Goal: Task Accomplishment & Management: Manage account settings

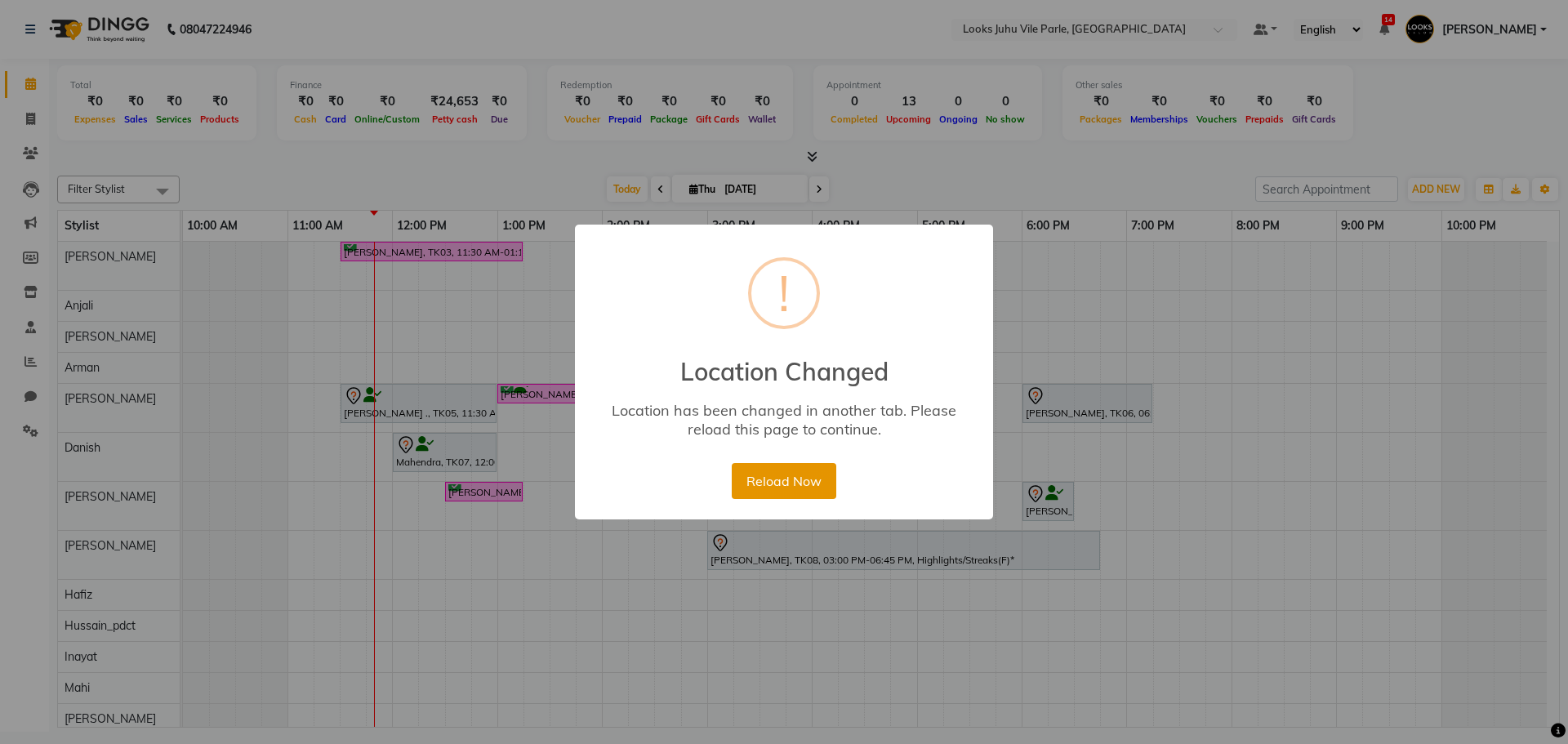
click at [807, 471] on button "Reload Now" at bounding box center [784, 481] width 104 height 36
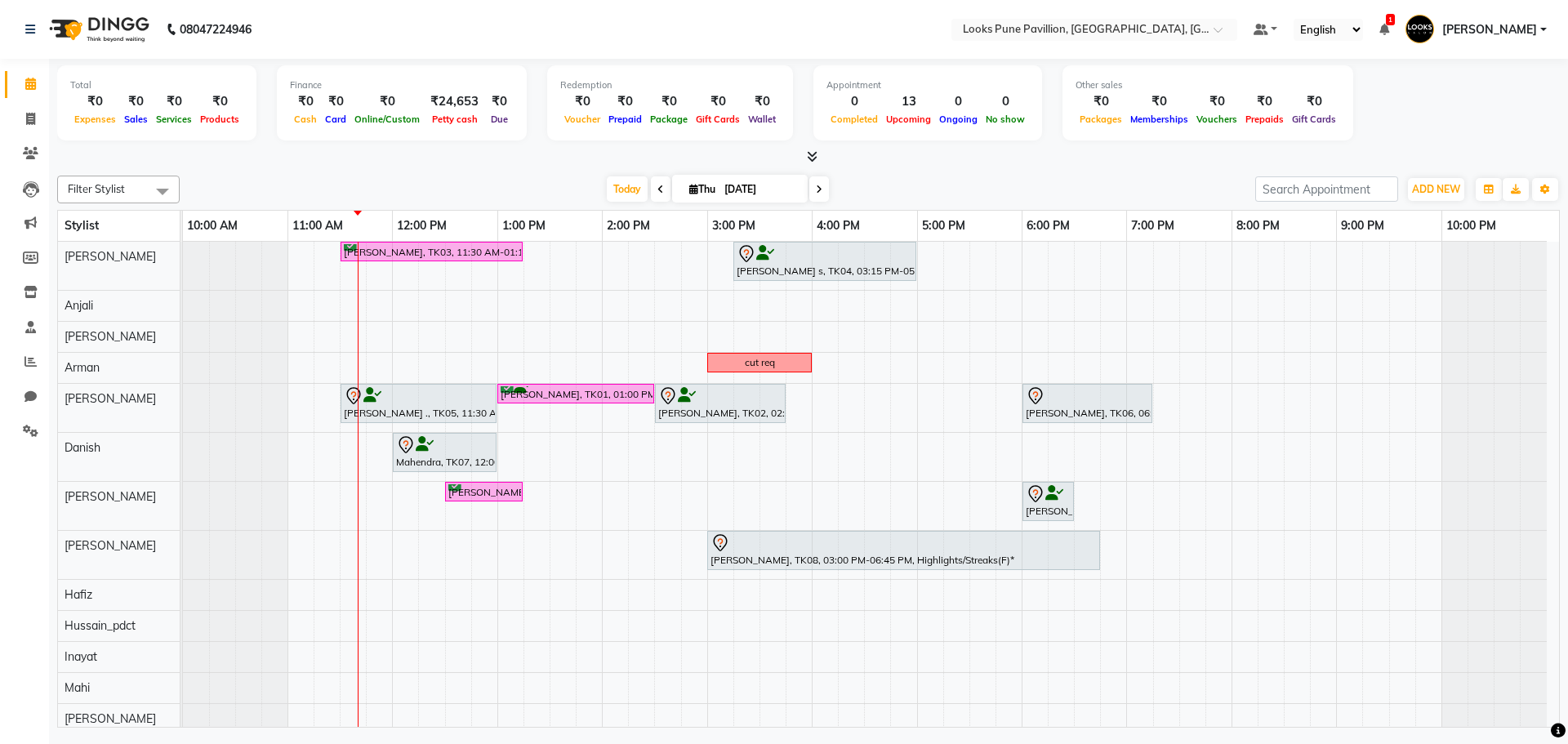
click at [1144, 41] on nav "08047224946 Select Location × Looks Pune Pavillion, Pune, Maharashtra Default P…" at bounding box center [784, 29] width 1568 height 59
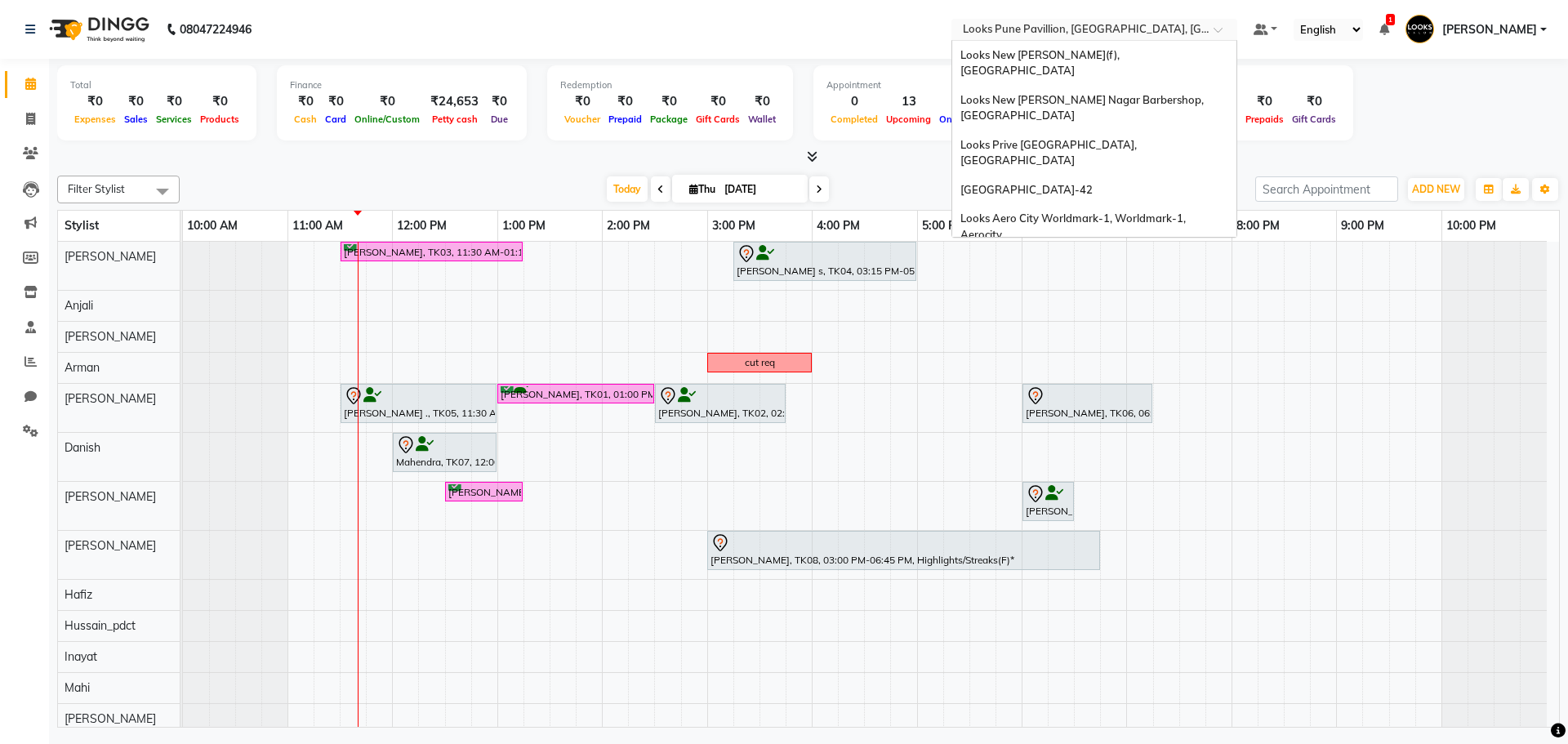
click at [1144, 28] on input "text" at bounding box center [1077, 30] width 237 height 16
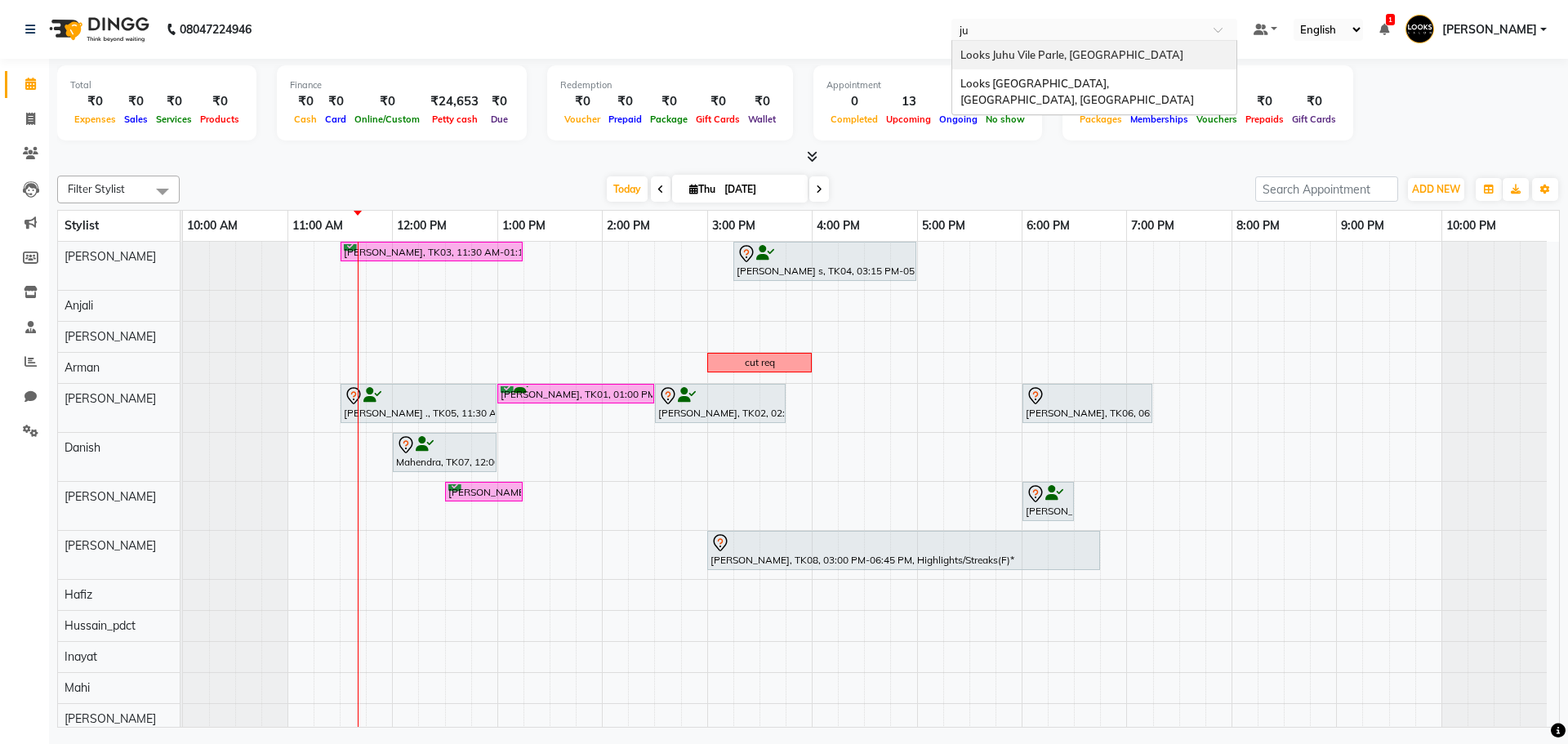
type input "j"
type input "juhu"
click at [1106, 52] on span "Looks Juhu Vile Parle, [GEOGRAPHIC_DATA]" at bounding box center [1071, 55] width 223 height 13
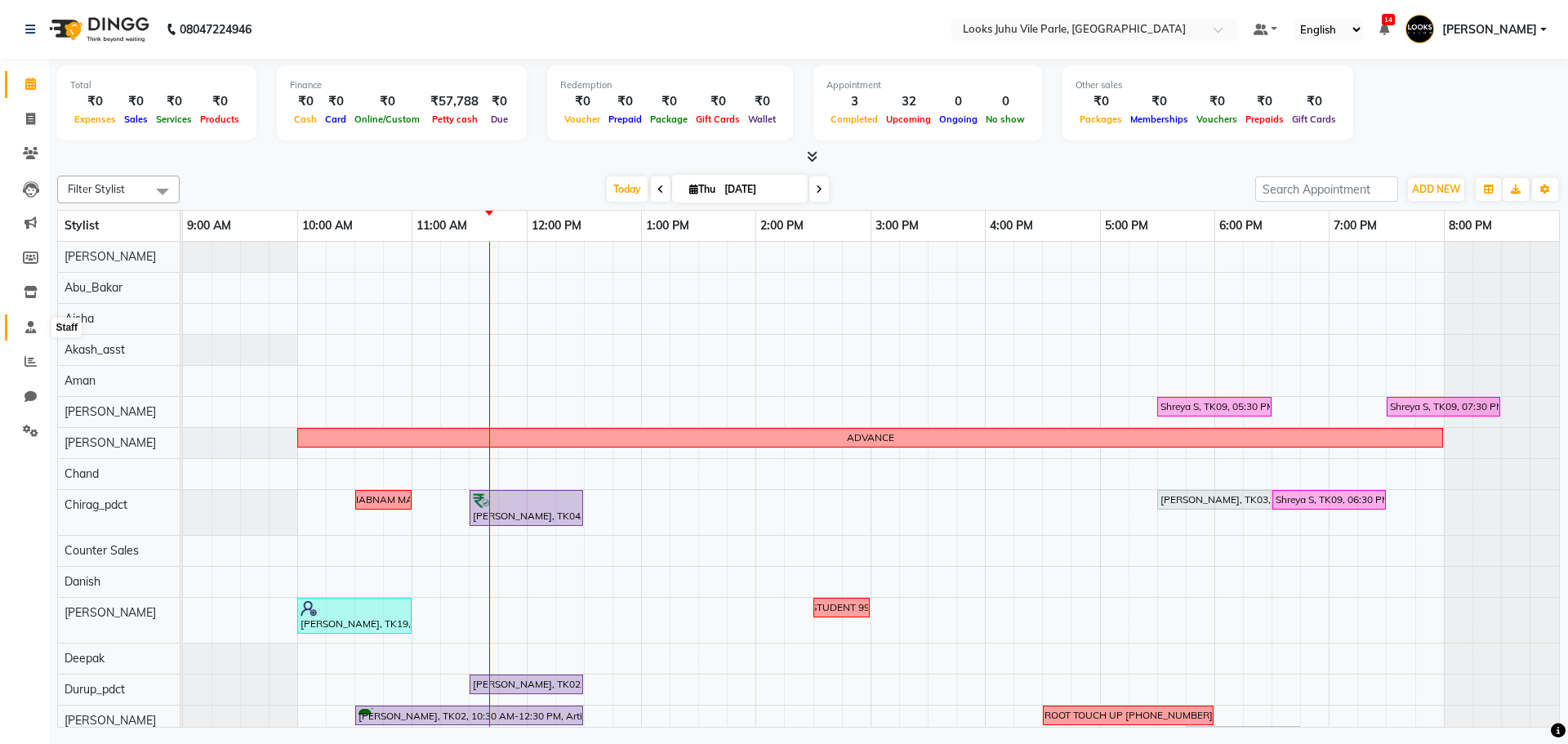
click at [30, 332] on icon at bounding box center [30, 327] width 11 height 13
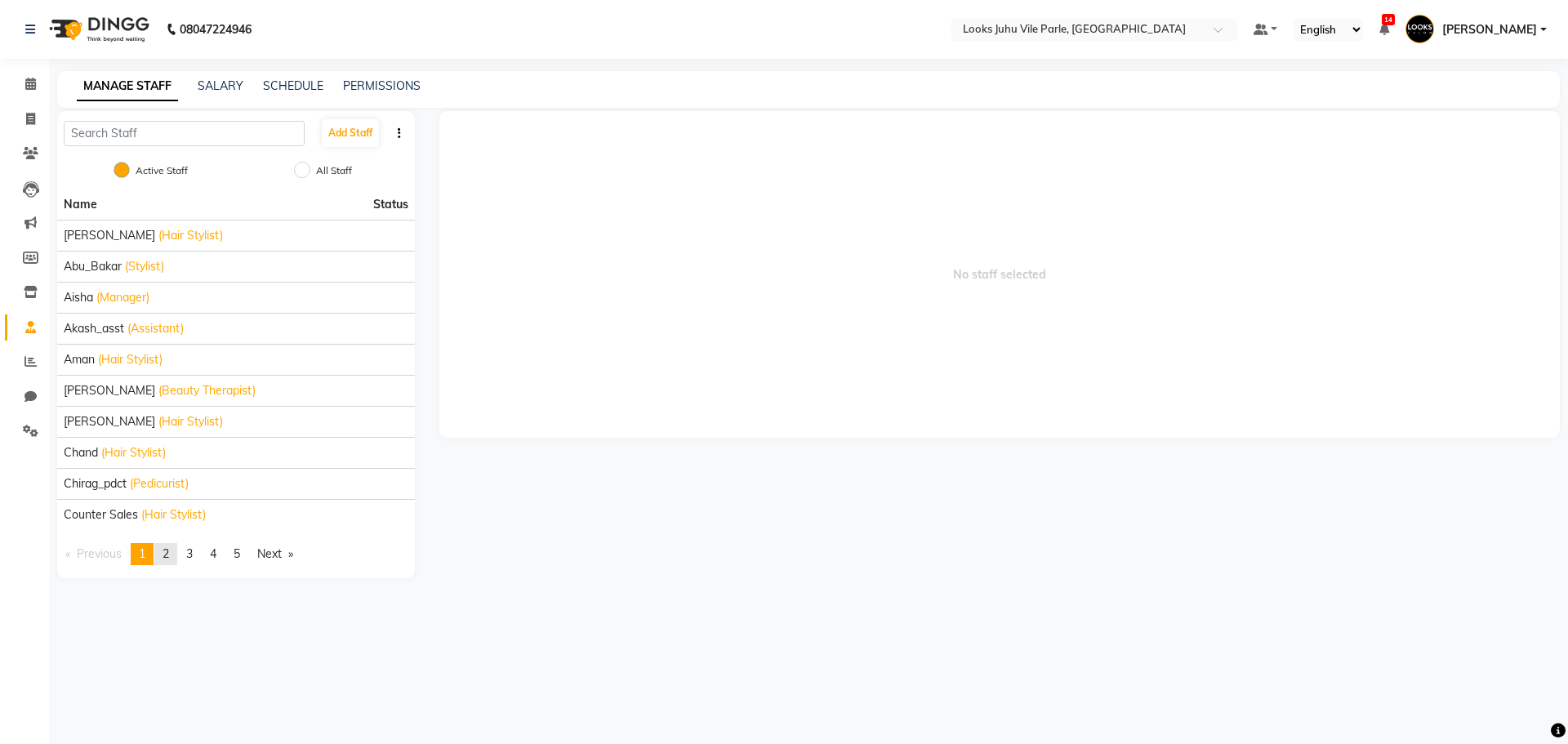
click at [169, 554] on span "2" at bounding box center [166, 553] width 7 height 14
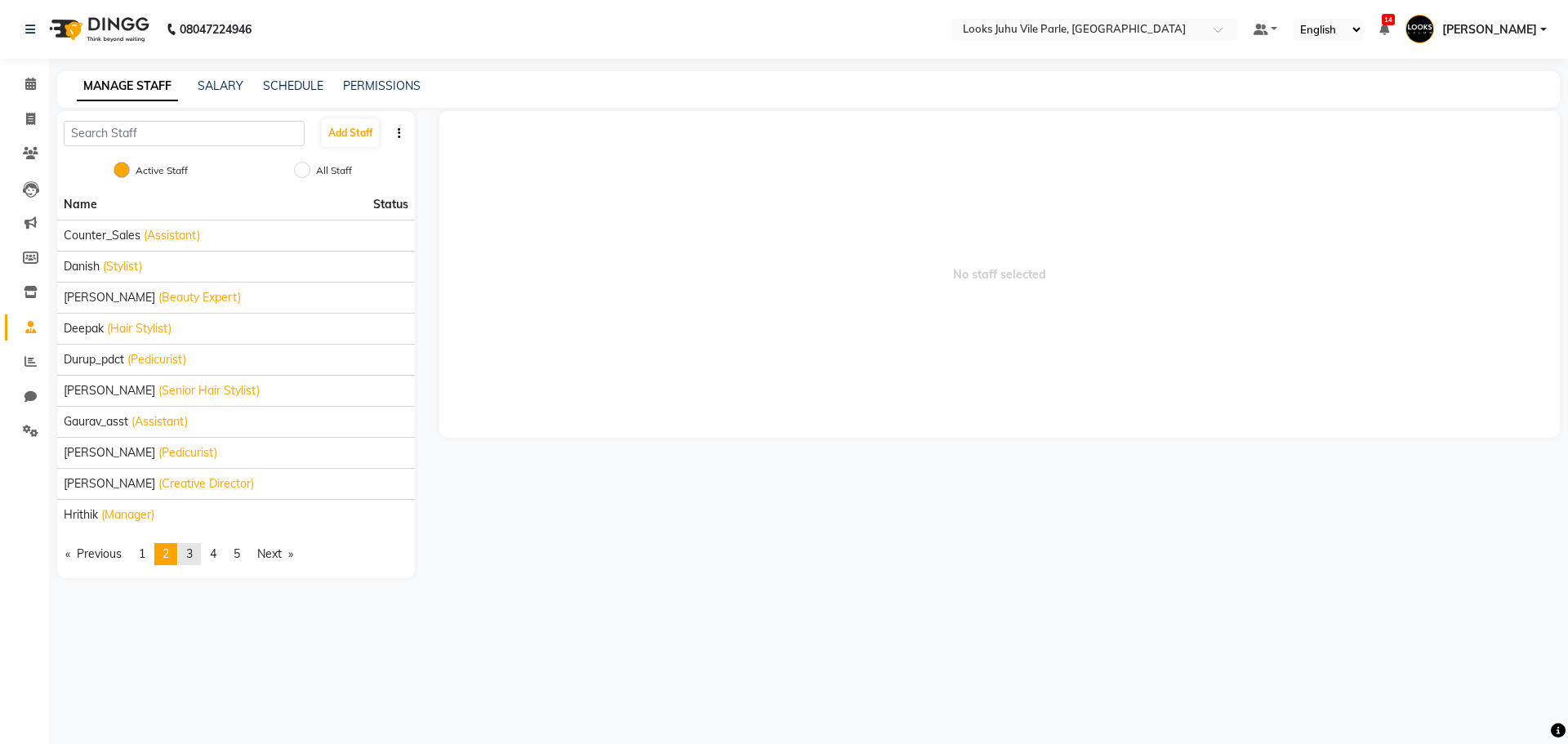
click at [199, 555] on link "page 3" at bounding box center [189, 554] width 23 height 22
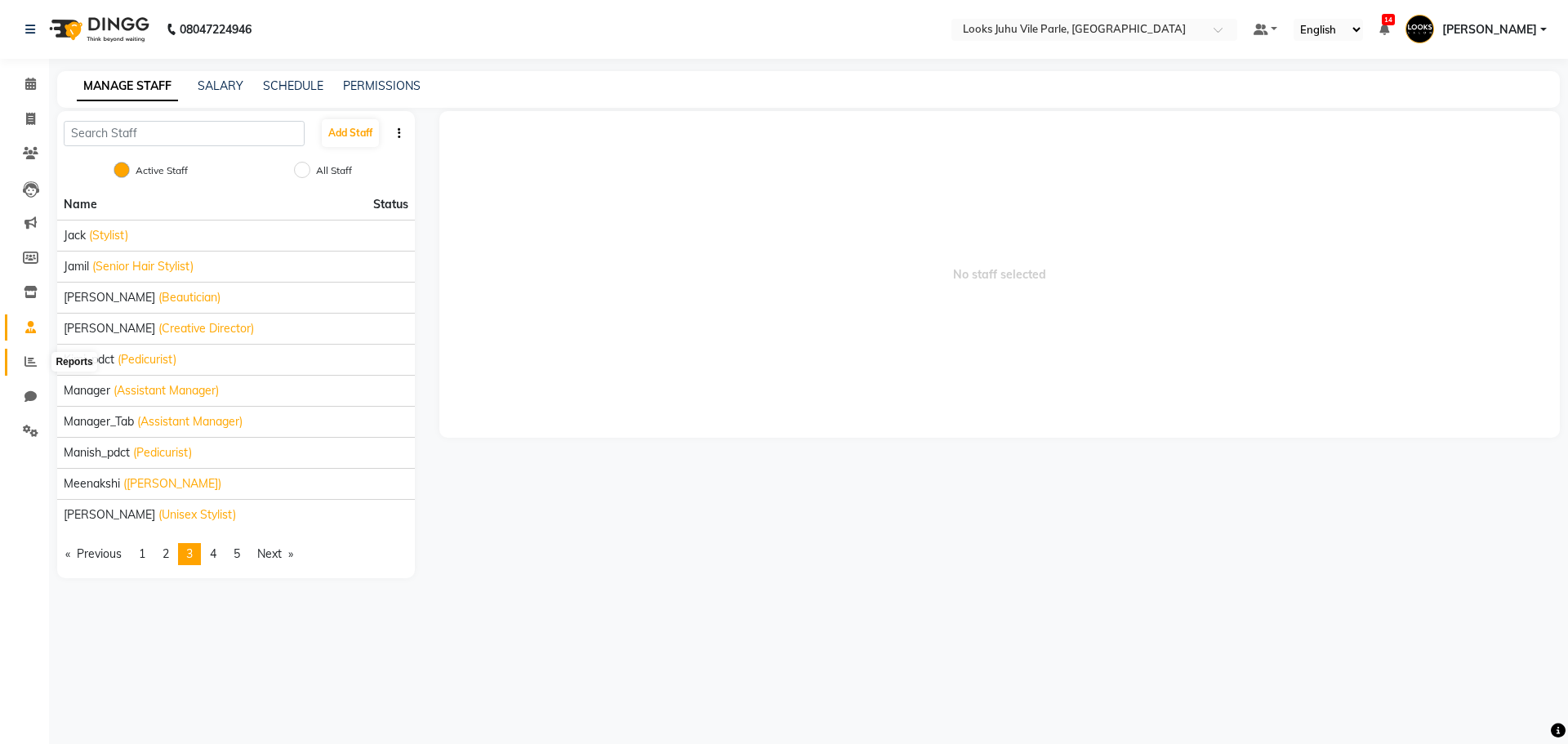
click at [35, 369] on span at bounding box center [30, 362] width 29 height 19
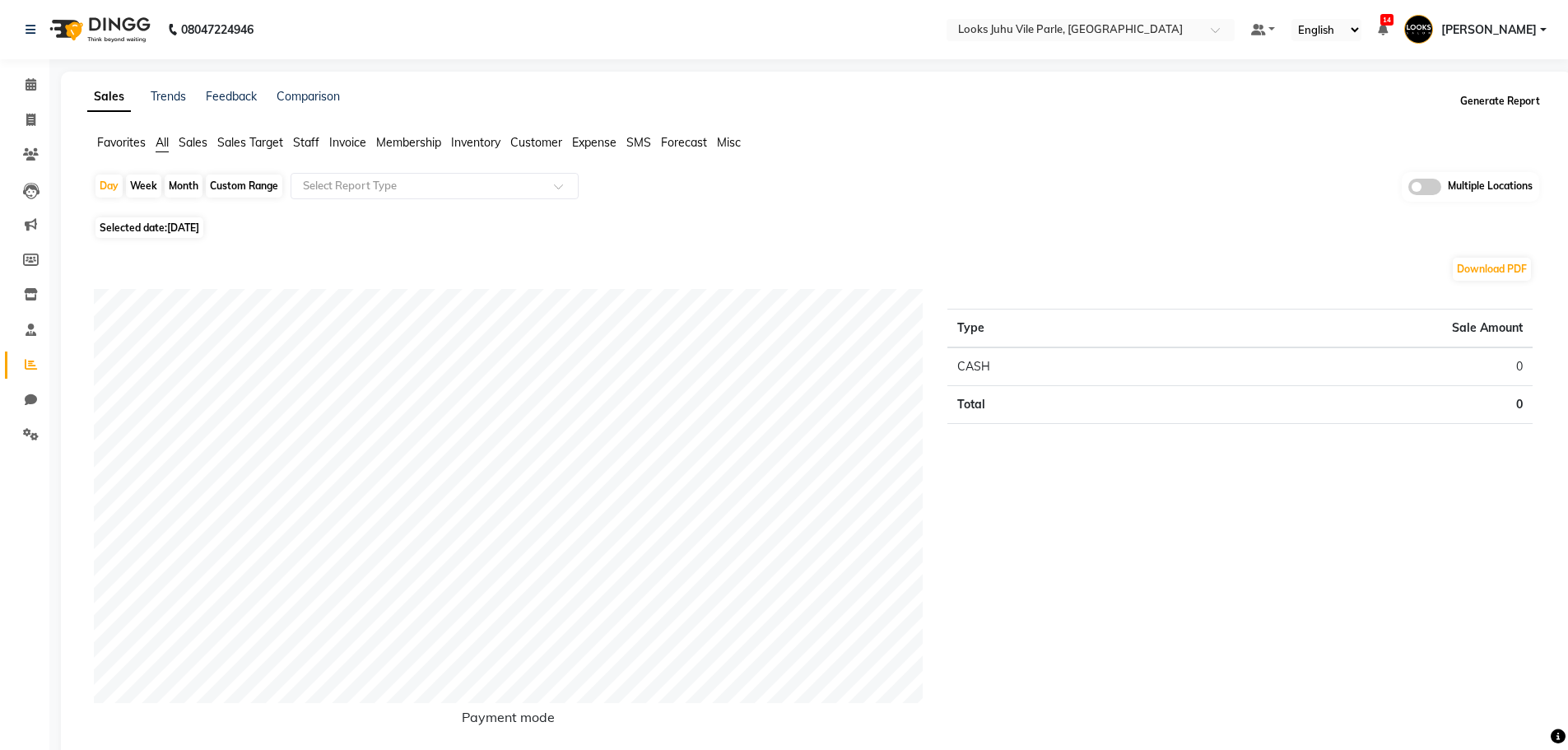
click at [1519, 90] on button "Generate Report" at bounding box center [1500, 101] width 88 height 23
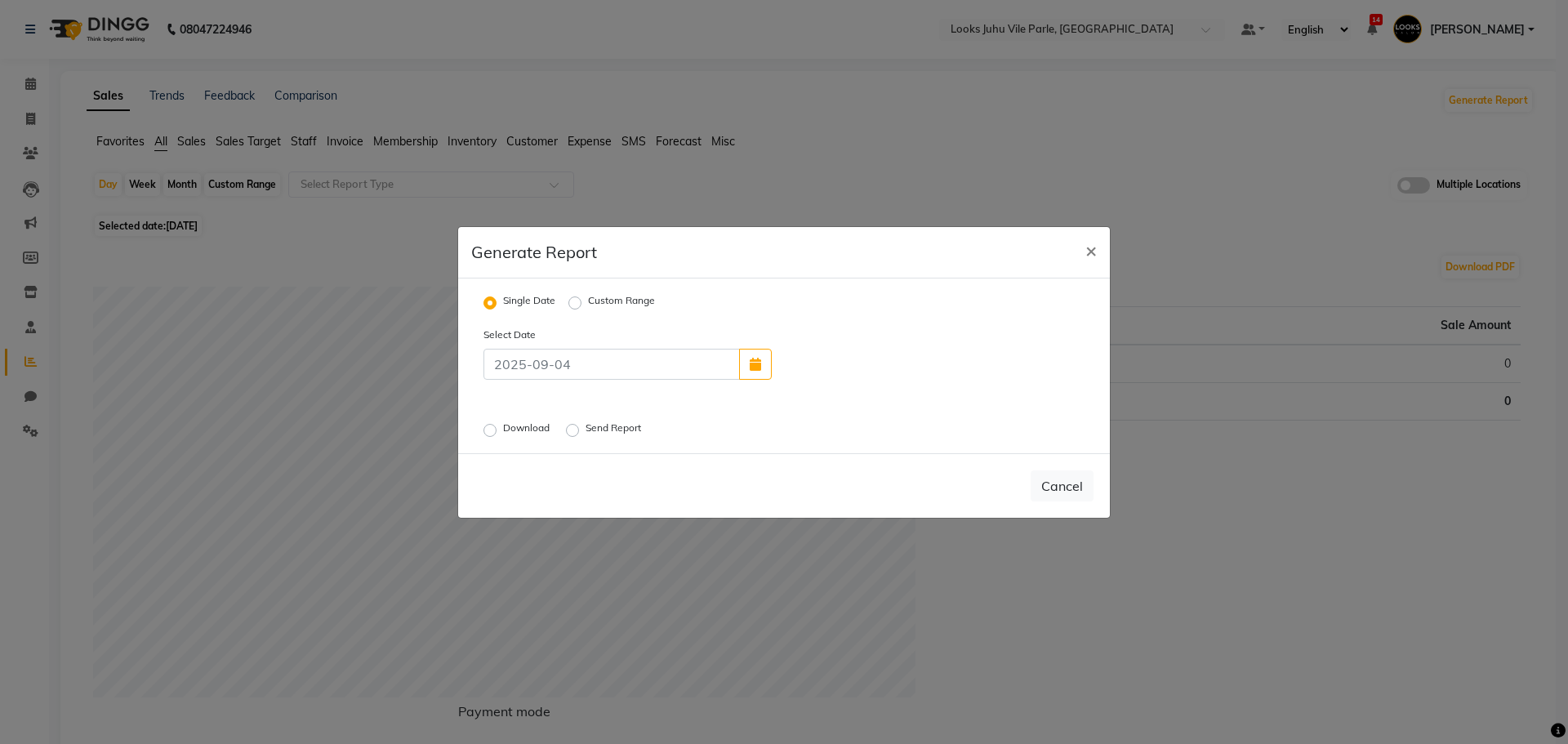
click at [588, 306] on label "Custom Range" at bounding box center [622, 302] width 67 height 19
click at [575, 306] on input "Custom Range" at bounding box center [577, 302] width 12 height 12
radio input "true"
select select "9"
select select "2025"
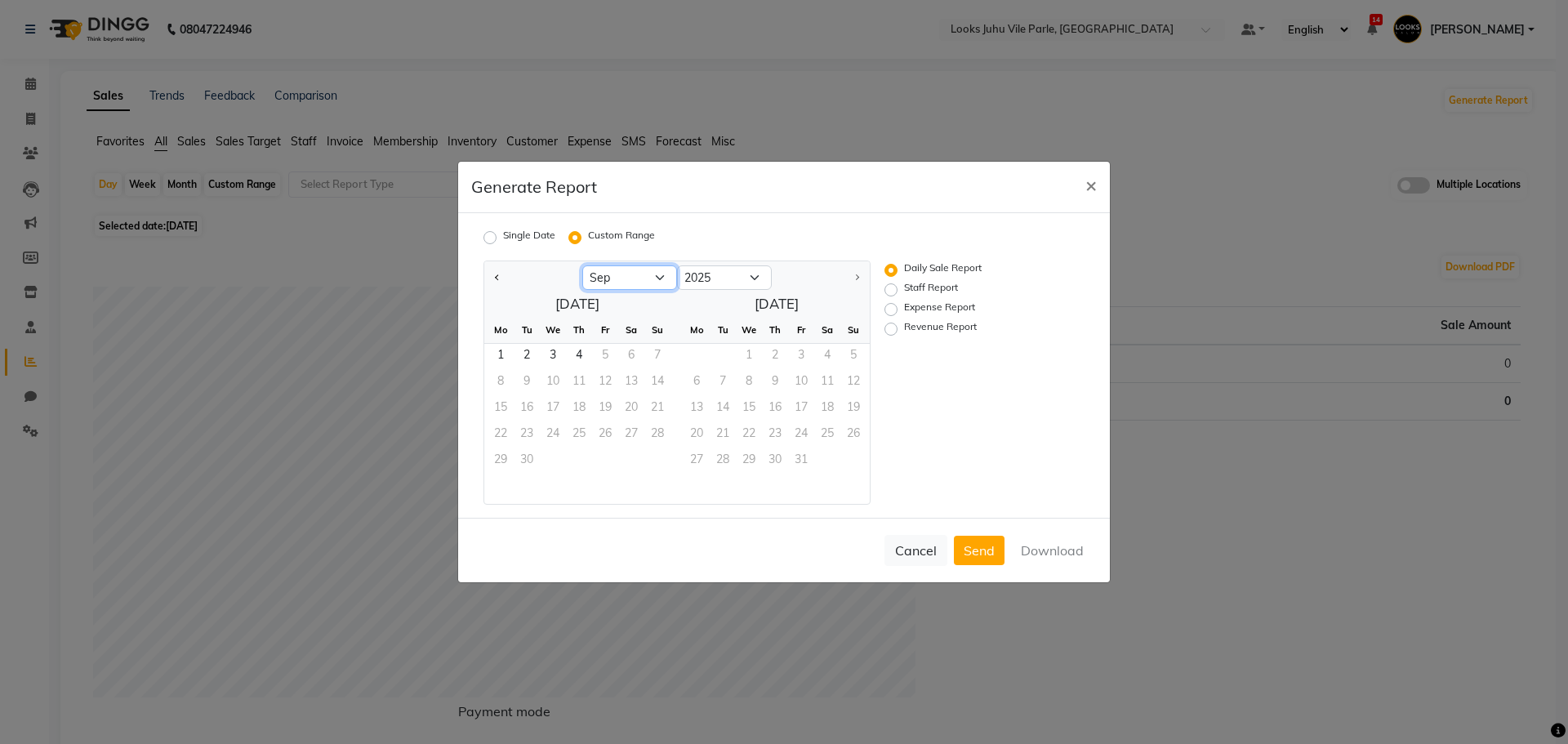
click at [625, 268] on select "Jan Feb Mar Apr May Jun [DATE] Aug Sep" at bounding box center [630, 277] width 95 height 24
select select "8"
click at [582, 265] on select "Jan Feb Mar Apr May Jun [DATE] Aug Sep" at bounding box center [630, 277] width 95 height 24
click at [614, 362] on span "1" at bounding box center [605, 357] width 26 height 26
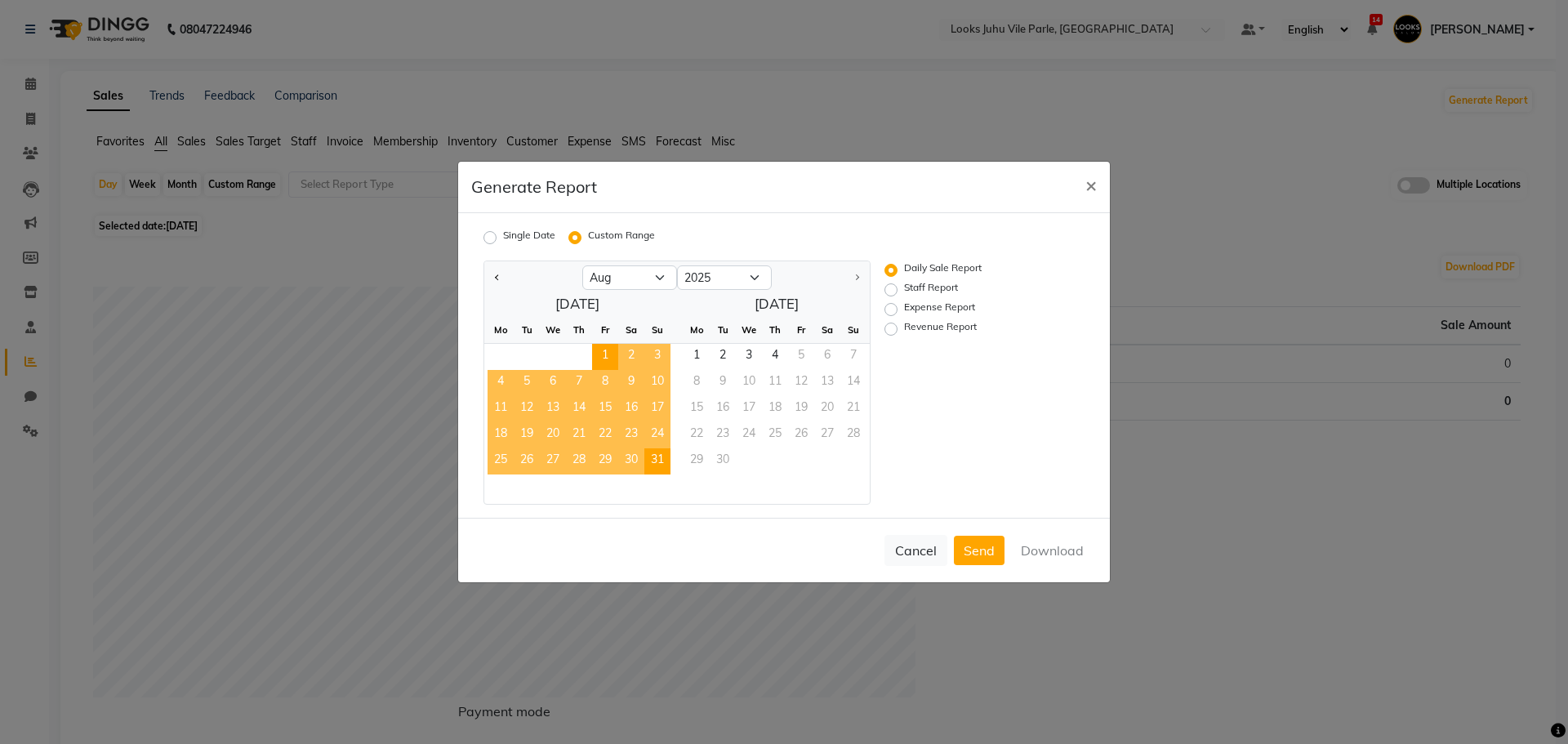
click at [653, 454] on span "31" at bounding box center [657, 461] width 26 height 26
click at [936, 290] on label "Staff Report" at bounding box center [931, 290] width 54 height 19
click at [899, 290] on input "Staff Report" at bounding box center [894, 290] width 12 height 12
radio input "true"
click at [1039, 541] on button "Download" at bounding box center [1052, 550] width 82 height 29
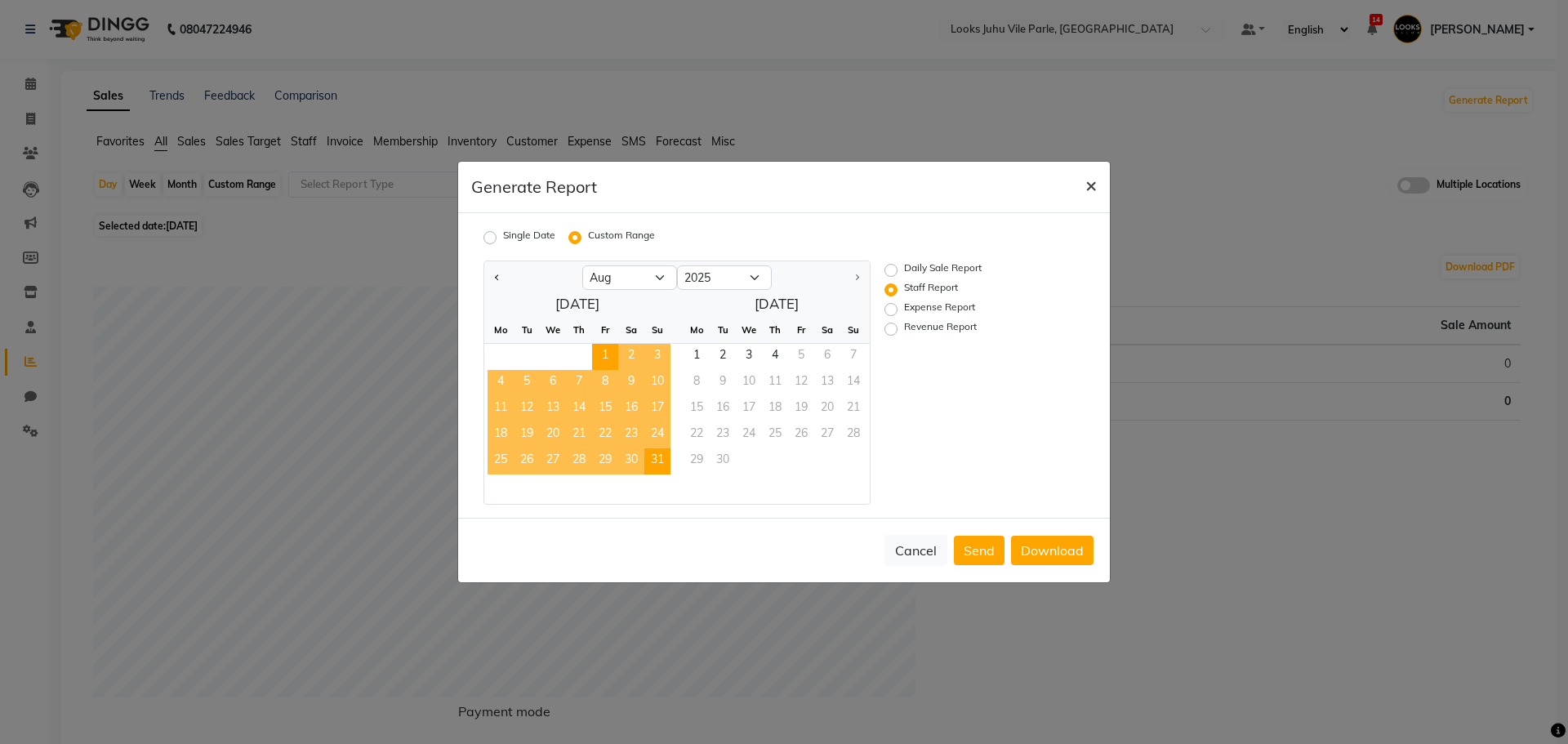
click at [1084, 189] on button "×" at bounding box center [1091, 184] width 38 height 45
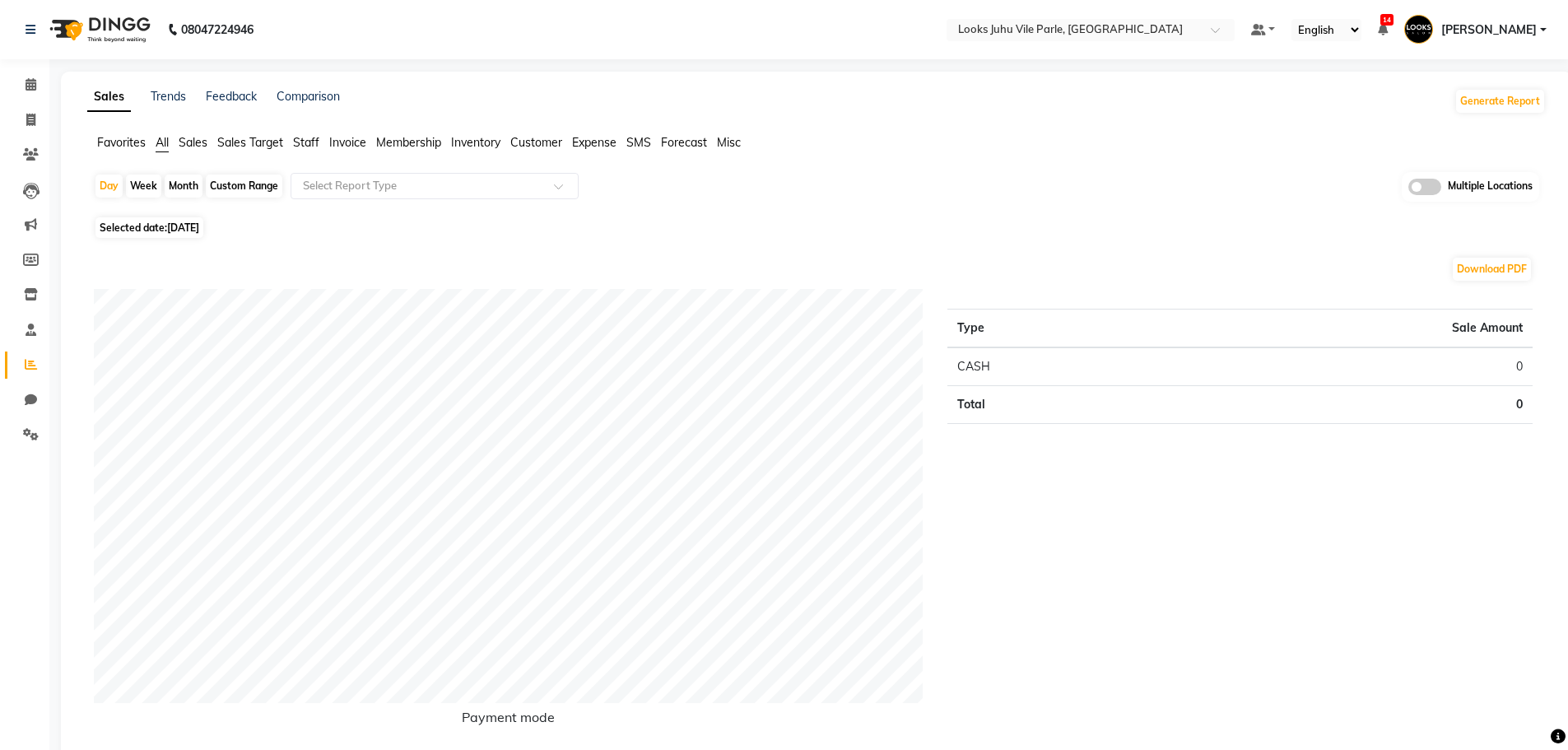
click at [294, 136] on span "Staff" at bounding box center [305, 142] width 26 height 14
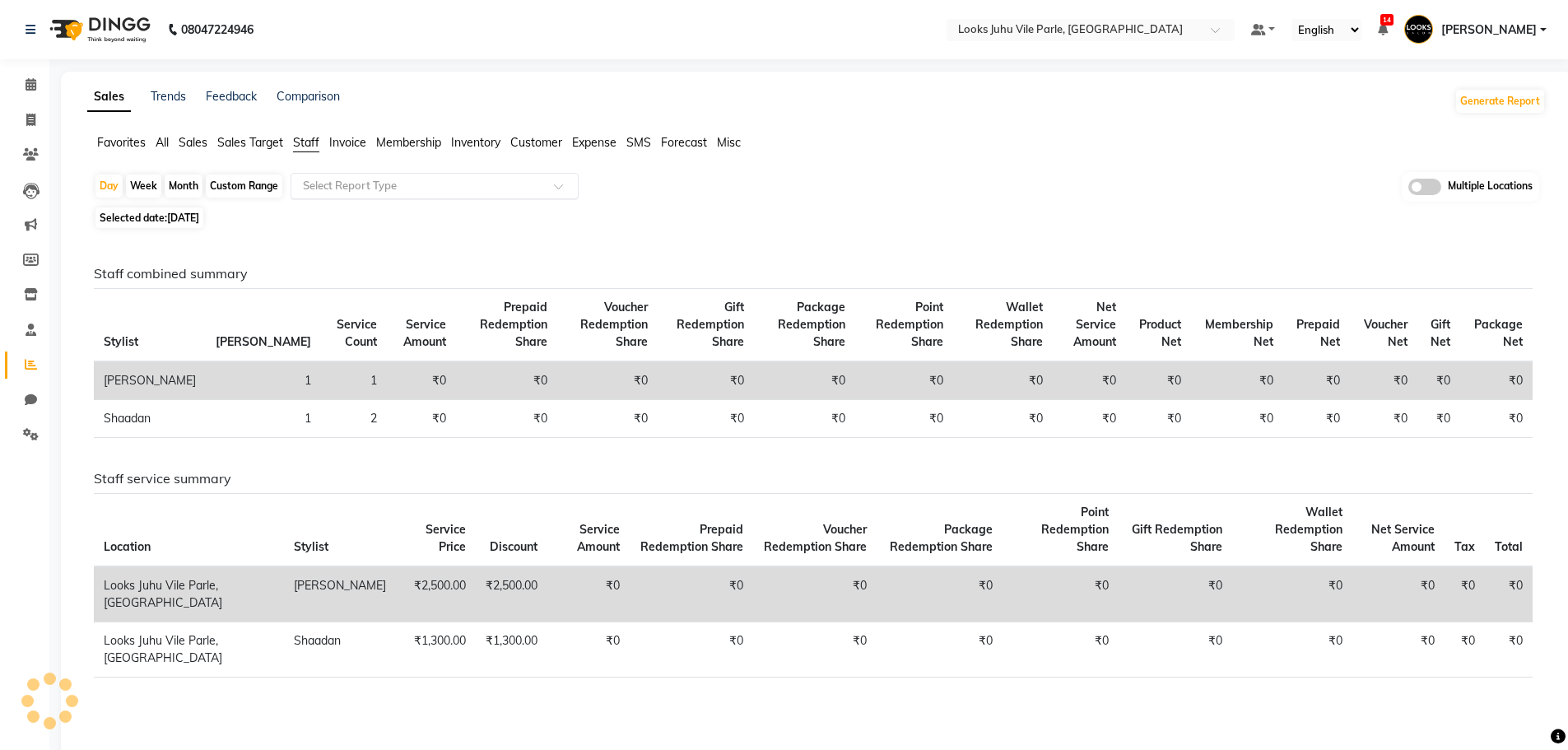
click at [374, 189] on input "text" at bounding box center [417, 186] width 237 height 16
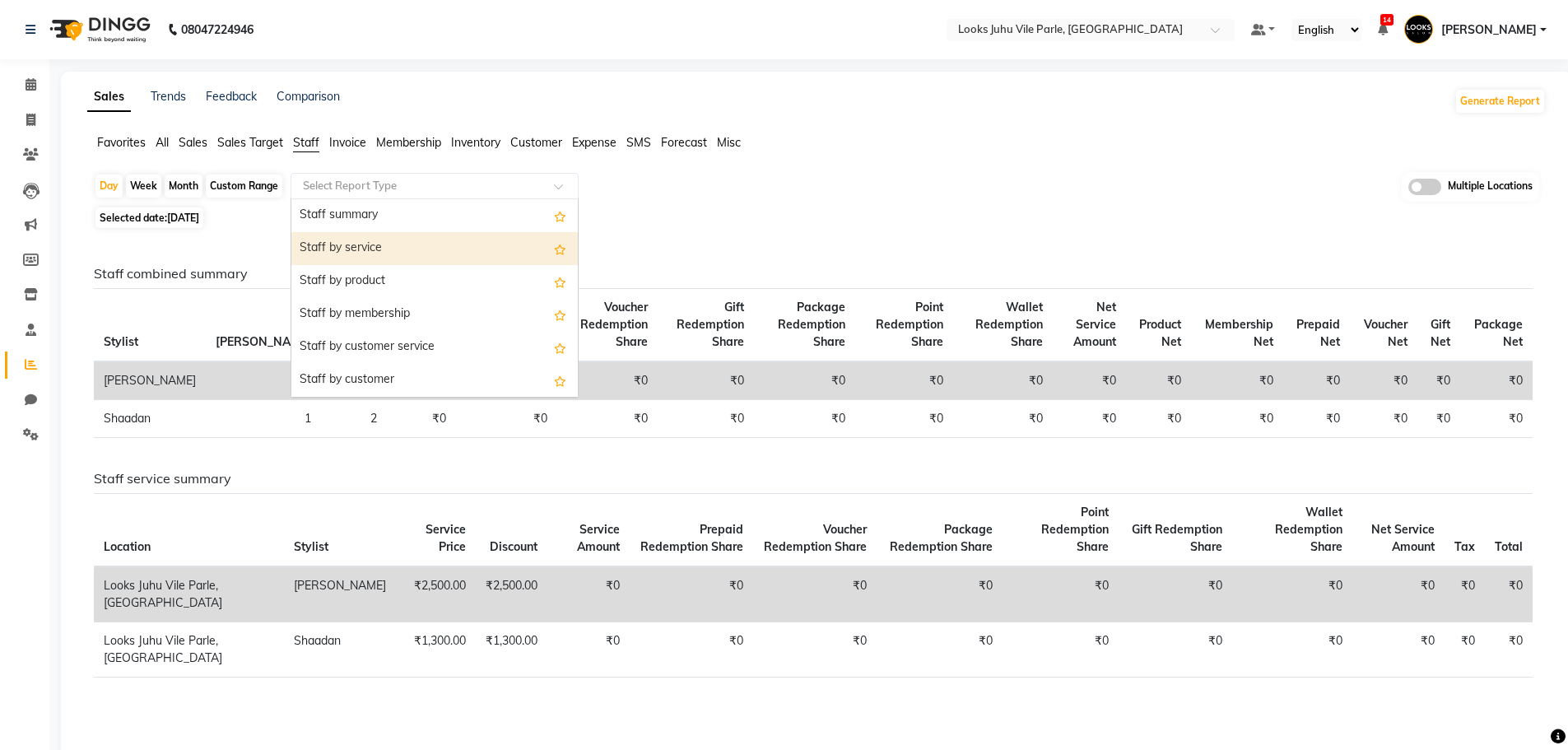
click at [375, 246] on div "Staff by service" at bounding box center [435, 249] width 287 height 33
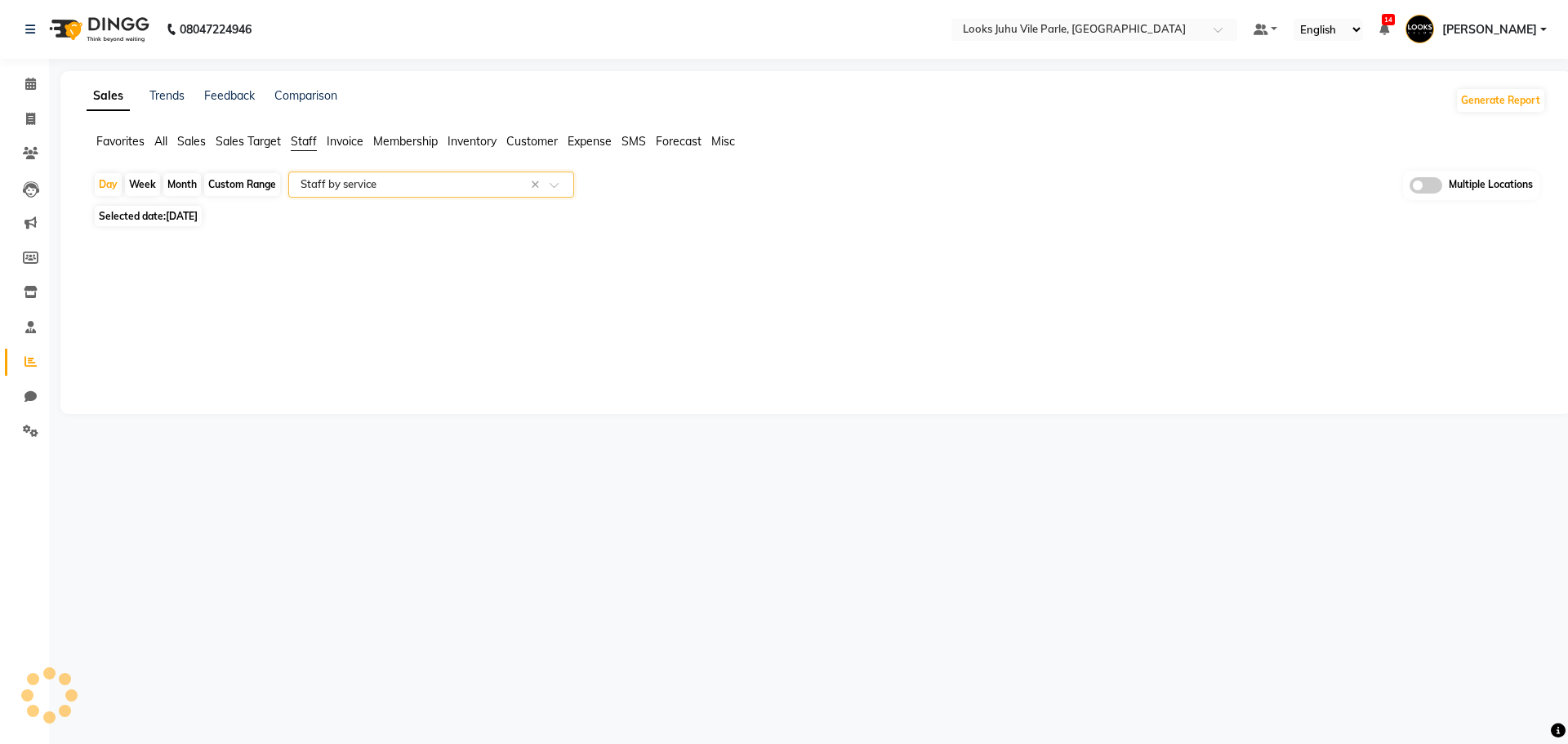
select select "full_report"
select select "csv"
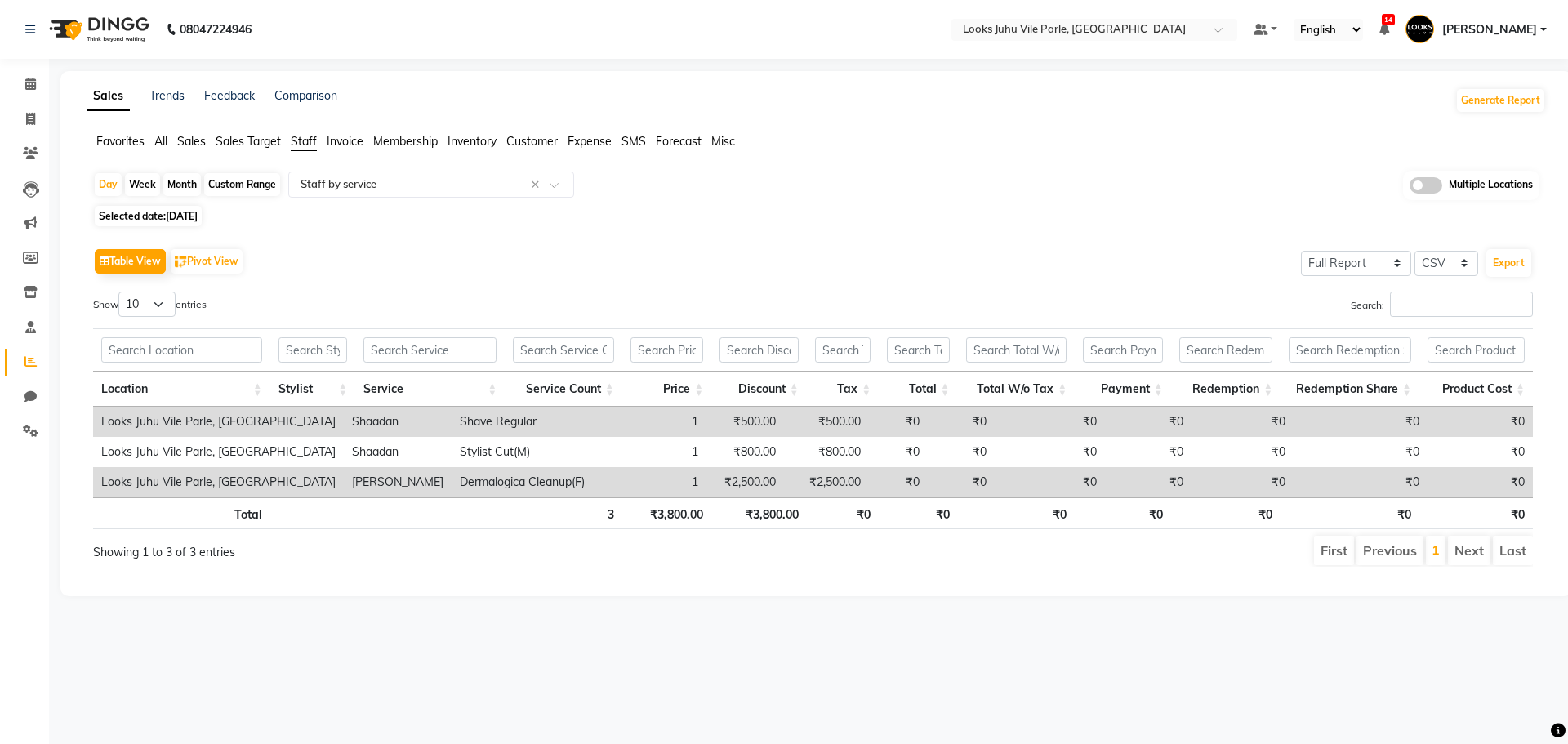
click at [184, 184] on div "Month" at bounding box center [182, 184] width 38 height 23
select select "9"
select select "2025"
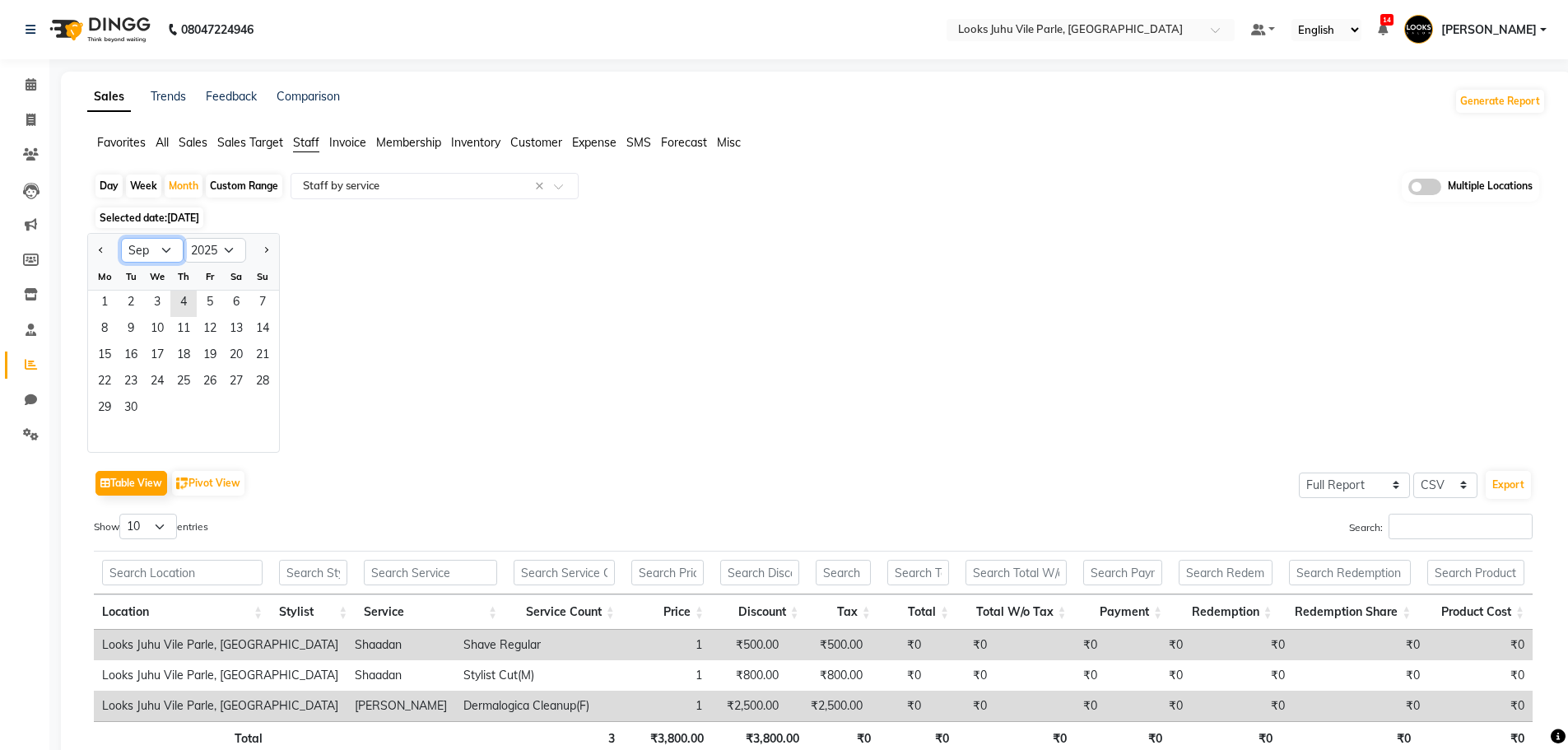
click at [170, 260] on select "Jan Feb Mar Apr May Jun [DATE] Aug Sep Oct Nov Dec" at bounding box center [153, 249] width 63 height 25
select select "8"
click at [121, 238] on select "Jan Feb Mar Apr May Jun [DATE] Aug Sep Oct Nov Dec" at bounding box center [153, 249] width 63 height 25
click at [198, 302] on span "1" at bounding box center [209, 304] width 26 height 26
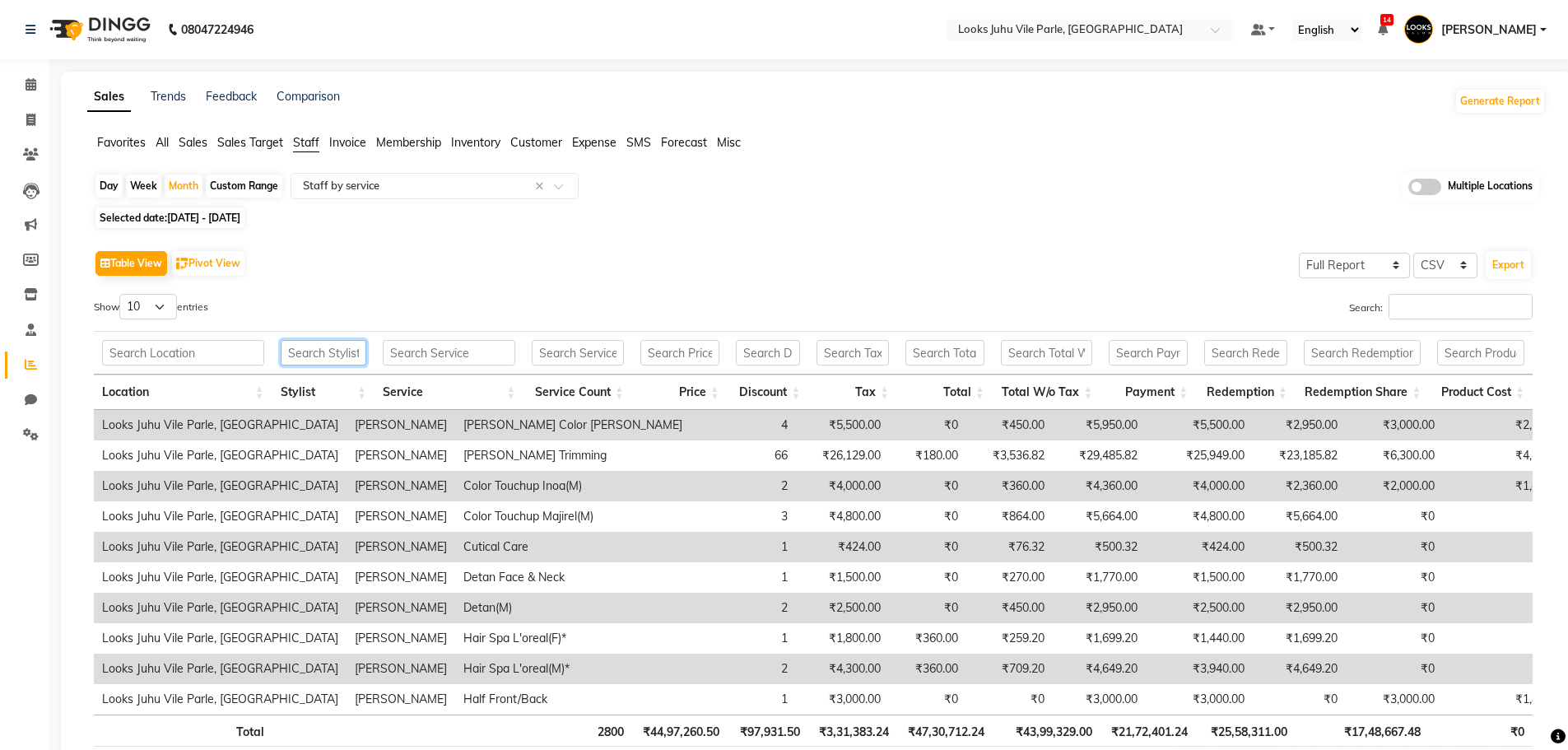
click at [335, 355] on input "text" at bounding box center [323, 353] width 86 height 25
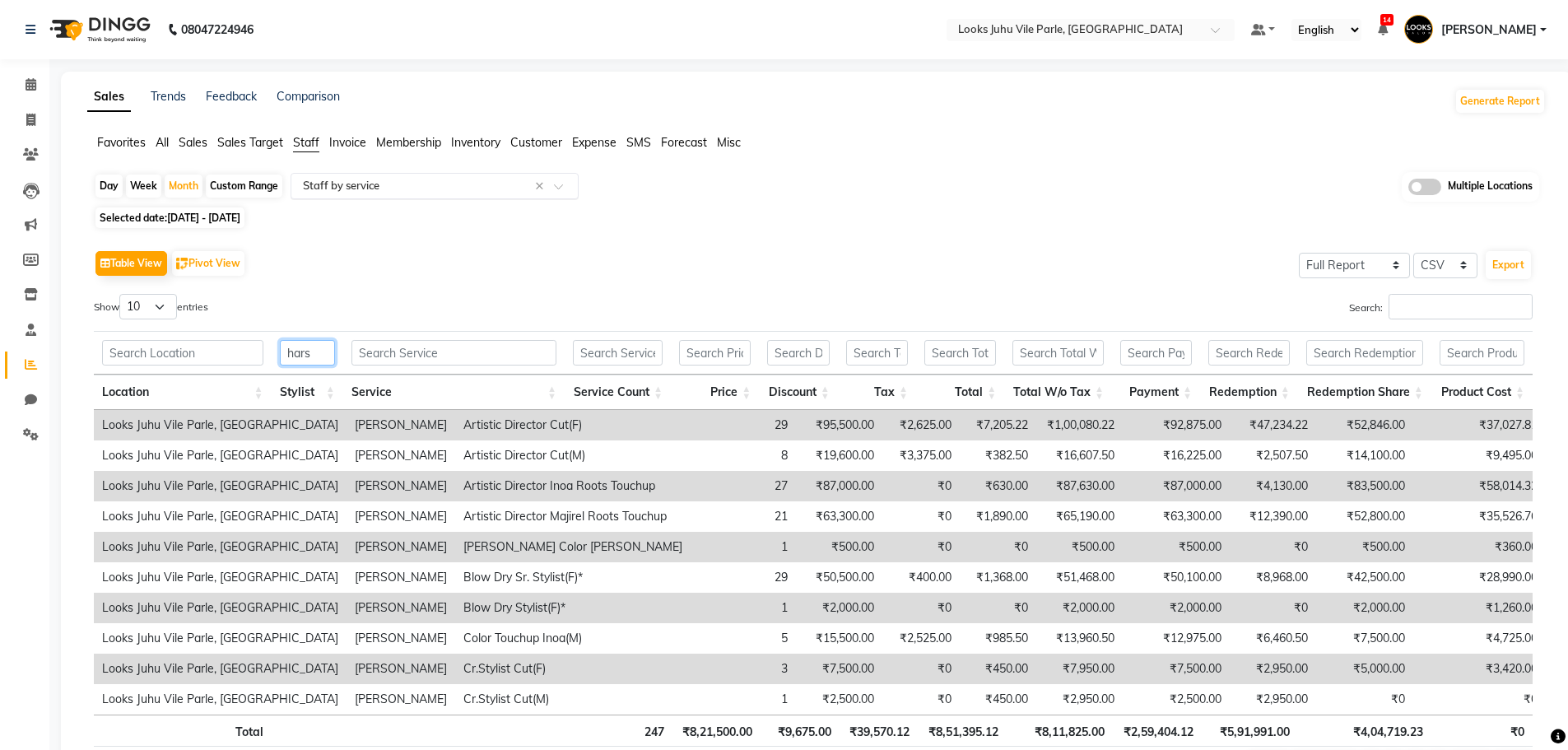
type input "hars"
click at [427, 182] on input "text" at bounding box center [417, 186] width 237 height 16
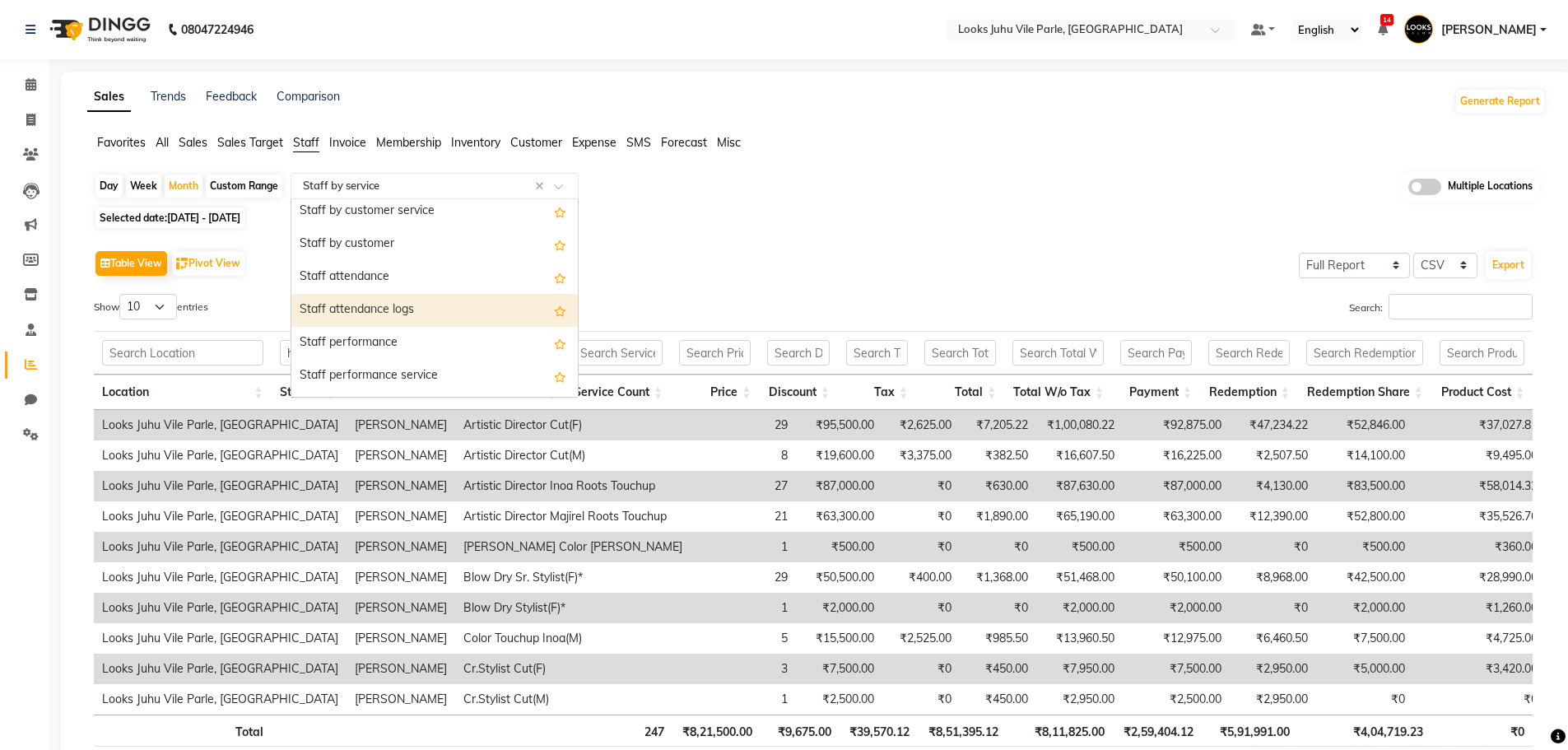
scroll to position [165, 0]
click at [452, 317] on div "Staff performance" at bounding box center [435, 314] width 287 height 33
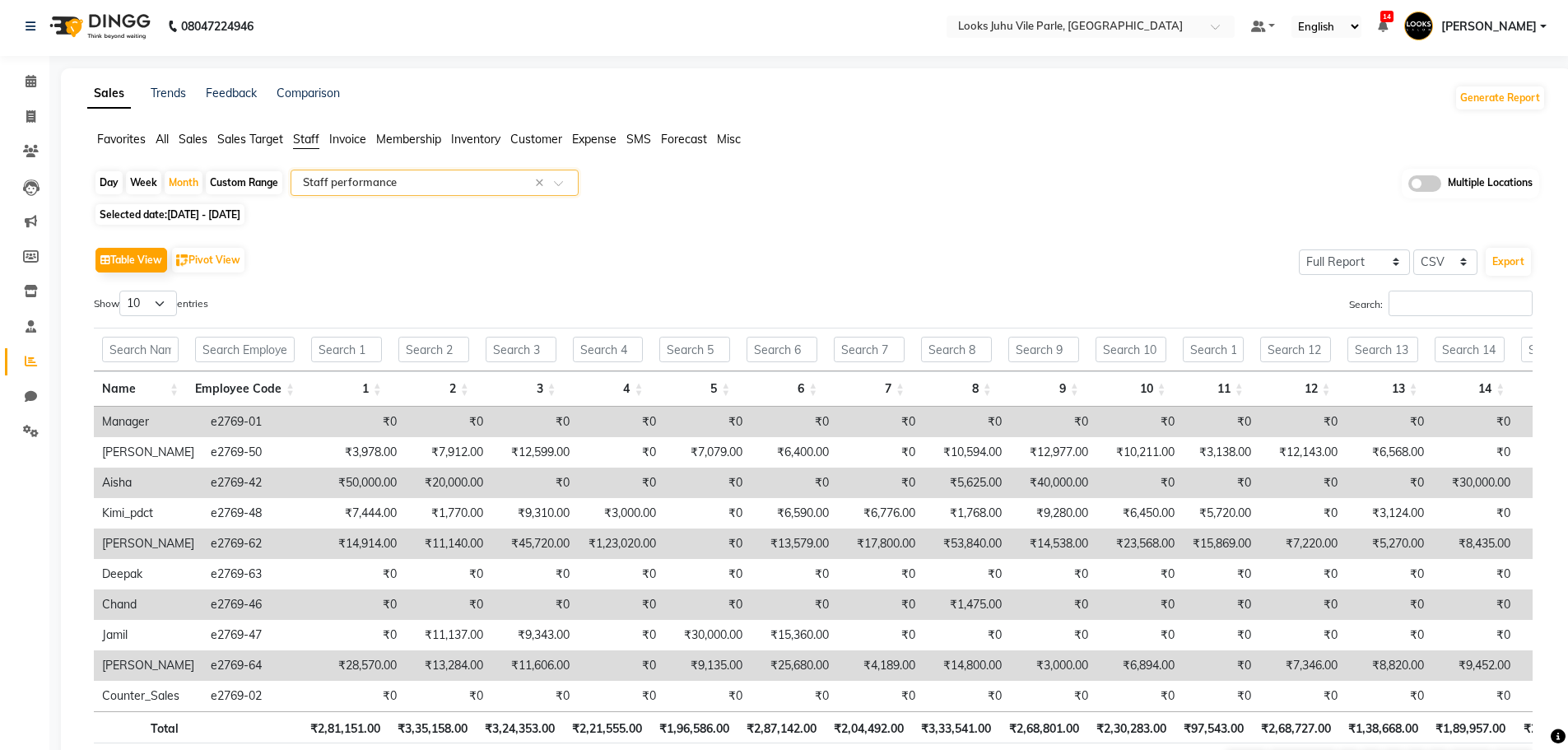
scroll to position [0, 0]
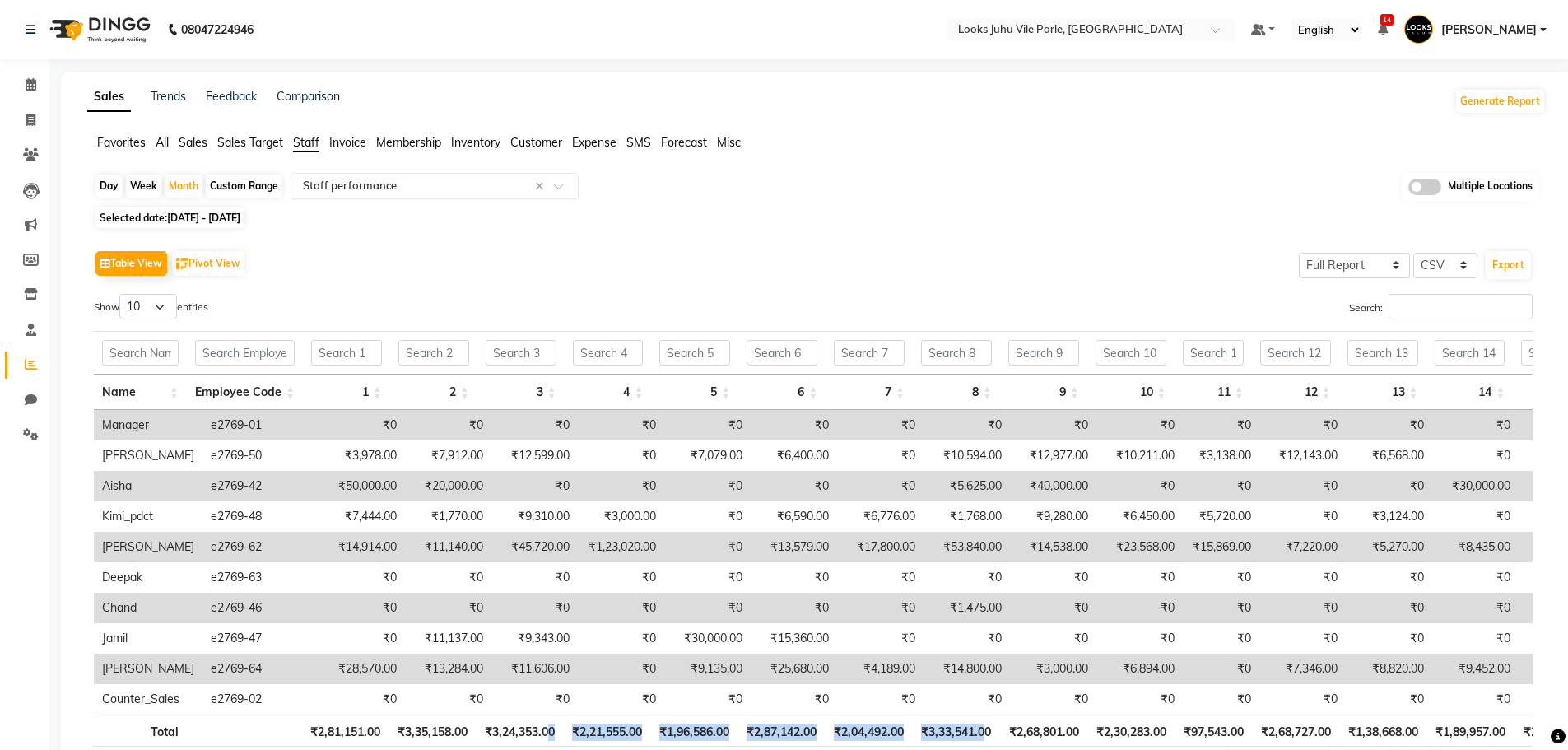
drag, startPoint x: 546, startPoint y: 736, endPoint x: 990, endPoint y: 737, distance: 444.0
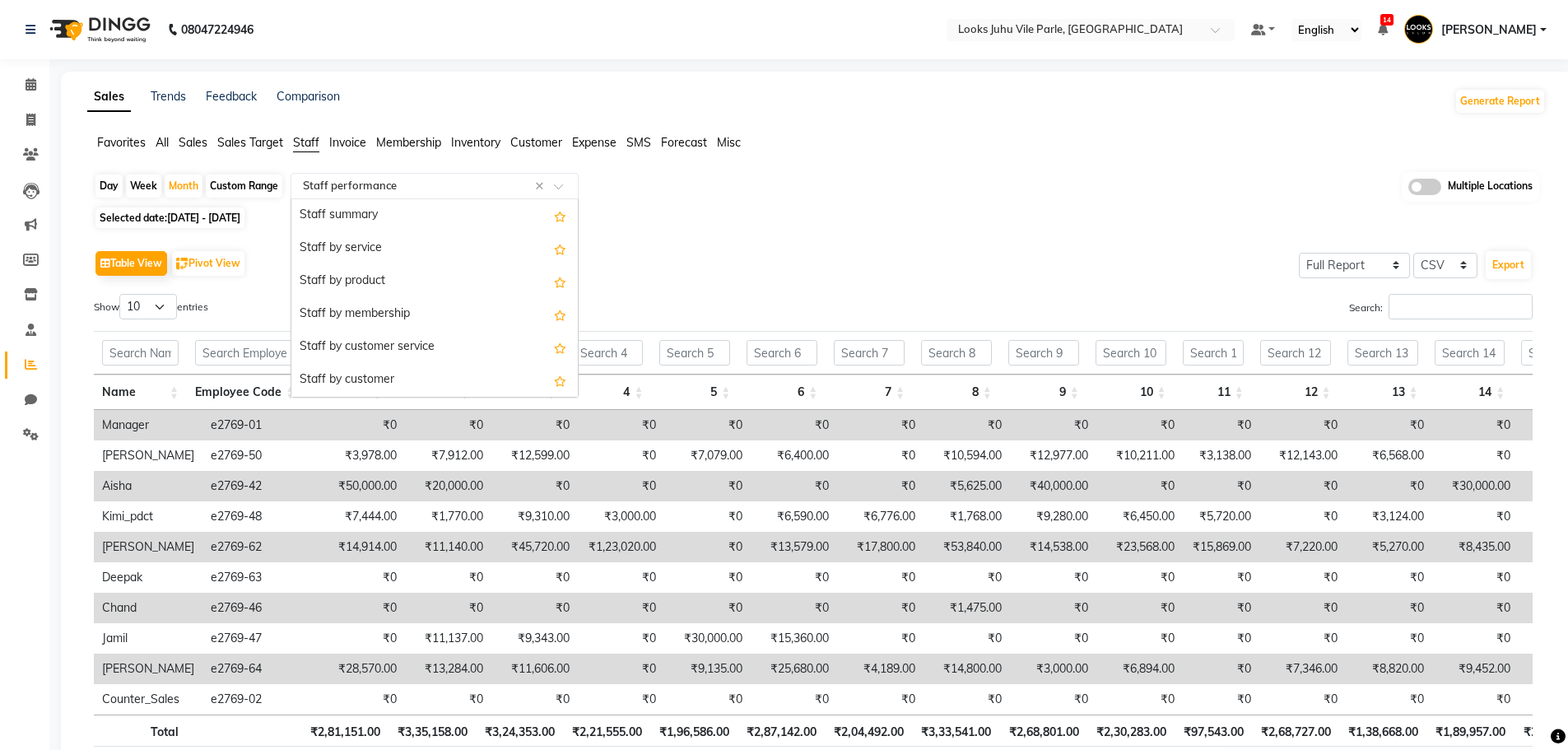
click at [418, 183] on input "text" at bounding box center [417, 186] width 237 height 16
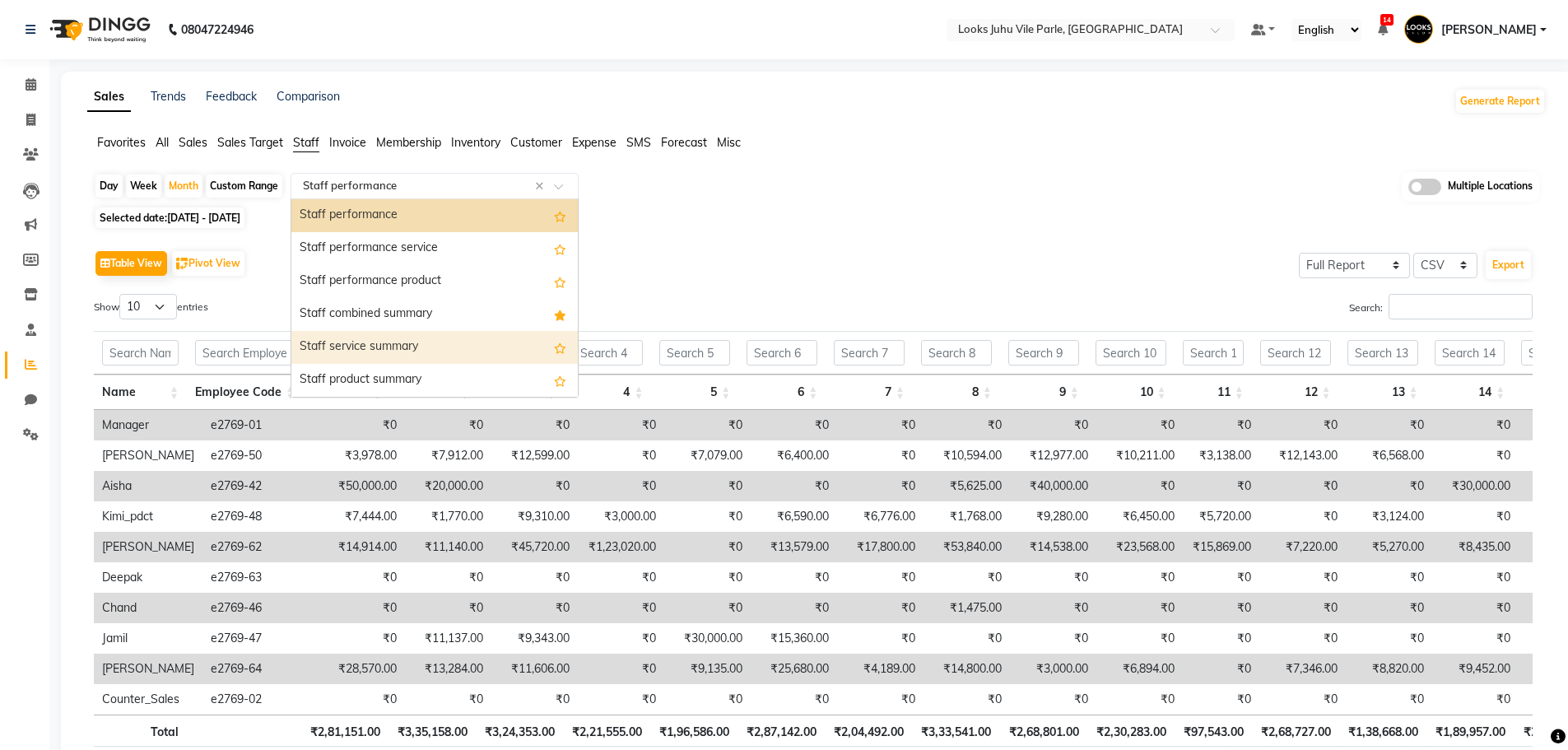
click at [420, 341] on div "Staff service summary" at bounding box center [435, 347] width 287 height 33
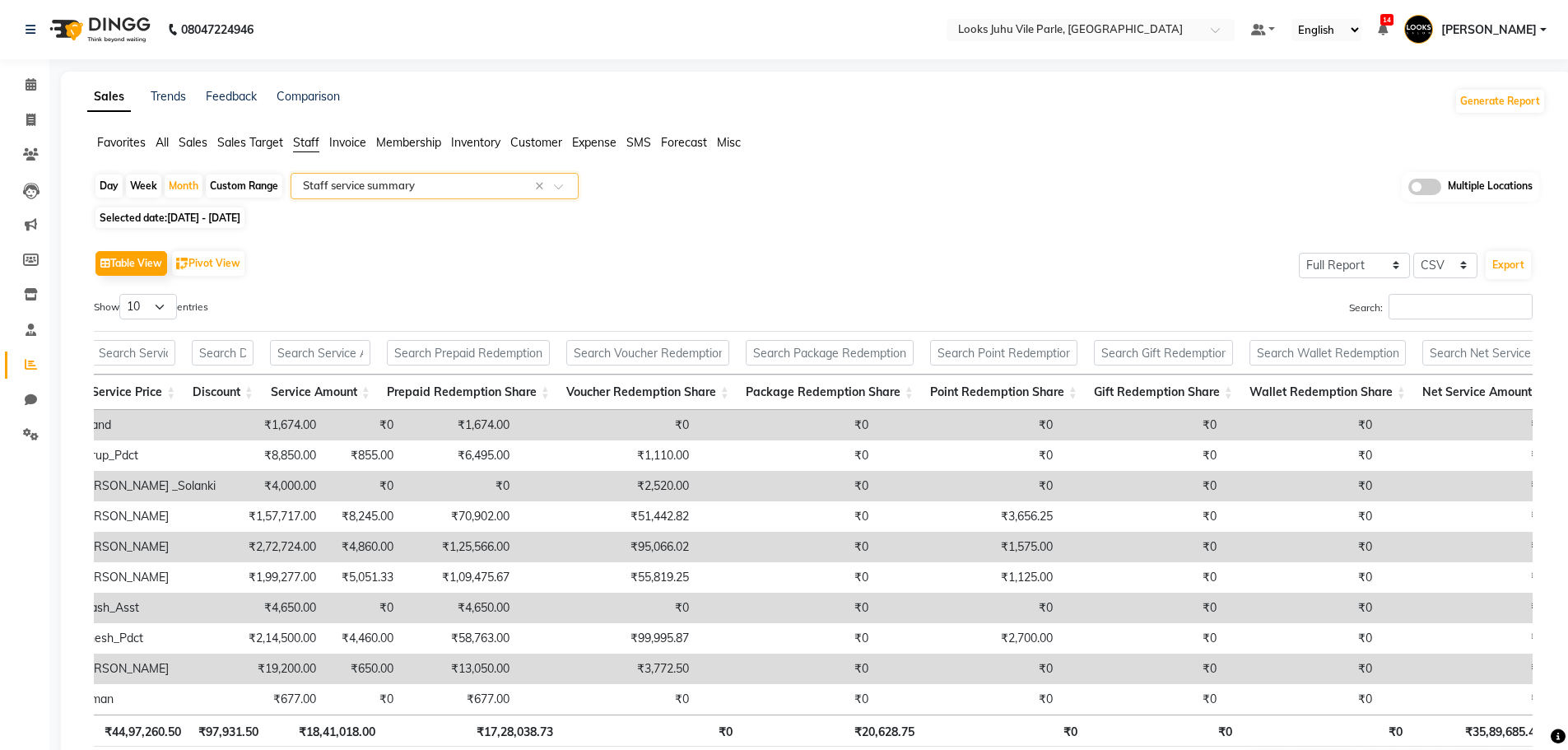
scroll to position [0, 477]
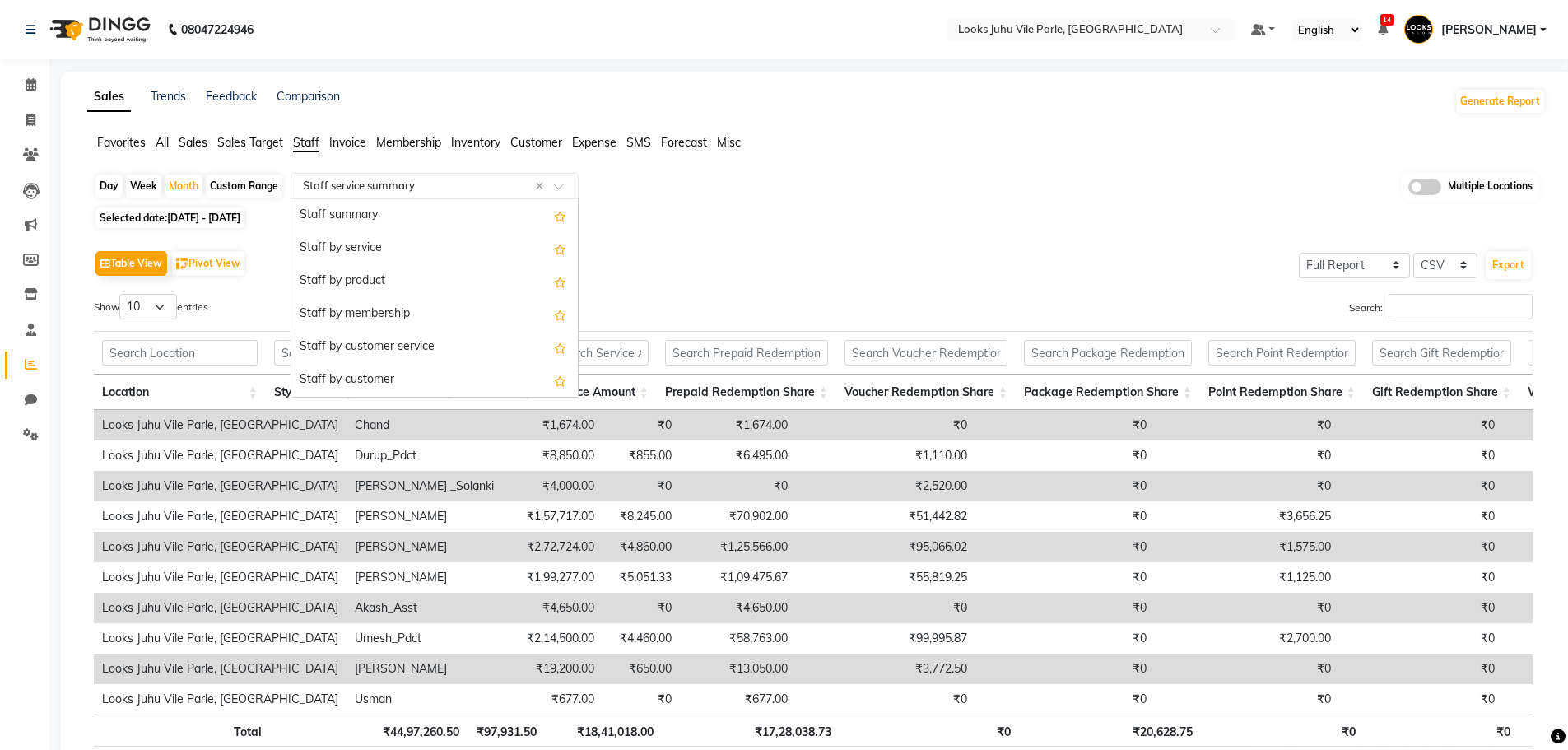
click at [410, 197] on div "Select Report Type × Staff service summary ×" at bounding box center [435, 186] width 288 height 26
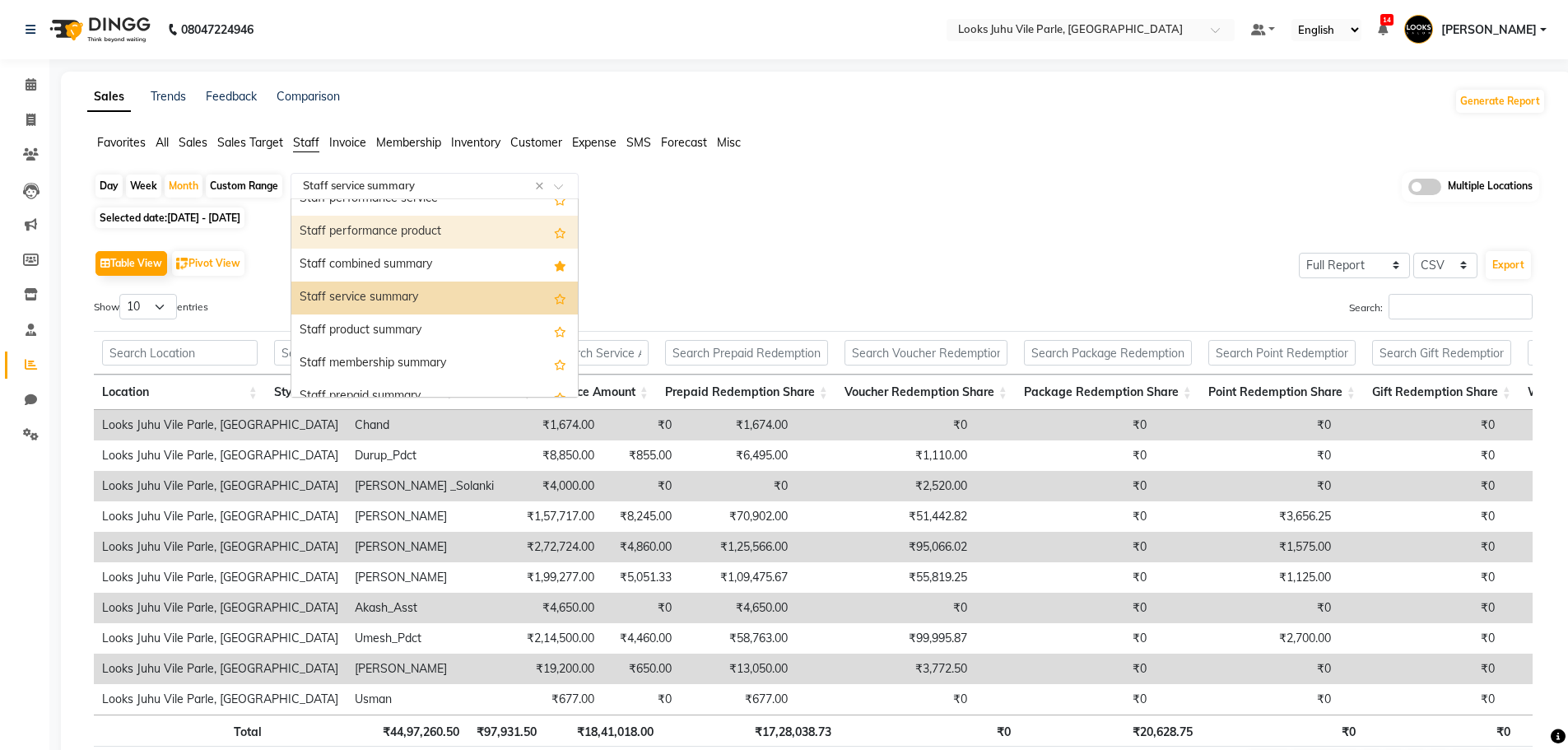
click at [437, 227] on div "Staff performance product" at bounding box center [435, 232] width 287 height 33
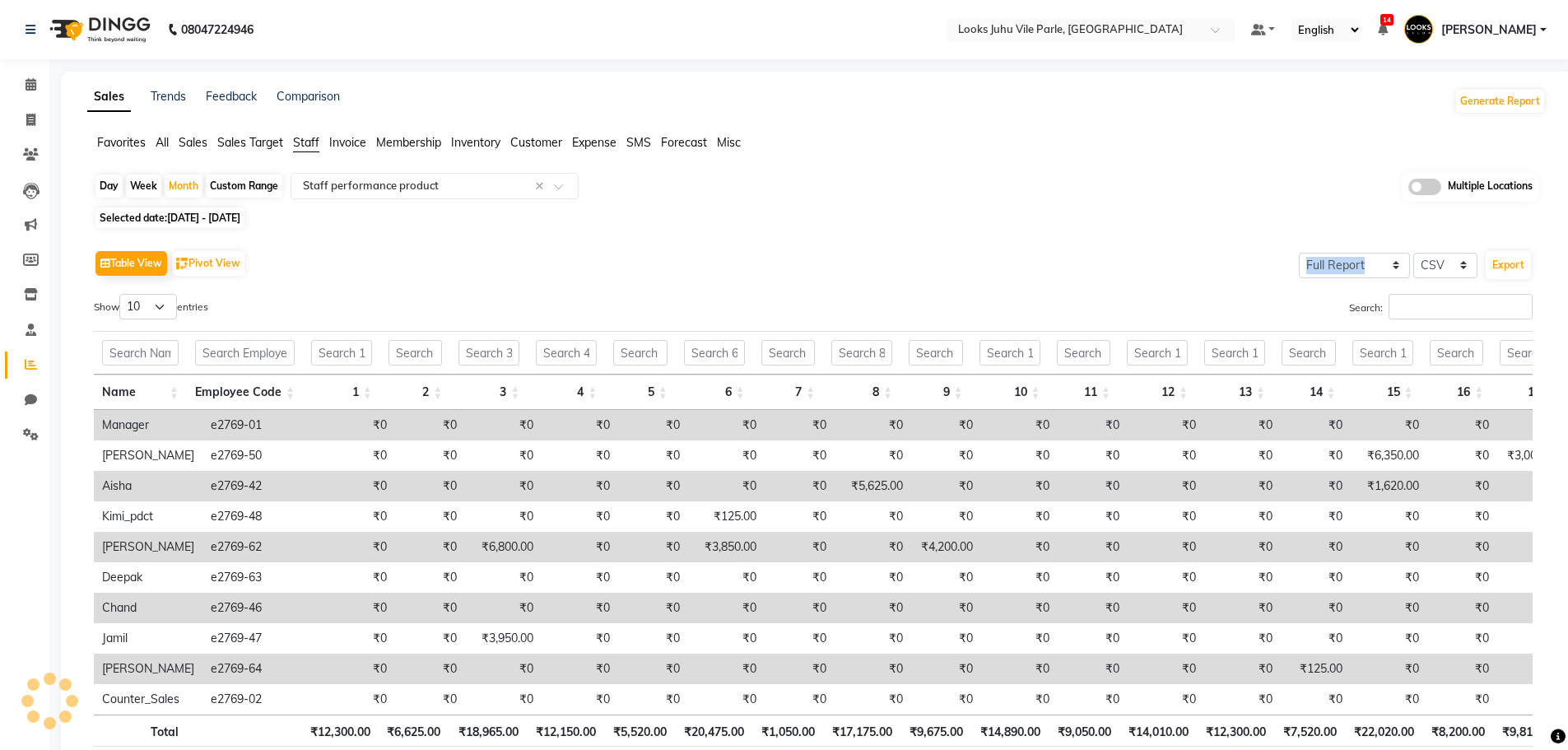
click at [437, 227] on div "Day Week Month Custom Range Select Report Type × Staff performance product × Mu…" at bounding box center [817, 485] width 1459 height 626
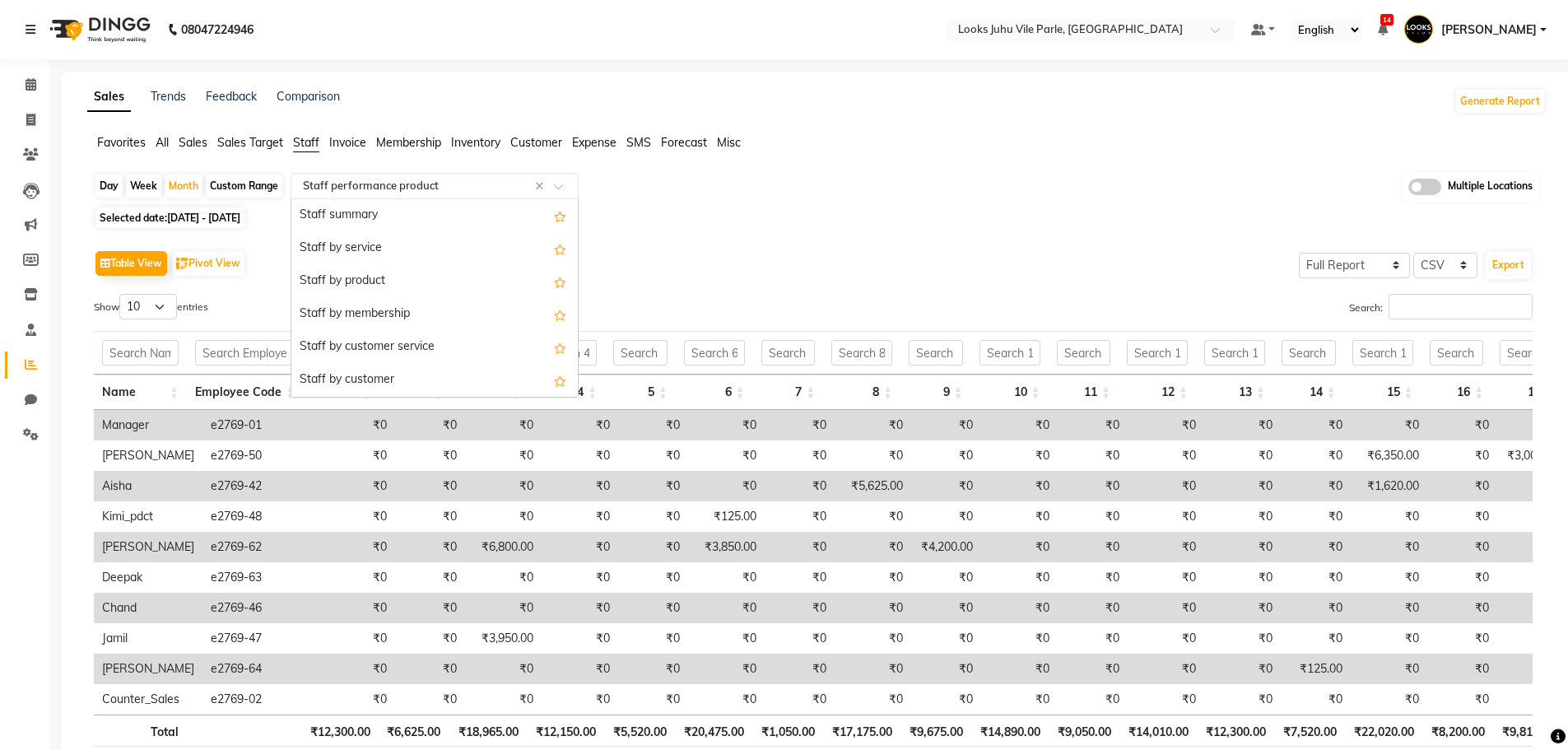
click at [444, 173] on div "Select Report Type × Staff performance product ×" at bounding box center [435, 186] width 288 height 26
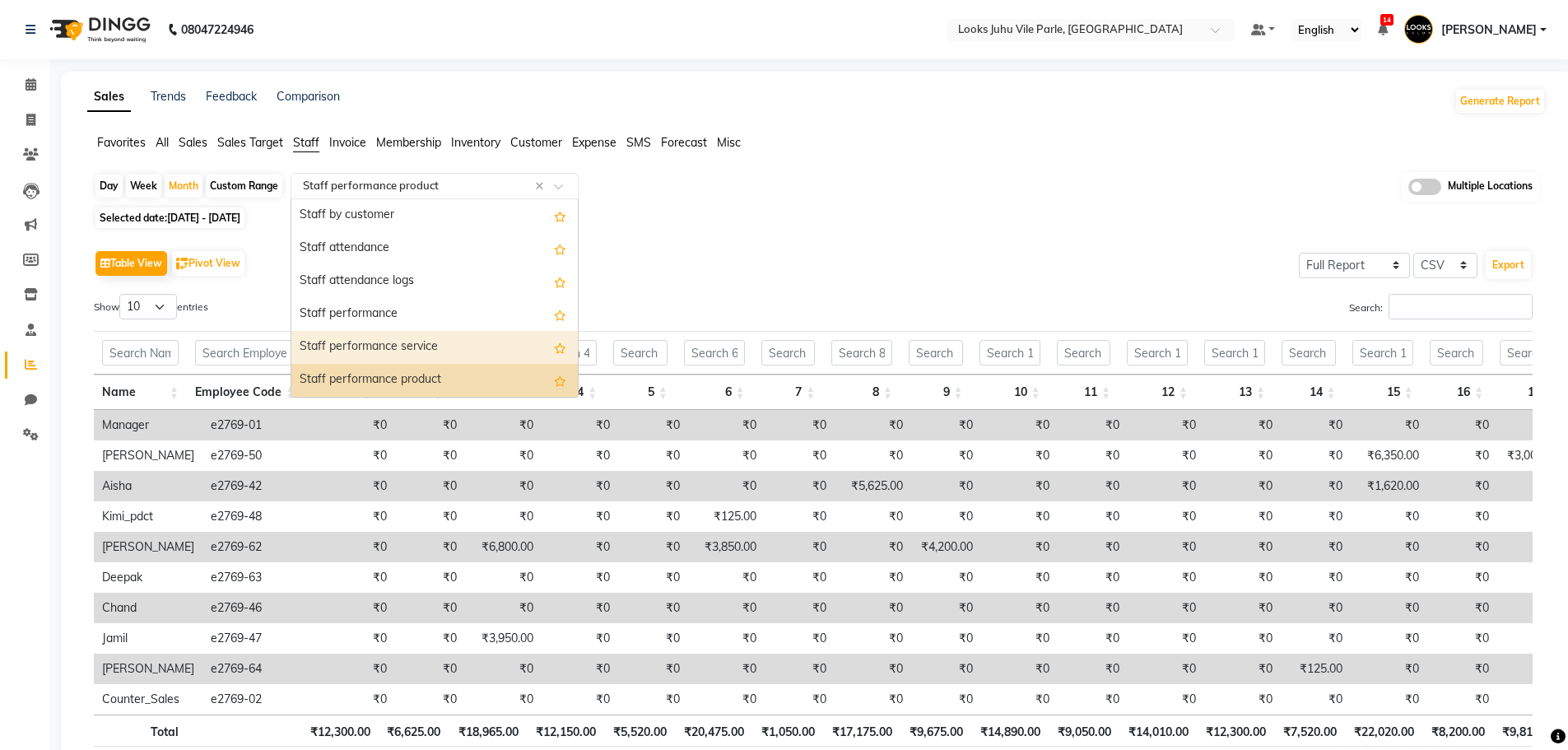
click at [434, 344] on div "Staff performance service" at bounding box center [435, 347] width 287 height 33
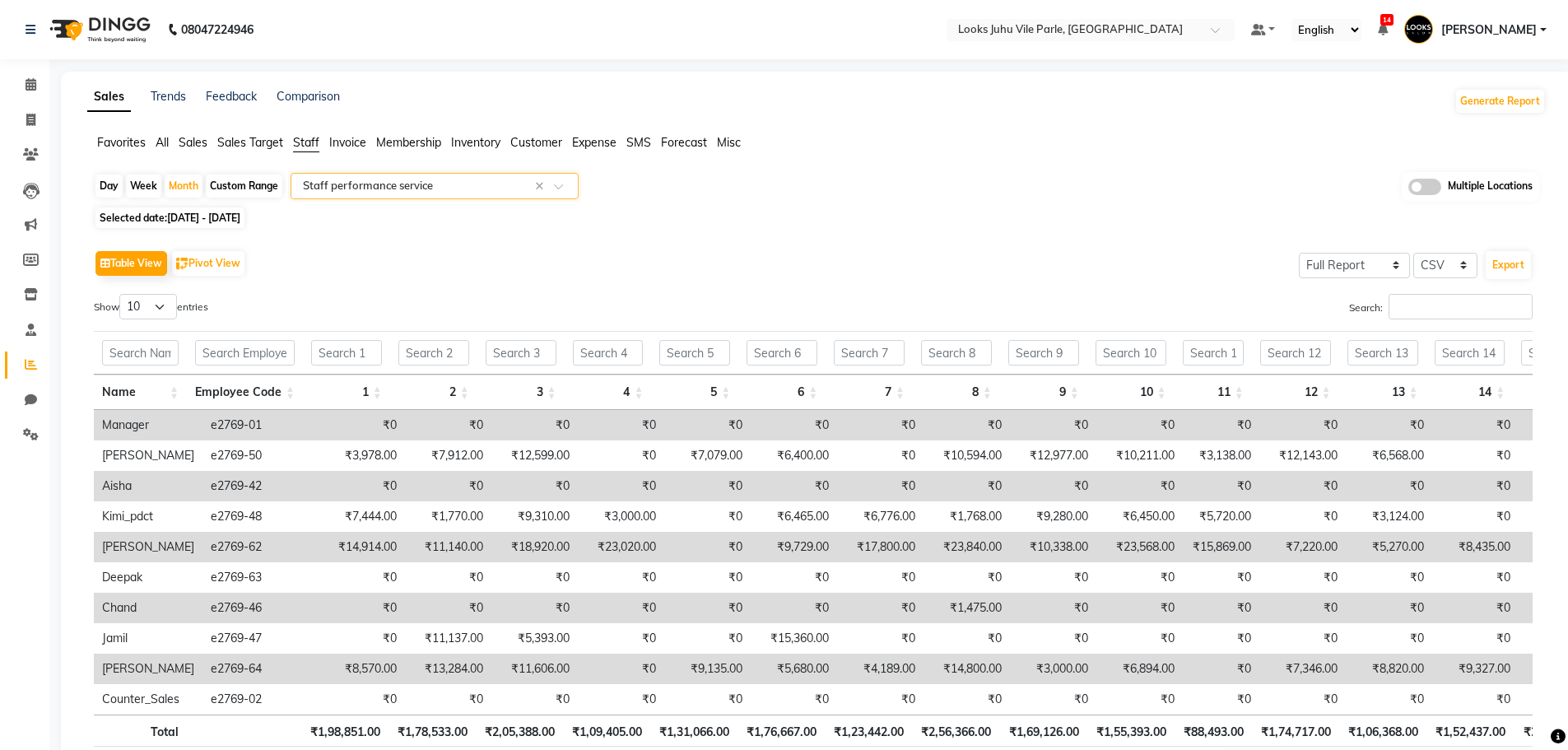
click at [240, 215] on span "[DATE] - [DATE]" at bounding box center [204, 217] width 73 height 13
select select "8"
select select "2025"
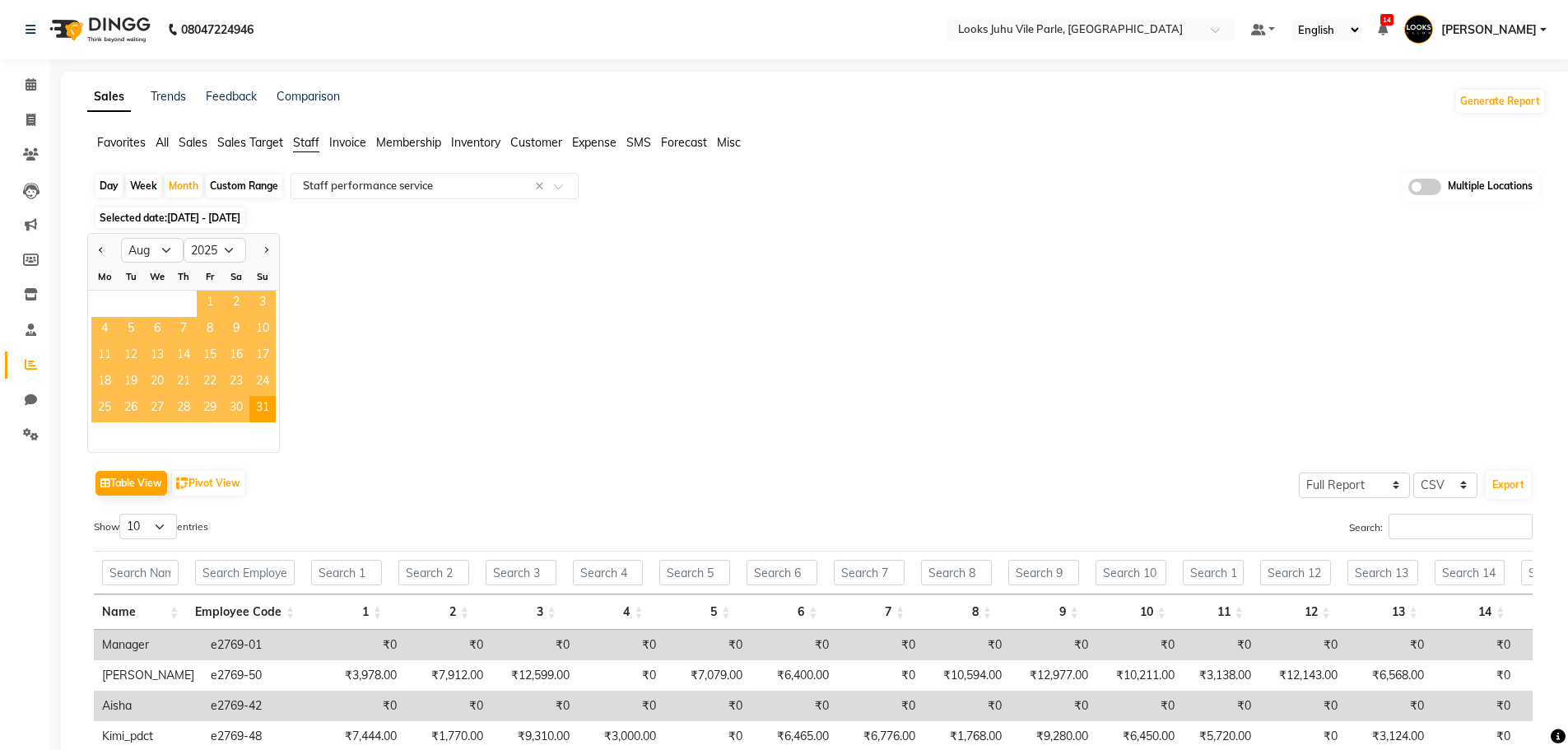
click at [204, 303] on span "1" at bounding box center [209, 304] width 26 height 26
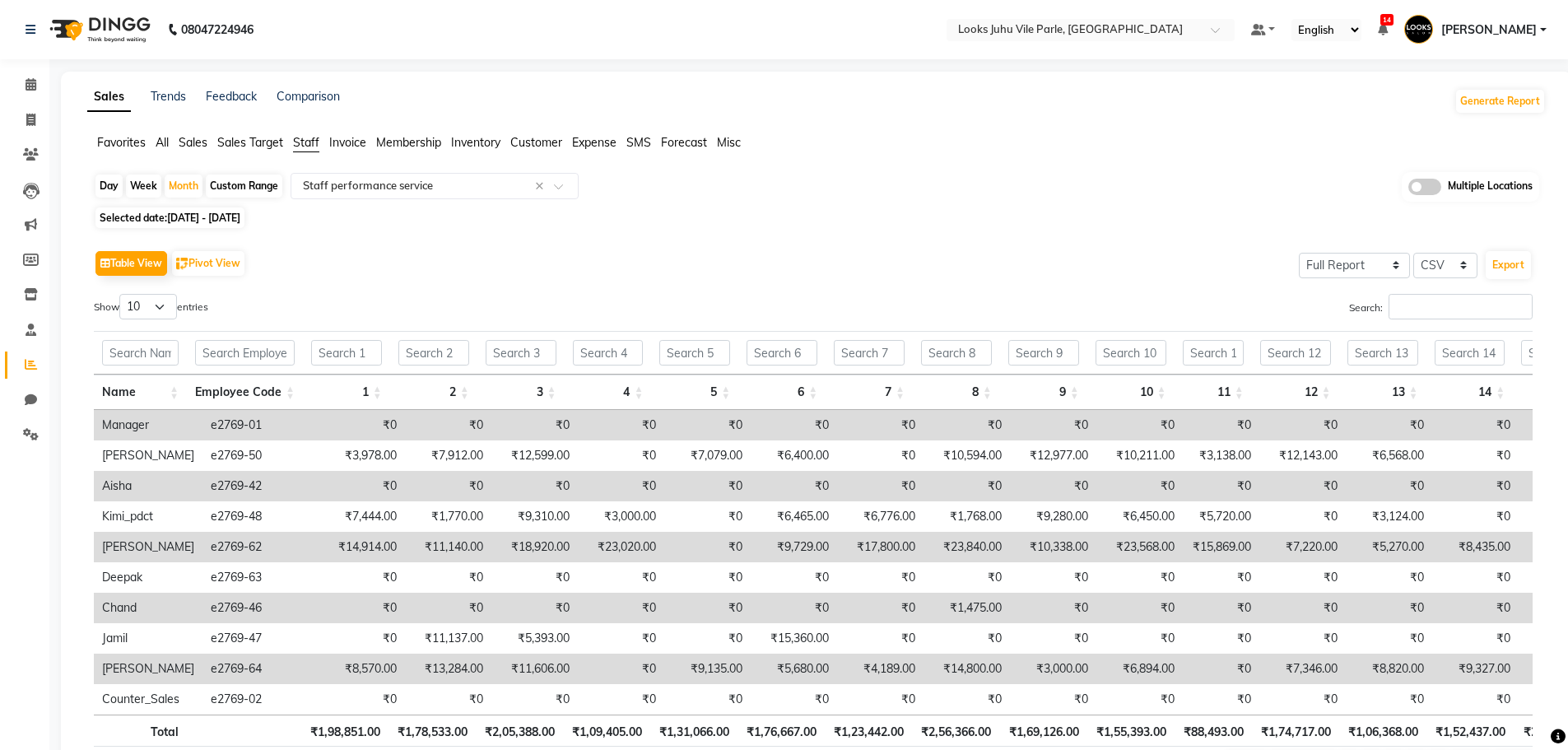
click at [104, 184] on div "Day" at bounding box center [109, 186] width 27 height 23
select select "8"
select select "2025"
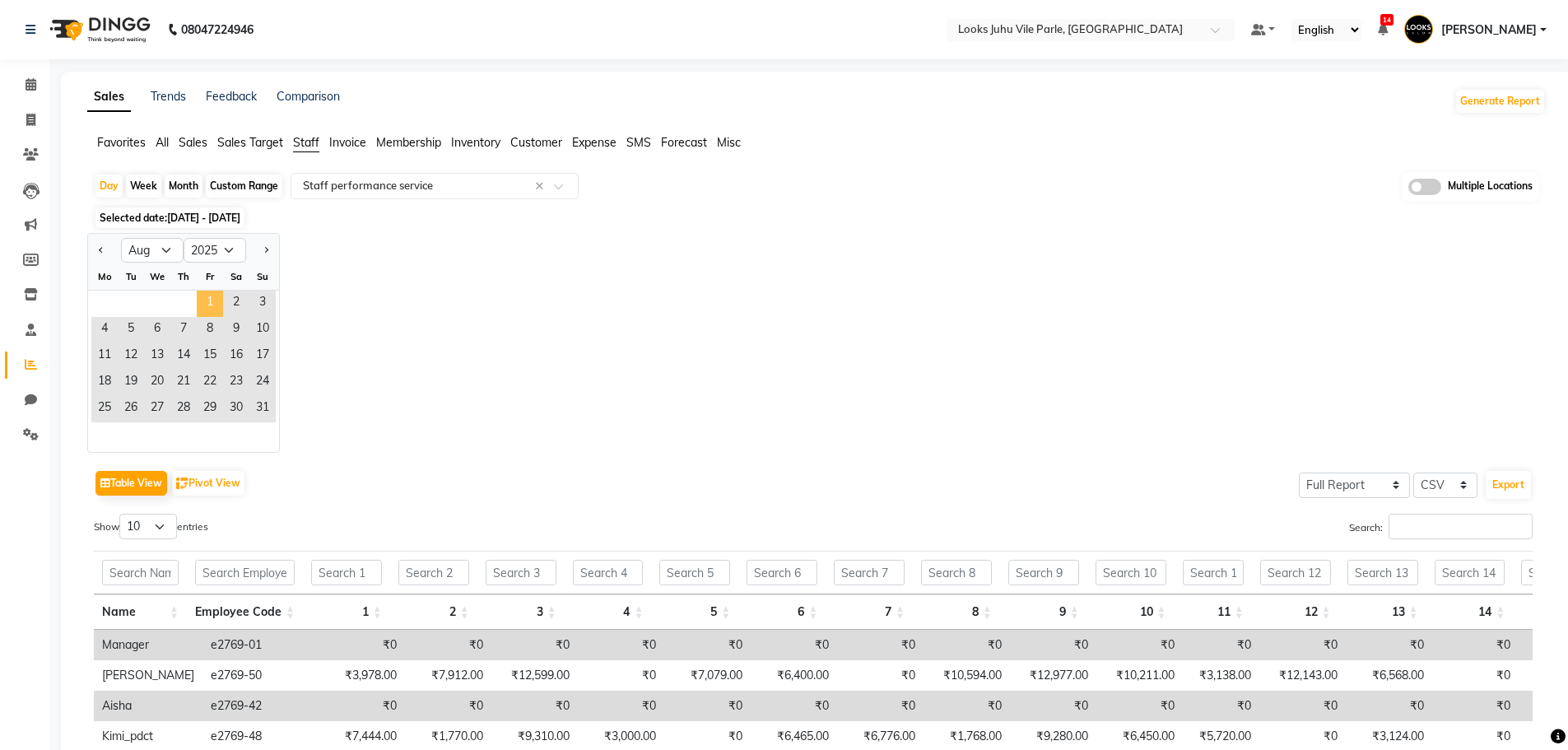
click at [207, 298] on span "1" at bounding box center [209, 304] width 26 height 26
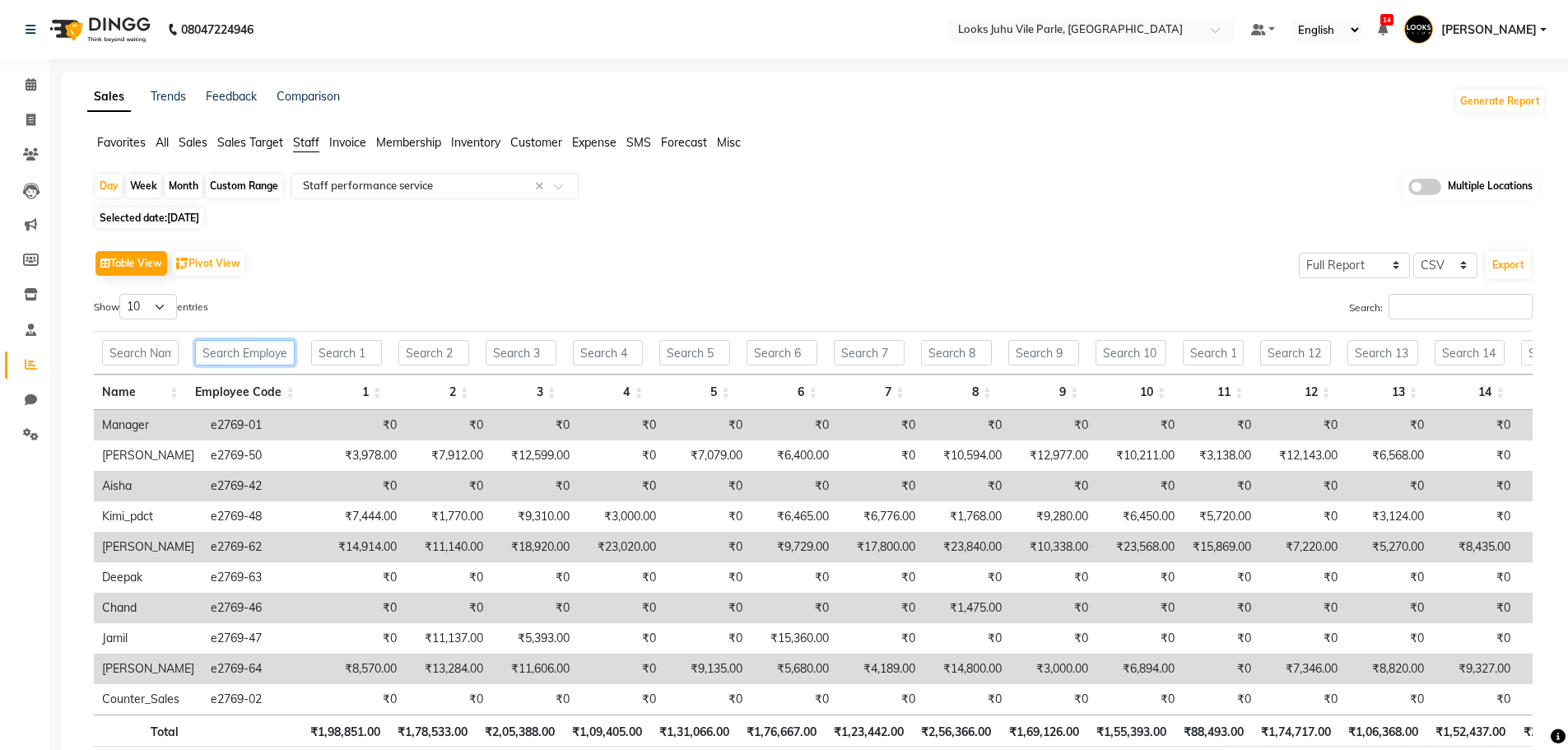
click at [267, 357] on input "text" at bounding box center [244, 353] width 99 height 25
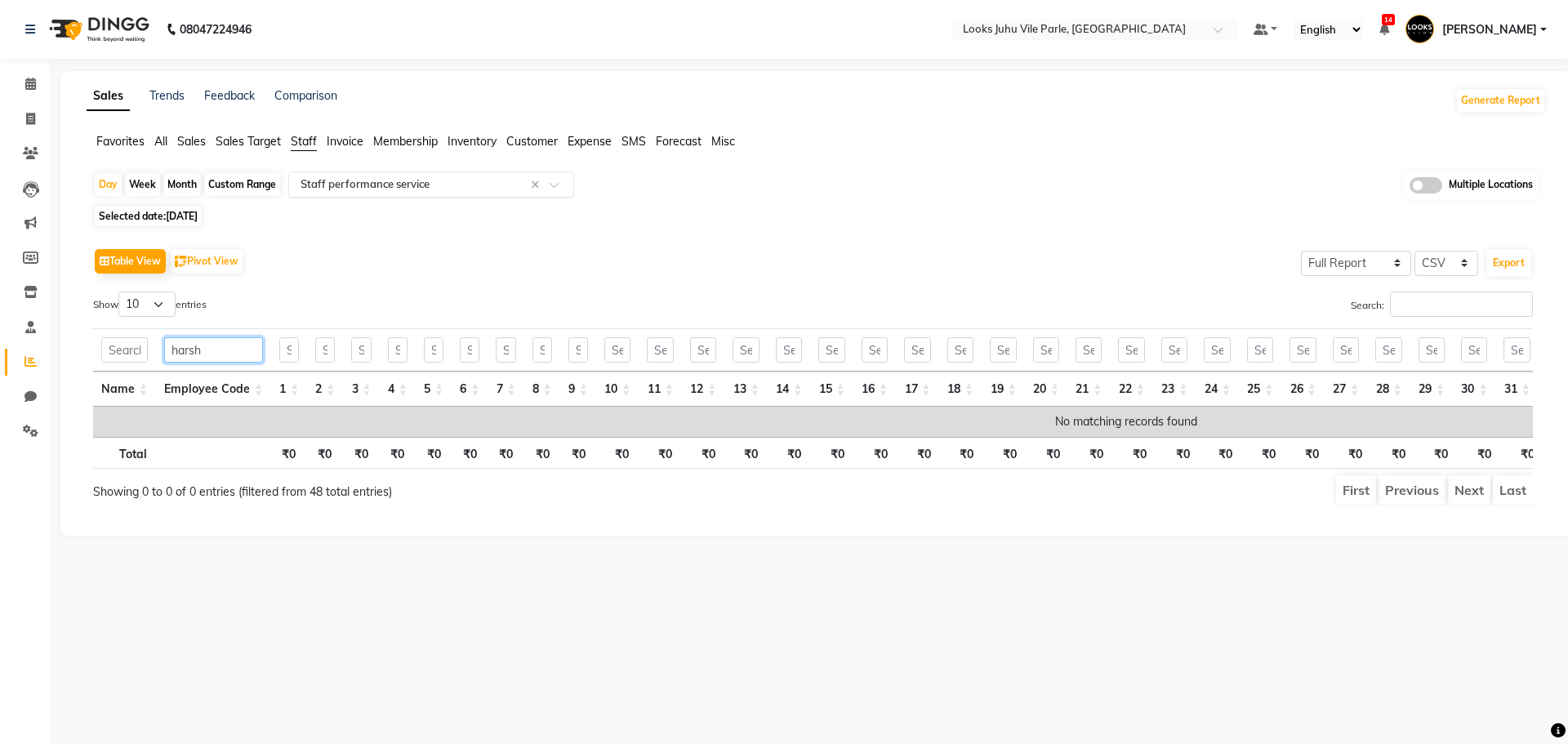
type input "harsh"
click at [359, 191] on input "text" at bounding box center [414, 184] width 235 height 16
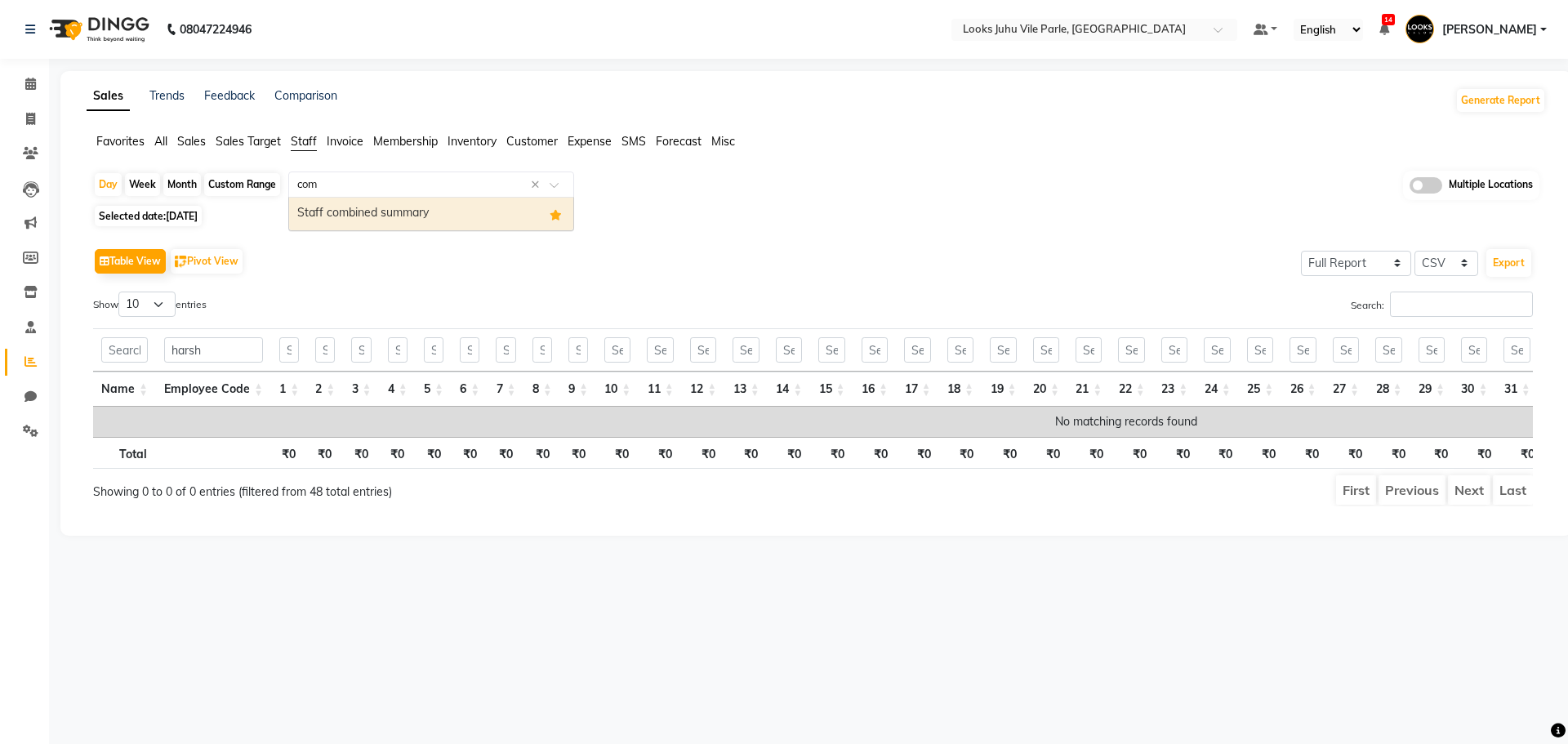
type input "comb"
click at [374, 226] on div "Staff combined summary" at bounding box center [432, 214] width 284 height 33
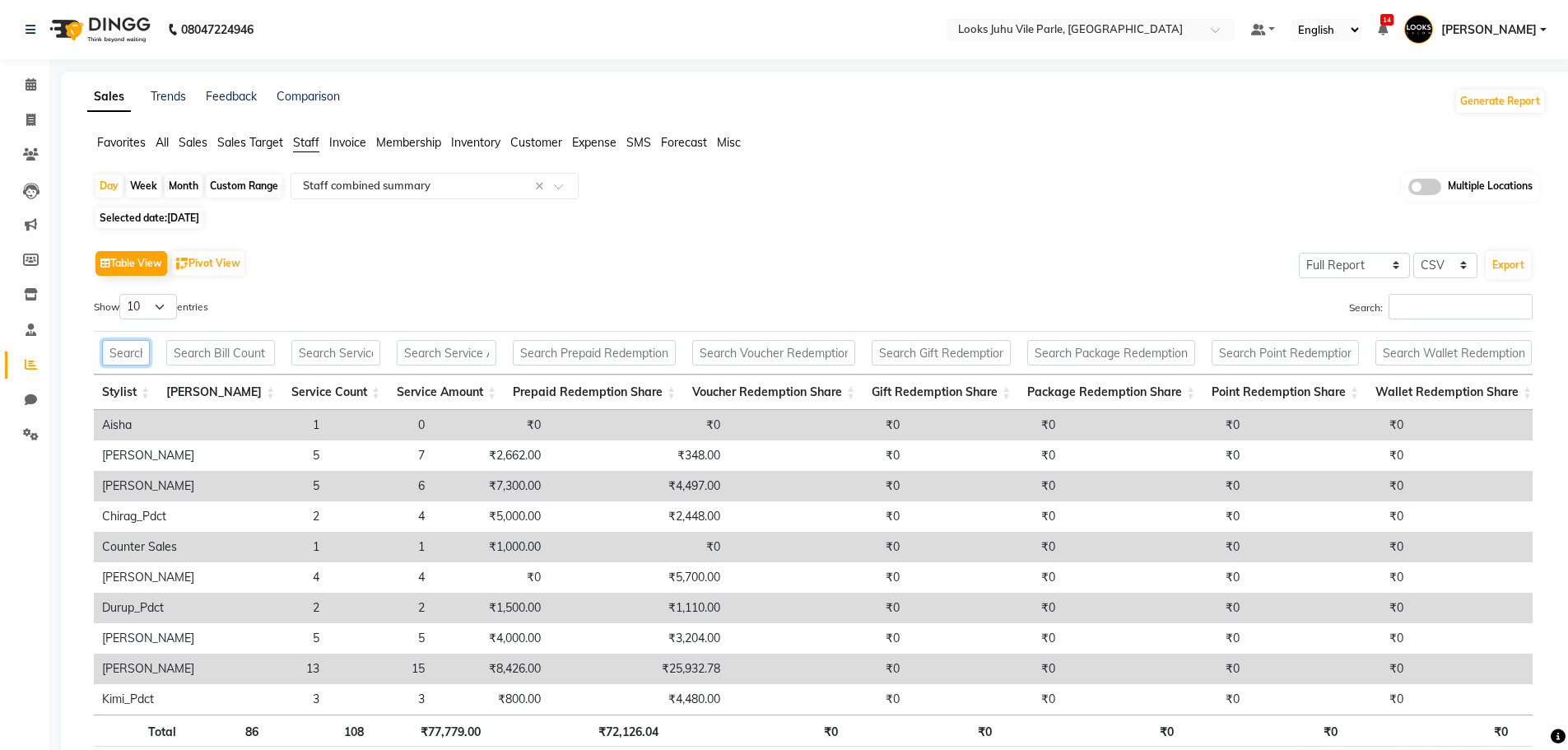
click at [150, 358] on input "text" at bounding box center [126, 353] width 47 height 25
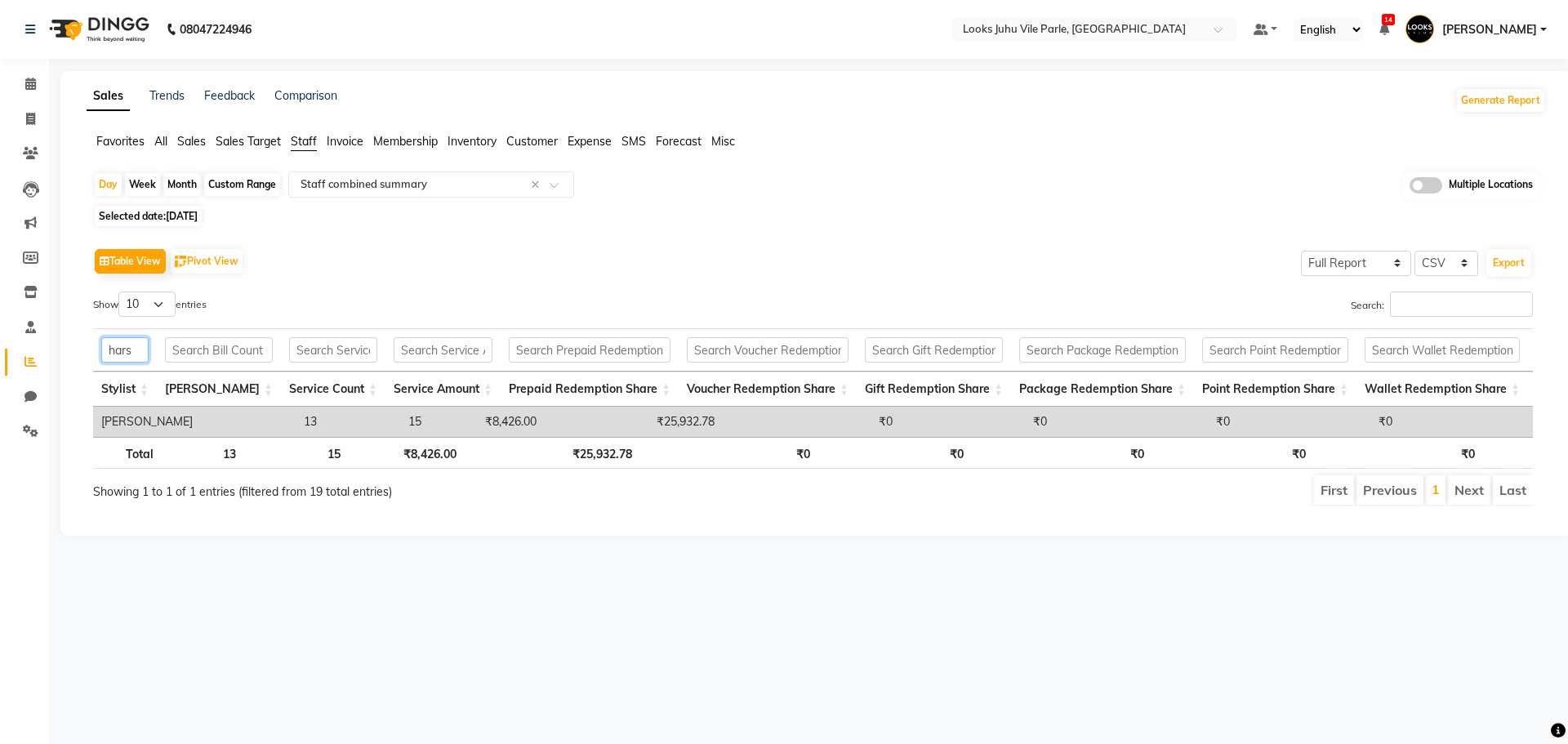
type input "hars"
drag, startPoint x: 605, startPoint y: 449, endPoint x: 964, endPoint y: 484, distance: 360.7
click at [983, 487] on div "Show 10 25 50 100 entries Search: hars Stylist Bill Count Service Count Service…" at bounding box center [813, 398] width 1440 height 215
click at [938, 448] on div "hars Stylist Bill Count Service Count Service Amount Prepaid Redemption Share V…" at bounding box center [813, 398] width 1440 height 151
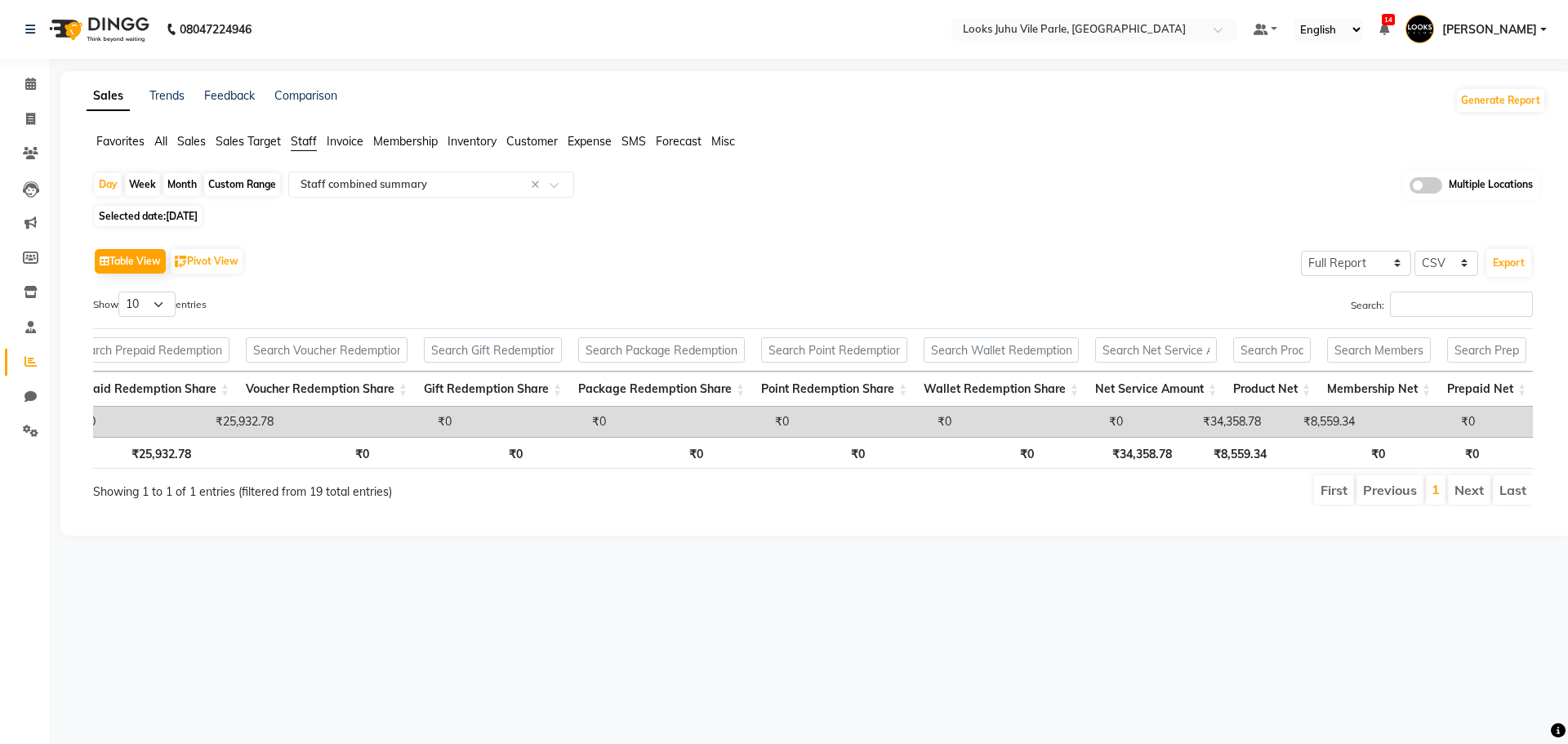
click at [1151, 422] on td "₹34,358.78" at bounding box center [1200, 422] width 138 height 30
copy td "34,358.78"
click at [262, 241] on div "Table View Pivot View Select Full Report Filtered Report Select CSV PDF Export …" at bounding box center [813, 375] width 1466 height 289
click at [198, 213] on span "[DATE]" at bounding box center [182, 215] width 32 height 13
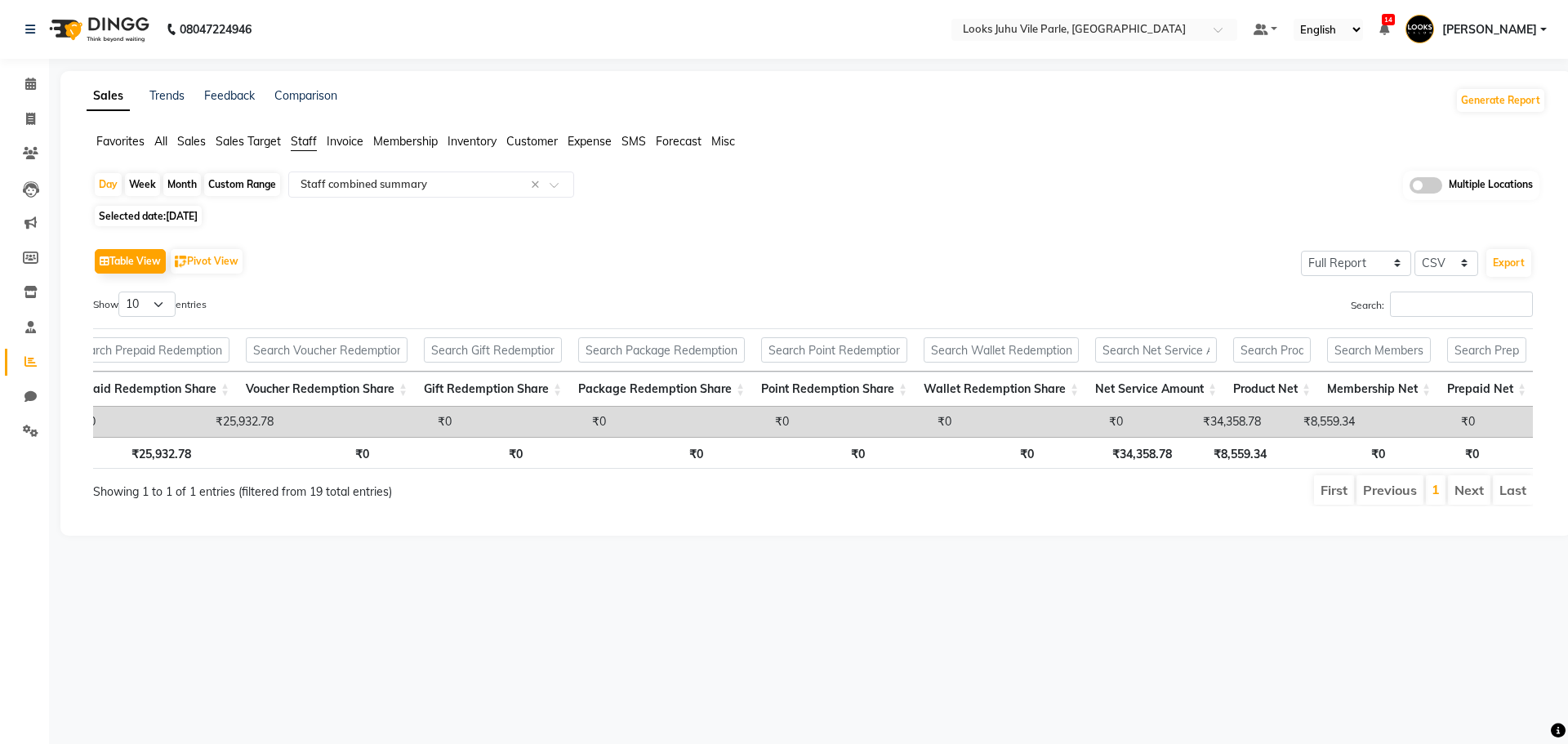
select select "8"
select select "2025"
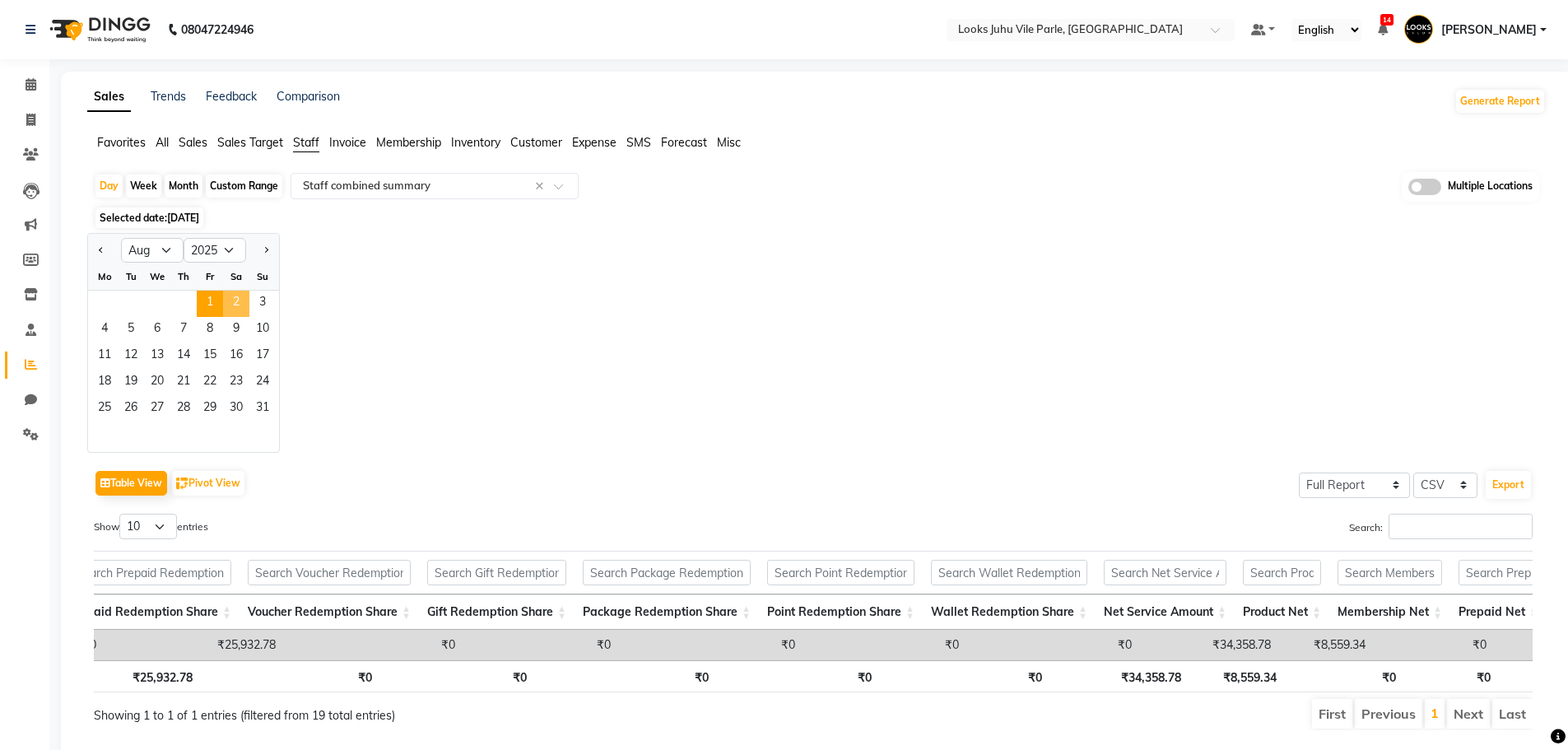
click at [237, 295] on span "2" at bounding box center [236, 304] width 26 height 26
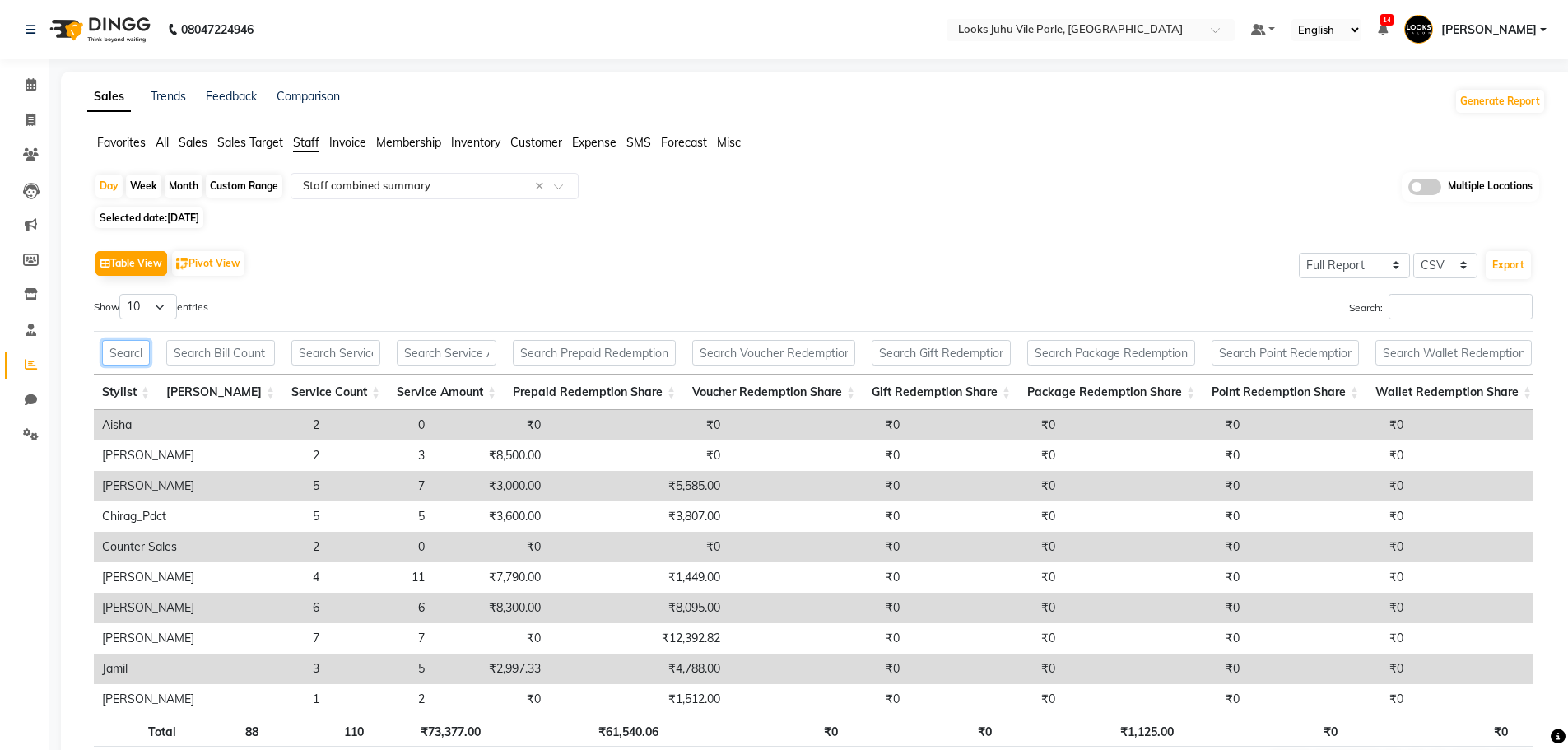
click at [150, 353] on input "text" at bounding box center [126, 353] width 47 height 25
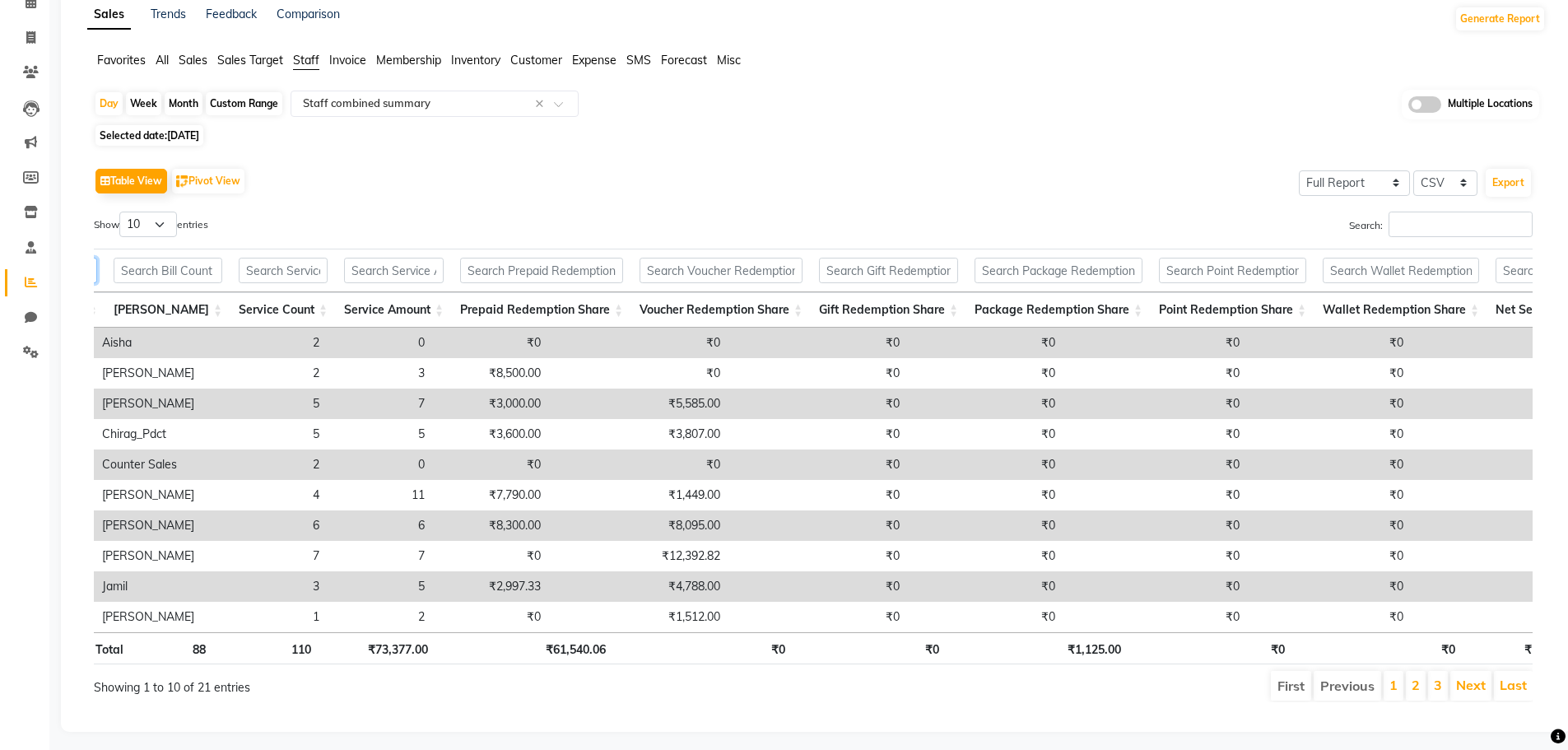
scroll to position [0, 0]
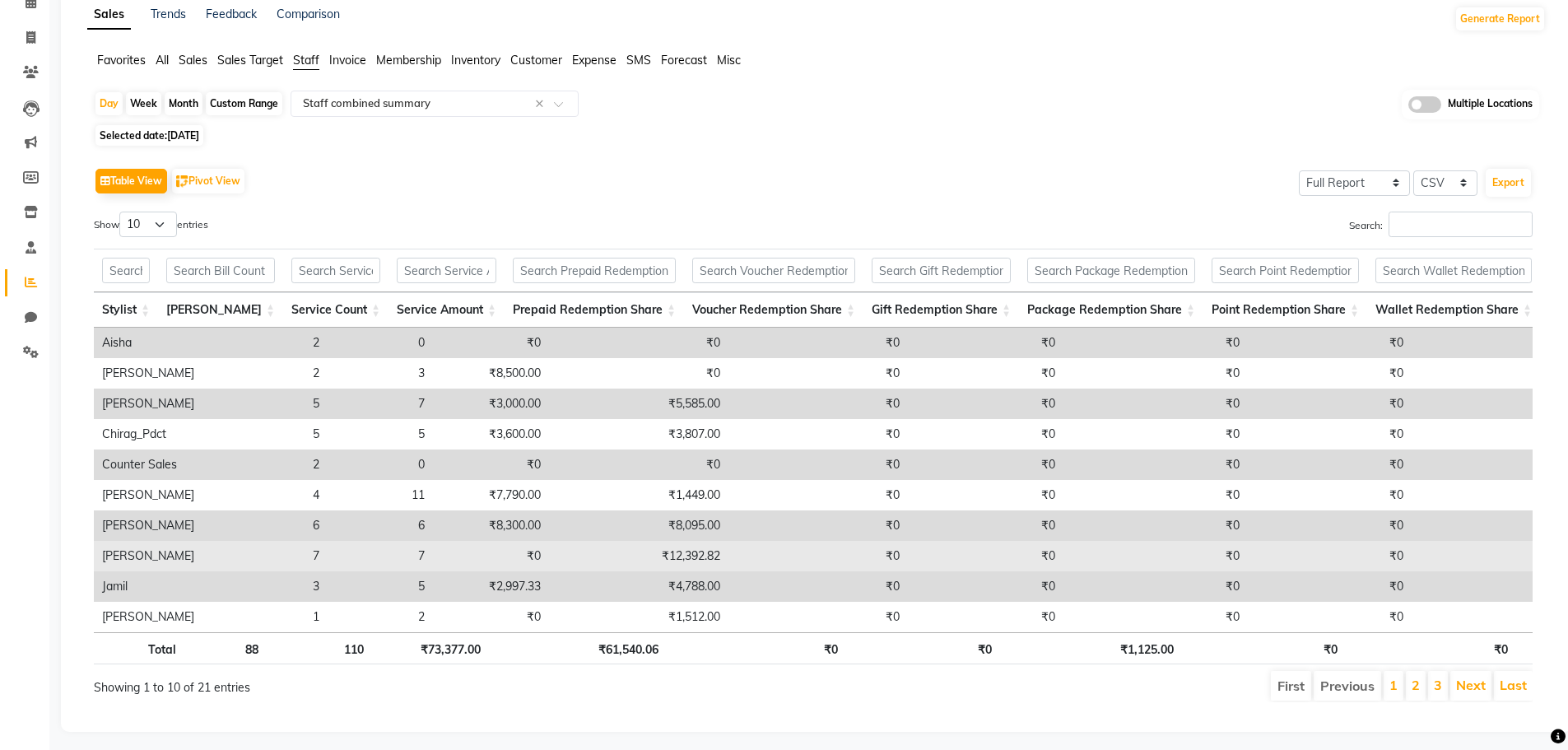
click at [142, 561] on td "[PERSON_NAME]" at bounding box center [148, 557] width 109 height 31
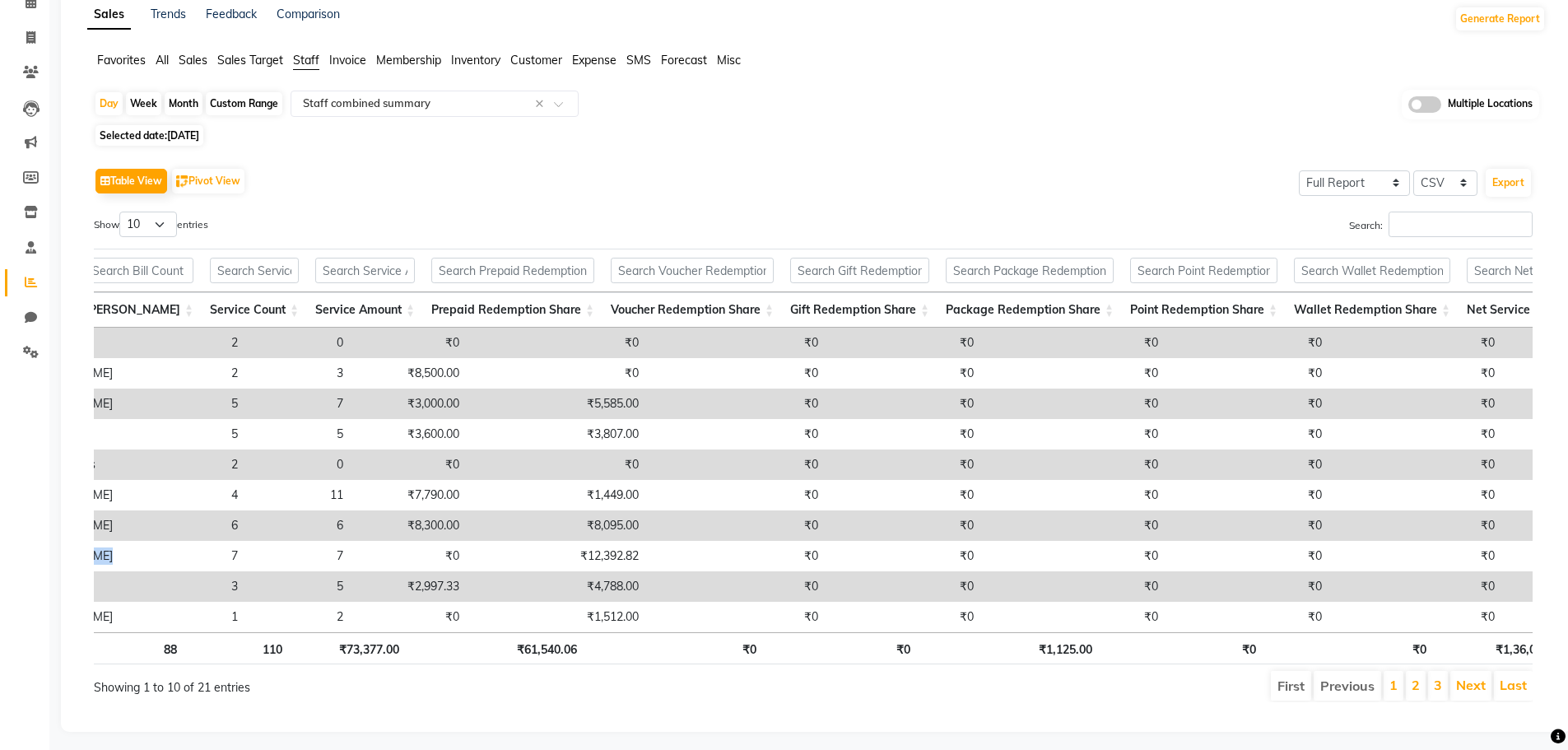
scroll to position [0, 106]
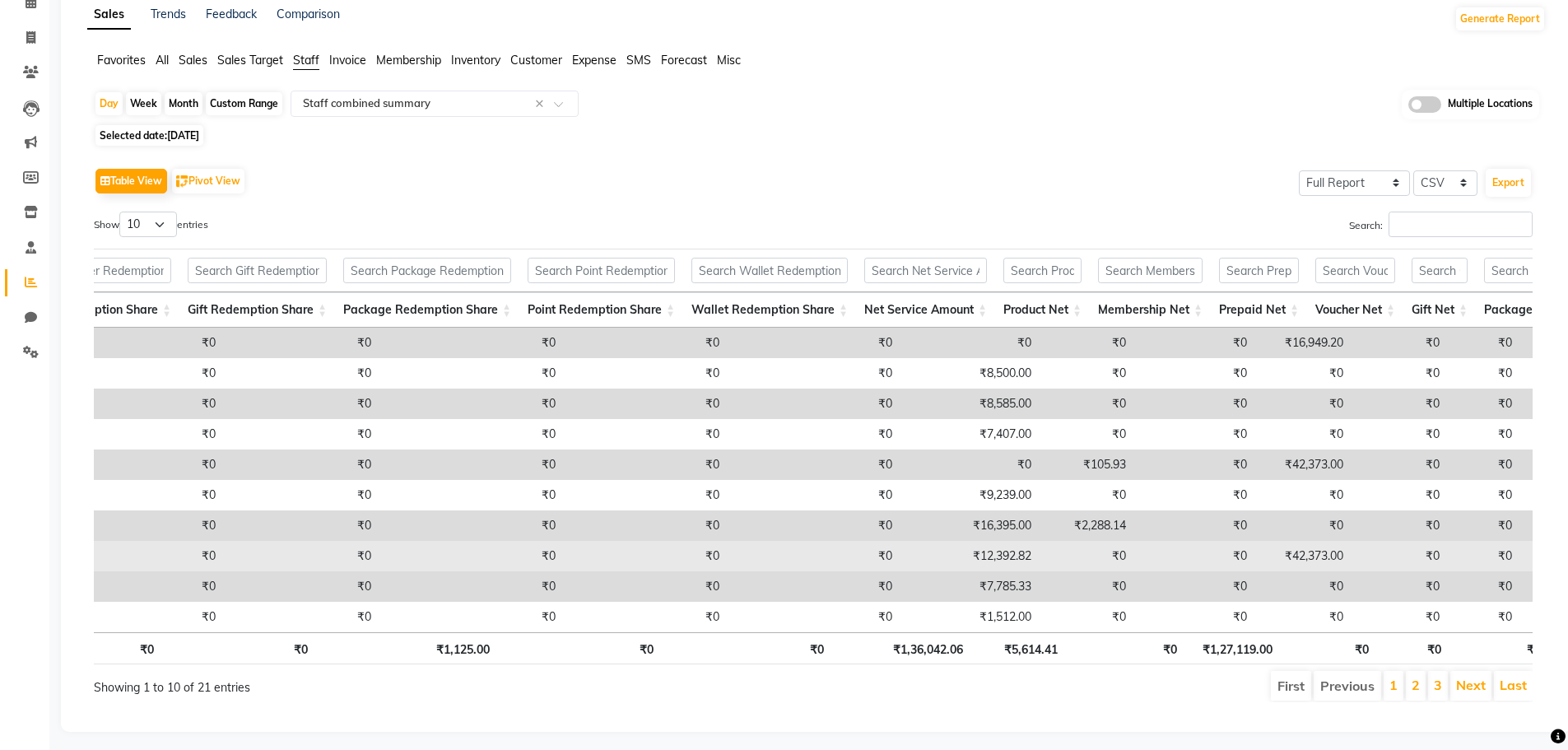
click at [938, 555] on td "₹12,392.82" at bounding box center [970, 557] width 139 height 31
copy td "12,392.82"
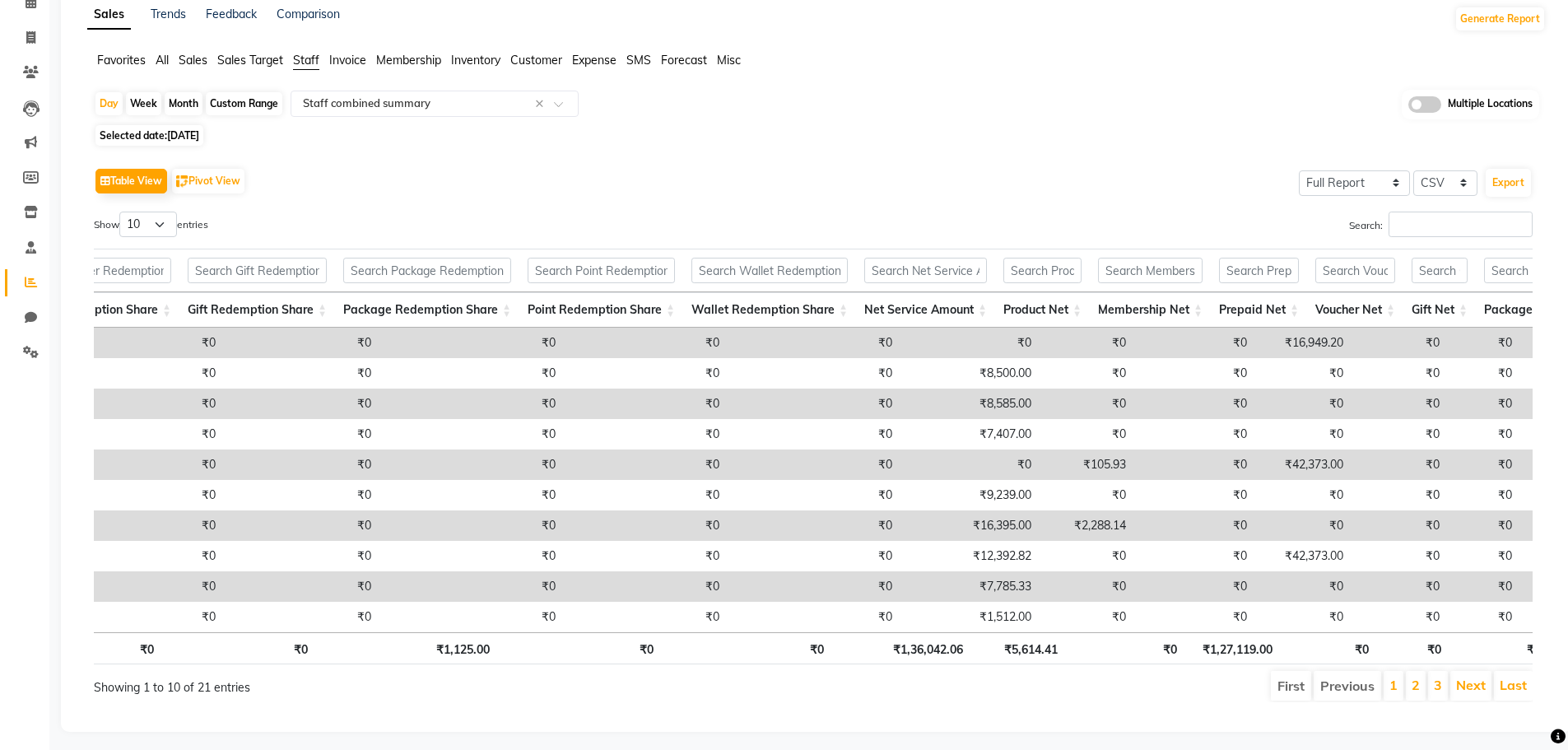
click at [181, 137] on span "[DATE]" at bounding box center [183, 135] width 32 height 13
select select "8"
select select "2025"
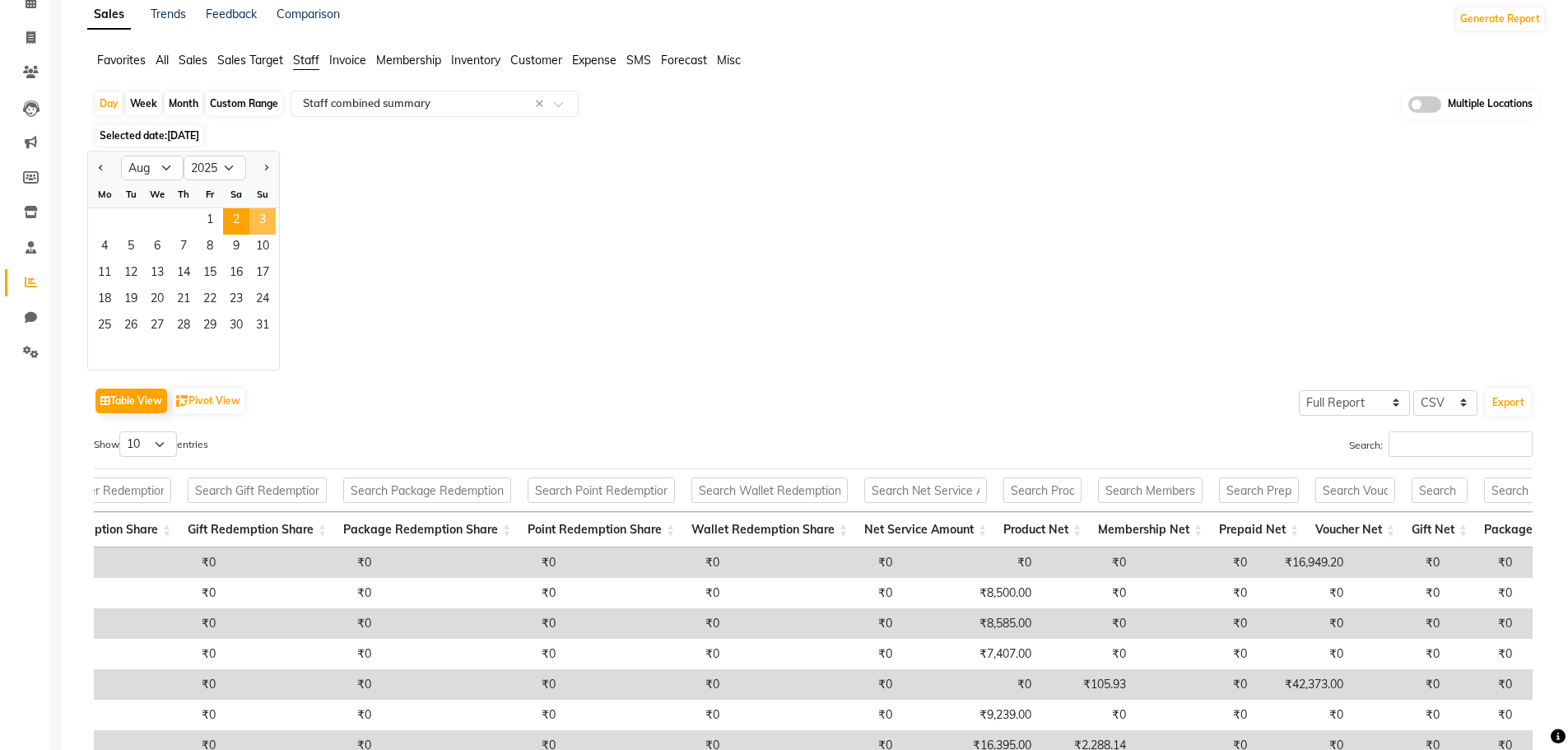
click at [259, 219] on span "3" at bounding box center [262, 221] width 26 height 26
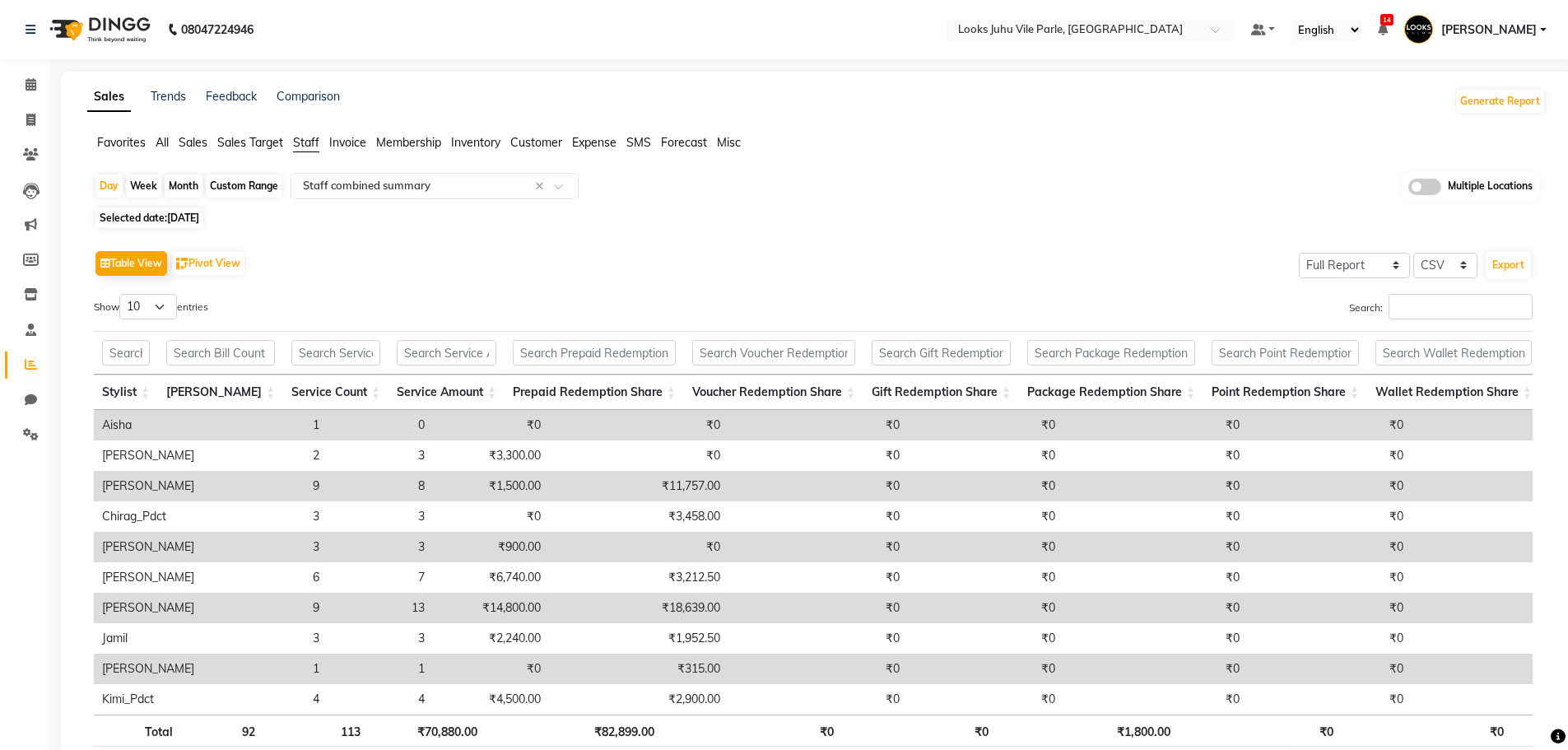
click at [148, 607] on td "[PERSON_NAME]" at bounding box center [148, 608] width 109 height 31
click at [143, 617] on td "[PERSON_NAME]" at bounding box center [148, 608] width 109 height 31
click at [655, 613] on td "₹18,639.00" at bounding box center [639, 608] width 180 height 31
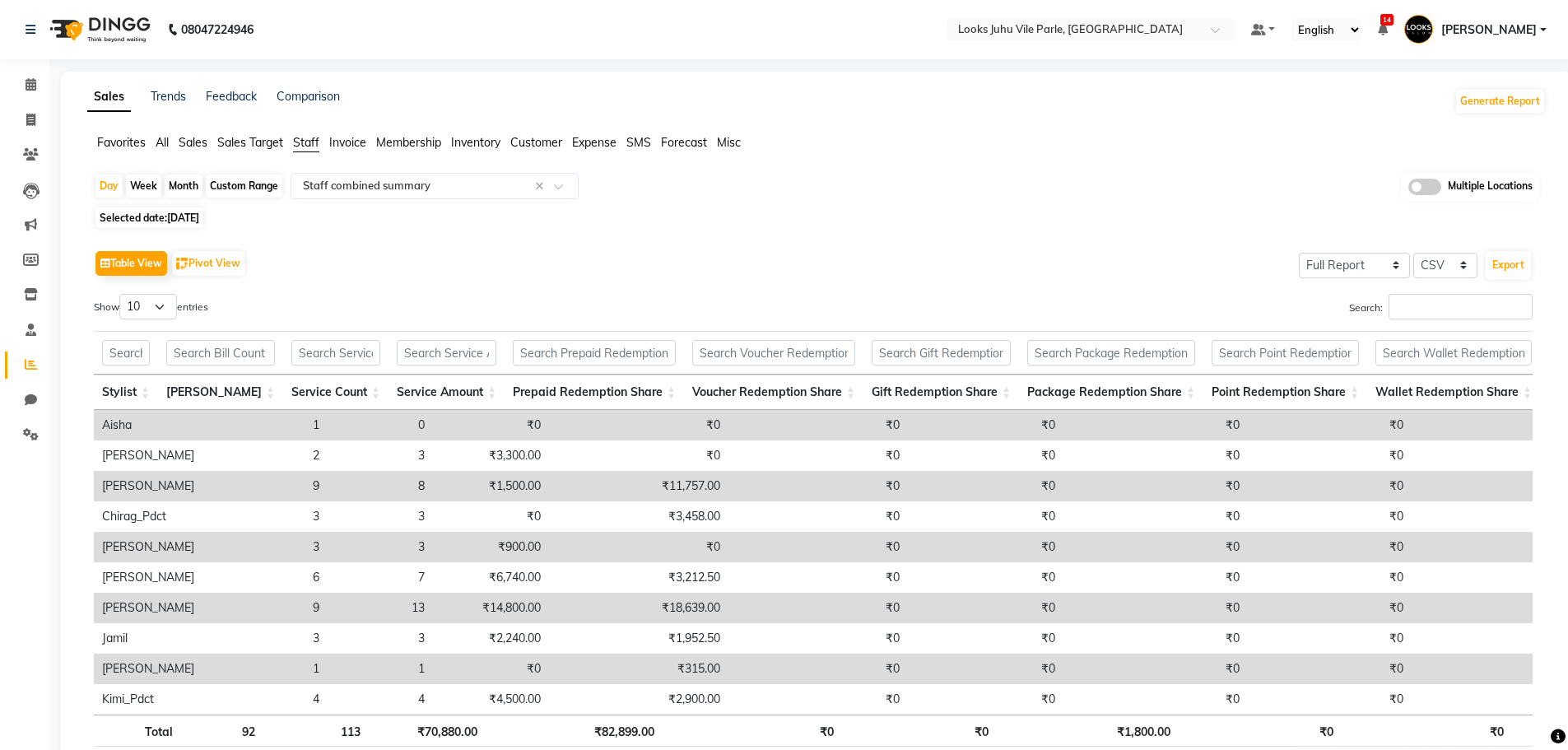
click at [652, 613] on td "₹18,639.00" at bounding box center [639, 608] width 180 height 31
click at [631, 602] on td "₹18,639.00" at bounding box center [639, 608] width 180 height 31
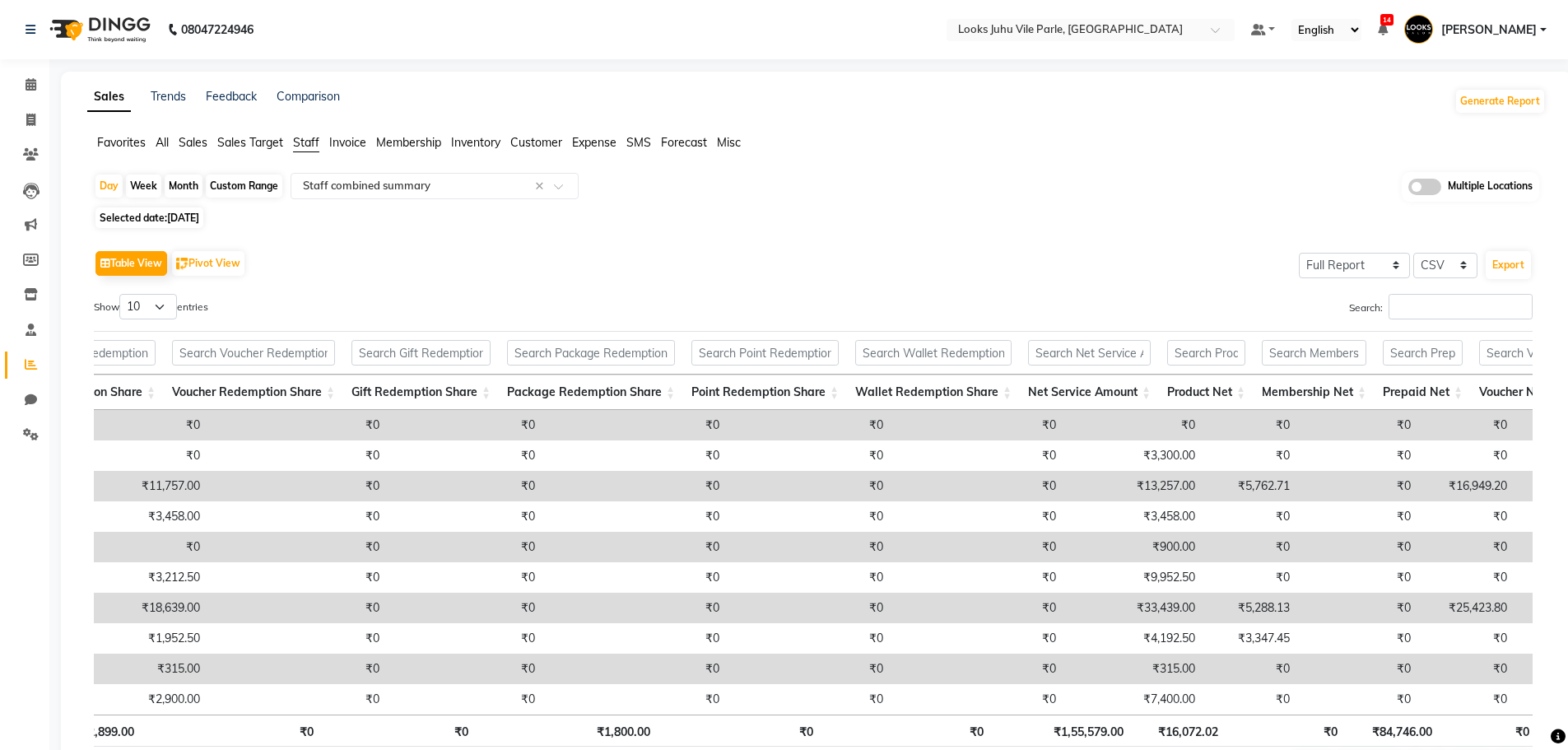
click at [1094, 606] on td "₹33,439.00" at bounding box center [1134, 608] width 139 height 31
copy td "33,439.00"
click at [199, 212] on span "[DATE]" at bounding box center [183, 217] width 32 height 13
select select "8"
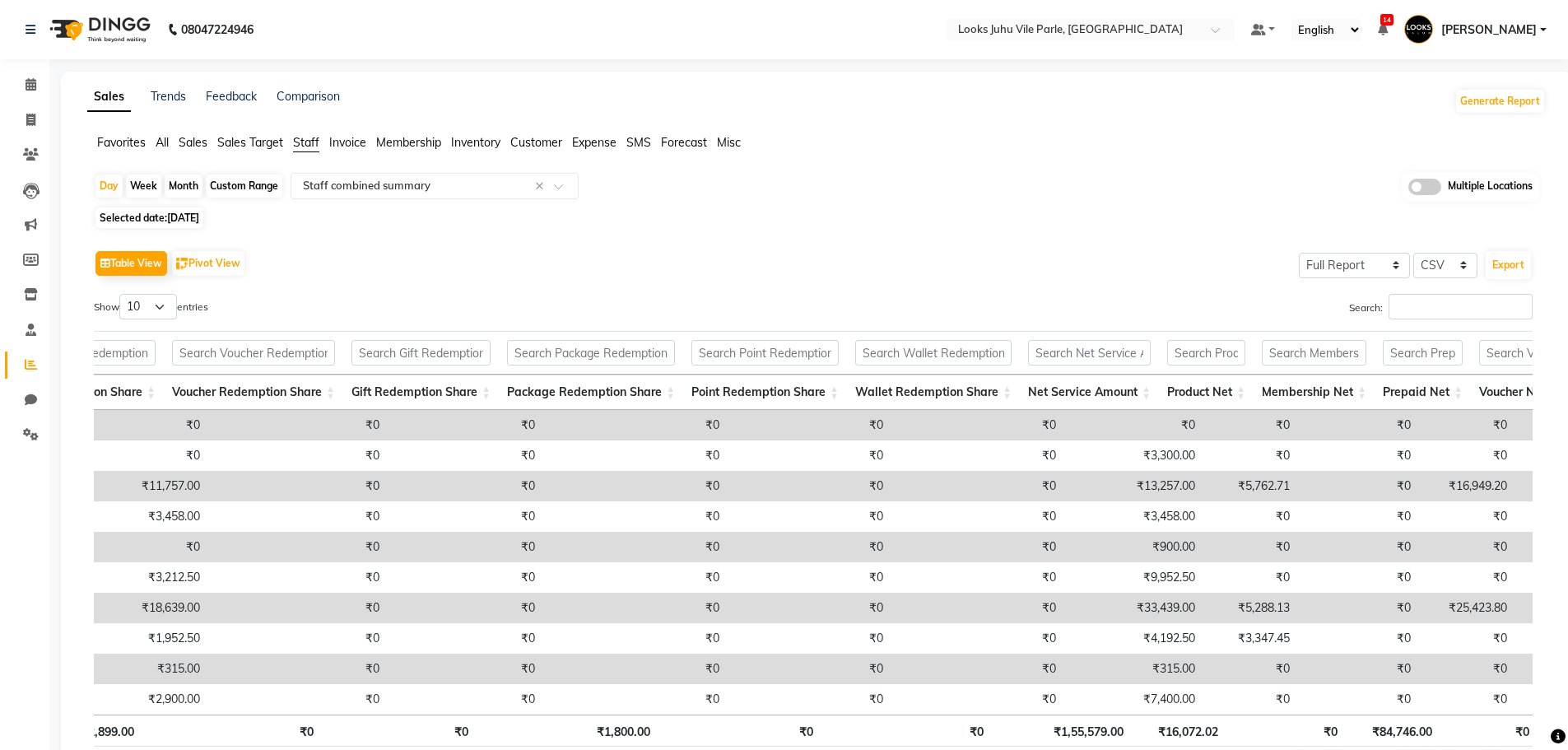
select select "2025"
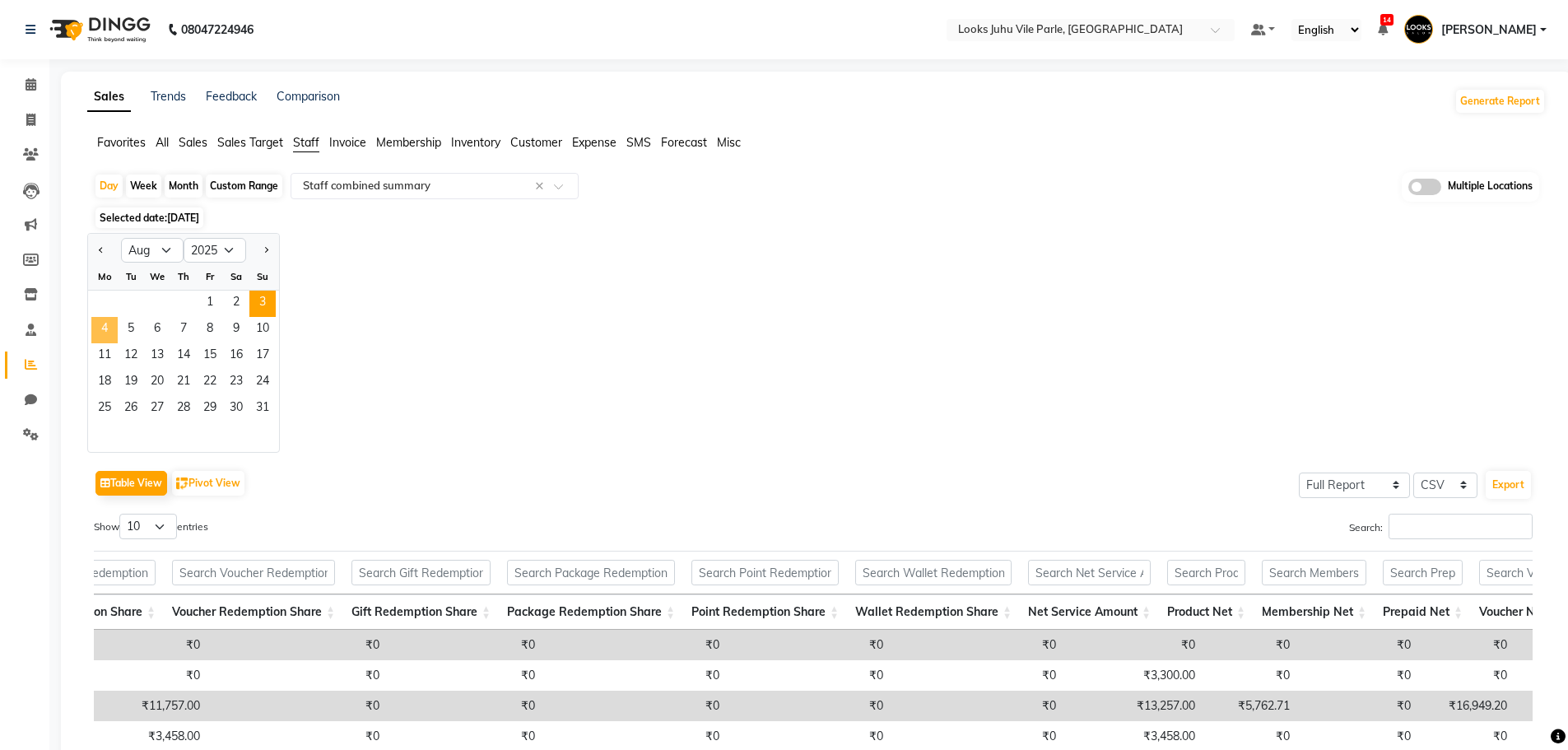
click at [108, 324] on span "4" at bounding box center [104, 330] width 26 height 26
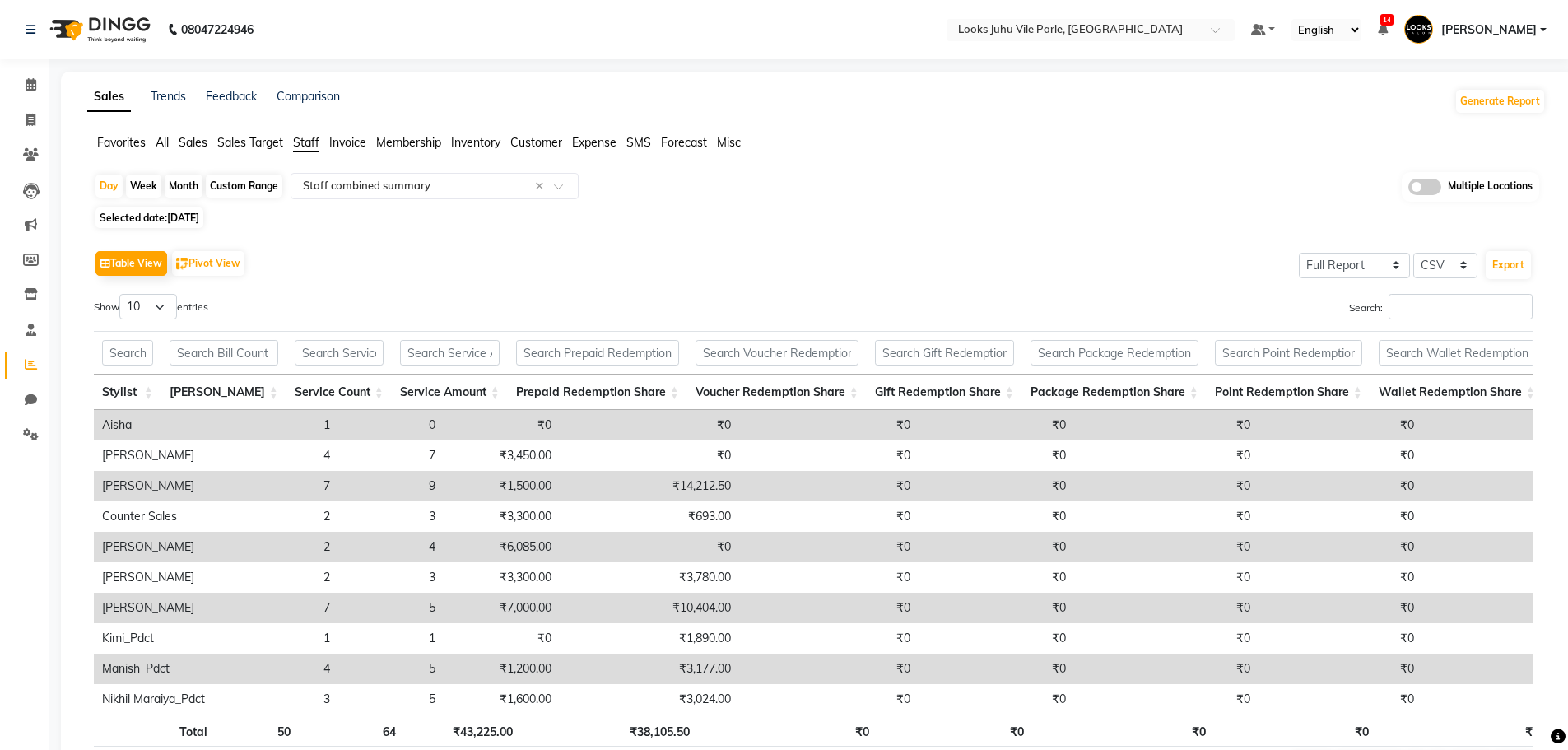
click at [675, 610] on td "₹10,404.00" at bounding box center [650, 608] width 180 height 31
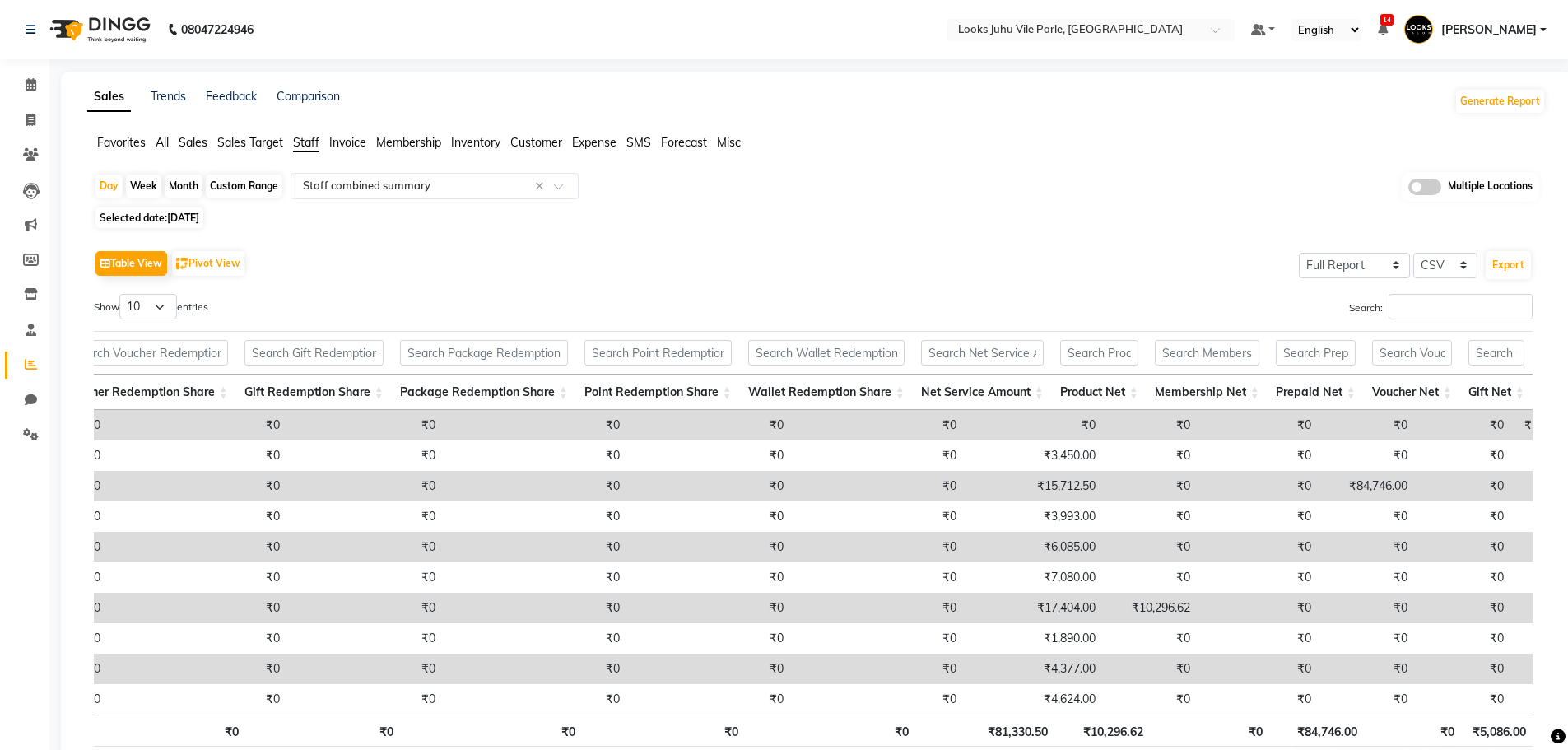
click at [1003, 604] on td "₹17,404.00" at bounding box center [1034, 608] width 139 height 31
copy td "17,404.00"
click at [196, 211] on span "[DATE]" at bounding box center [183, 217] width 32 height 13
select select "8"
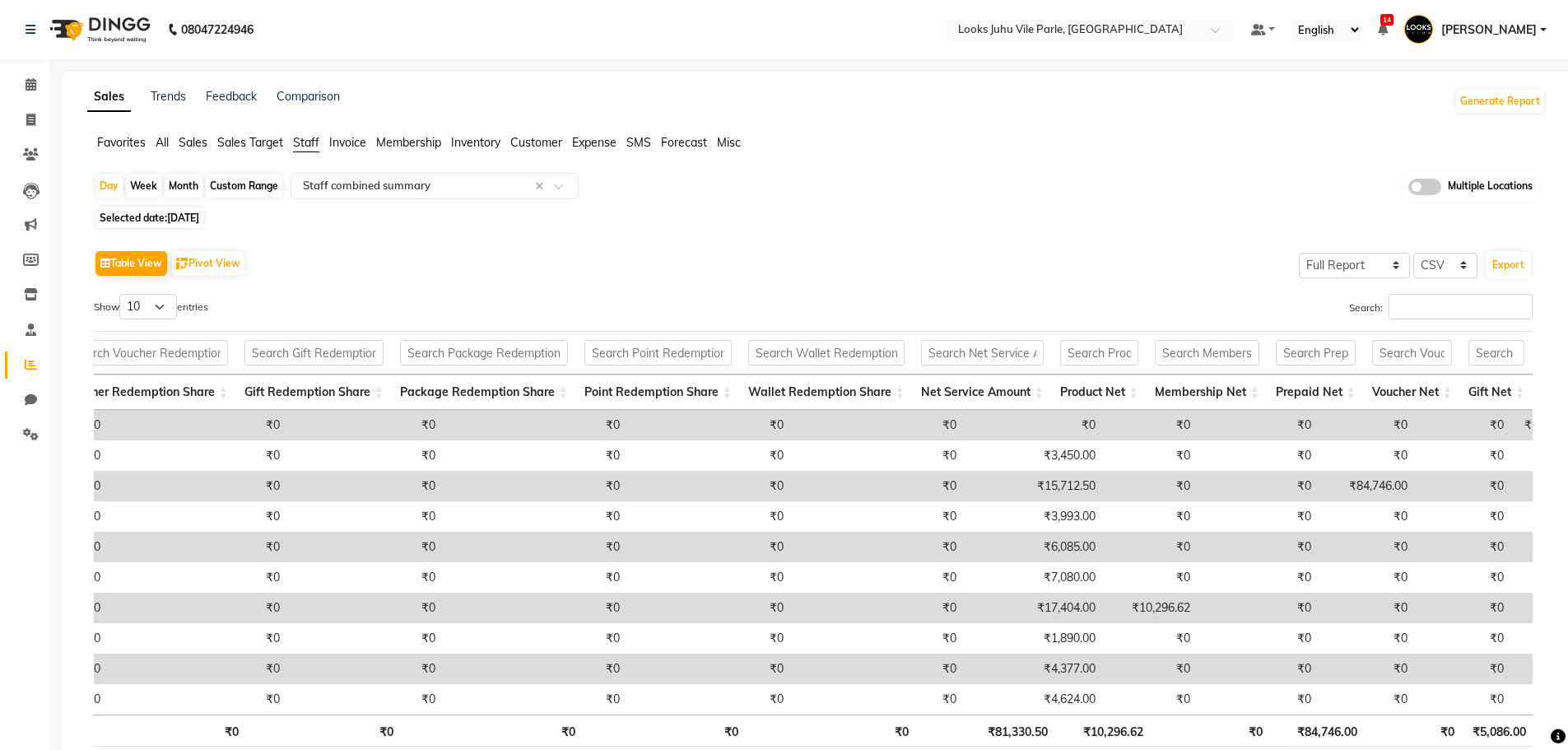
select select "2025"
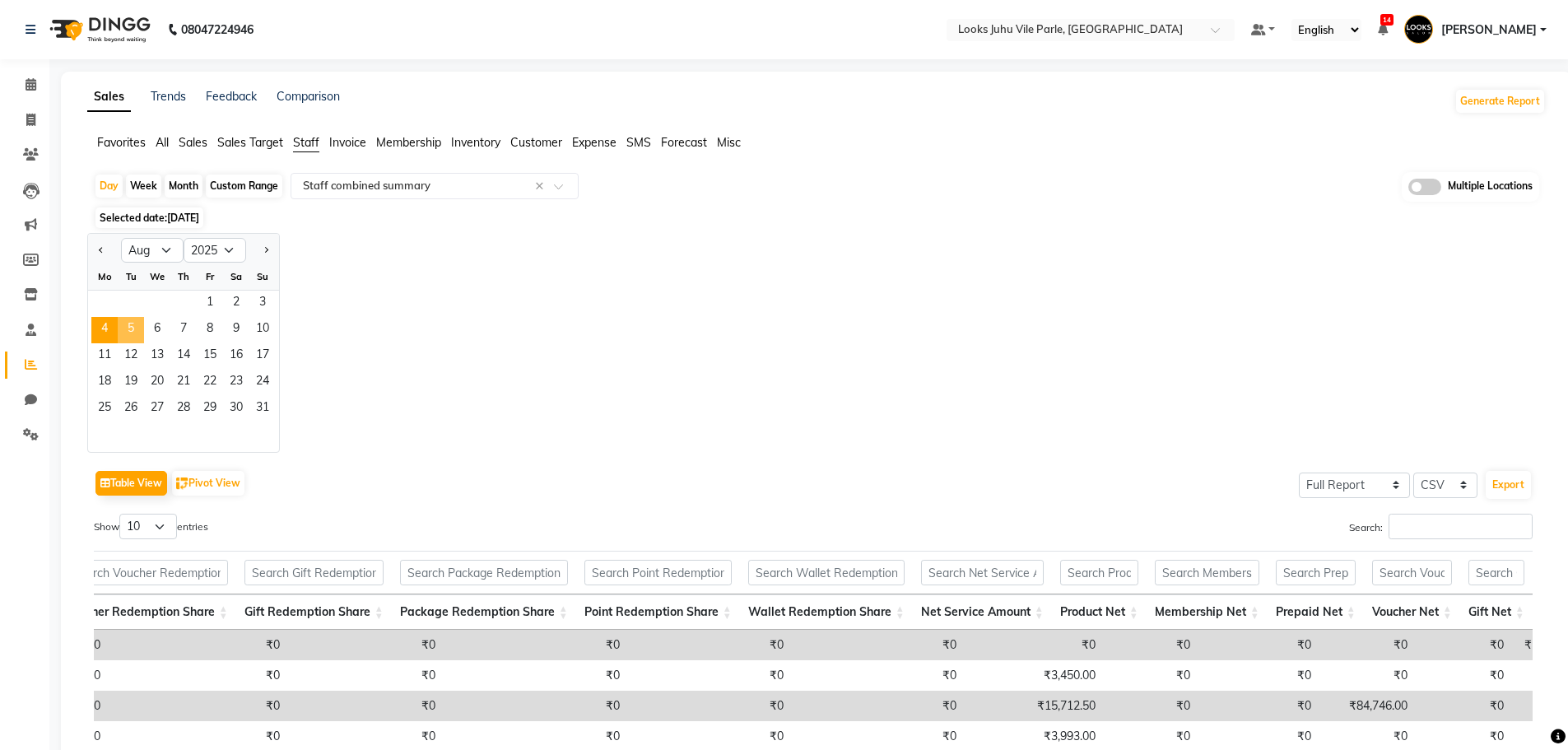
click at [132, 319] on span "5" at bounding box center [131, 330] width 26 height 26
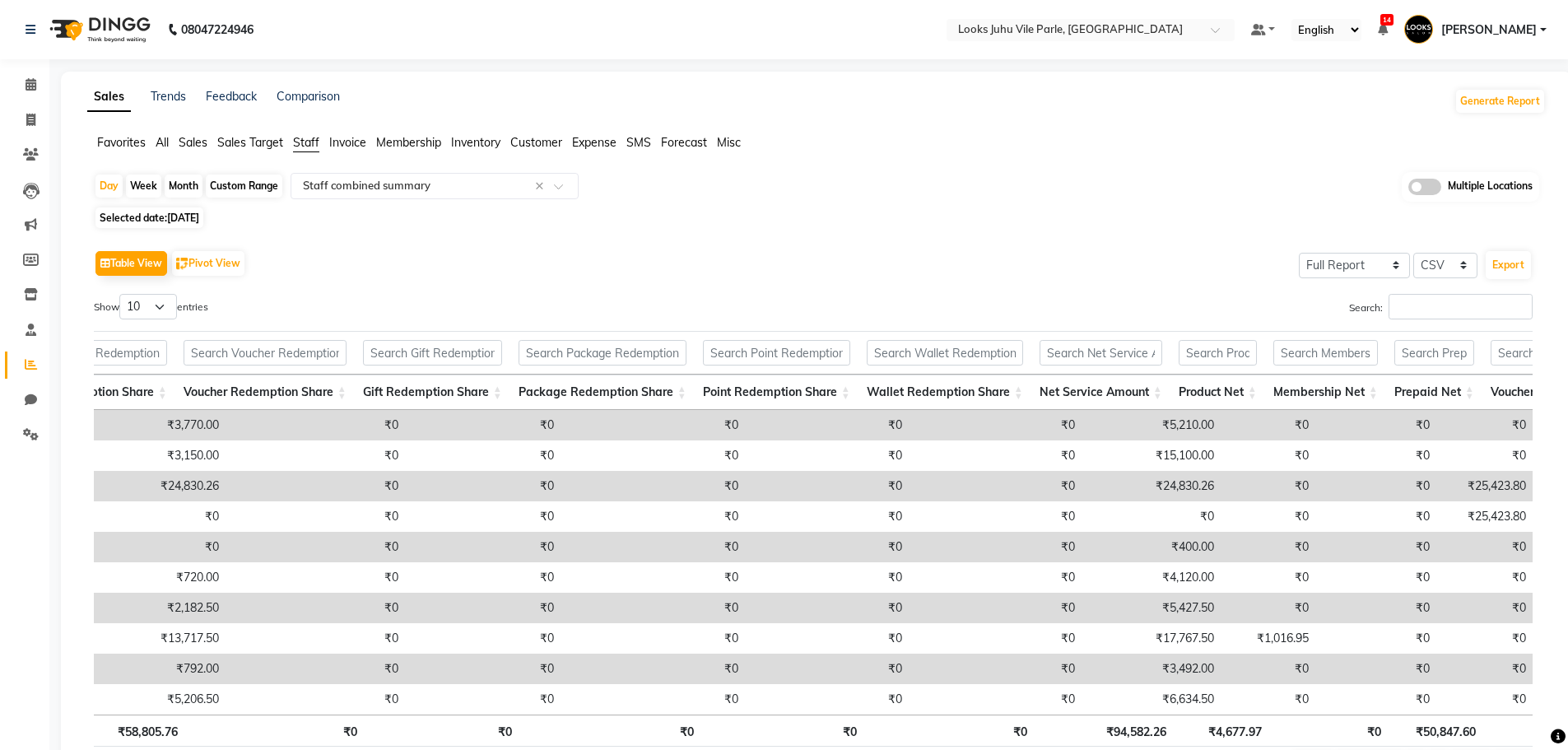
click at [1115, 490] on td "₹24,830.26" at bounding box center [1152, 486] width 139 height 31
copy td "24,830.26"
click at [168, 210] on span "Selected date: [DATE]" at bounding box center [149, 218] width 108 height 20
select select "8"
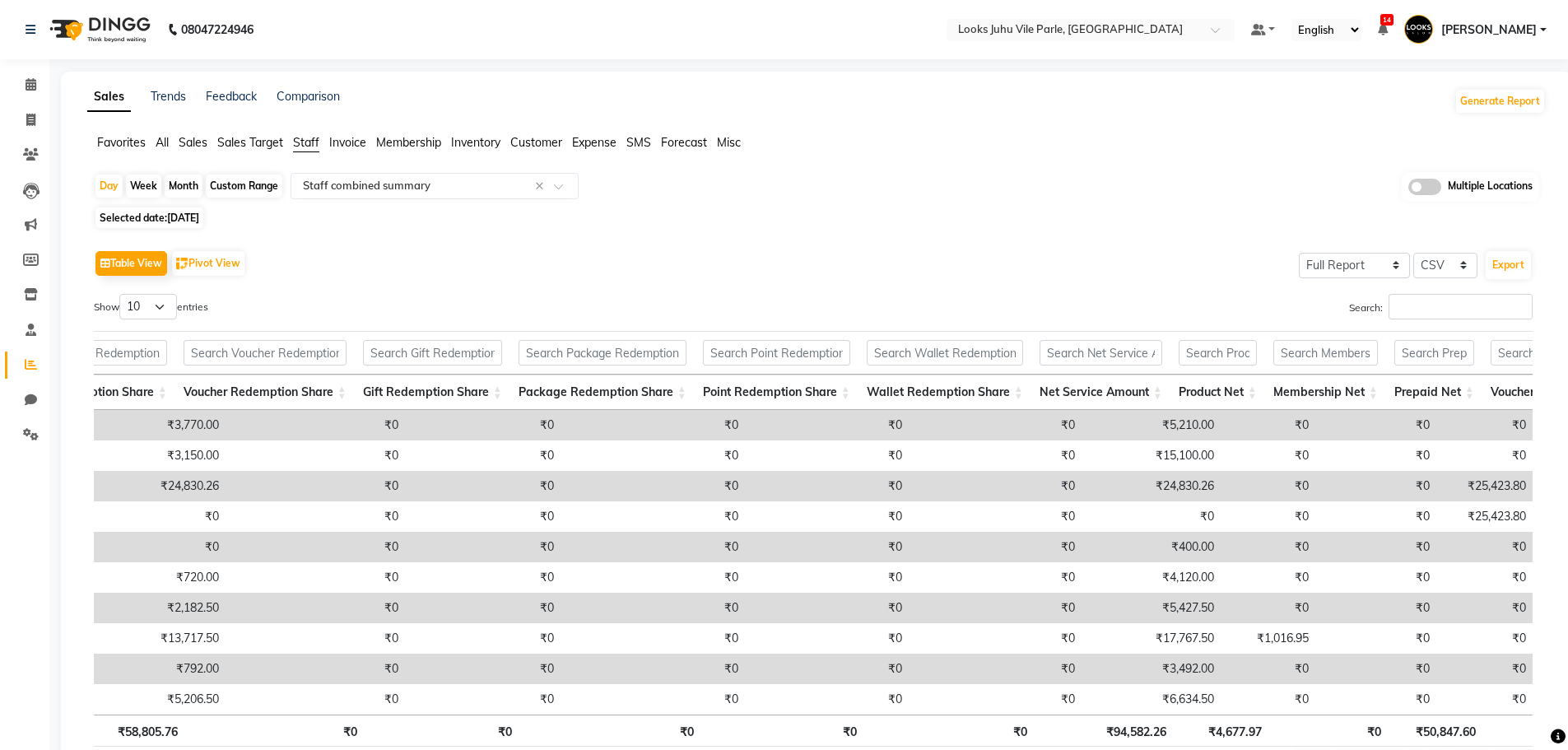
select select "2025"
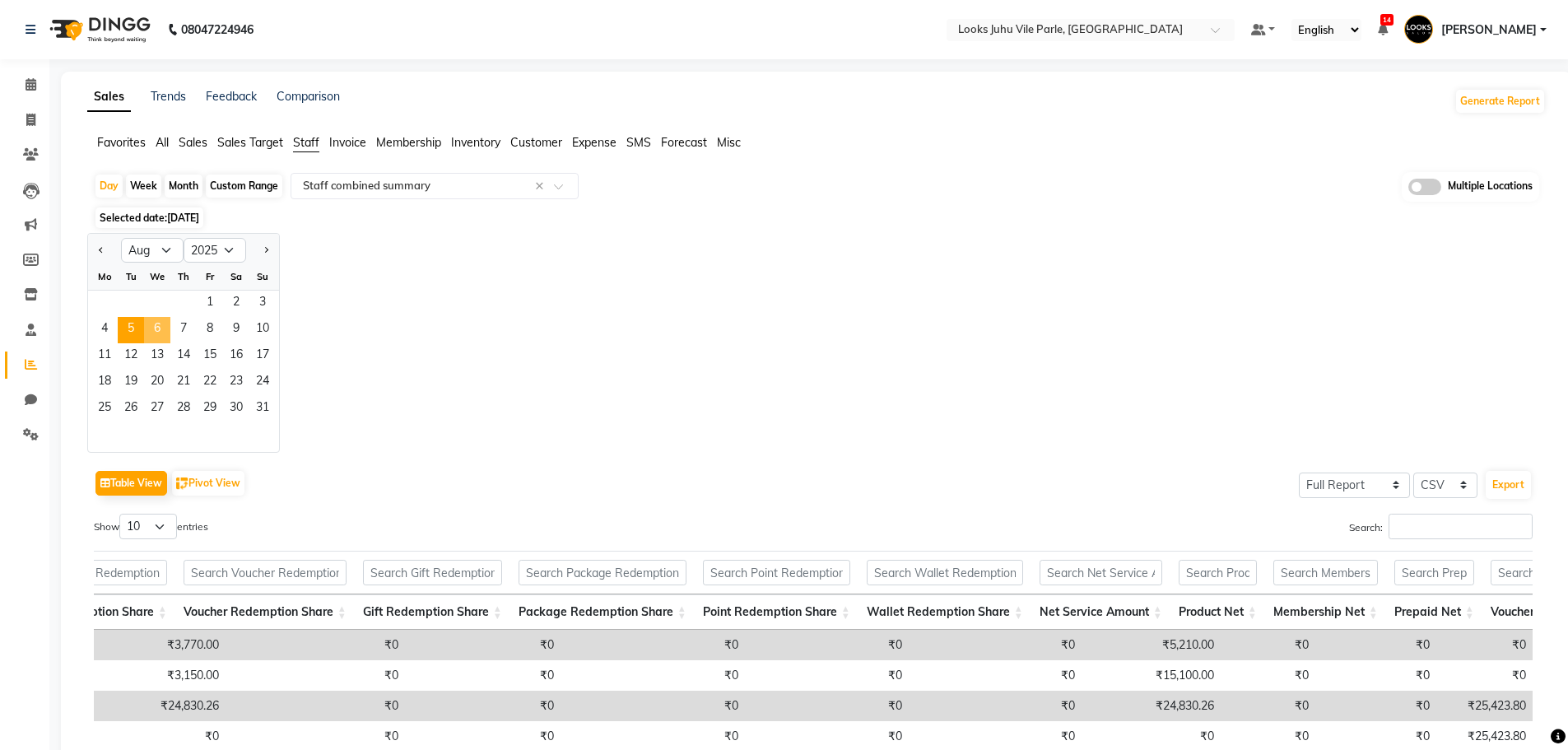
click at [150, 330] on span "6" at bounding box center [157, 330] width 26 height 26
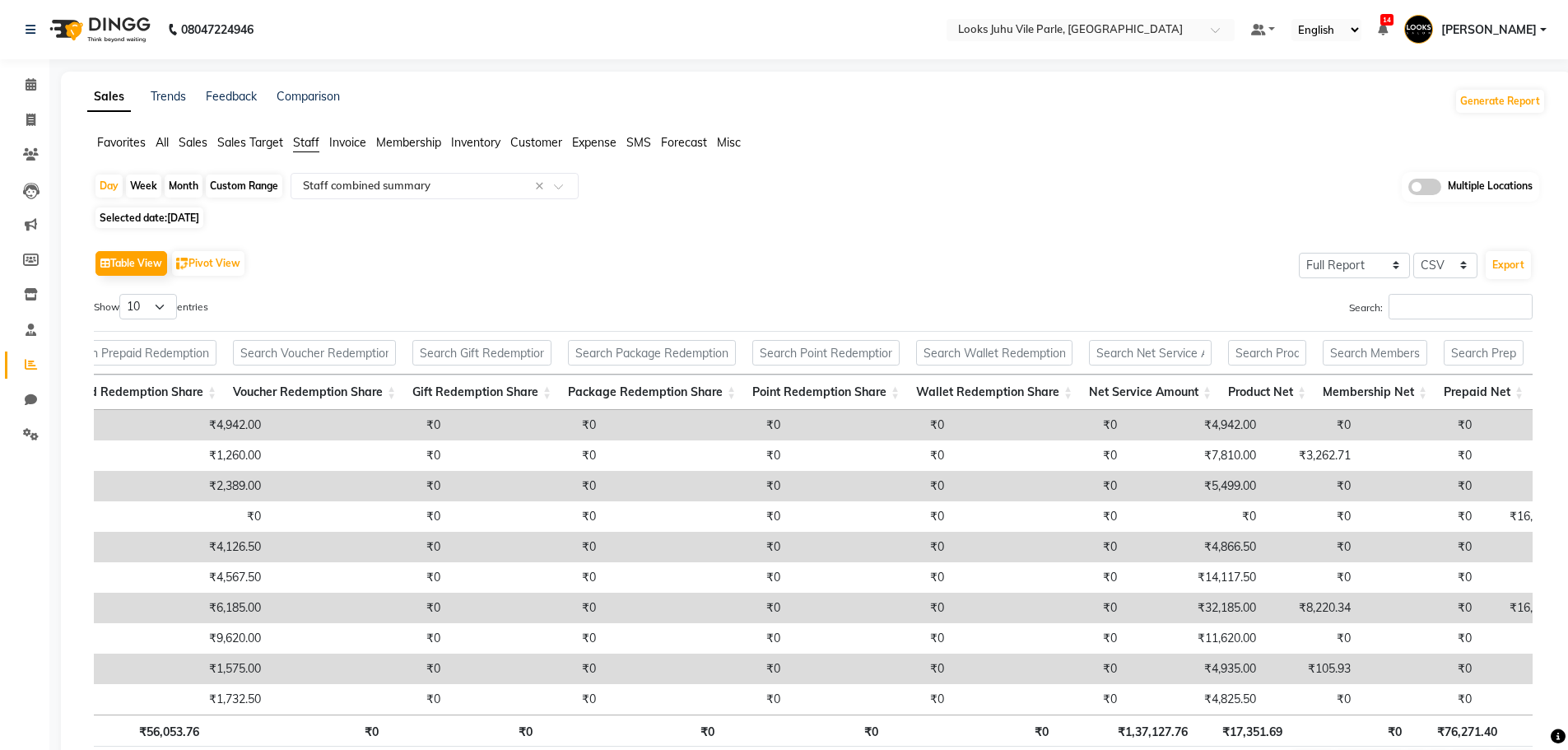
click at [1147, 606] on td "₹32,185.00" at bounding box center [1195, 608] width 139 height 31
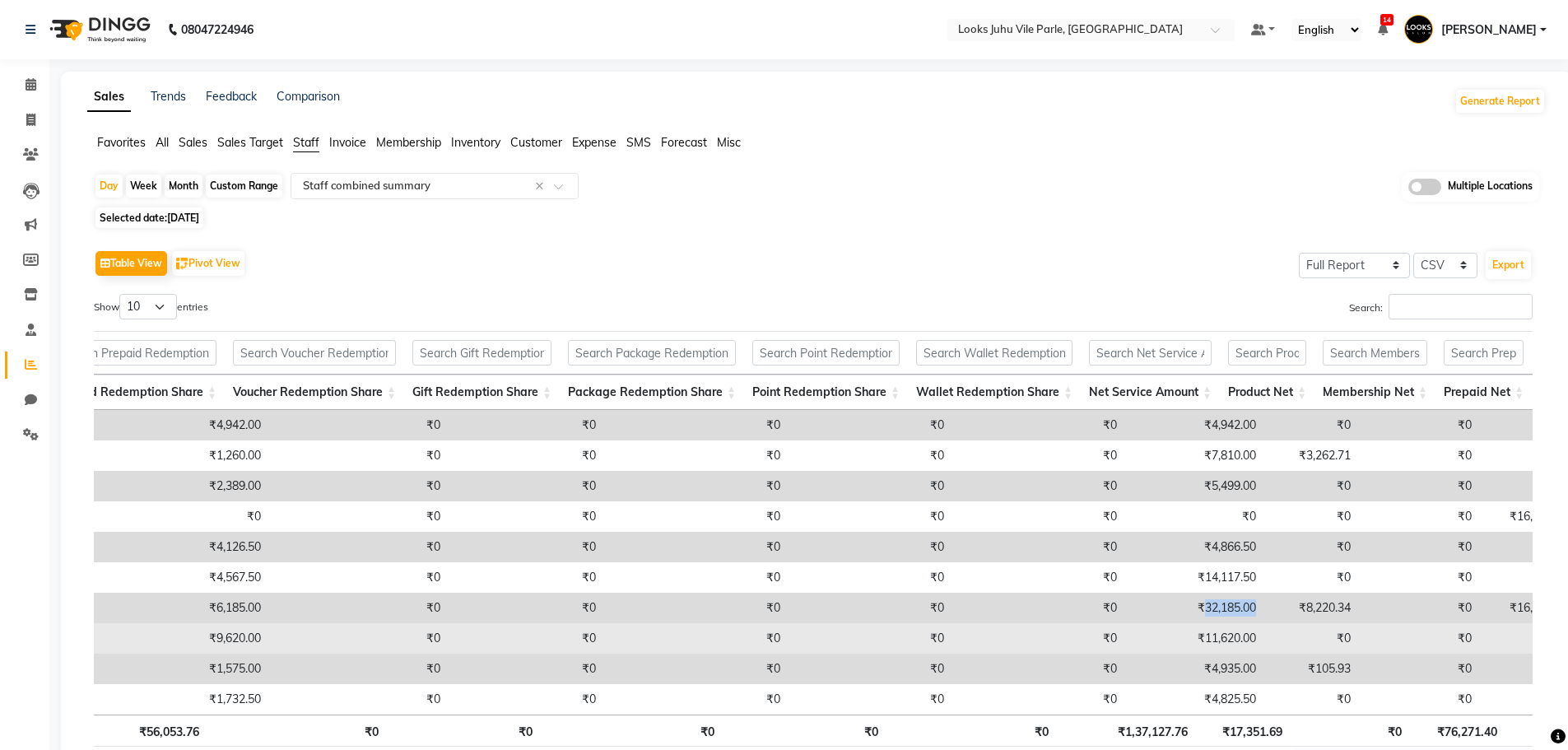
copy td "32,185.00"
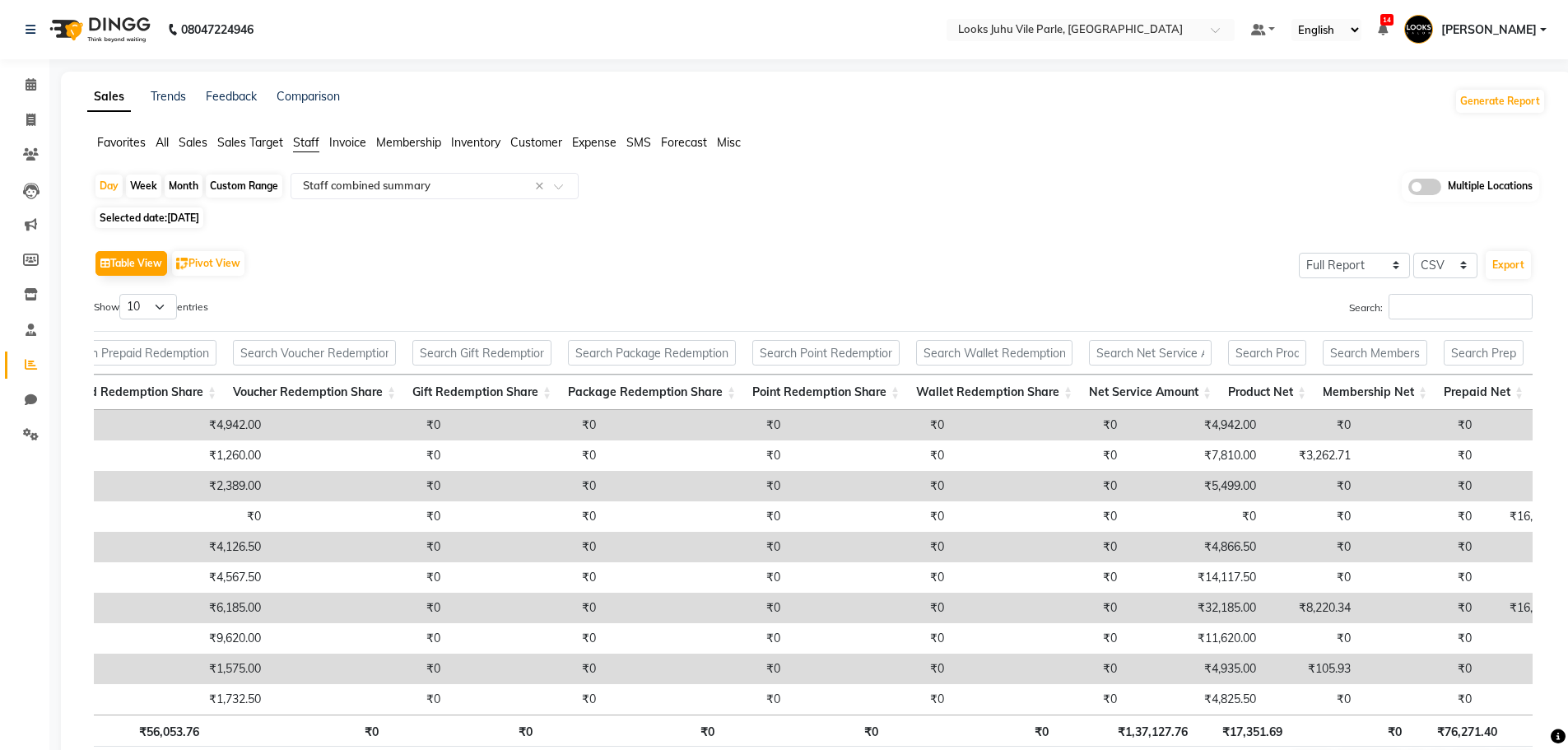
click at [197, 221] on span "[DATE]" at bounding box center [183, 217] width 32 height 13
select select "8"
select select "2025"
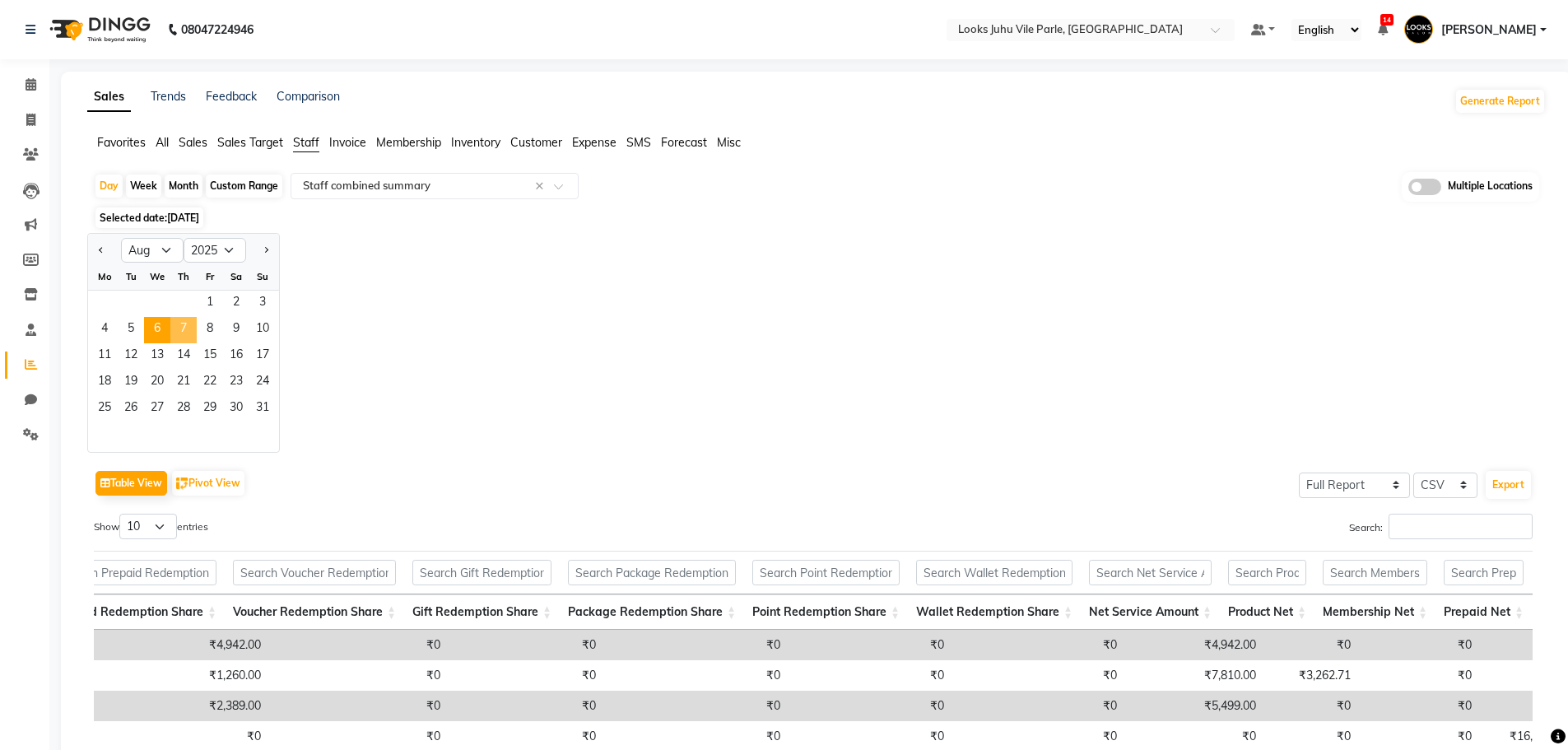
click at [184, 322] on span "7" at bounding box center [183, 330] width 26 height 26
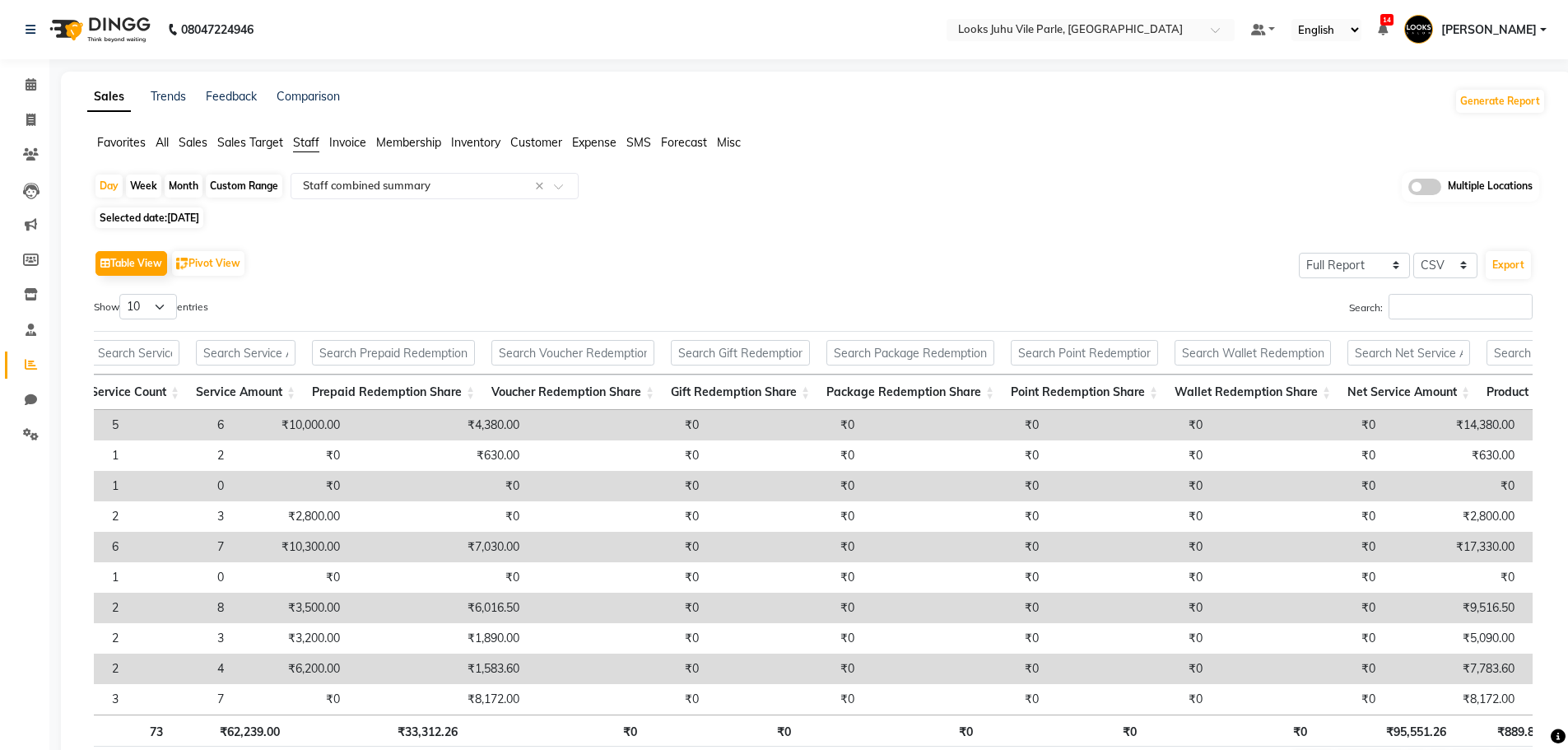
click at [192, 219] on span "[DATE]" at bounding box center [183, 217] width 32 height 13
select select "8"
select select "2025"
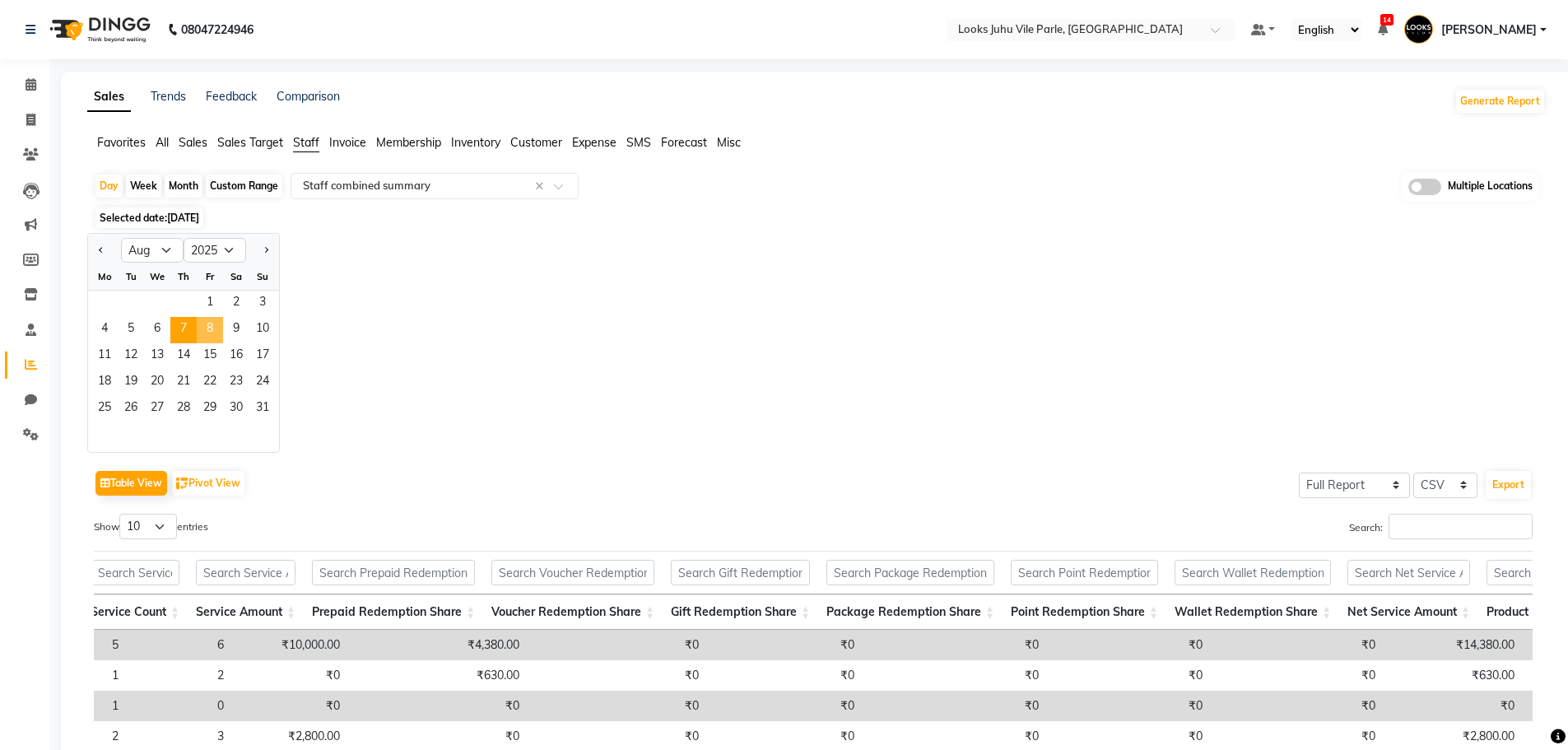
click at [217, 323] on span "8" at bounding box center [209, 330] width 26 height 26
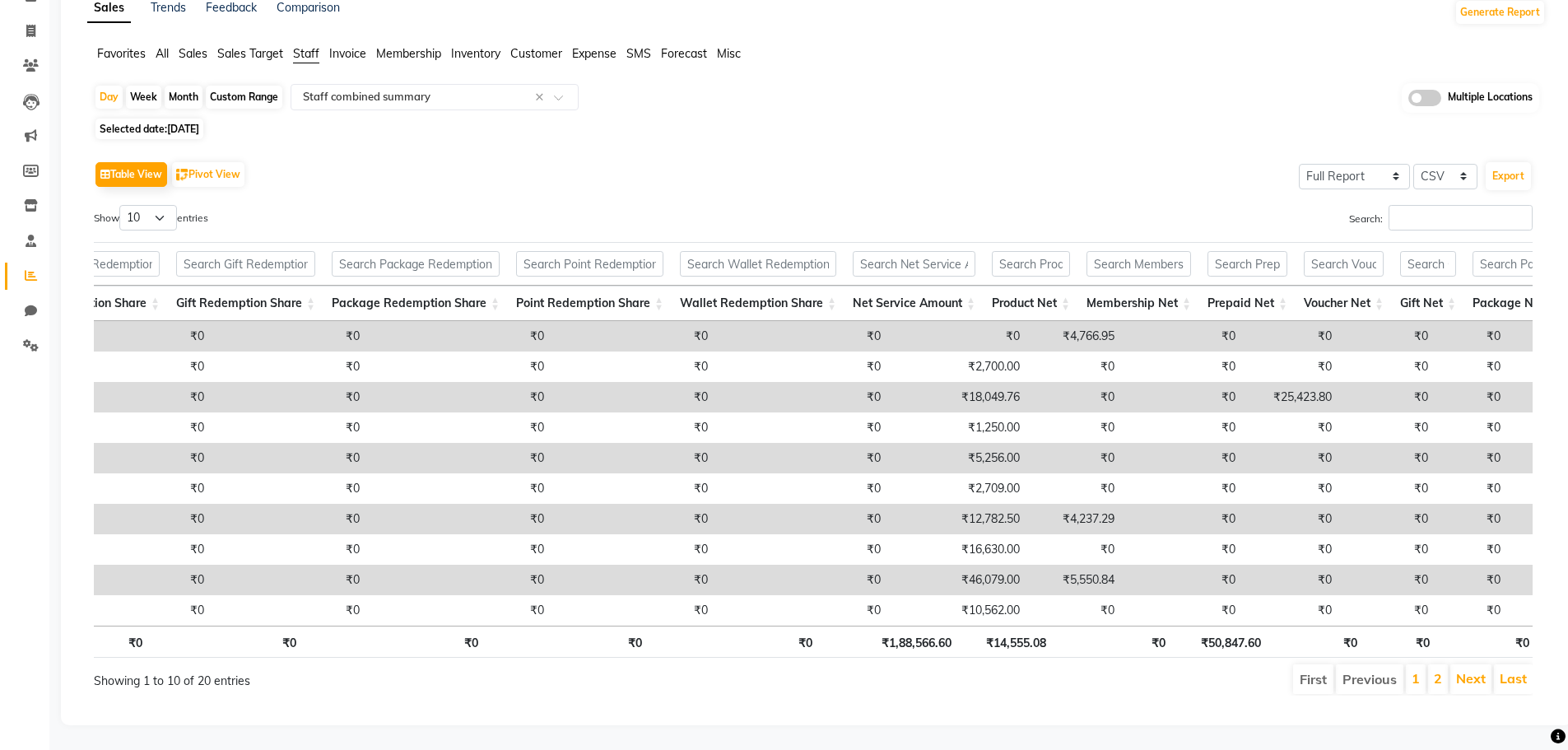
click at [935, 565] on td "₹46,079.00" at bounding box center [958, 580] width 139 height 31
copy td "46,079.00"
click at [250, 205] on div "Show 10 25 50 100 entries" at bounding box center [448, 221] width 707 height 32
click at [184, 123] on span "[DATE]" at bounding box center [183, 129] width 32 height 13
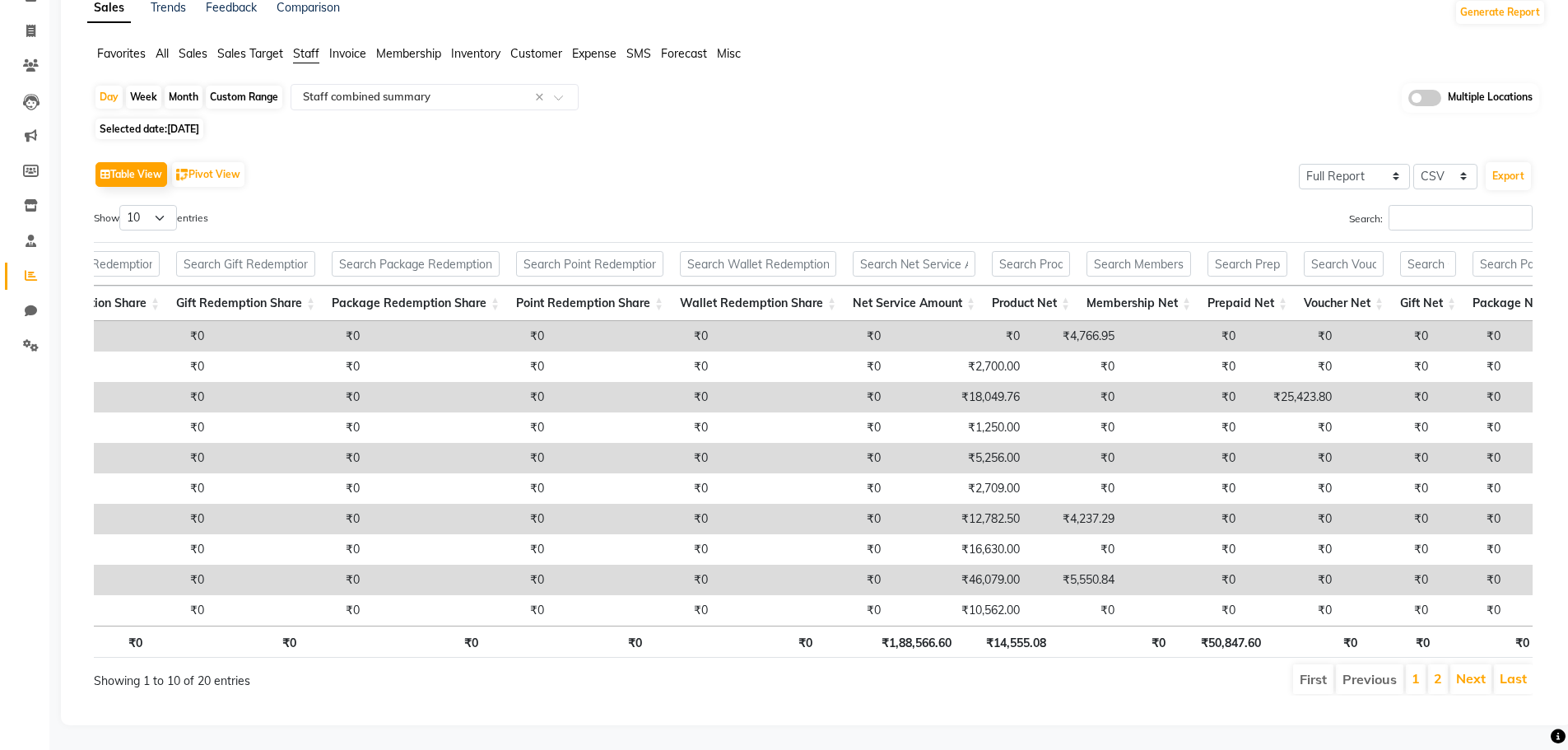
select select "8"
select select "2025"
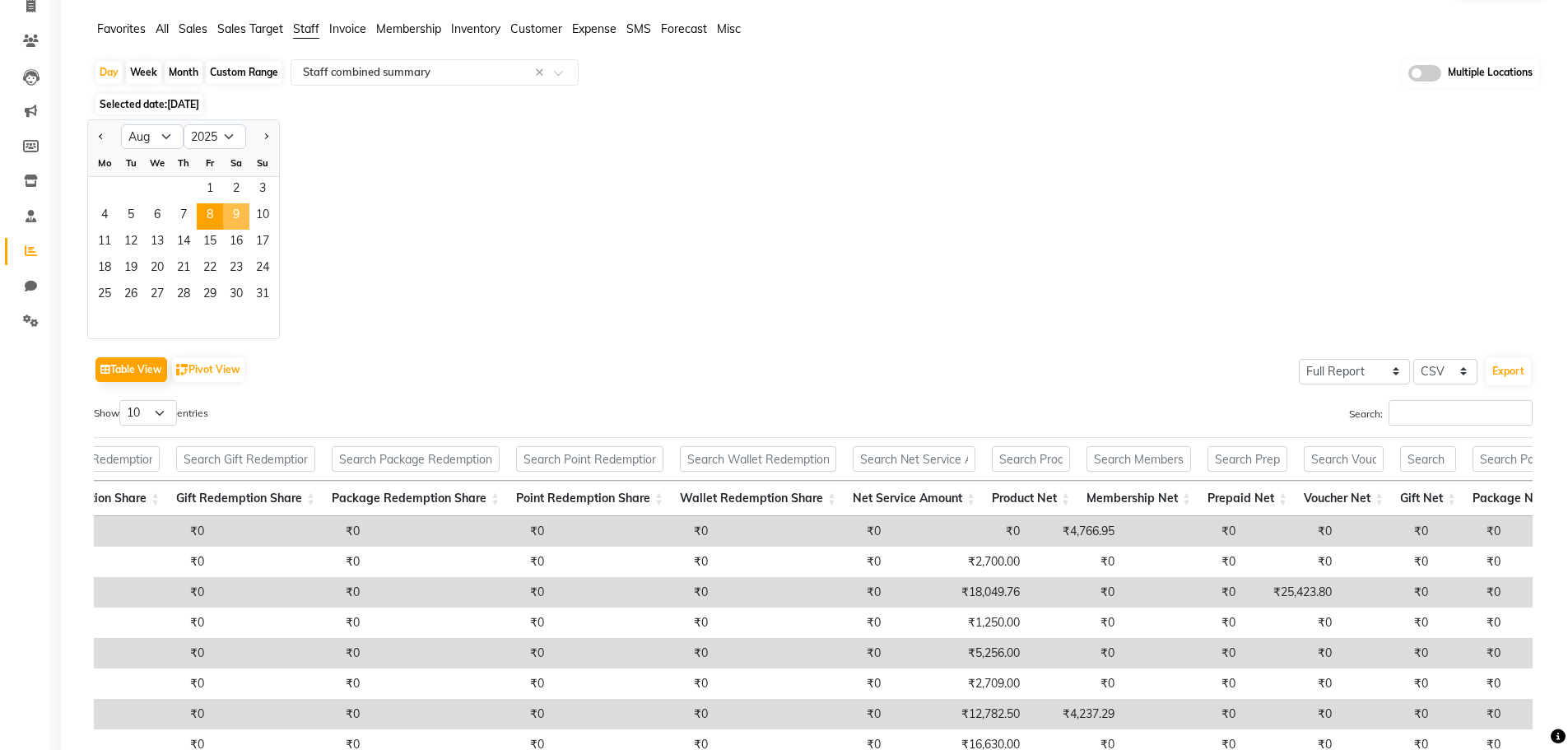
click at [226, 210] on span "9" at bounding box center [236, 216] width 26 height 26
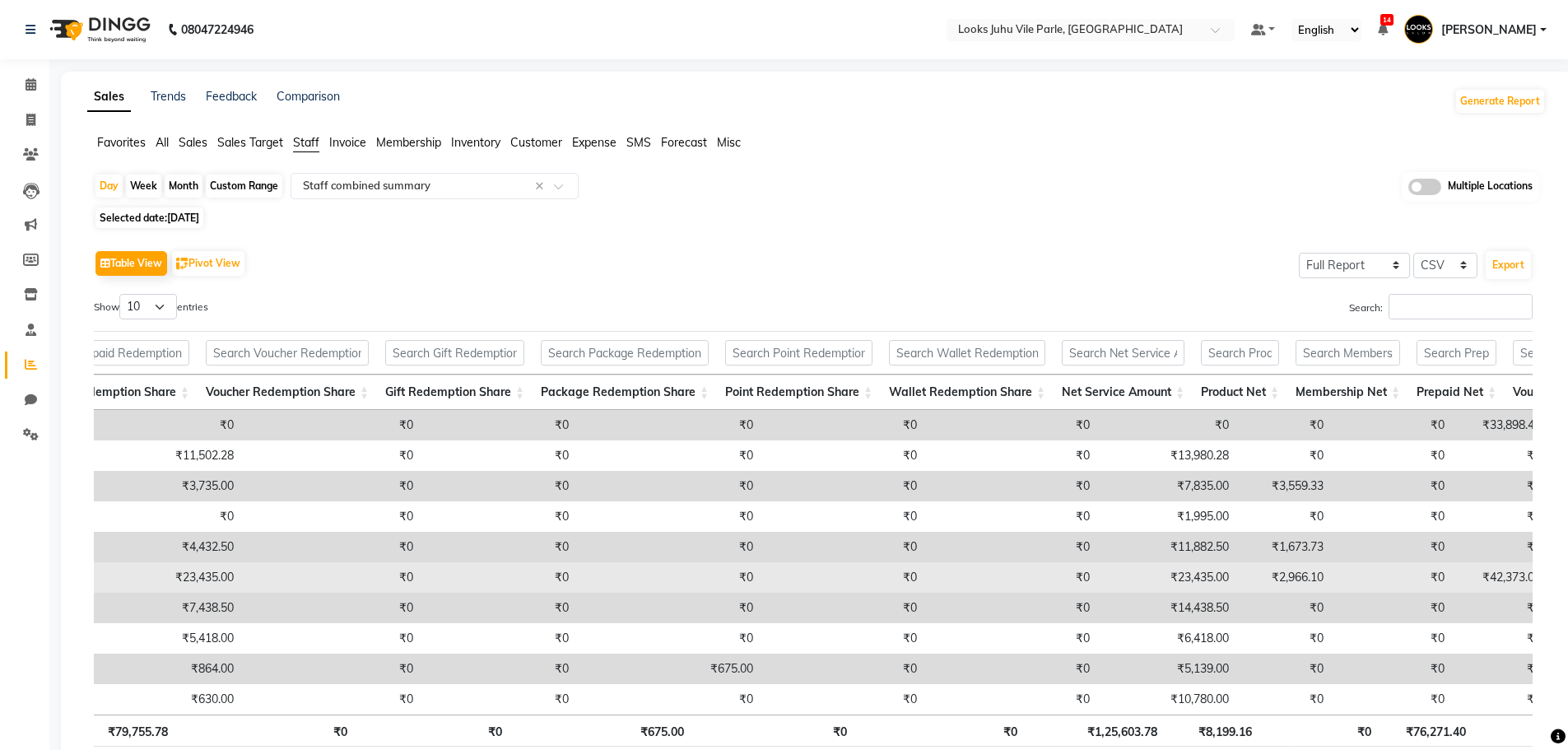
click at [1130, 585] on td "₹23,435.00" at bounding box center [1168, 578] width 139 height 31
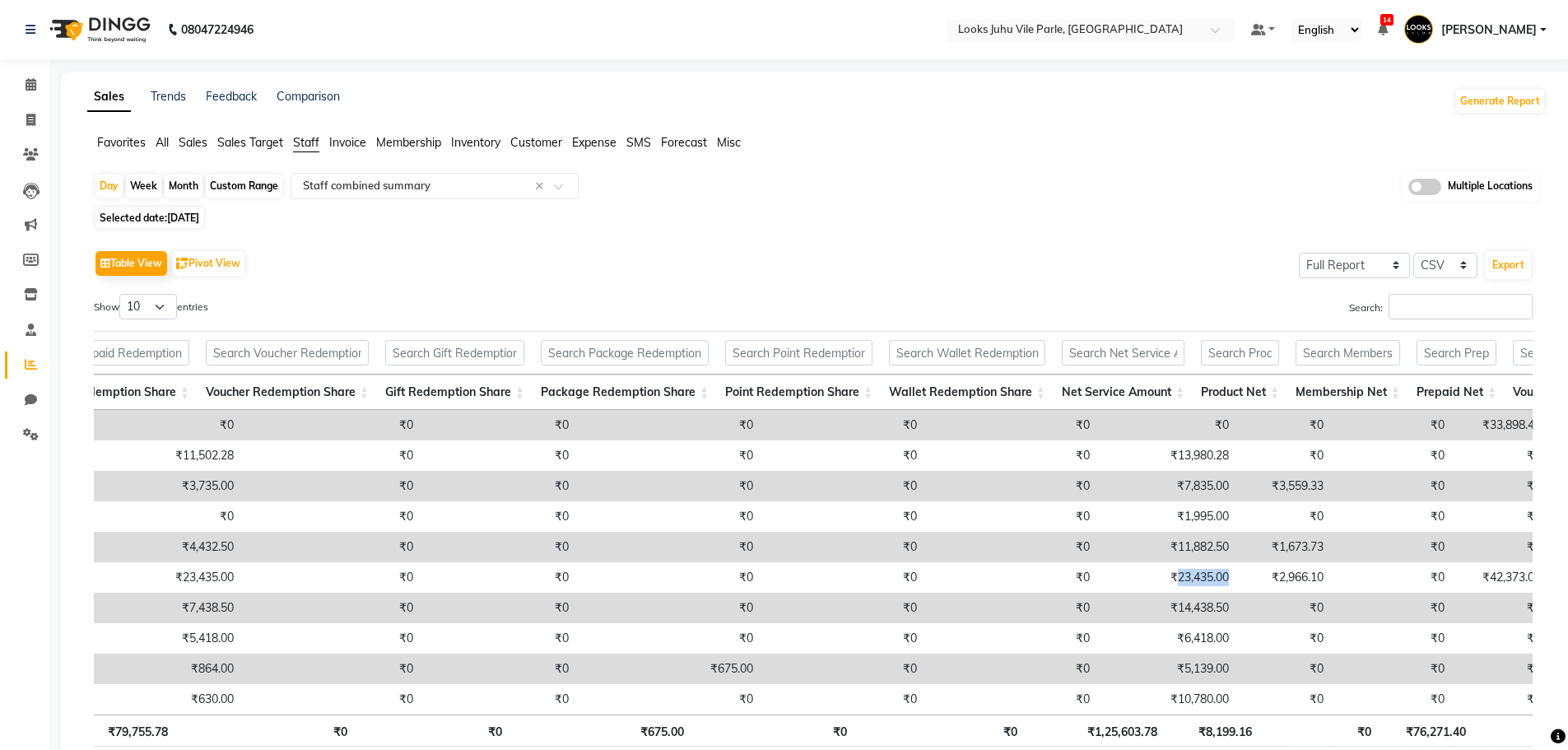
copy td "23,435.00"
click at [186, 218] on span "[DATE]" at bounding box center [183, 217] width 32 height 13
select select "8"
select select "2025"
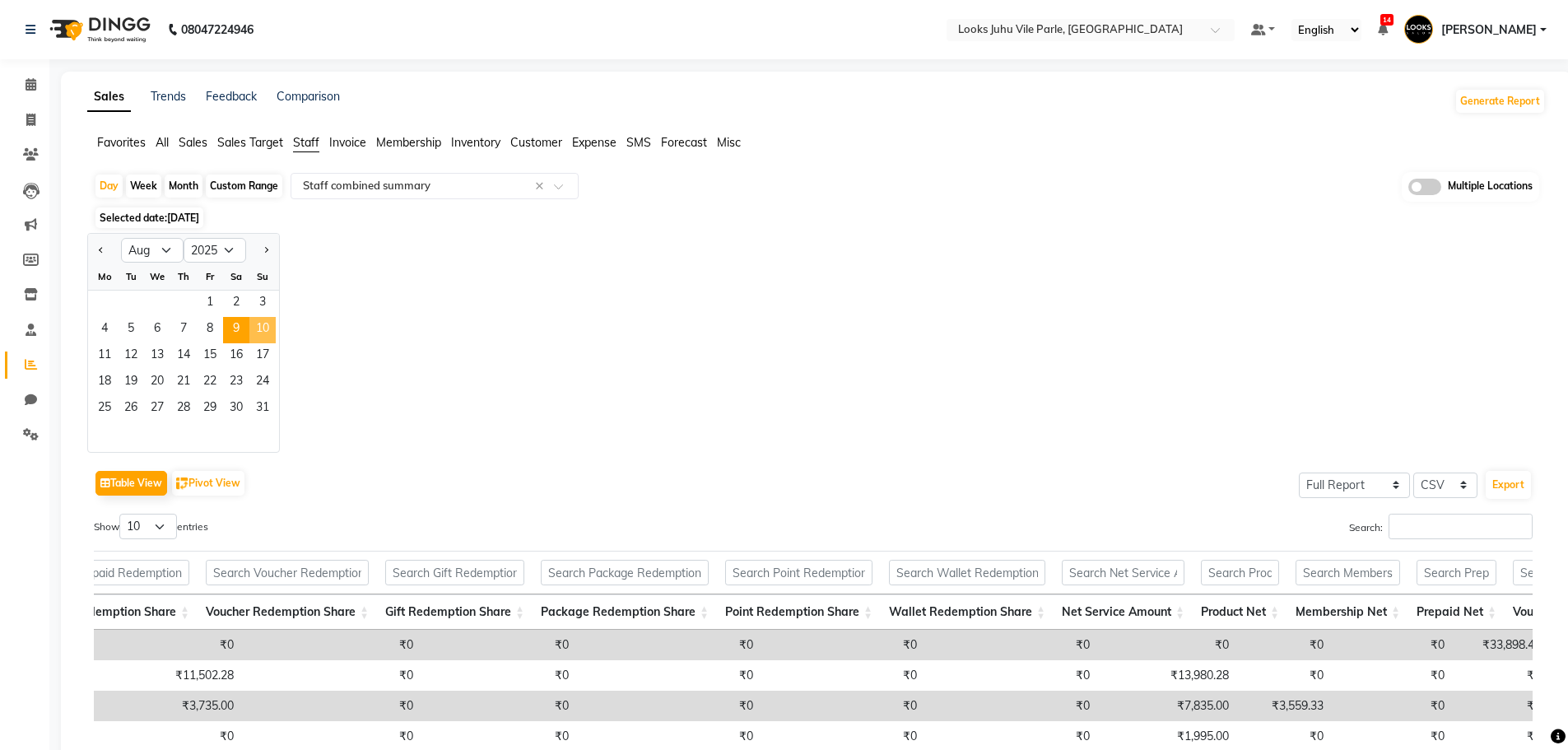
click at [259, 325] on span "10" at bounding box center [262, 330] width 26 height 26
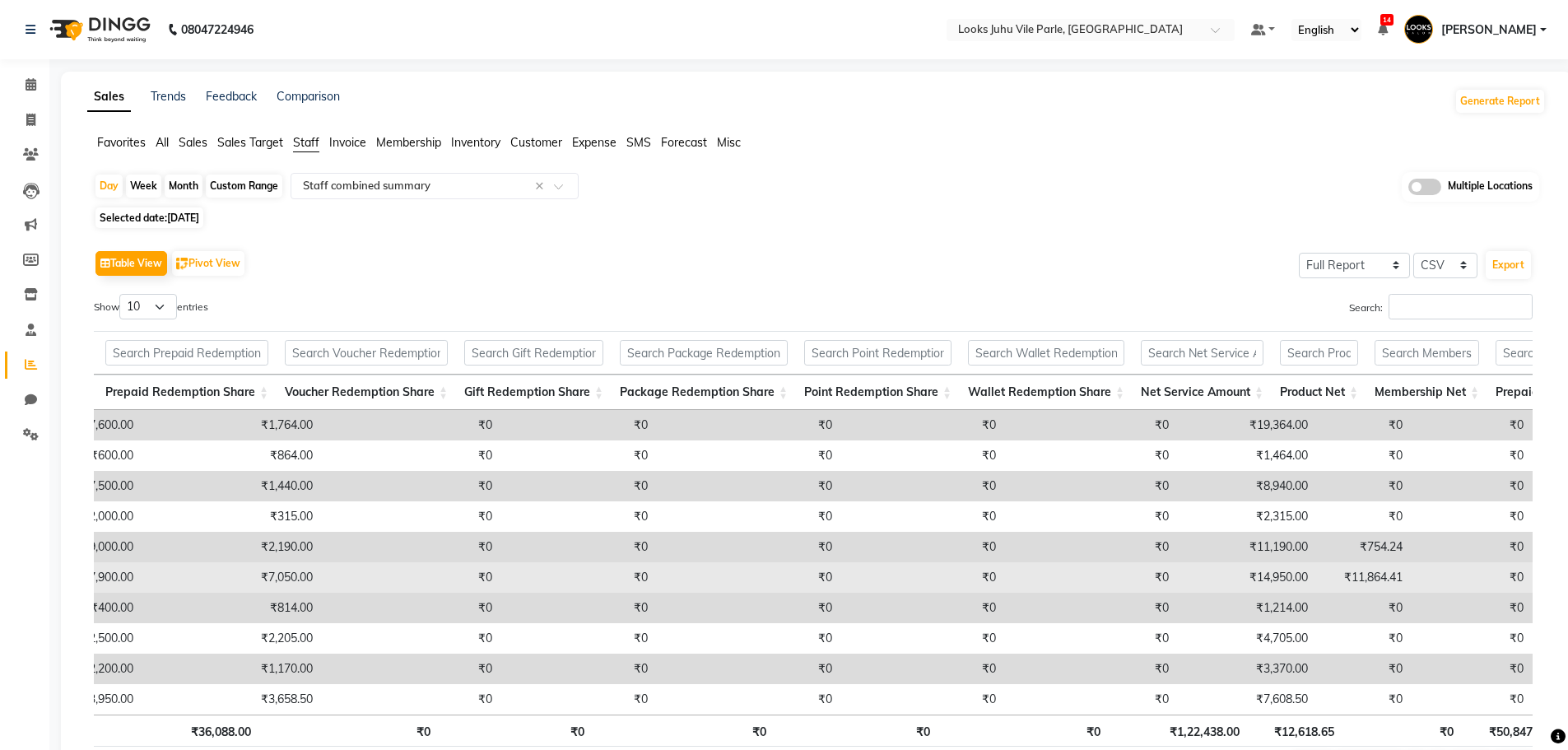
click at [1222, 590] on td "₹14,950.00" at bounding box center [1247, 578] width 139 height 31
click at [1228, 579] on td "₹14,950.00" at bounding box center [1247, 578] width 139 height 31
copy td "14,950.00"
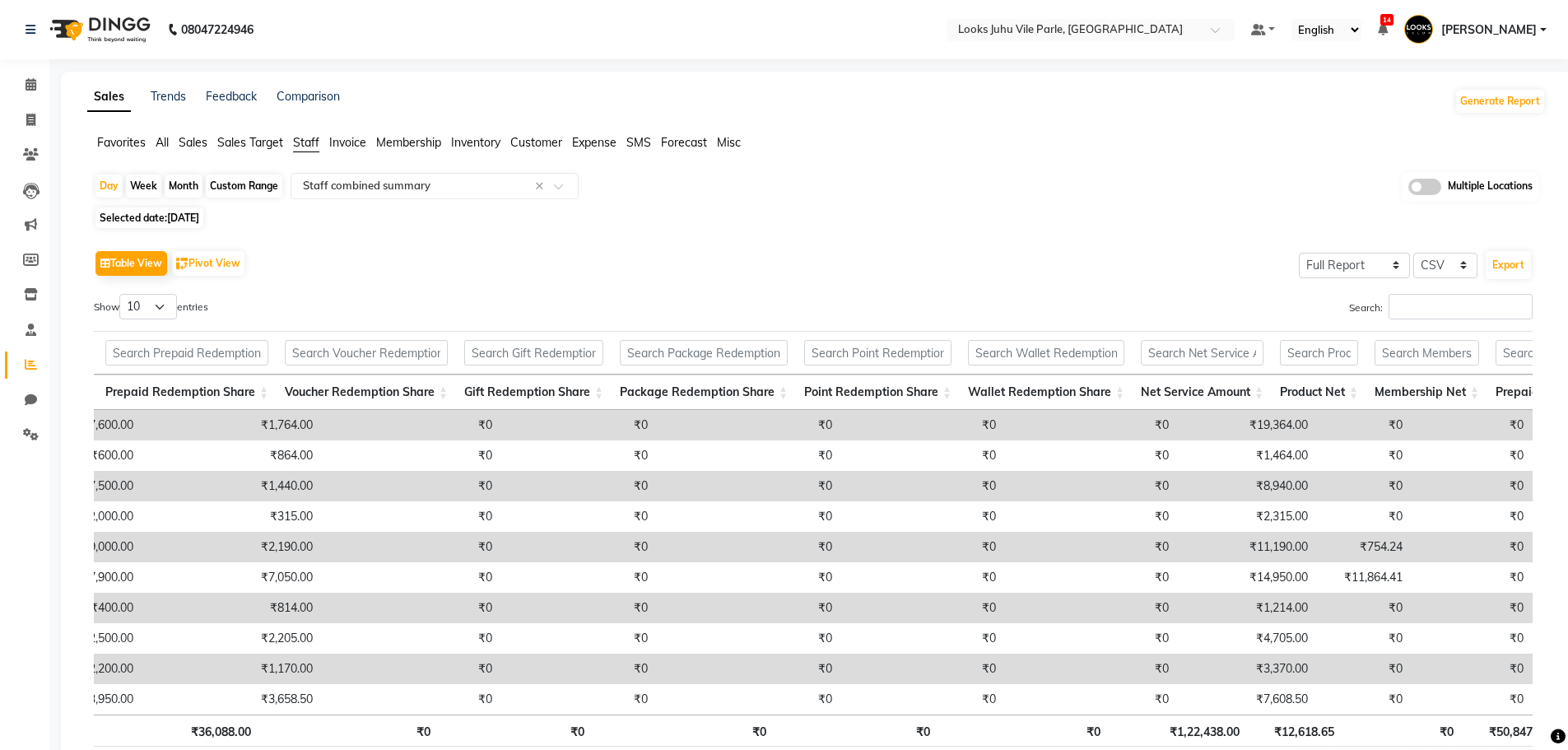
click at [195, 222] on span "[DATE]" at bounding box center [183, 217] width 32 height 13
select select "8"
select select "2025"
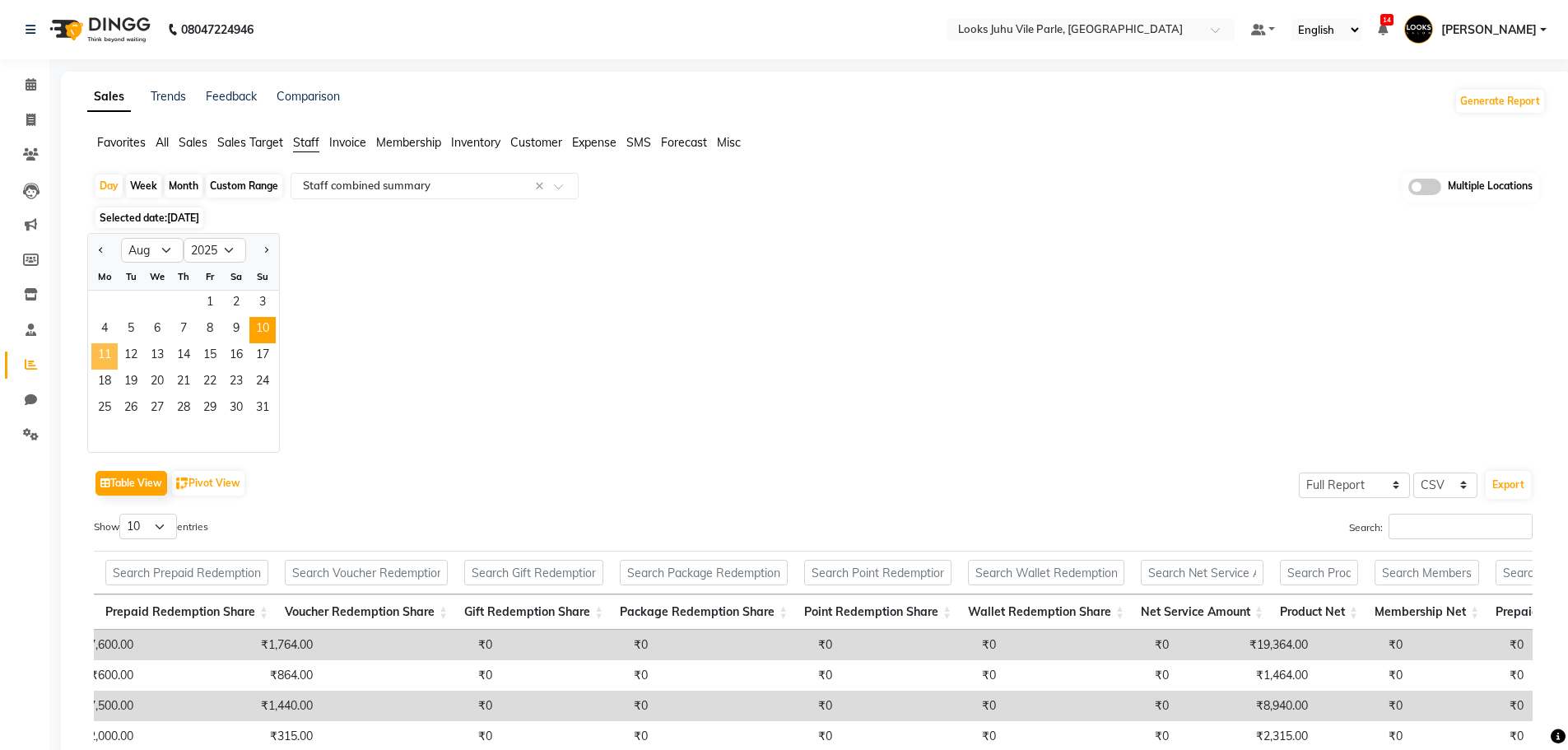
click at [103, 361] on span "11" at bounding box center [104, 356] width 26 height 26
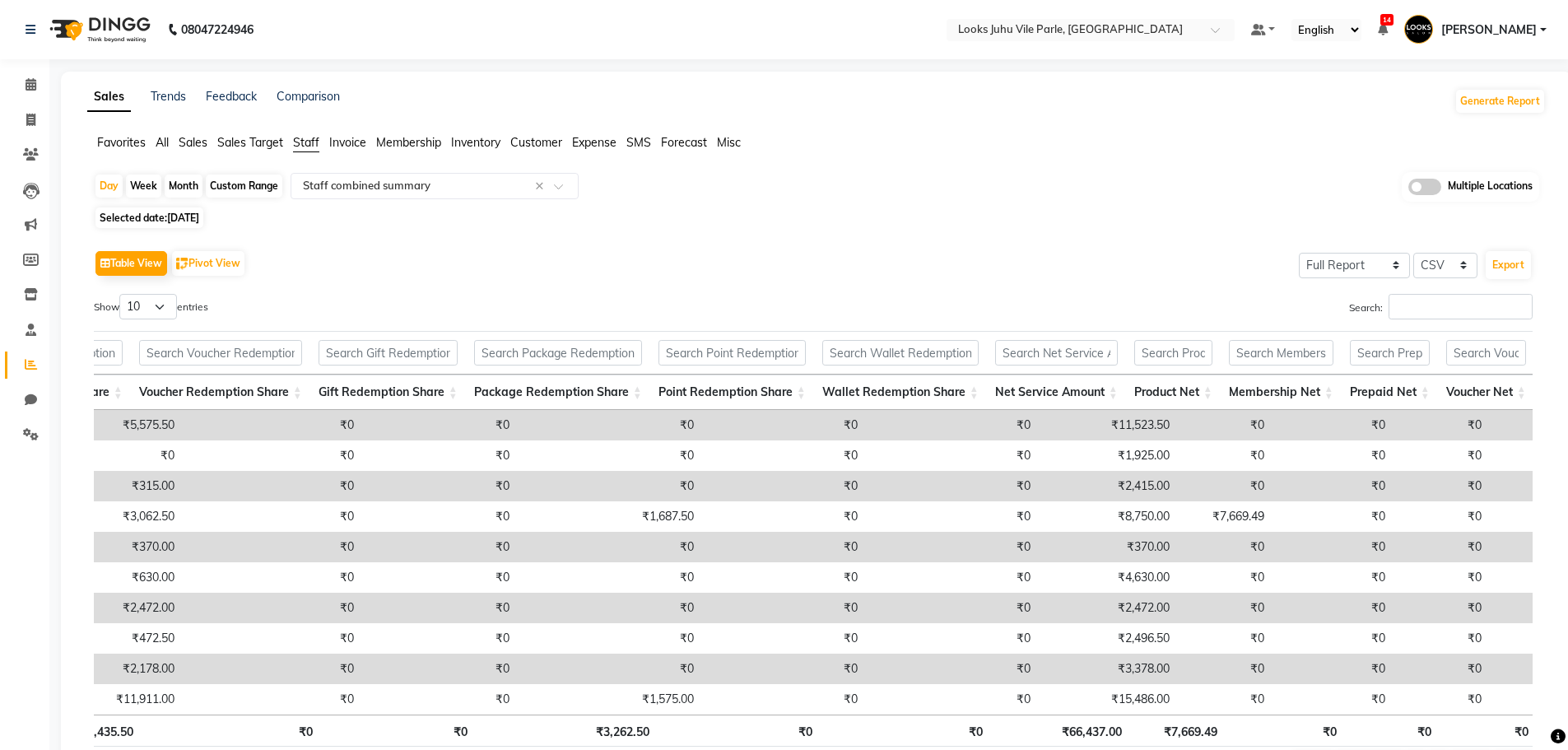
click at [1085, 485] on td "₹2,415.00" at bounding box center [1108, 486] width 139 height 31
copy td "2,415.00"
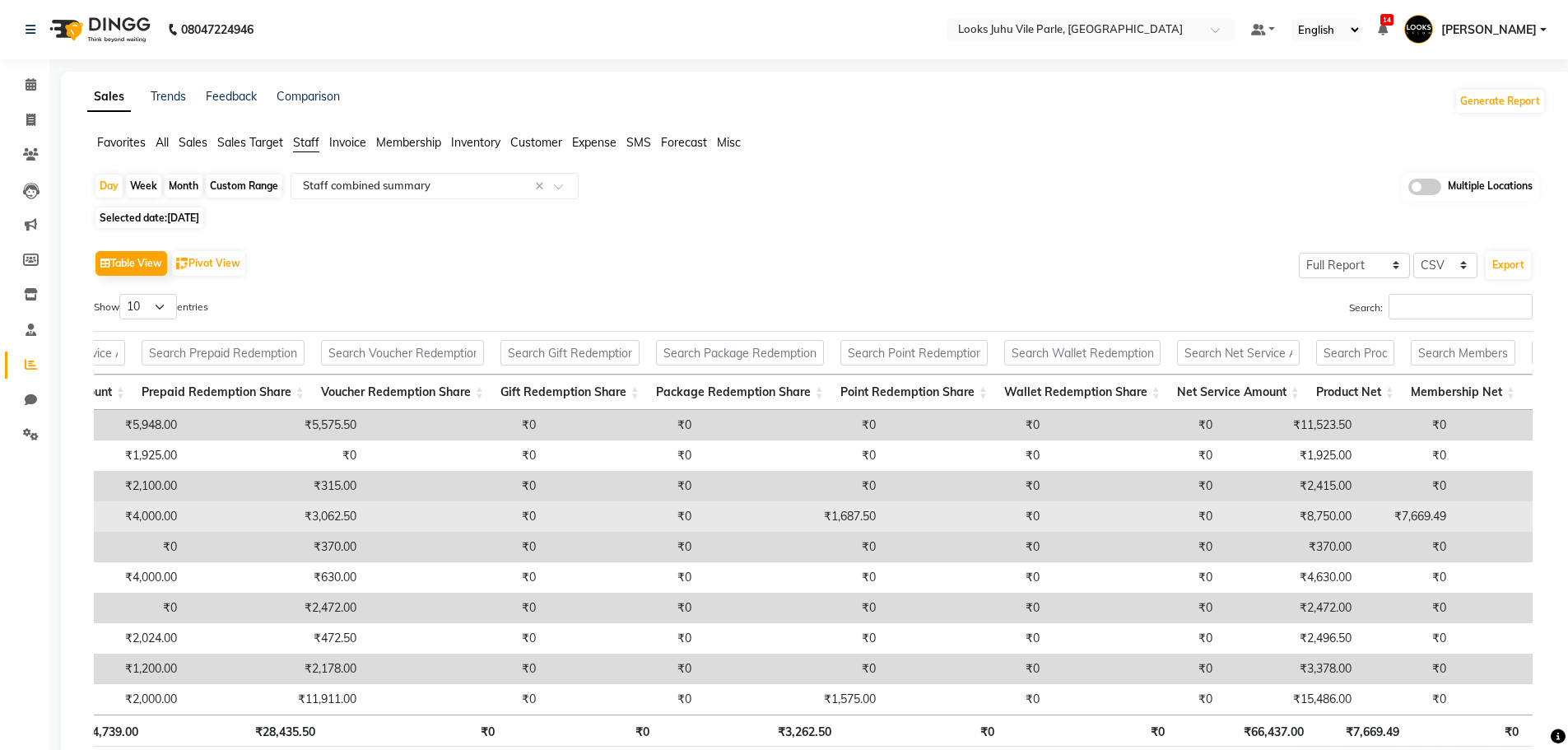
click at [1278, 510] on td "₹8,750.00" at bounding box center [1290, 517] width 139 height 31
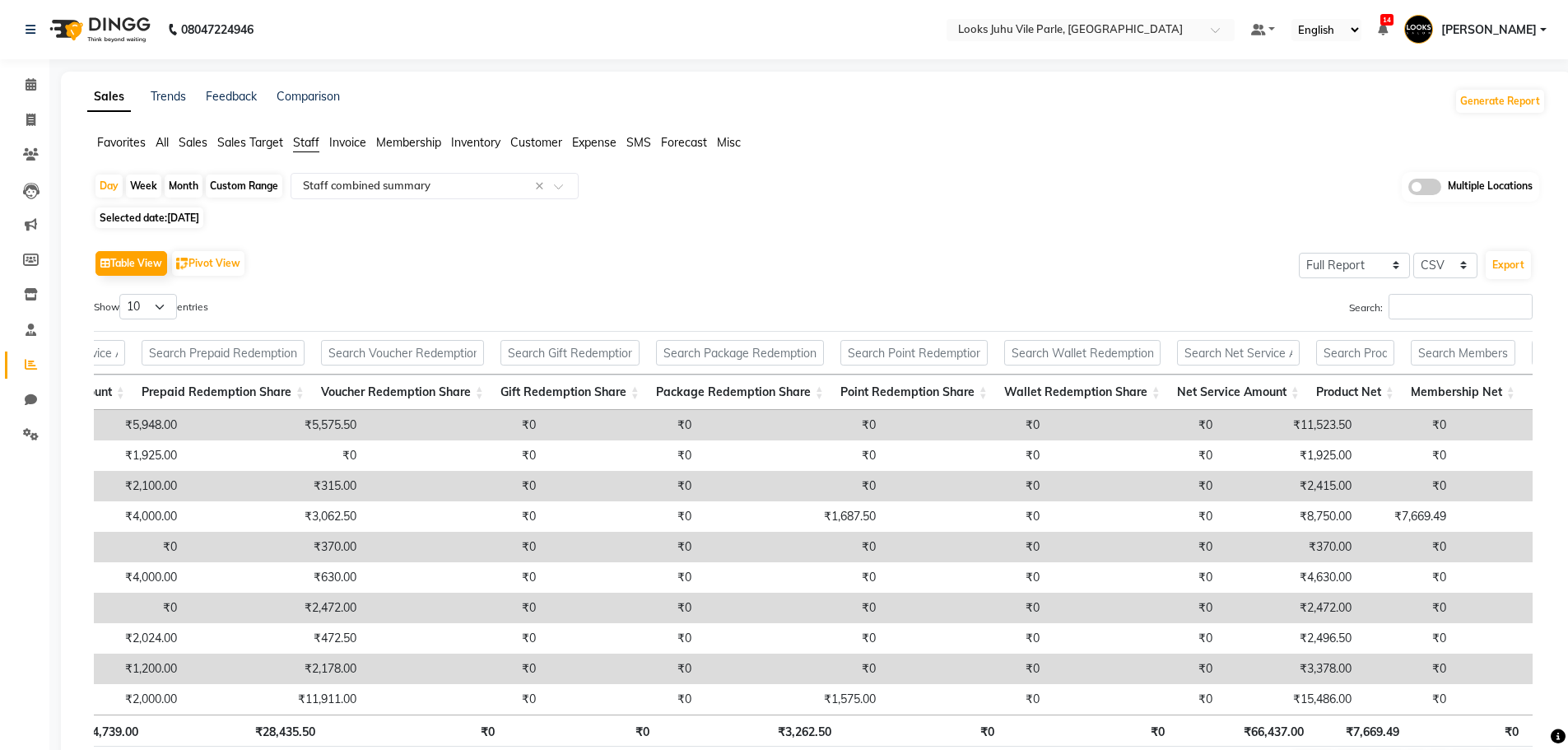
click at [177, 221] on span "[DATE]" at bounding box center [183, 217] width 32 height 13
select select "8"
select select "2025"
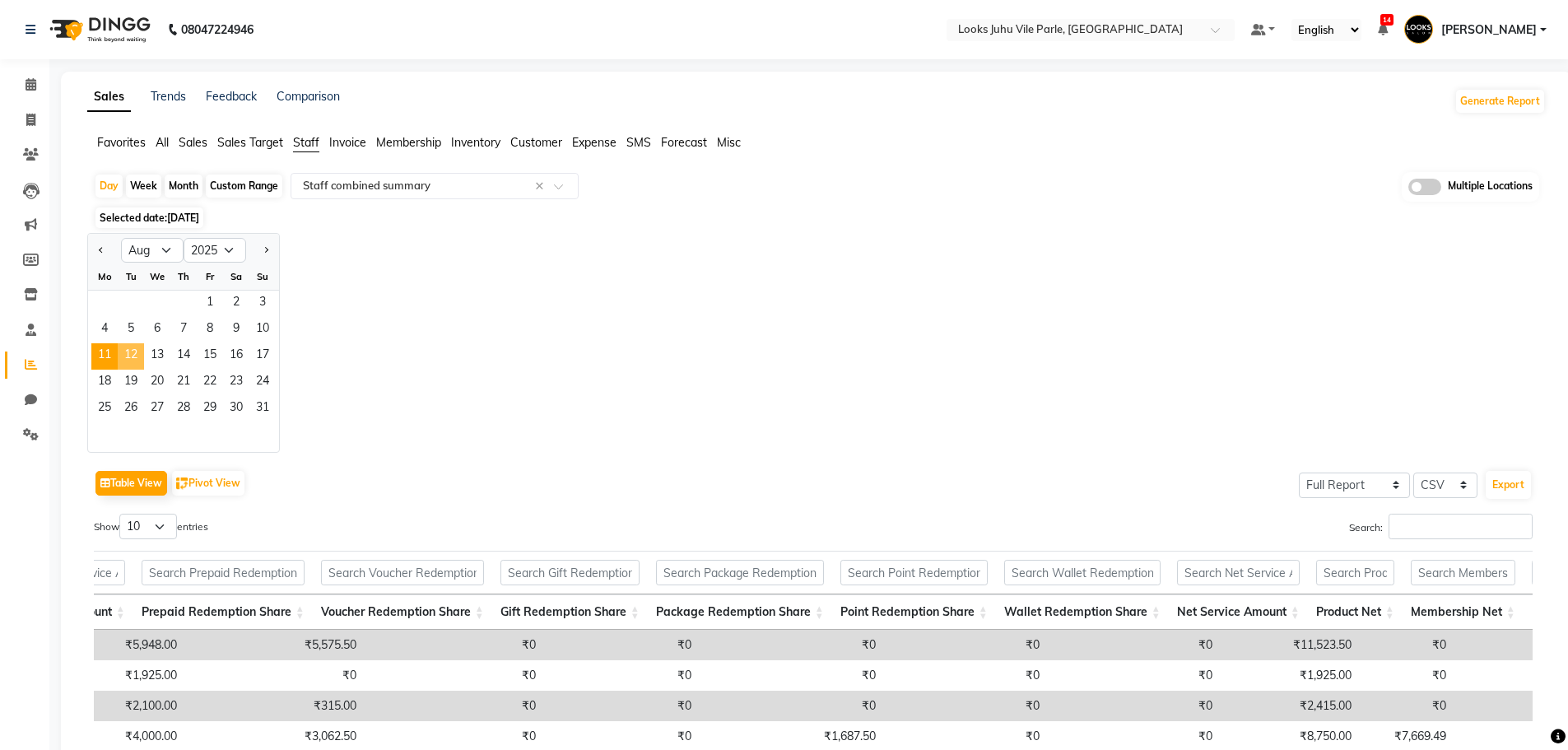
click at [120, 356] on span "12" at bounding box center [131, 356] width 26 height 26
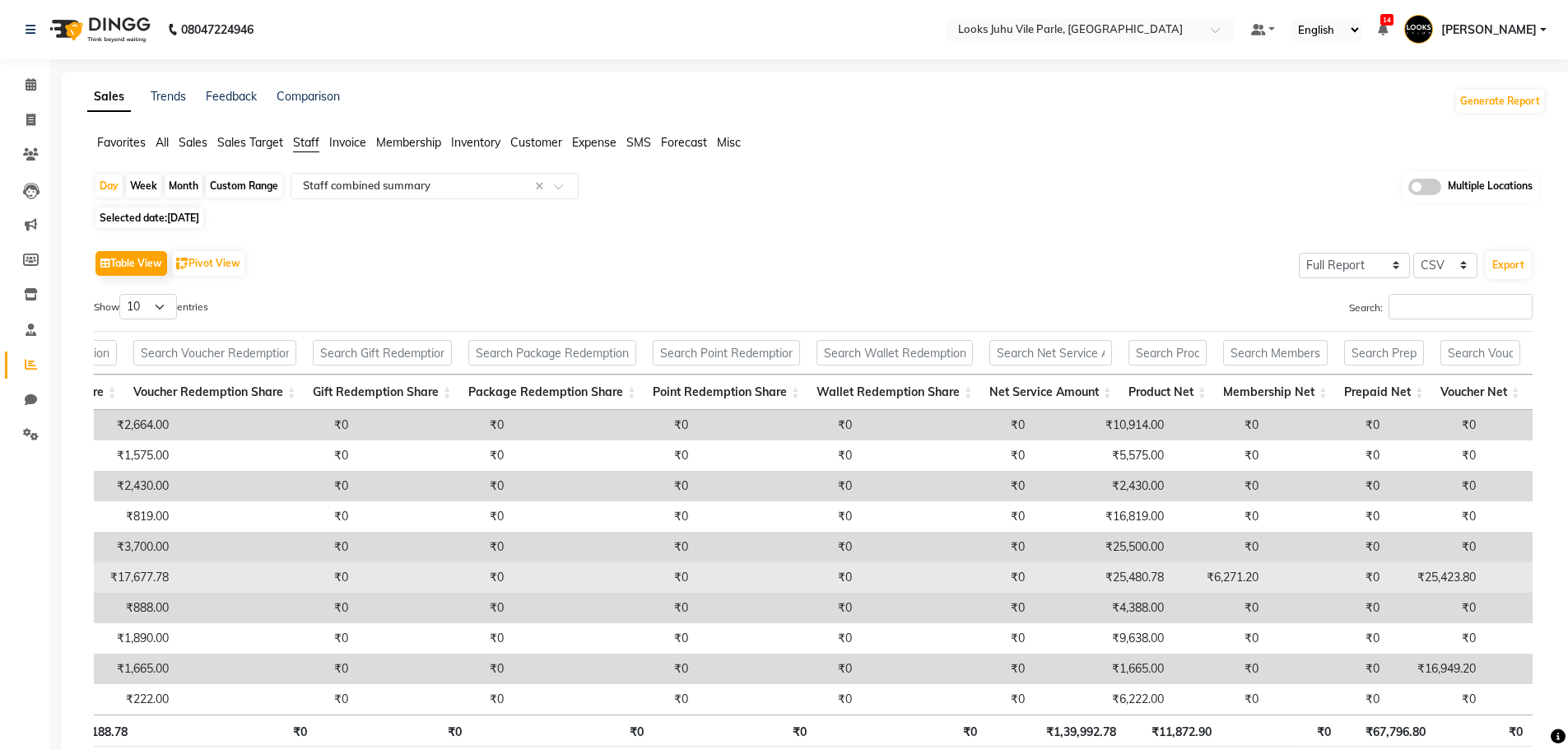
click at [1107, 579] on td "₹25,480.78" at bounding box center [1102, 578] width 139 height 31
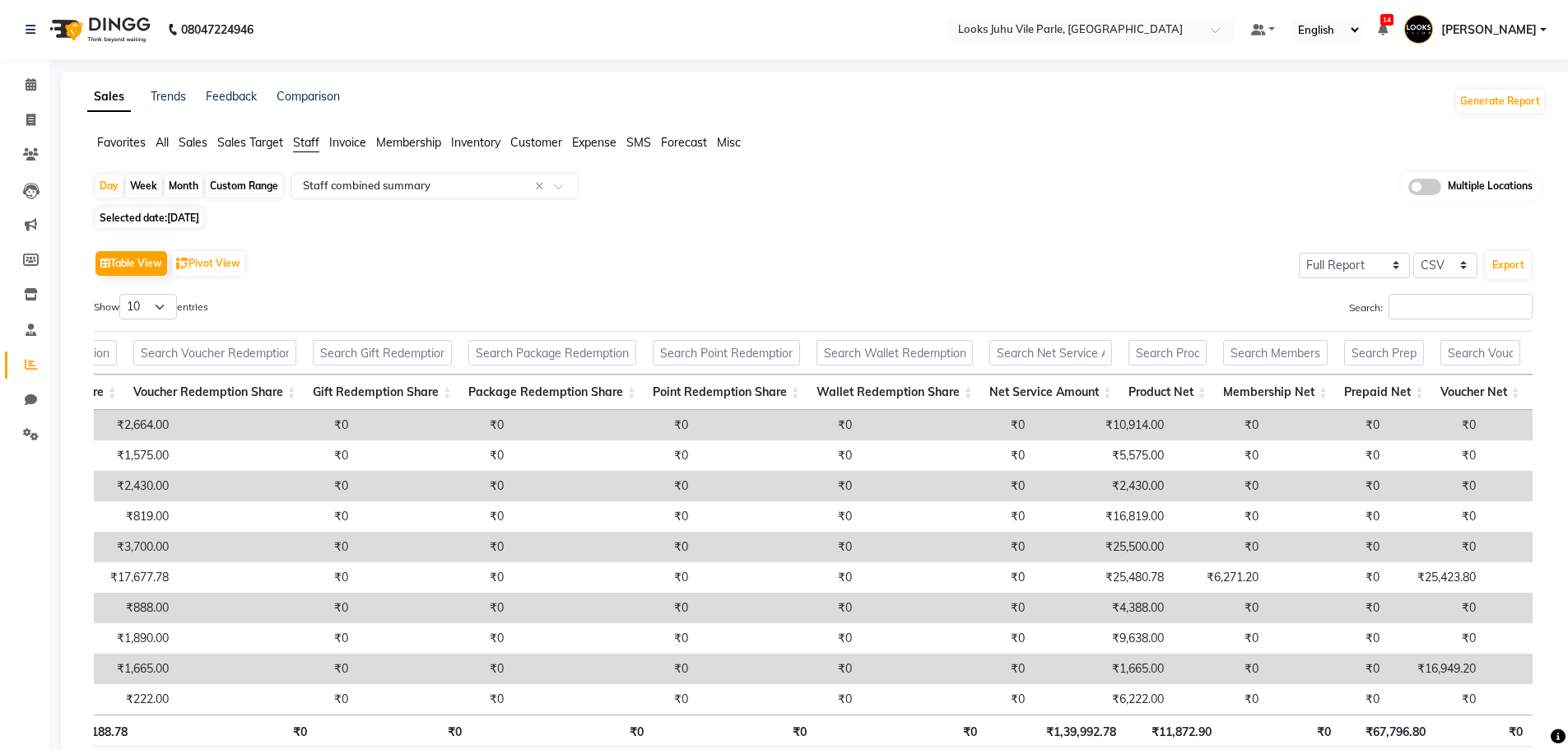
click at [198, 223] on span "[DATE]" at bounding box center [183, 217] width 32 height 13
select select "8"
select select "2025"
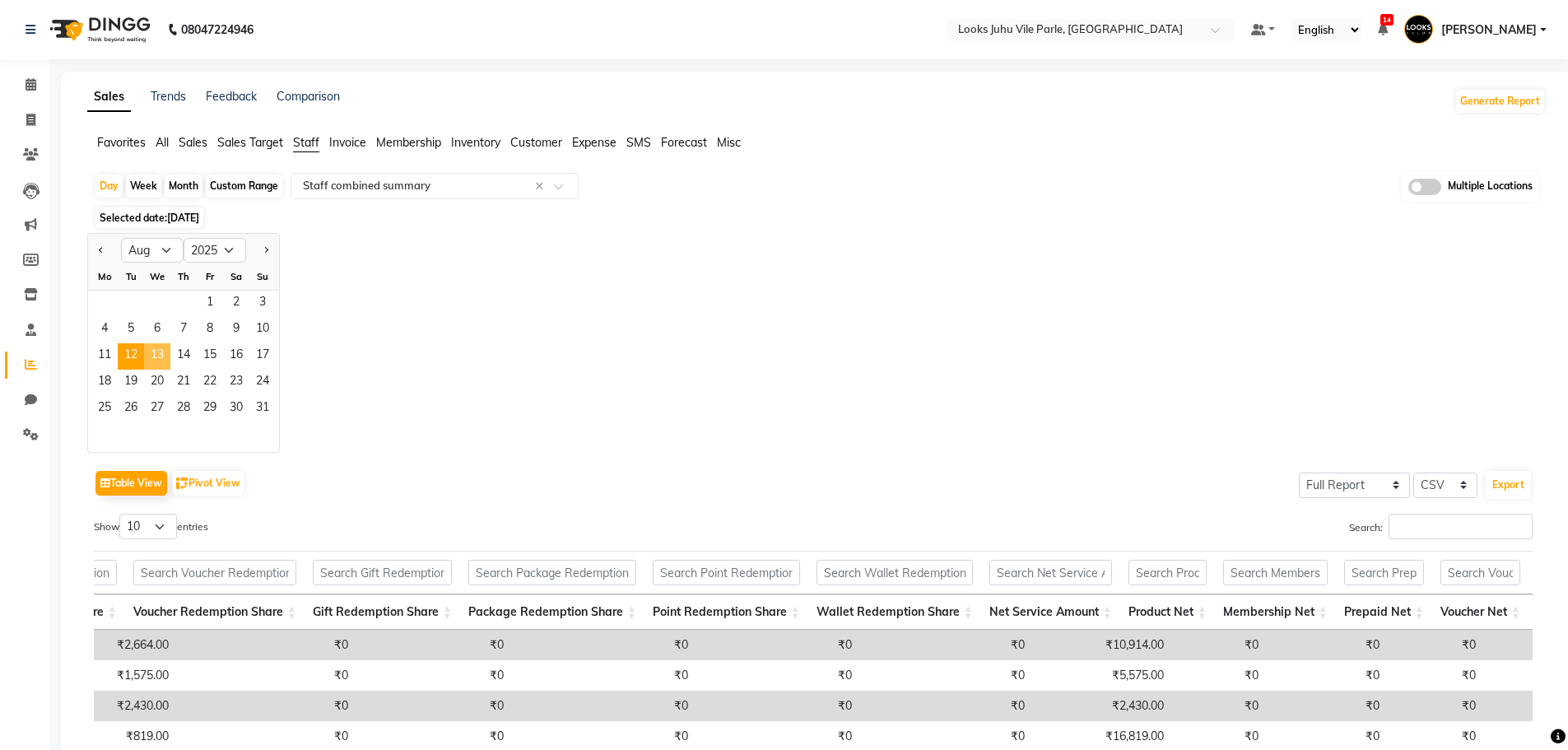
click at [161, 354] on span "13" at bounding box center [157, 356] width 26 height 26
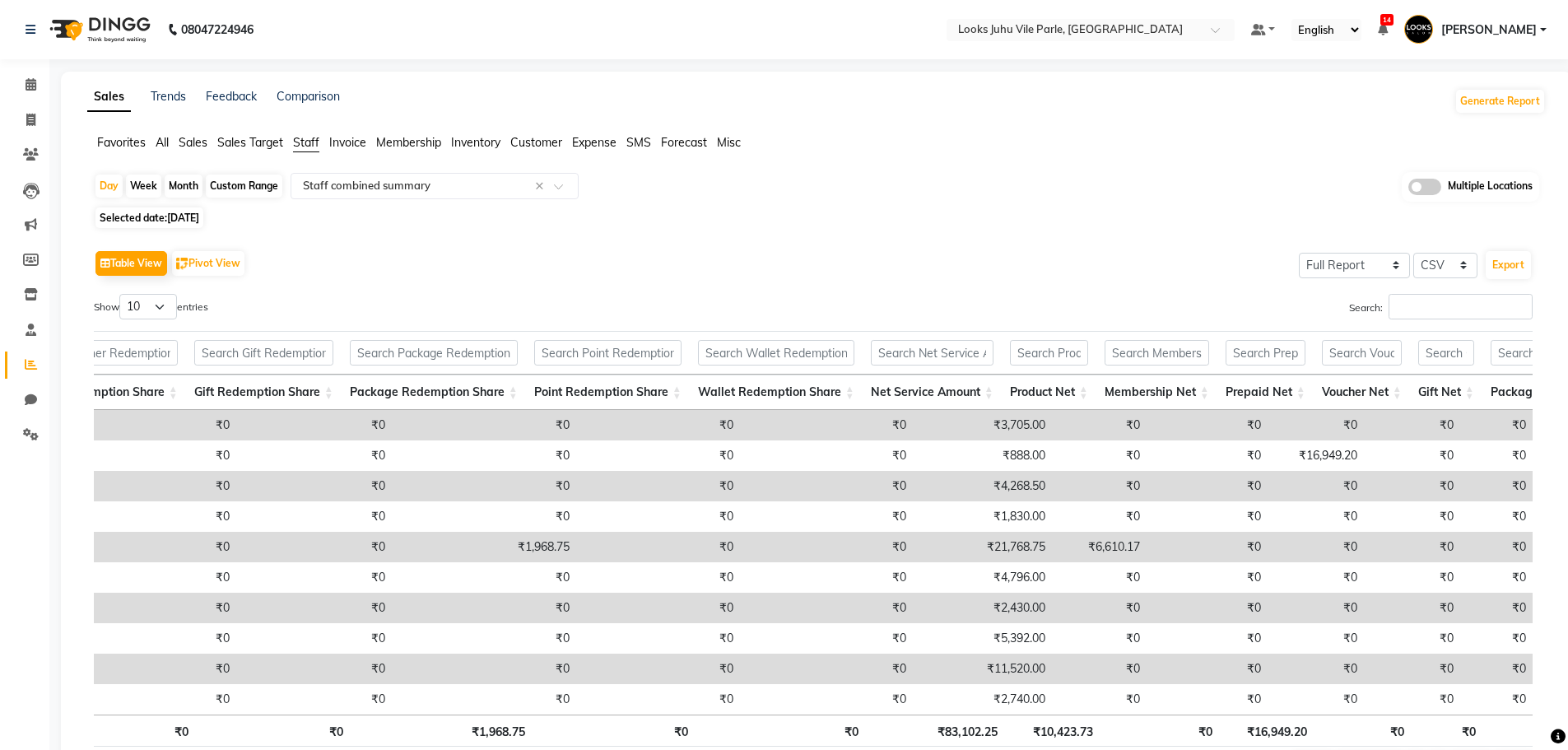
click at [968, 548] on td "₹21,768.75" at bounding box center [984, 547] width 139 height 31
click at [173, 215] on span "[DATE]" at bounding box center [183, 217] width 32 height 13
select select "8"
select select "2025"
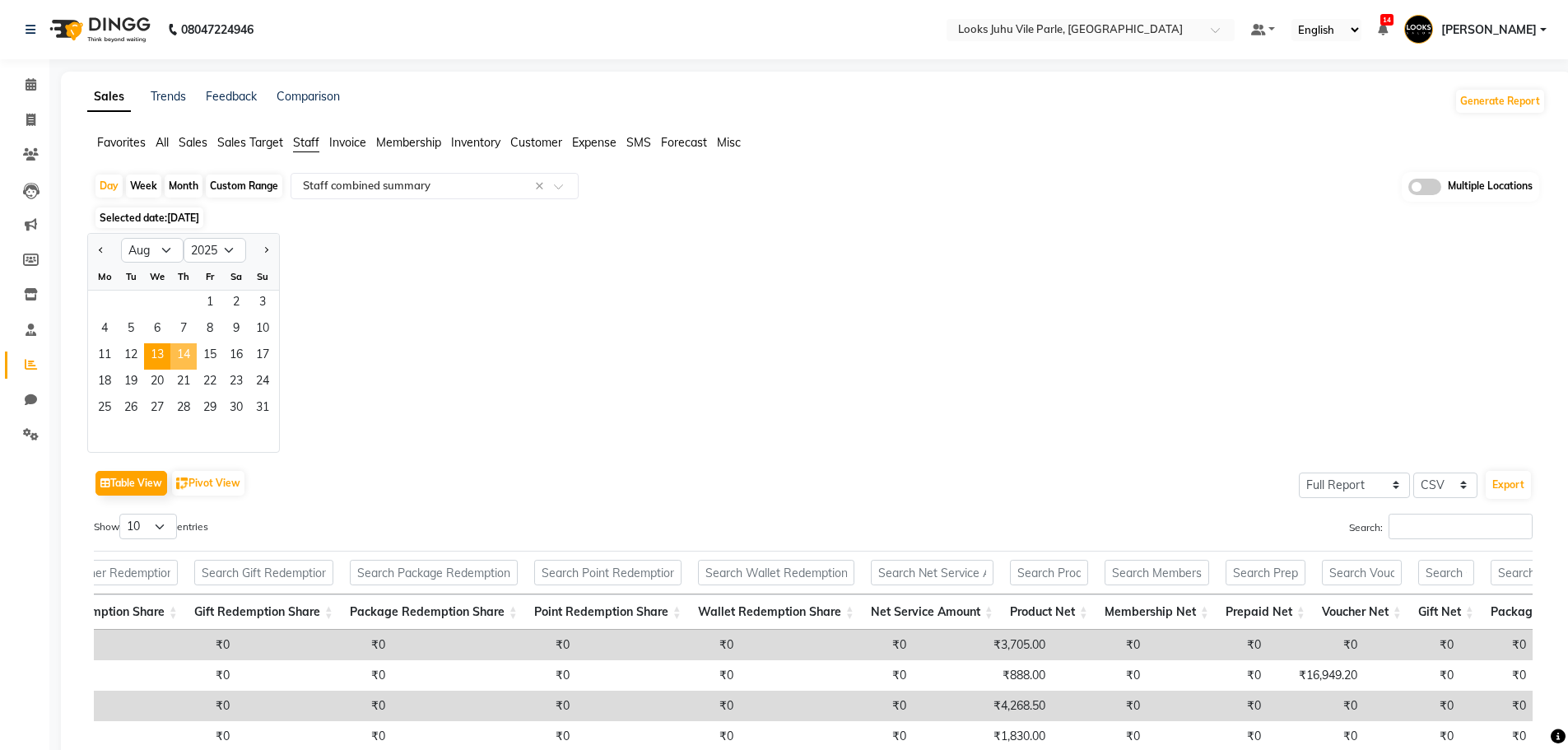
click at [193, 353] on span "14" at bounding box center [183, 356] width 26 height 26
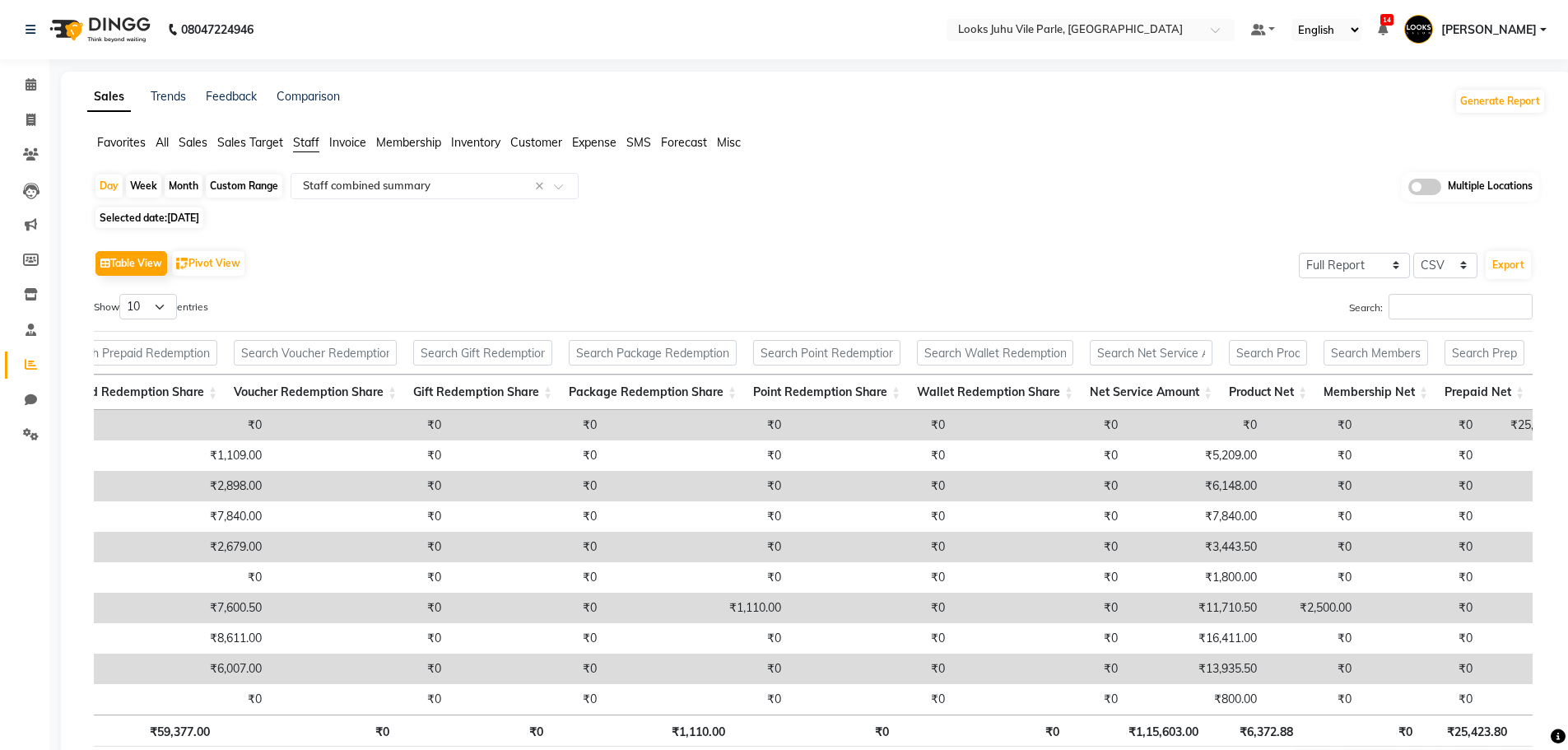
click at [1197, 606] on td "₹11,710.50" at bounding box center [1196, 608] width 139 height 31
click at [1176, 607] on td "₹11,710.50" at bounding box center [1196, 608] width 139 height 31
click at [199, 211] on span "[DATE]" at bounding box center [183, 217] width 32 height 13
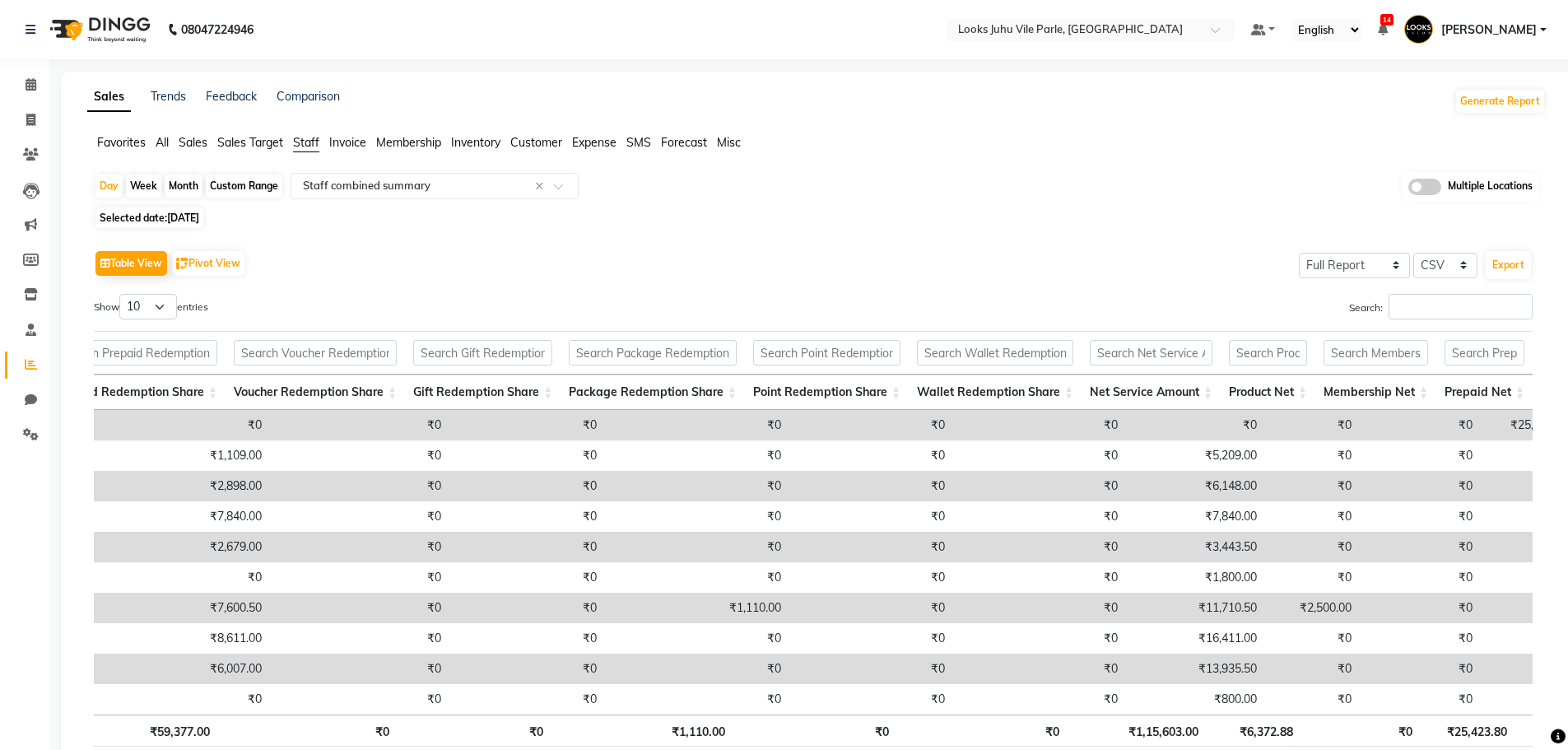
select select "8"
select select "2025"
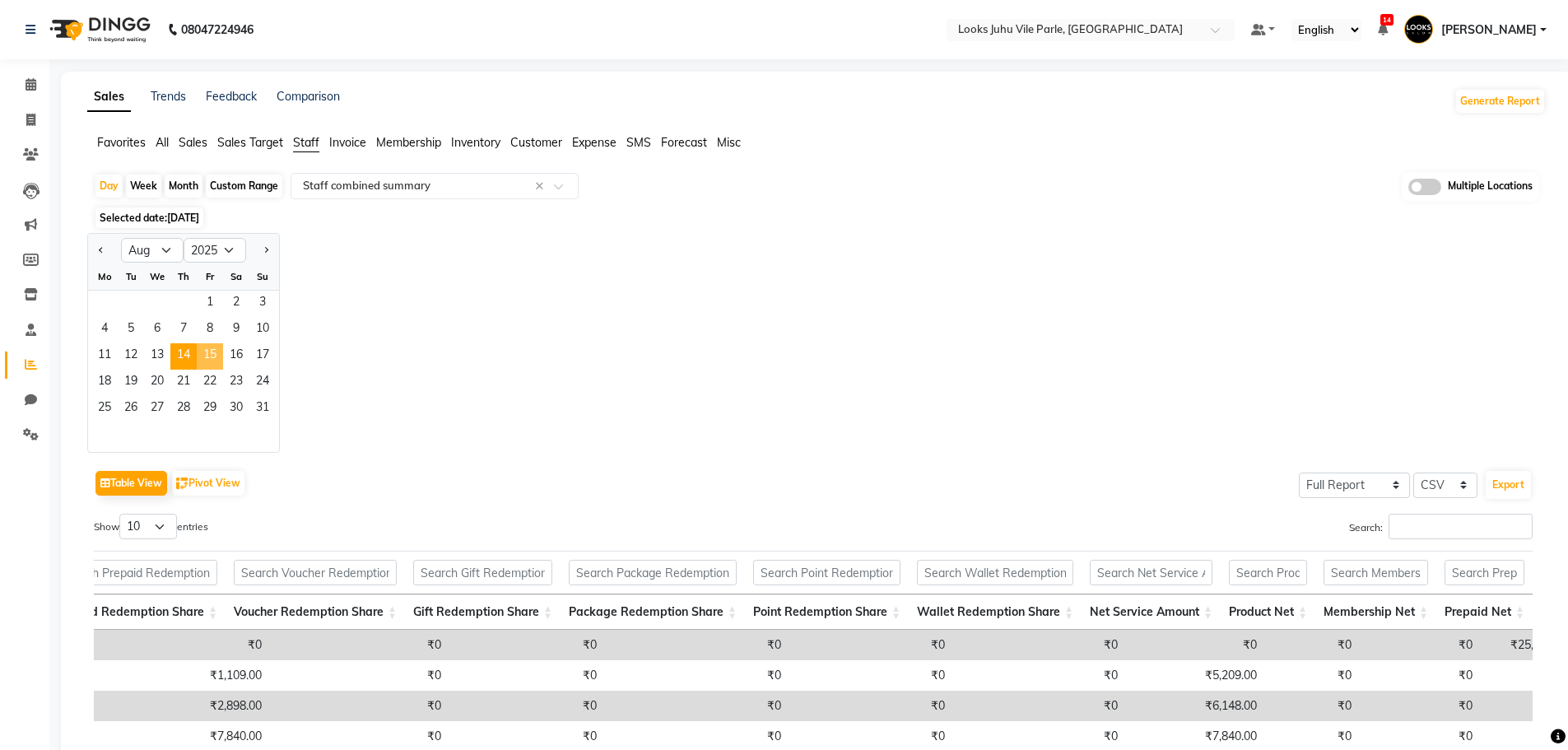
click at [215, 357] on span "15" at bounding box center [209, 356] width 26 height 26
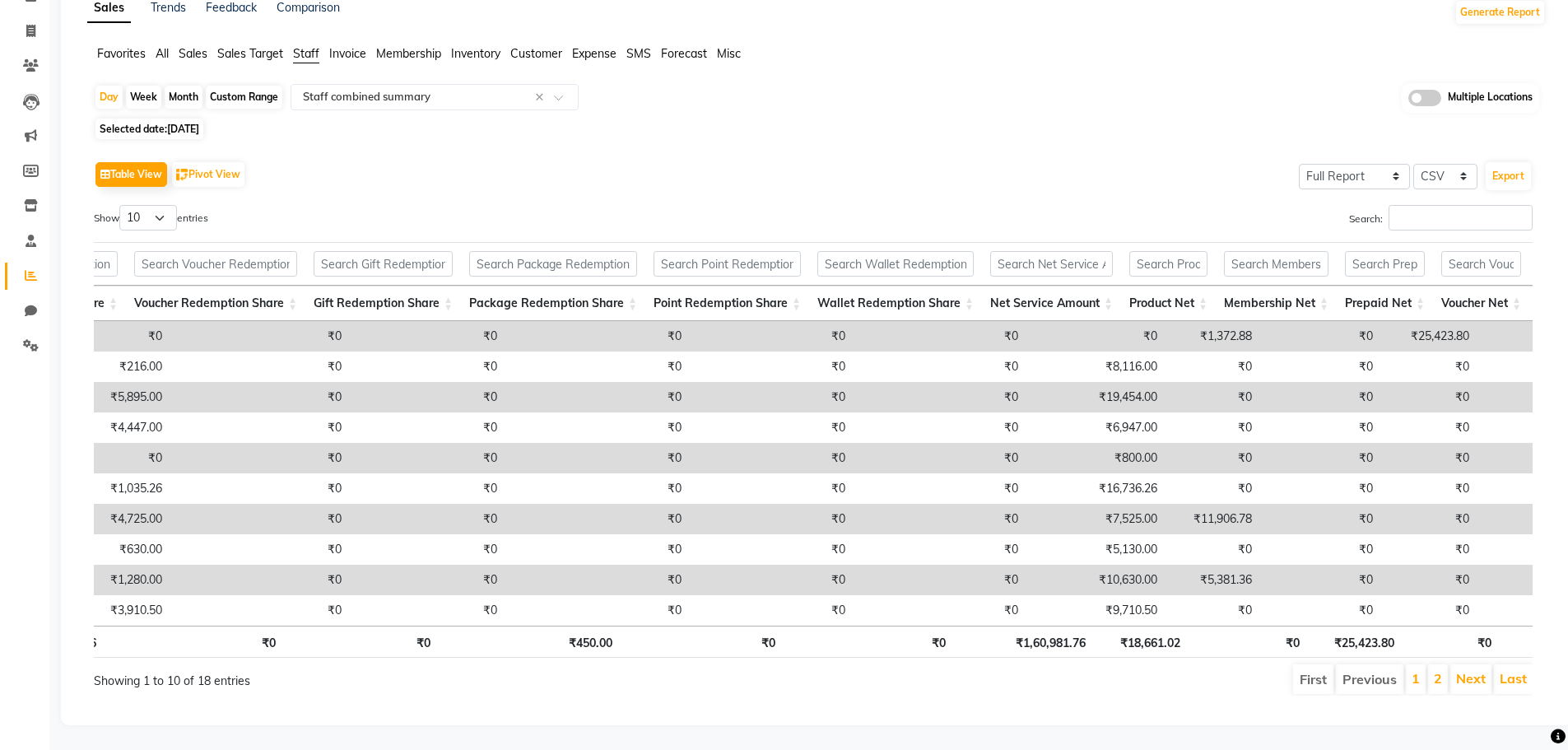
click at [1063, 504] on td "₹7,525.00" at bounding box center [1096, 519] width 139 height 31
click at [161, 119] on span "Selected date: [DATE]" at bounding box center [149, 129] width 108 height 20
select select "8"
select select "2025"
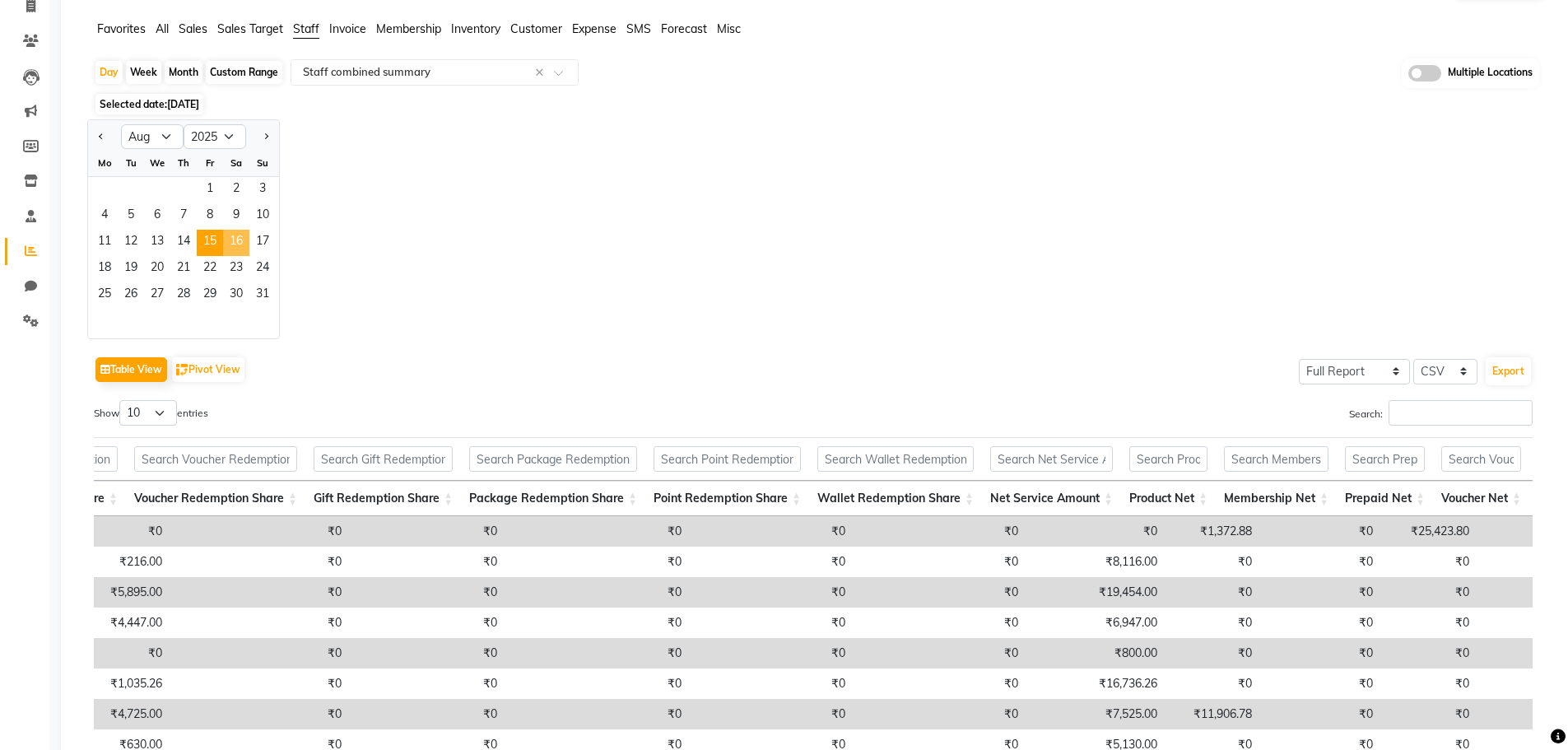
click at [233, 237] on span "16" at bounding box center [236, 243] width 26 height 26
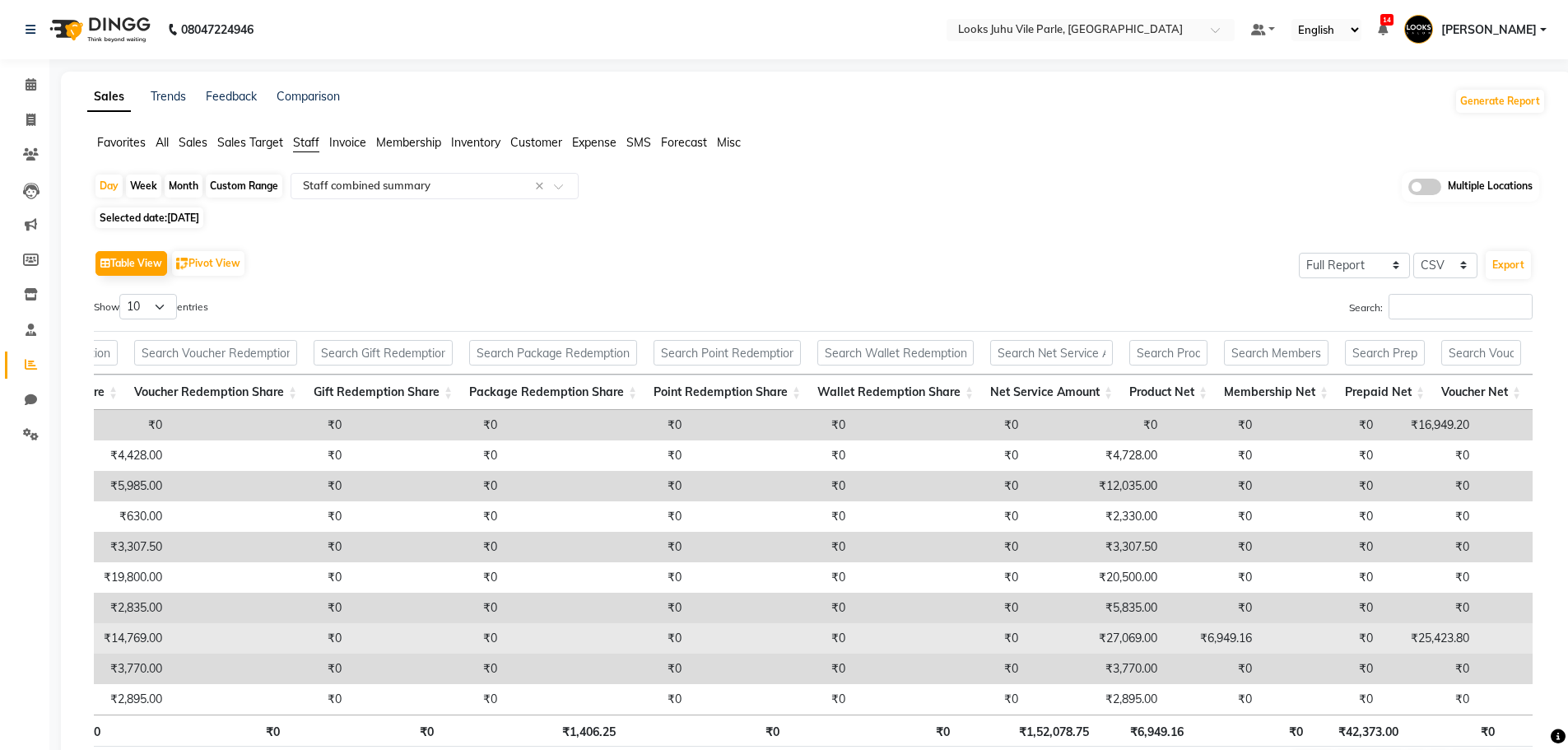
click at [1070, 638] on td "₹27,069.00" at bounding box center [1096, 639] width 139 height 31
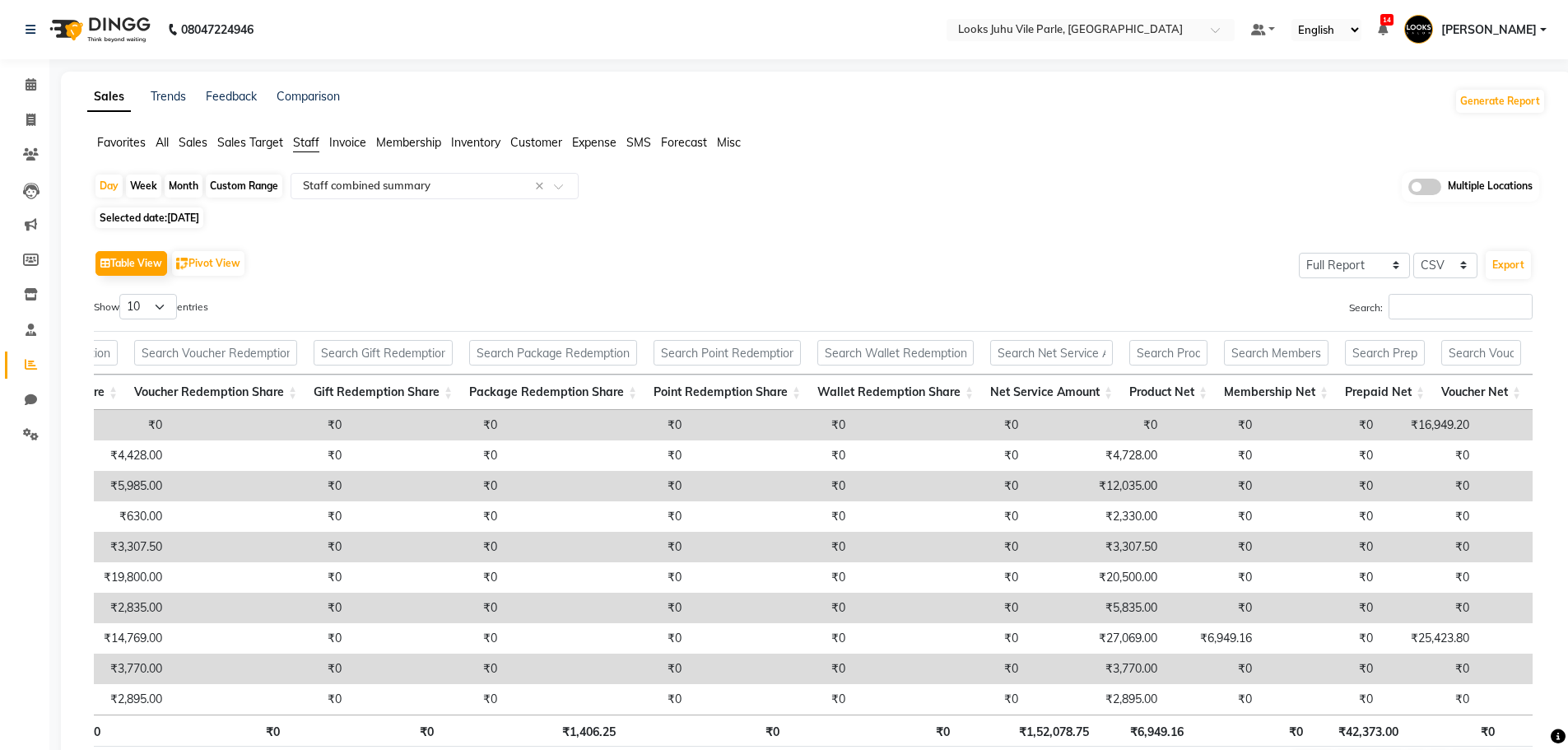
click at [199, 223] on span "[DATE]" at bounding box center [183, 217] width 32 height 13
select select "8"
select select "2025"
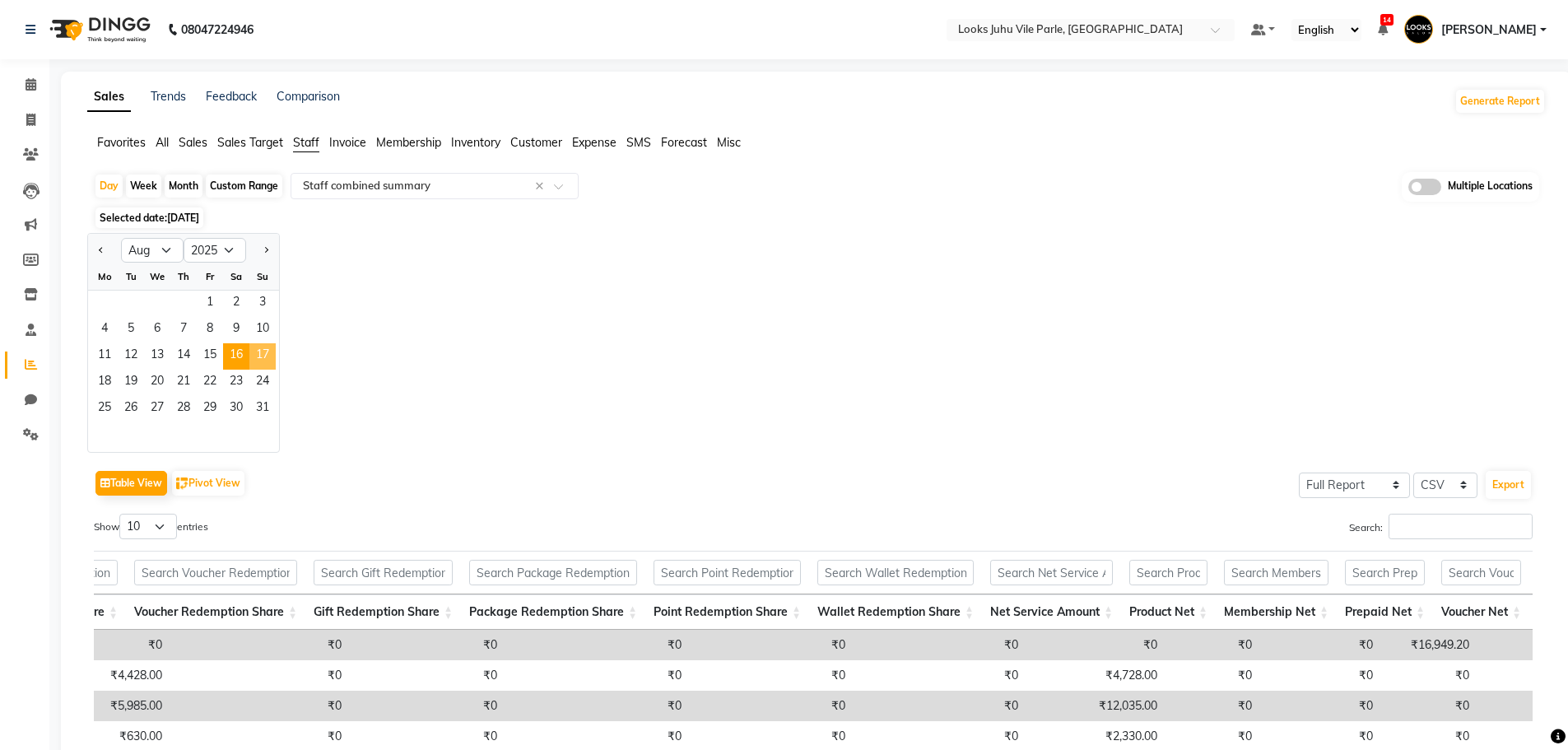
click at [257, 354] on span "17" at bounding box center [262, 356] width 26 height 26
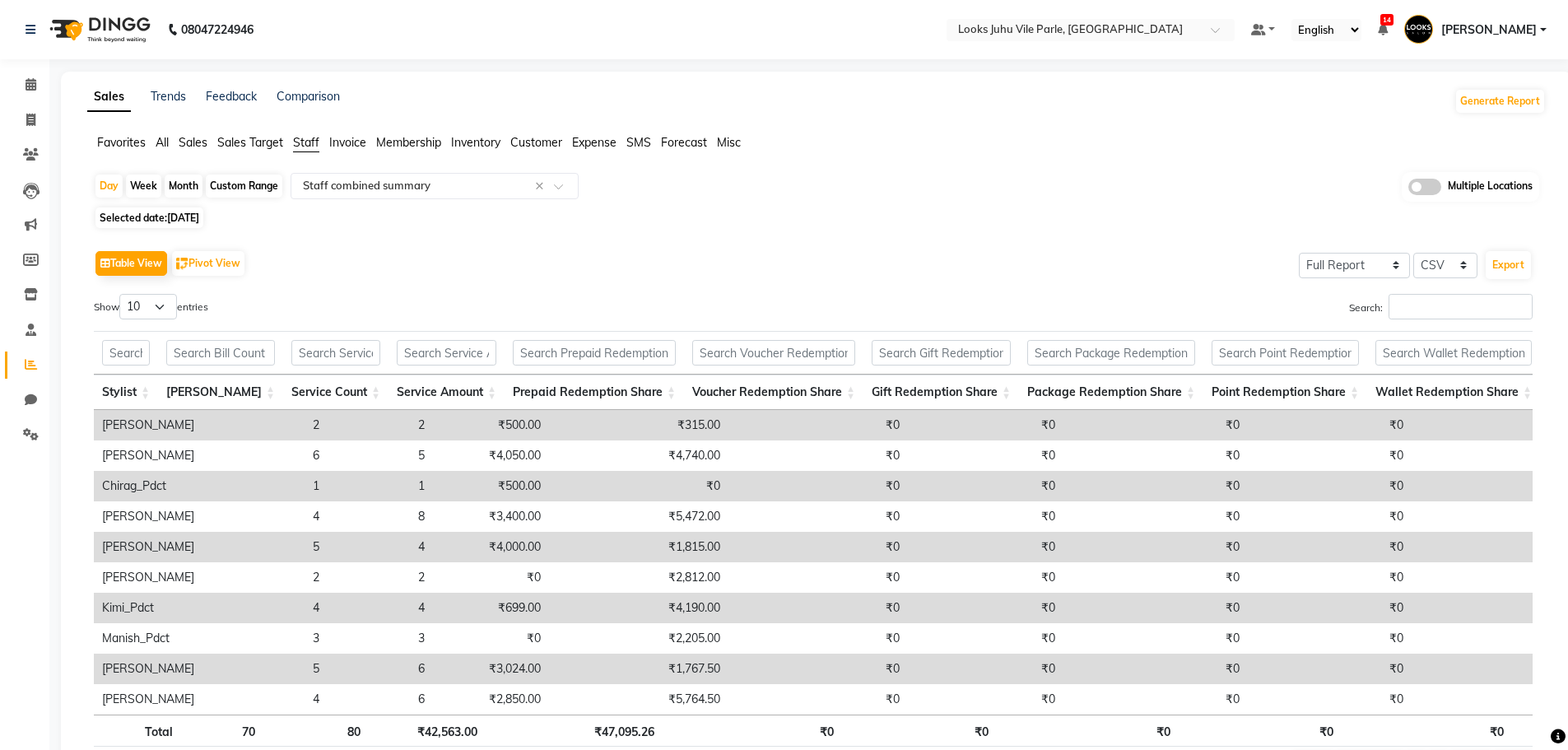
click at [134, 378] on th "Stylist" at bounding box center [126, 393] width 64 height 36
click at [136, 364] on input "text" at bounding box center [126, 353] width 47 height 25
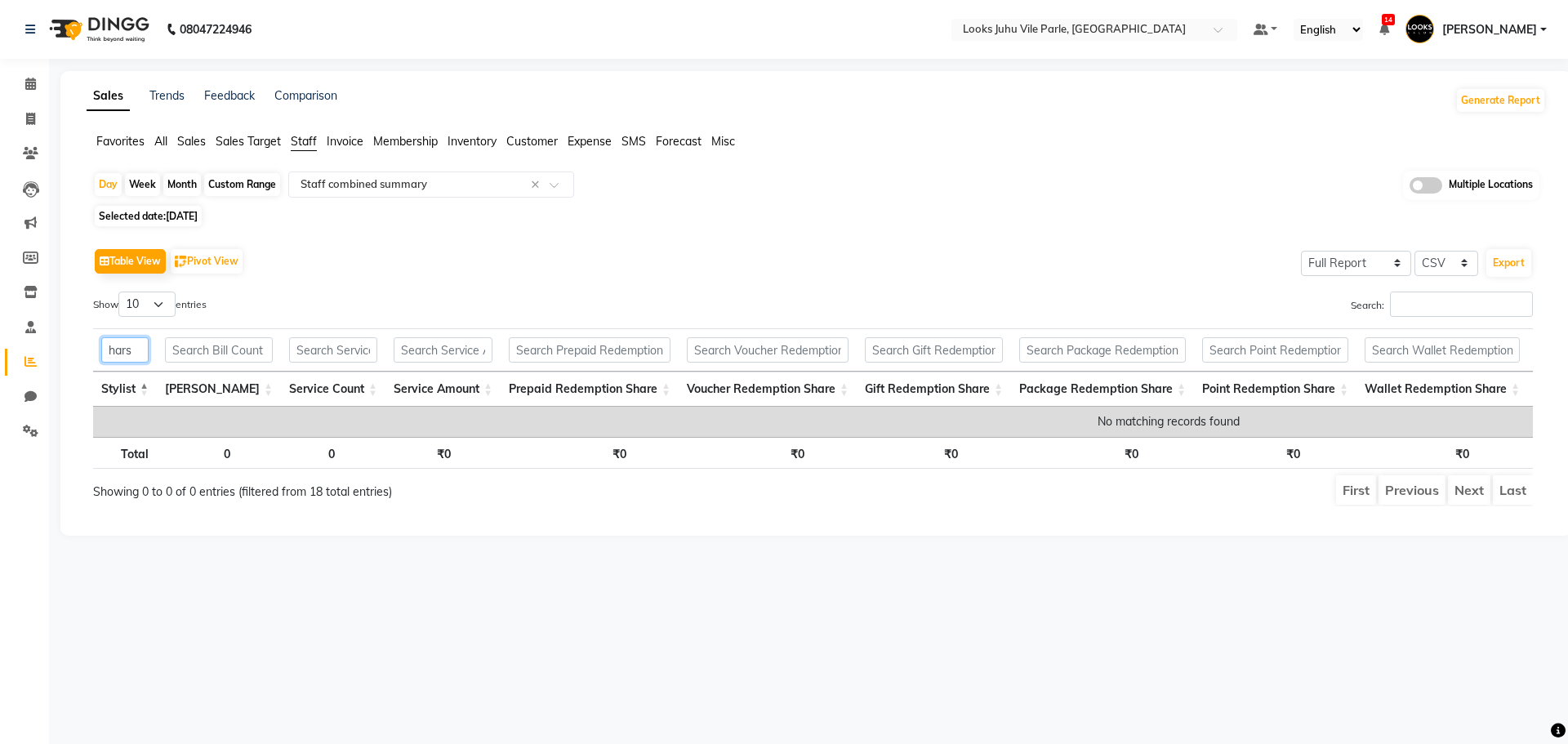
drag, startPoint x: 130, startPoint y: 357, endPoint x: 81, endPoint y: 362, distance: 49.3
click at [81, 362] on div "Table View Pivot View Select Full Report Filtered Report Select CSV PDF Export …" at bounding box center [813, 375] width 1466 height 289
type input "hars"
click at [193, 216] on span "[DATE]" at bounding box center [182, 215] width 32 height 13
select select "8"
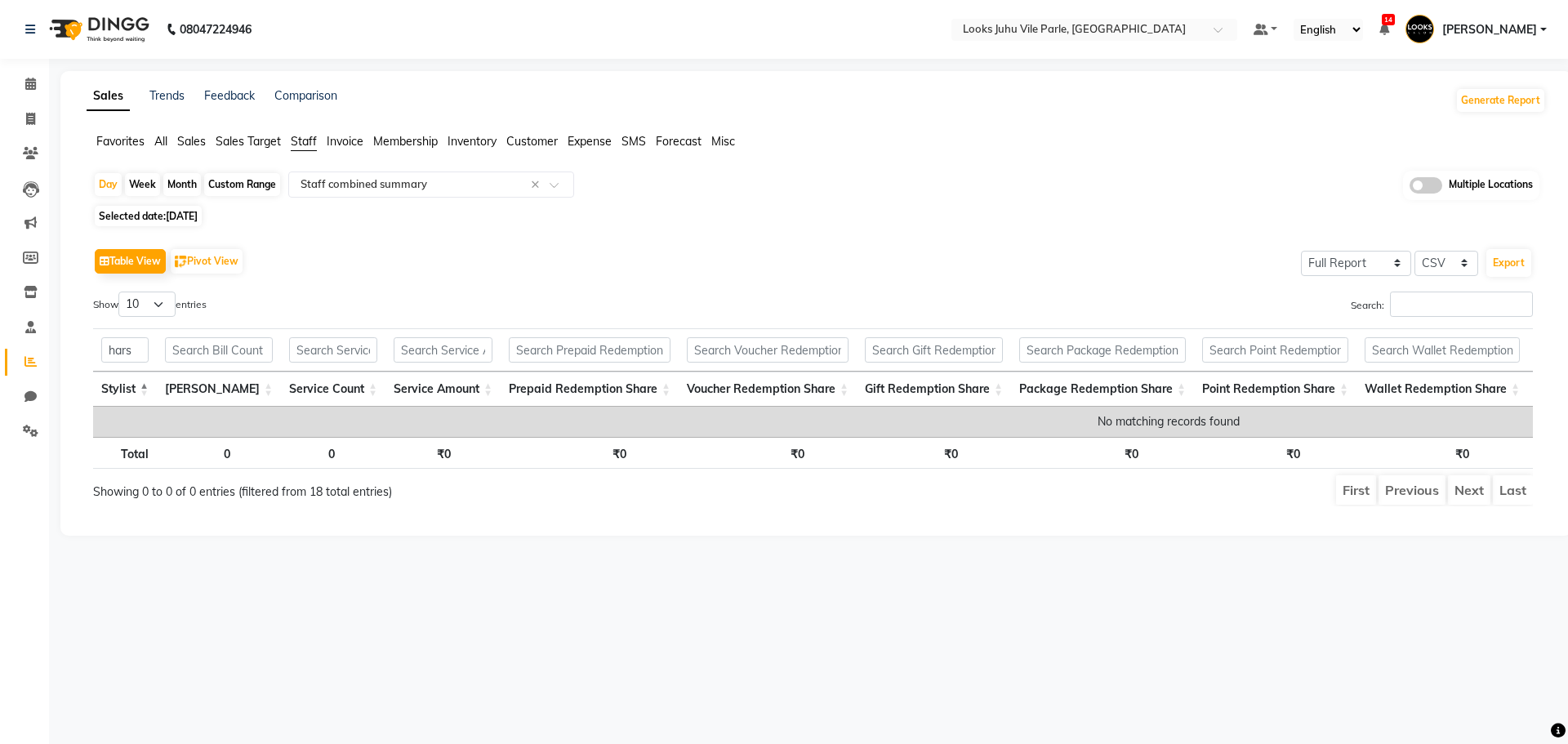
select select "2025"
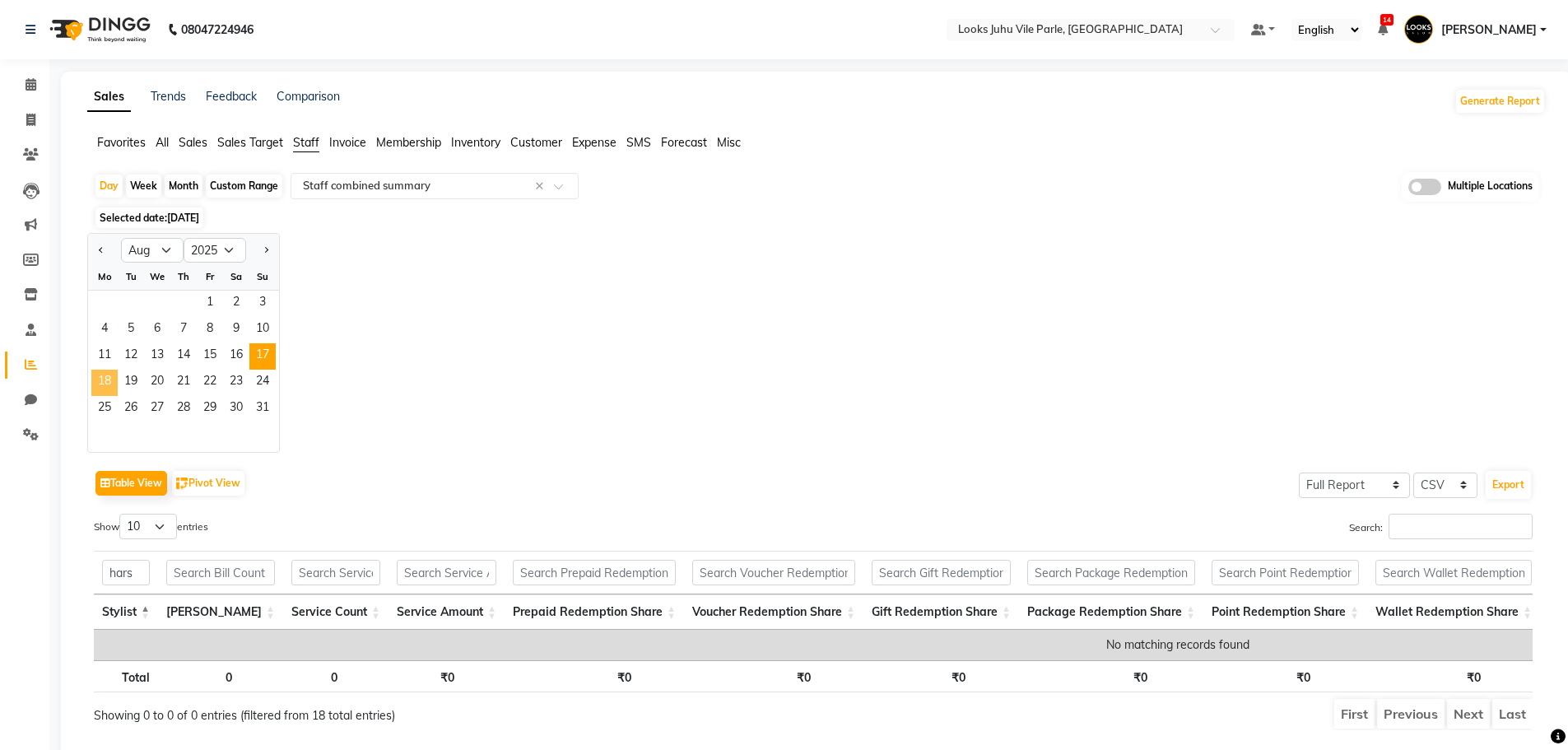
click at [107, 380] on span "18" at bounding box center [104, 383] width 26 height 26
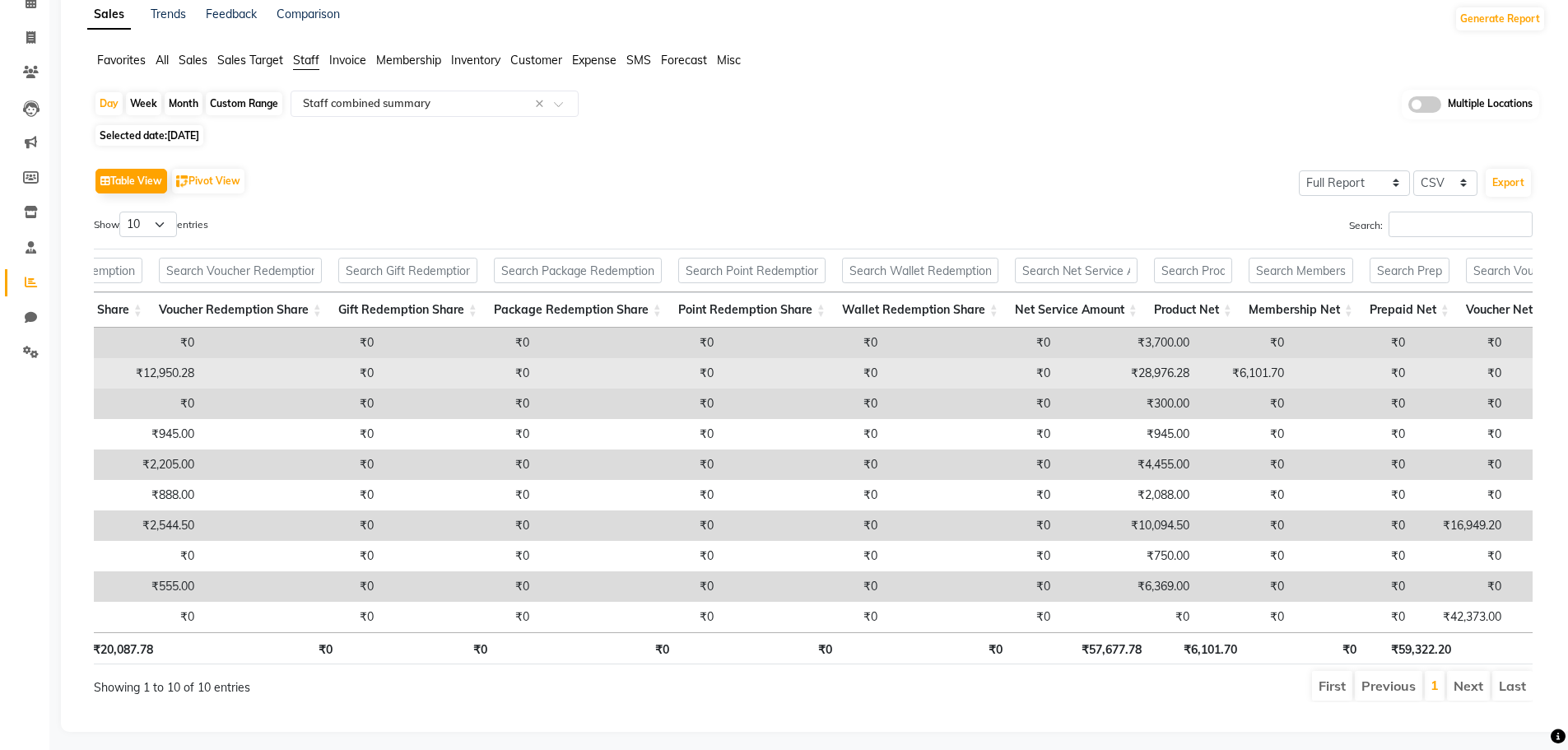
click at [1132, 376] on td "₹28,976.28" at bounding box center [1128, 373] width 139 height 31
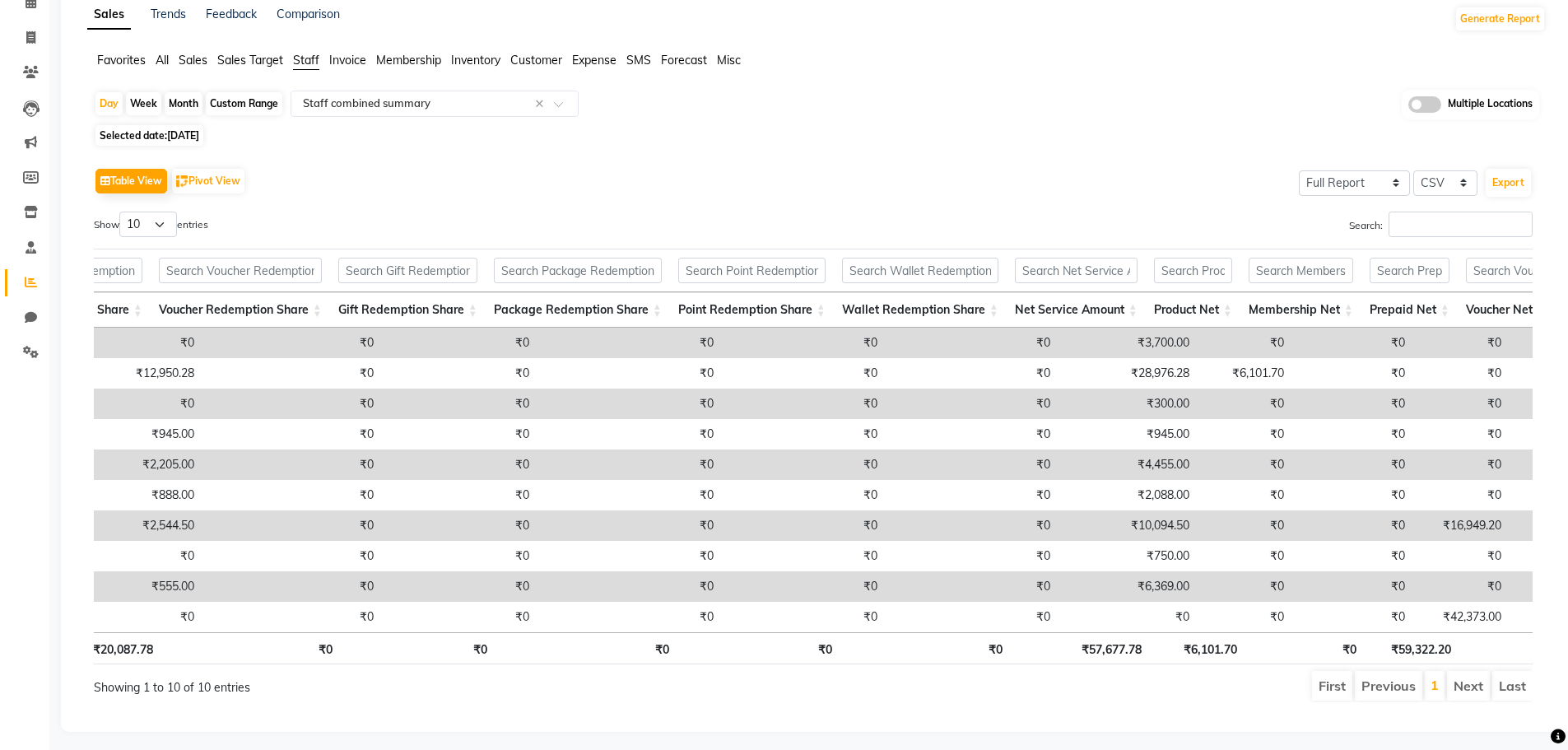
click at [193, 135] on span "[DATE]" at bounding box center [183, 135] width 32 height 13
select select "8"
select select "2025"
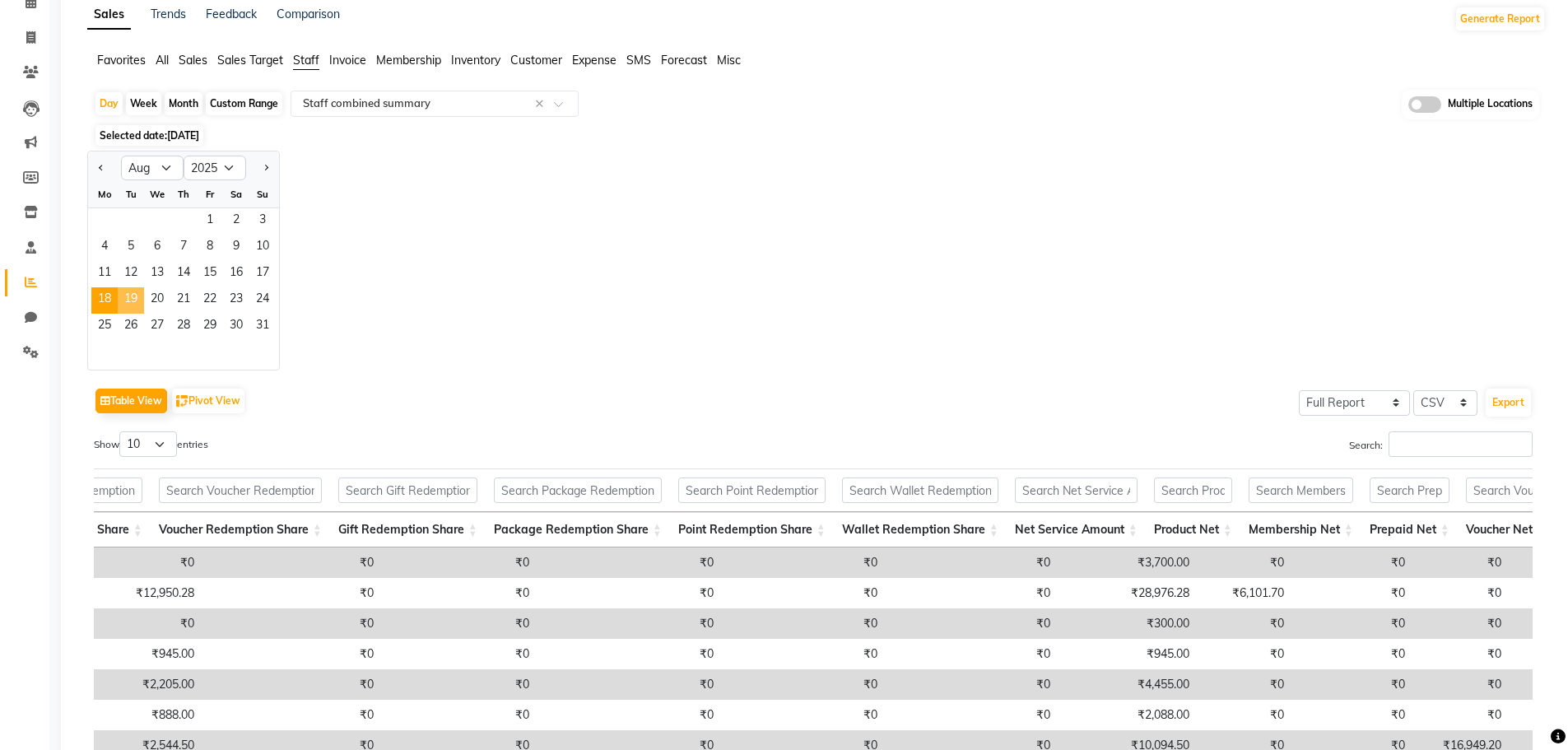
click at [126, 295] on span "19" at bounding box center [131, 300] width 26 height 26
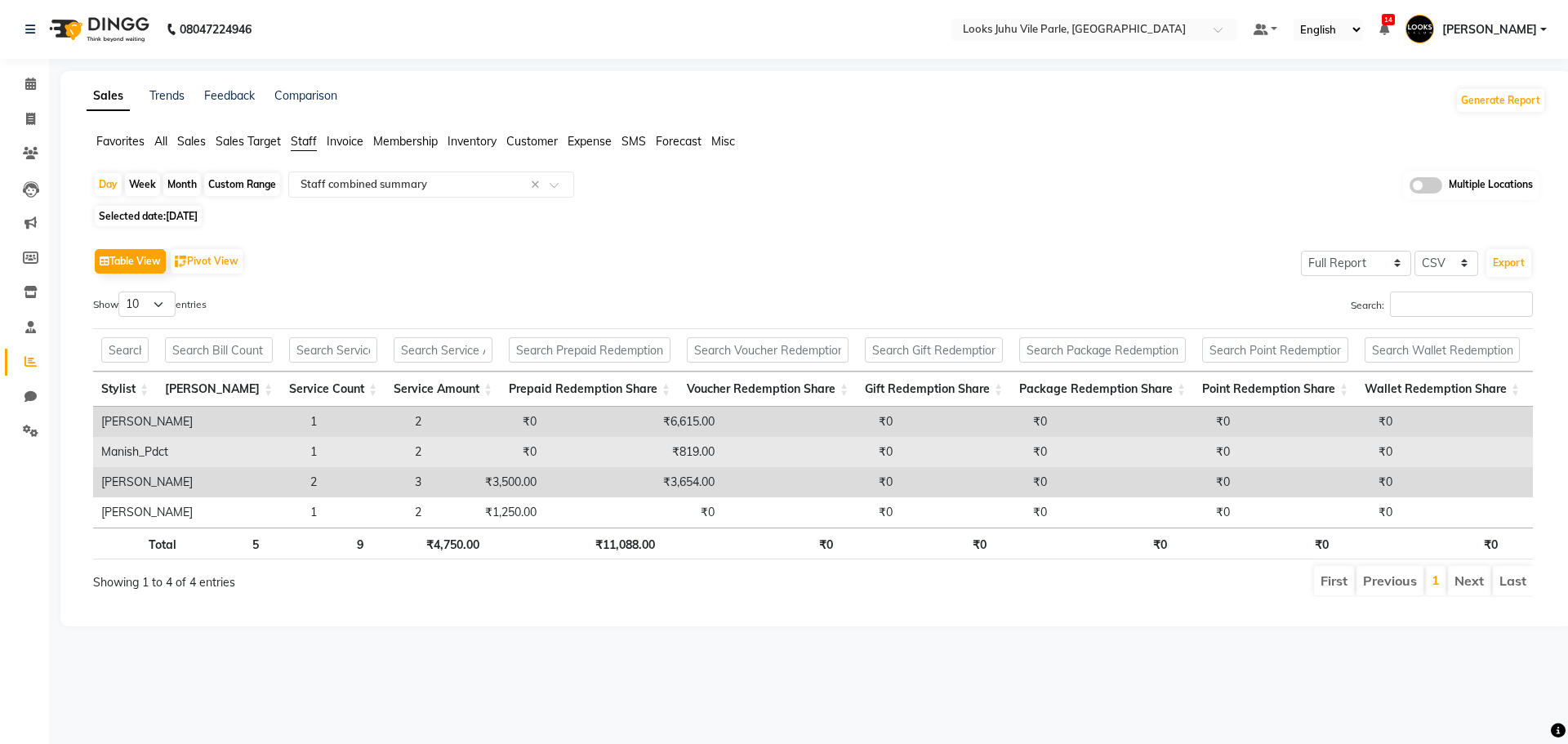
click at [135, 450] on td "Manish_Pdct" at bounding box center [147, 452] width 108 height 30
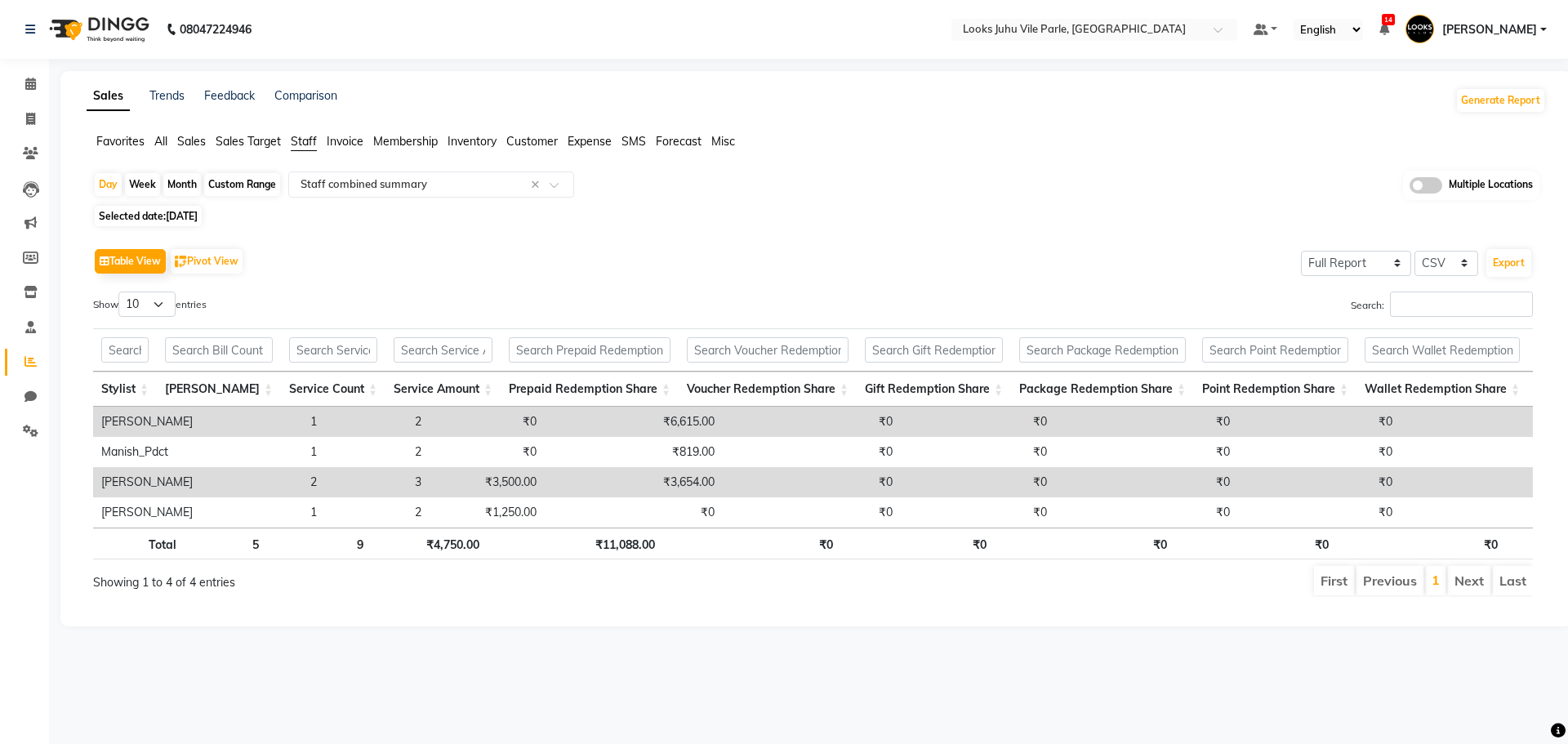
click at [198, 220] on span "[DATE]" at bounding box center [182, 215] width 32 height 13
select select "8"
select select "2025"
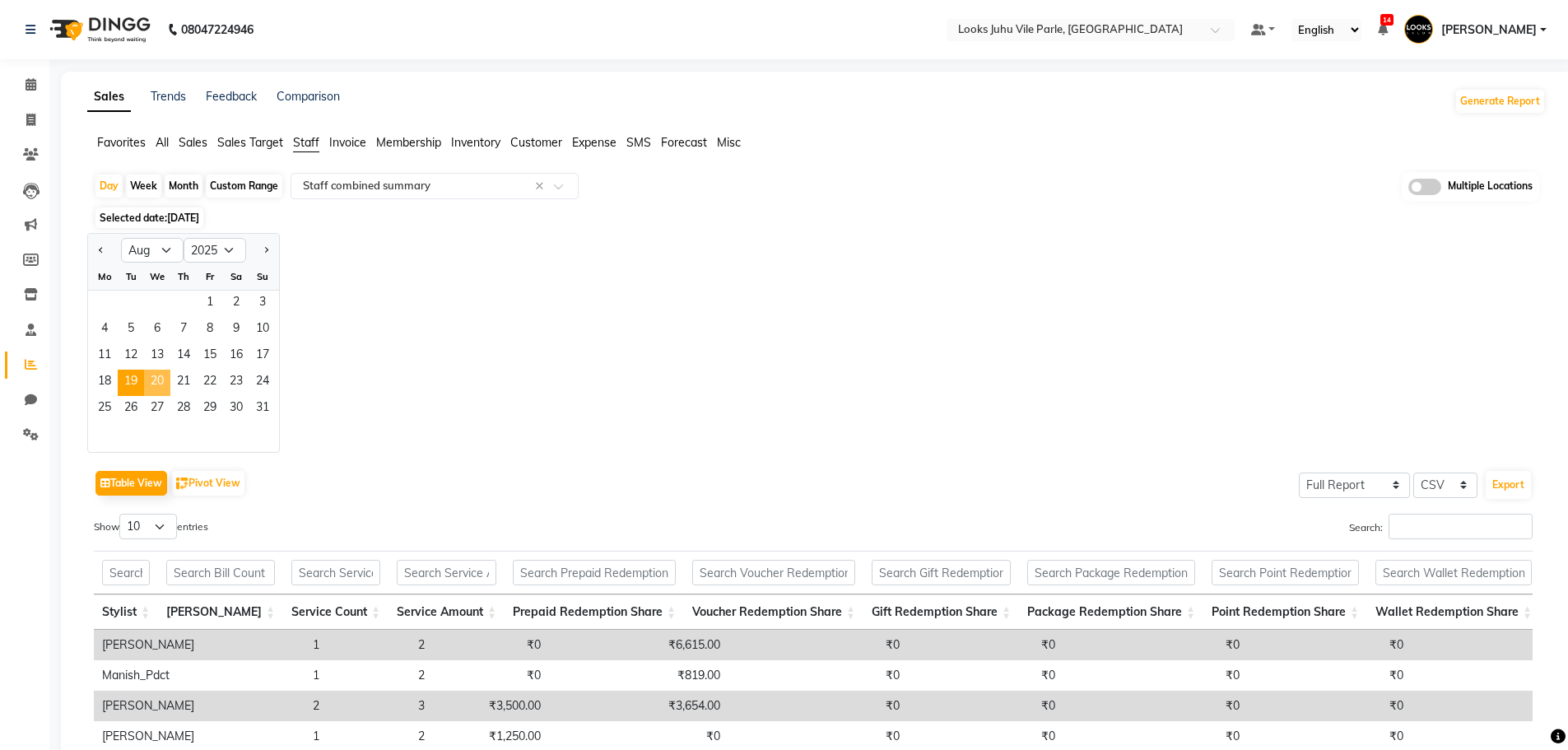
click at [151, 384] on span "20" at bounding box center [157, 383] width 26 height 26
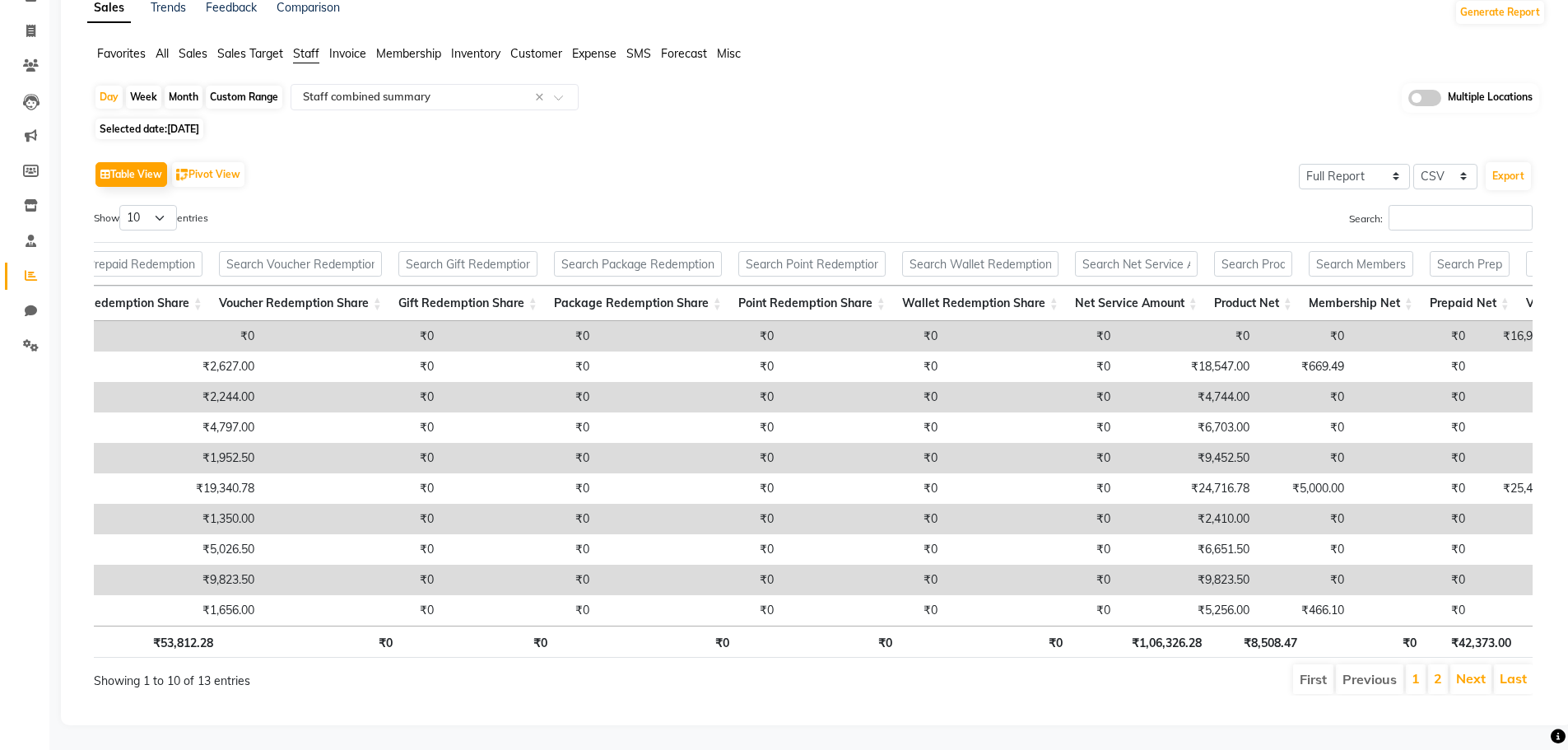
click at [1186, 444] on td "₹9,452.50" at bounding box center [1188, 458] width 139 height 31
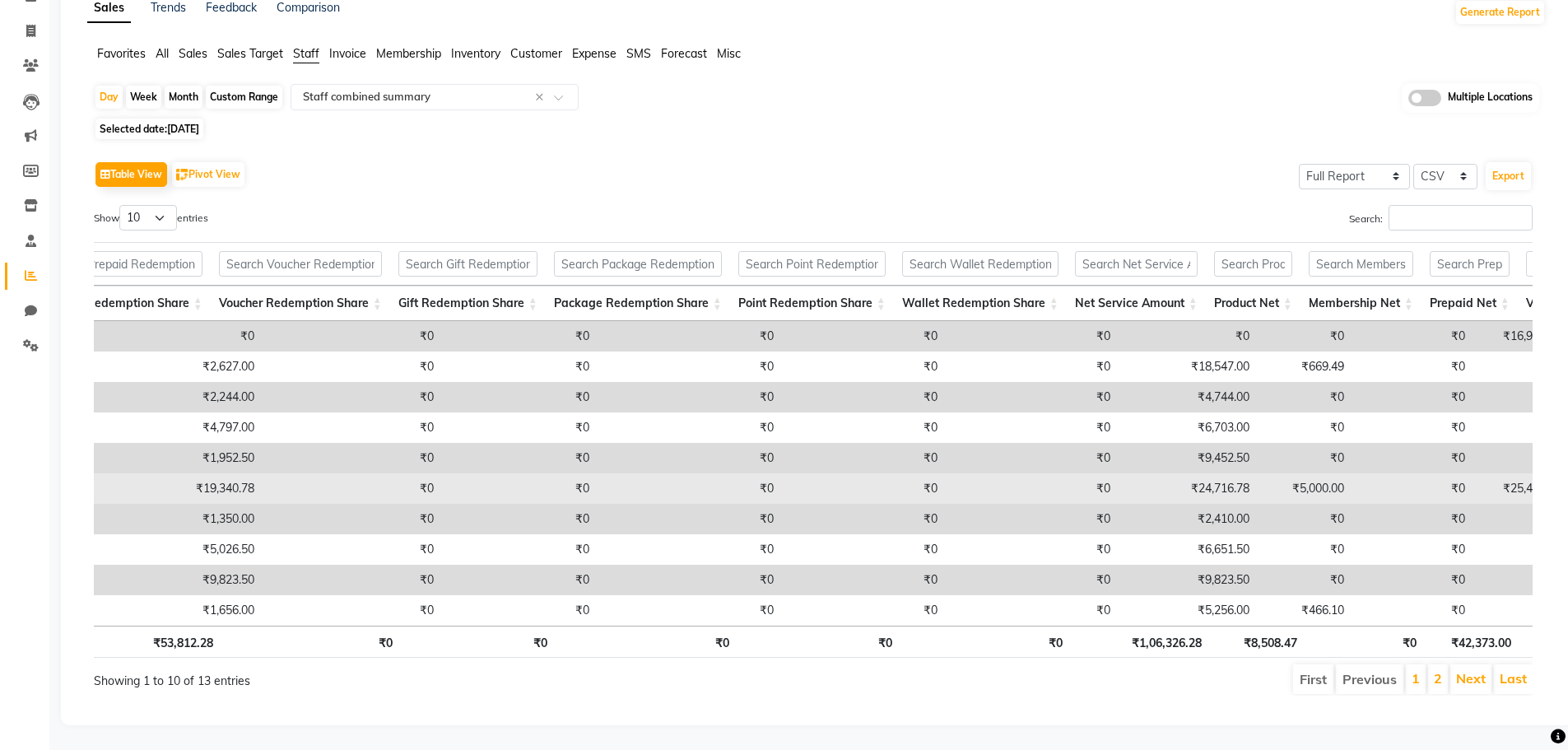
click at [1185, 473] on td "₹24,716.78" at bounding box center [1188, 489] width 139 height 31
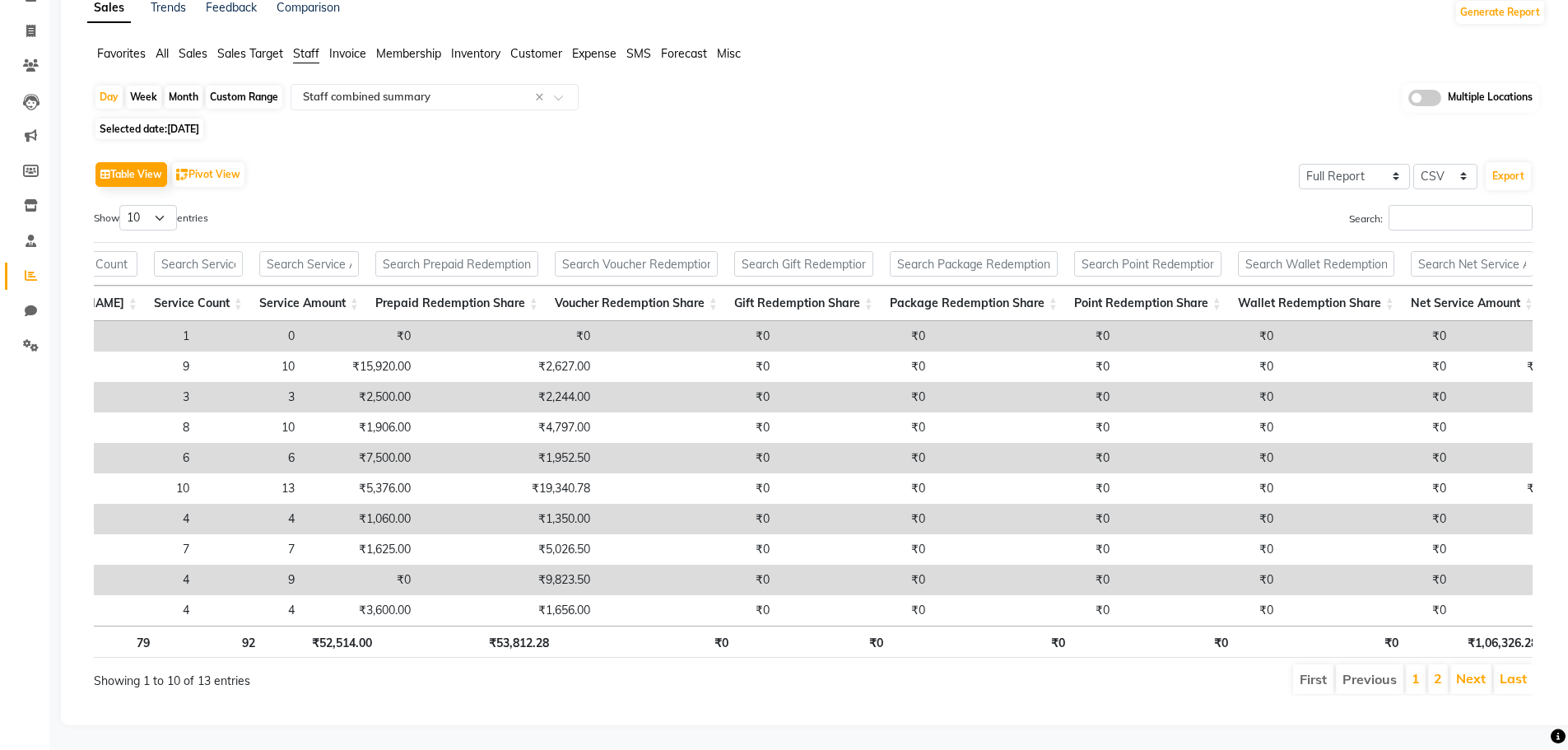
scroll to position [0, 0]
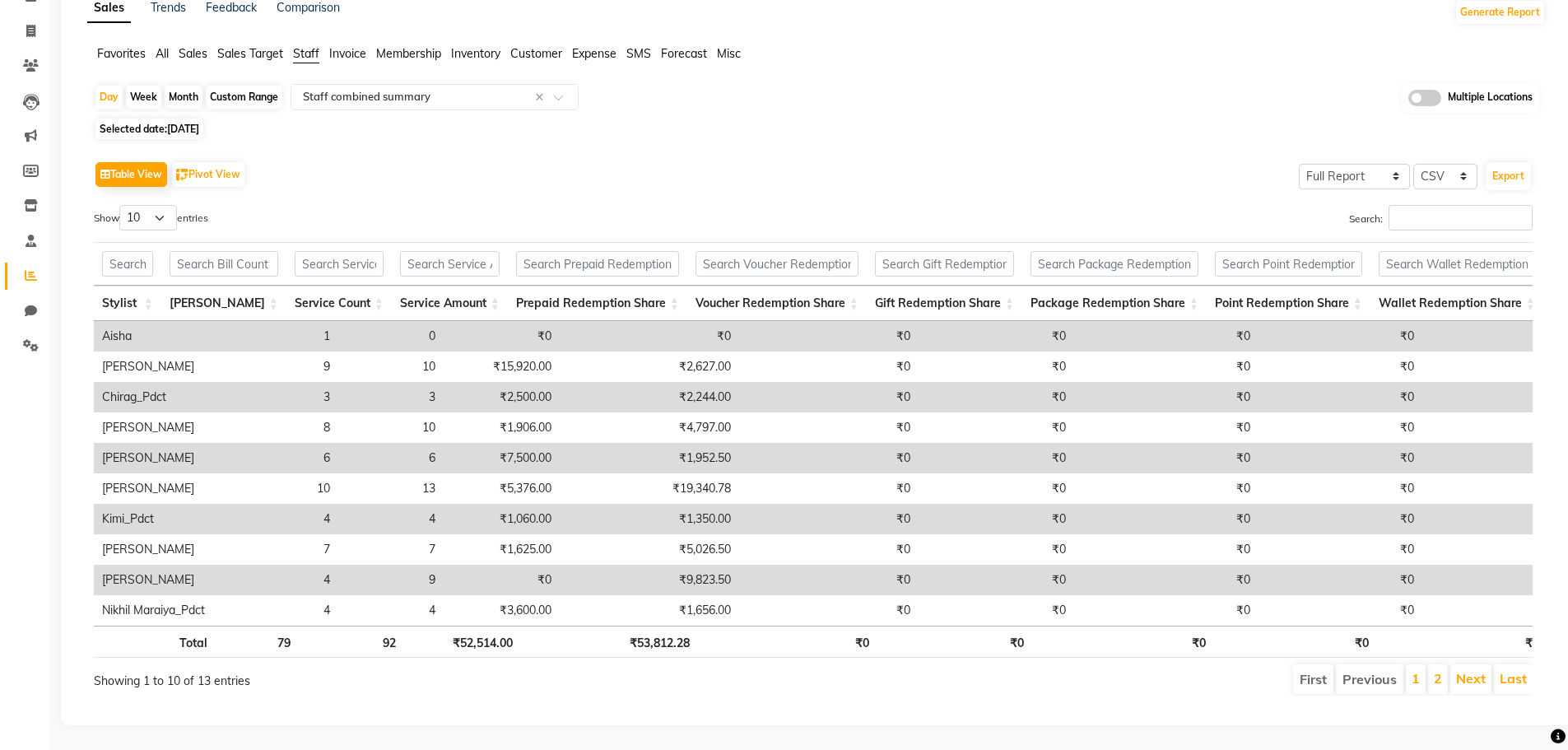
click at [196, 123] on span "[DATE]" at bounding box center [183, 129] width 32 height 13
select select "8"
select select "2025"
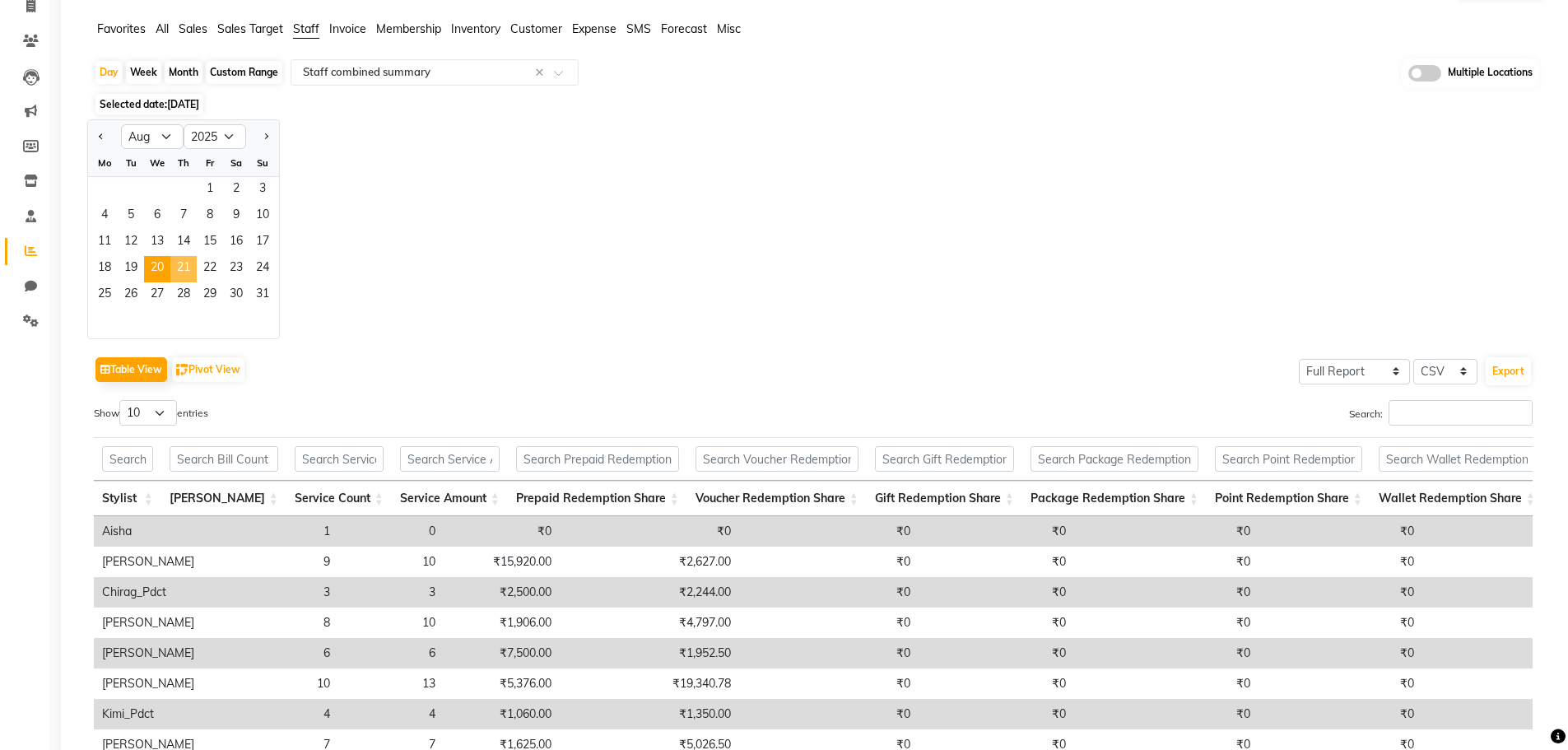
click at [185, 264] on span "21" at bounding box center [183, 269] width 26 height 26
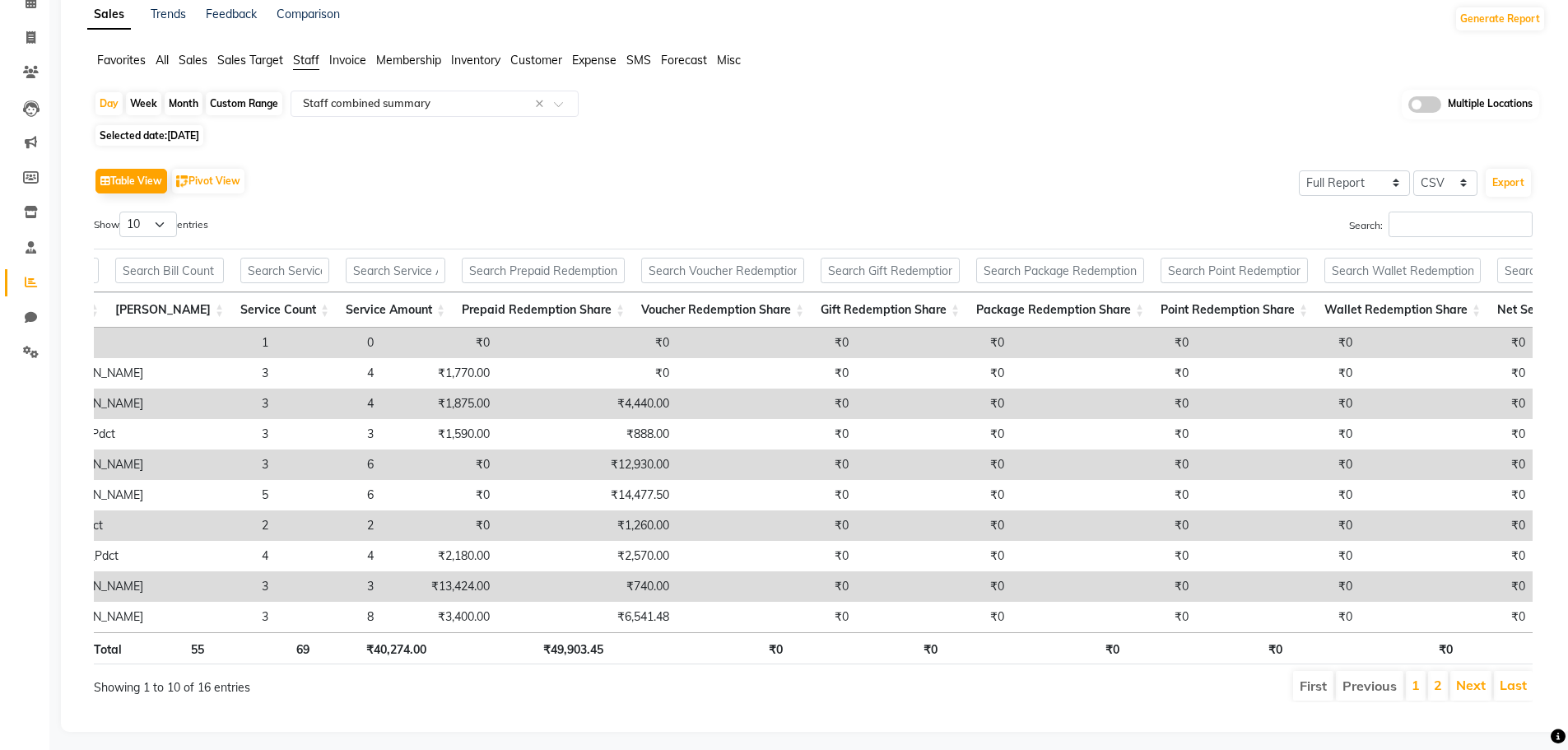
scroll to position [0, 172]
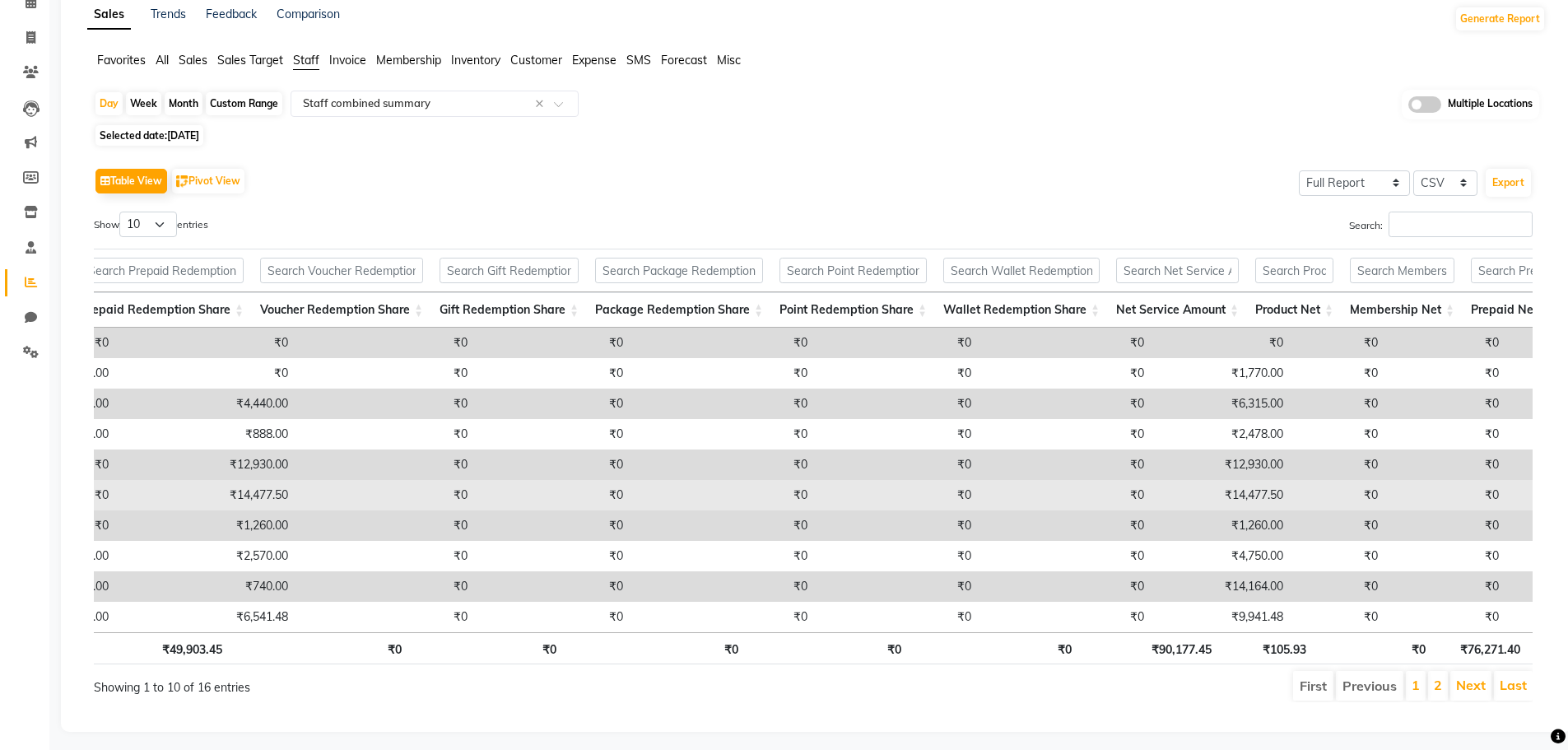
click at [1191, 480] on td "₹14,477.50" at bounding box center [1222, 495] width 139 height 31
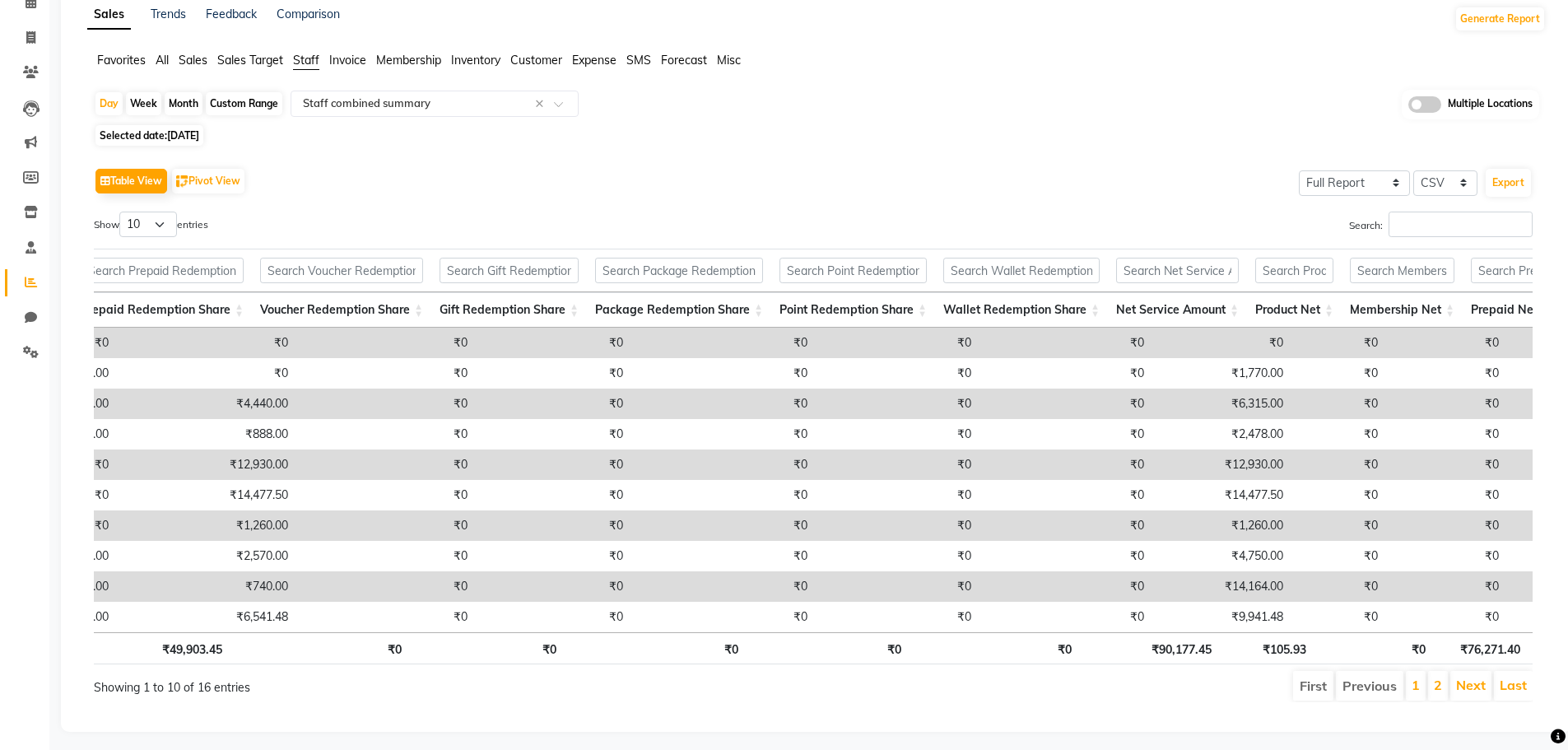
click at [199, 132] on span "[DATE]" at bounding box center [183, 135] width 32 height 13
select select "8"
select select "2025"
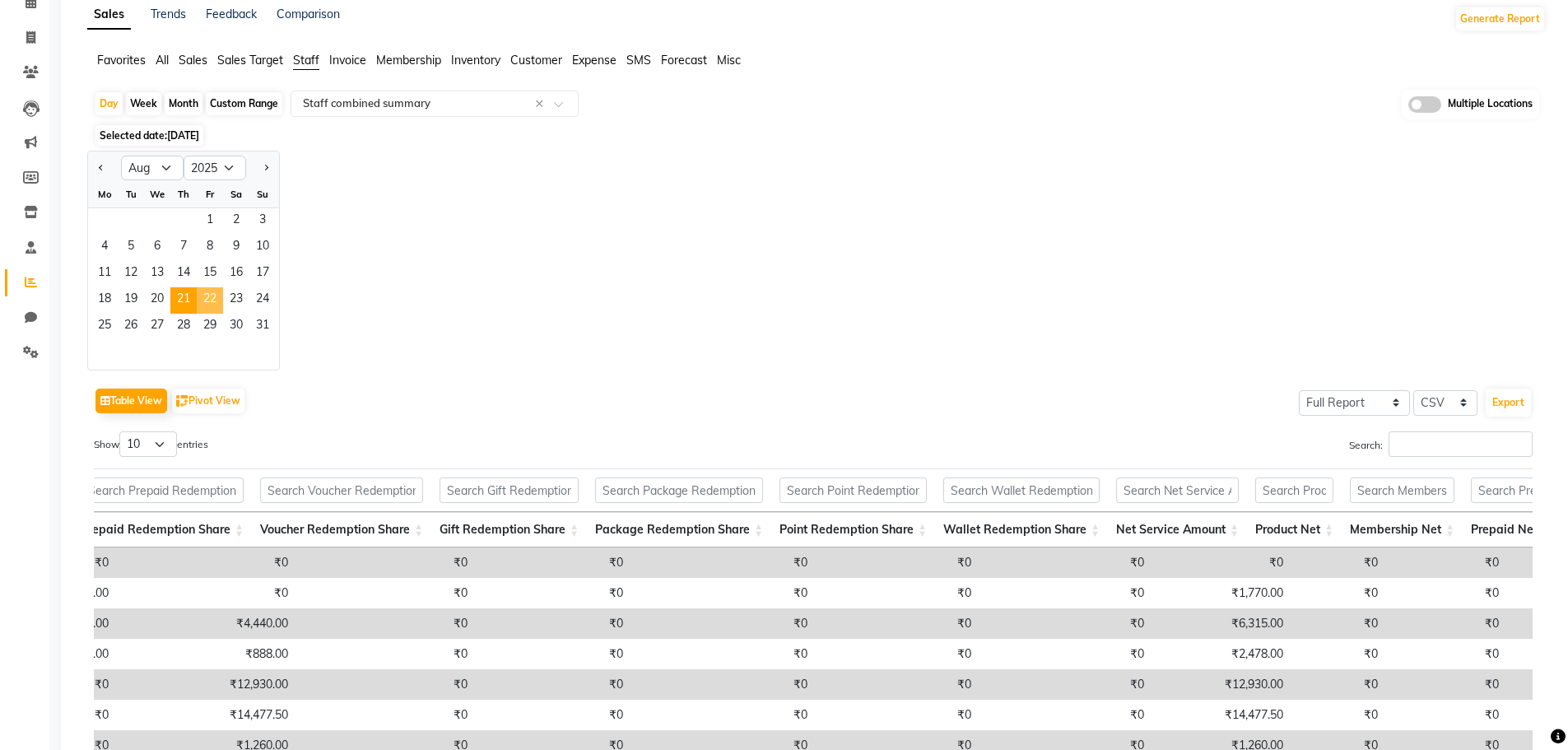
click at [213, 292] on span "22" at bounding box center [209, 300] width 26 height 26
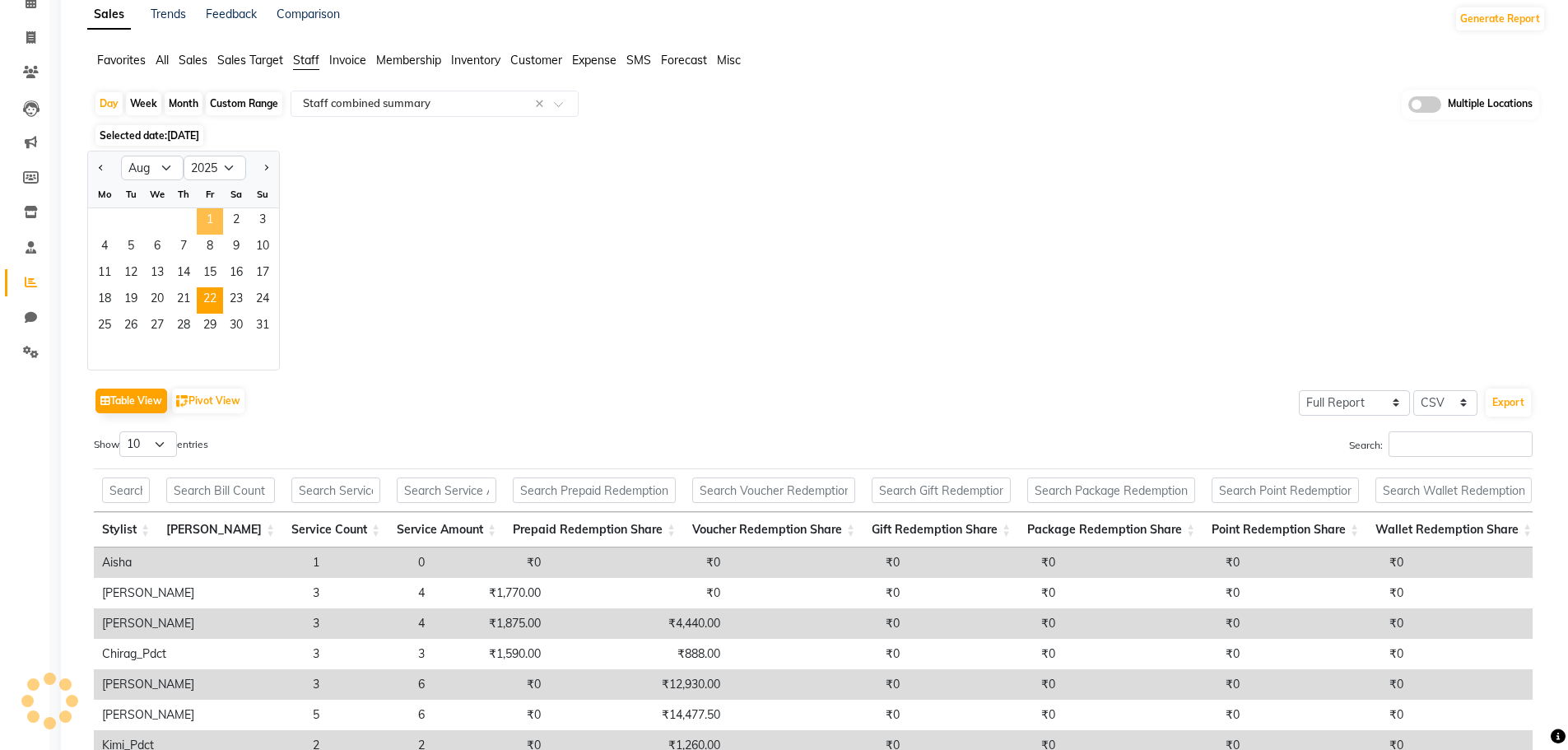
scroll to position [0, 0]
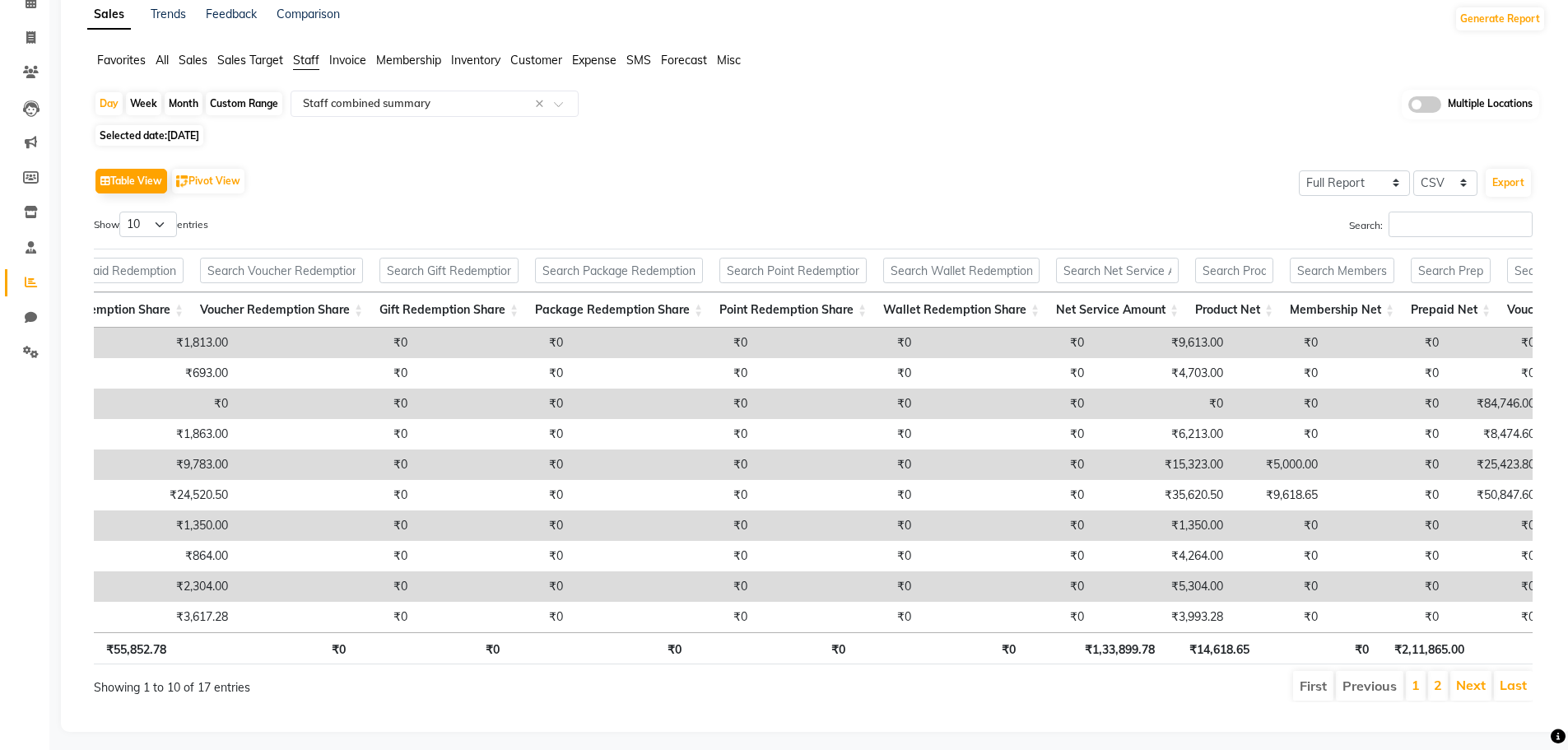
click at [1112, 465] on td "₹15,323.00" at bounding box center [1162, 465] width 139 height 31
click at [199, 136] on span "[DATE]" at bounding box center [183, 135] width 32 height 13
select select "8"
select select "2025"
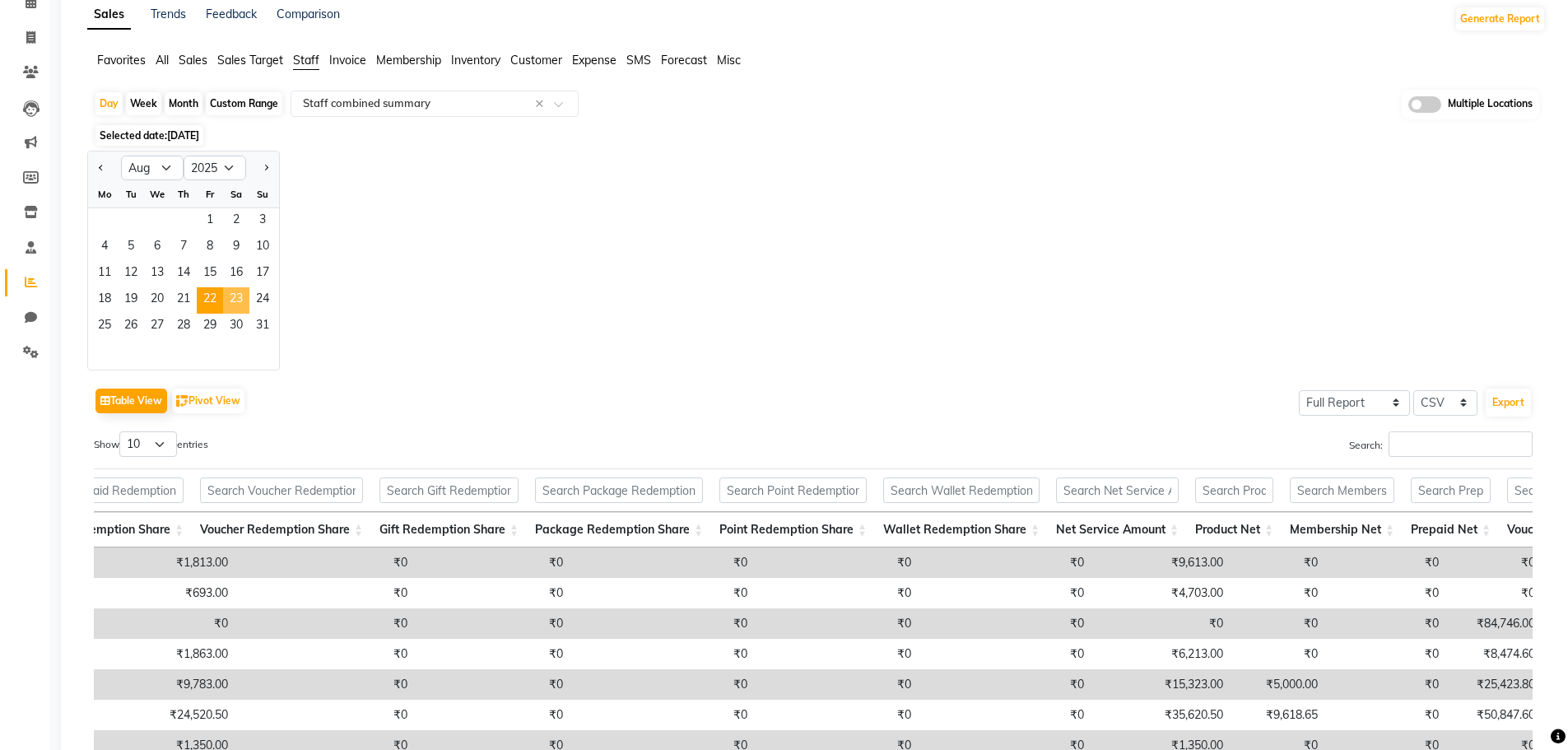
click at [238, 303] on span "23" at bounding box center [236, 300] width 26 height 26
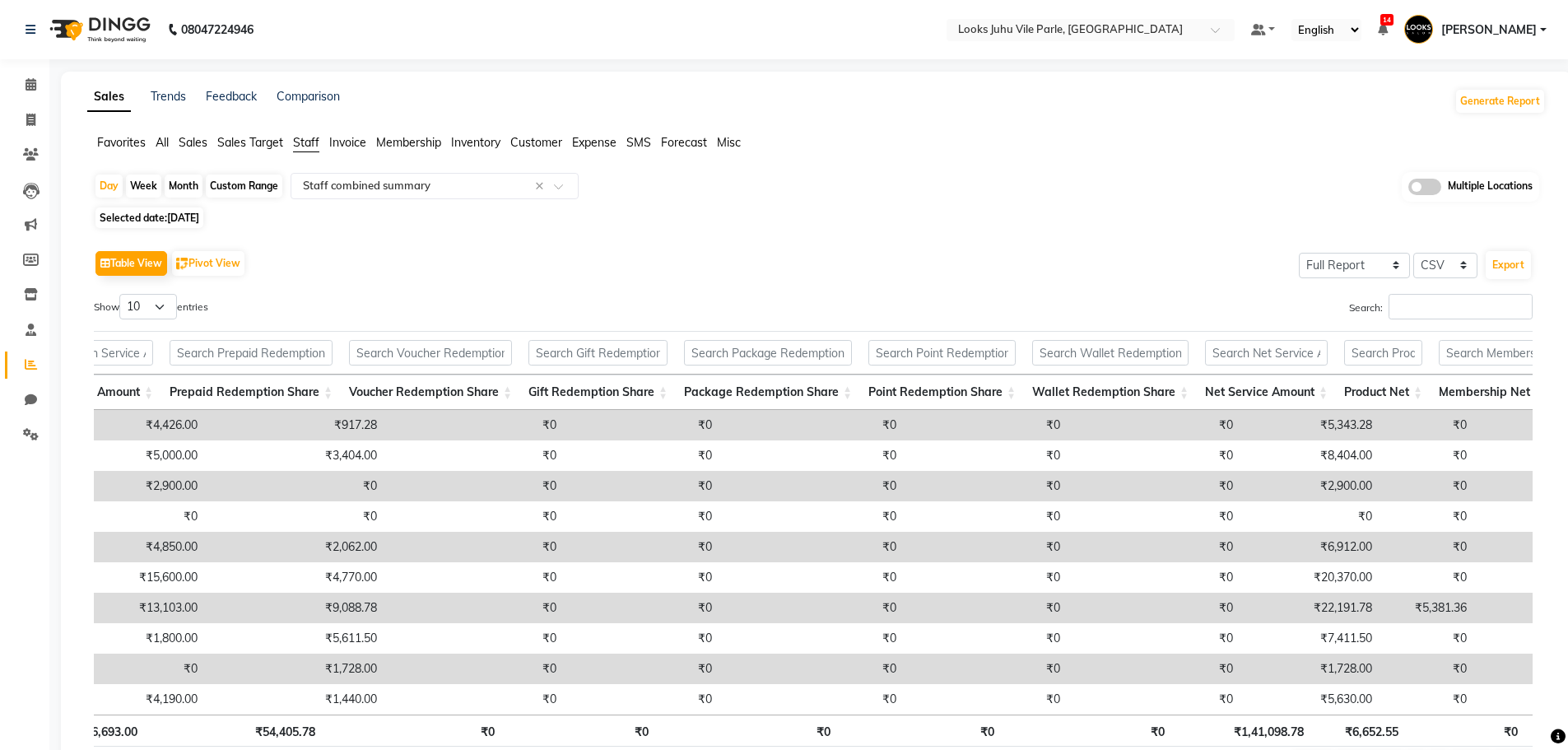
click at [1289, 610] on td "₹22,191.78" at bounding box center [1310, 608] width 139 height 31
click at [193, 210] on span "Selected date: [DATE]" at bounding box center [149, 218] width 108 height 20
select select "8"
select select "2025"
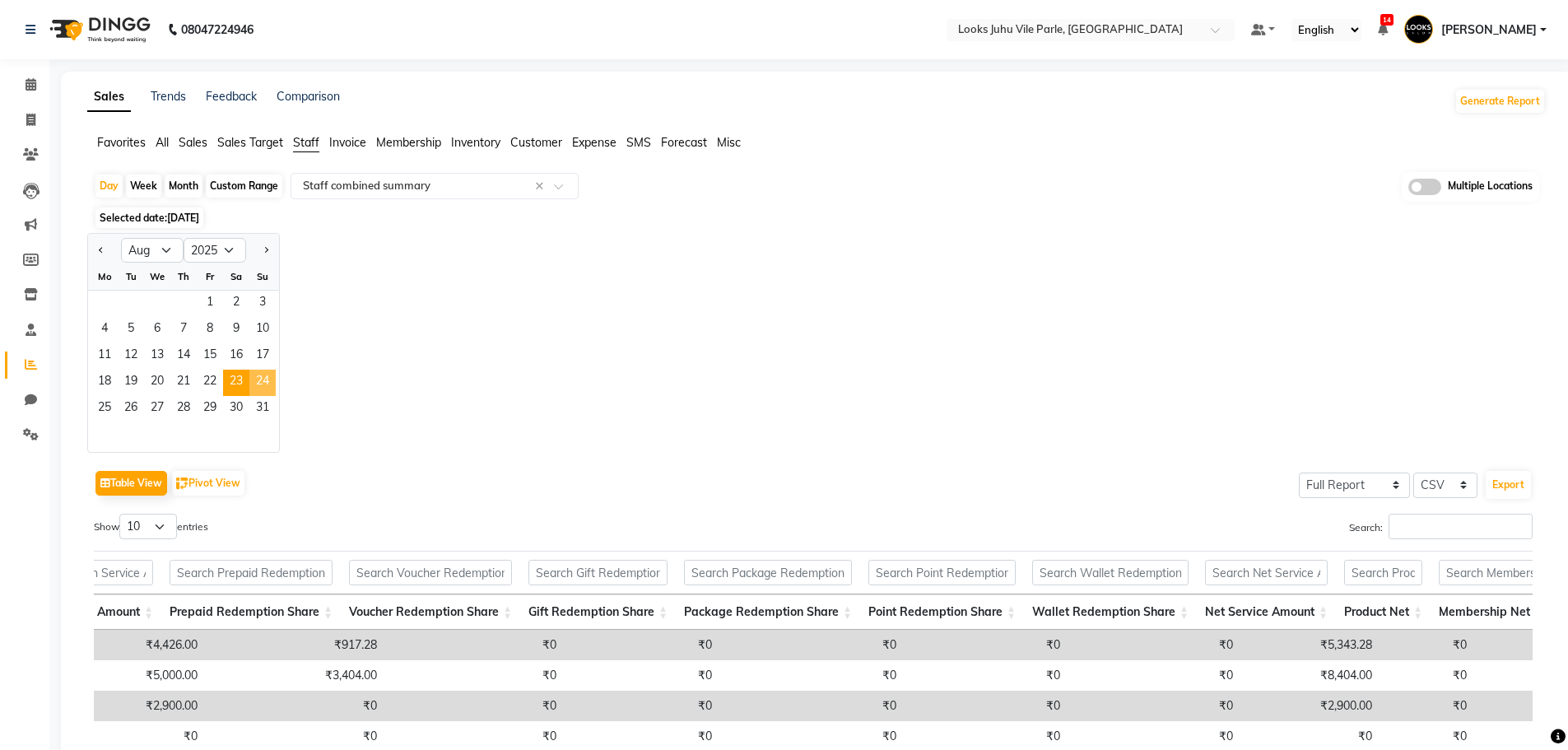
click at [265, 377] on span "24" at bounding box center [262, 383] width 26 height 26
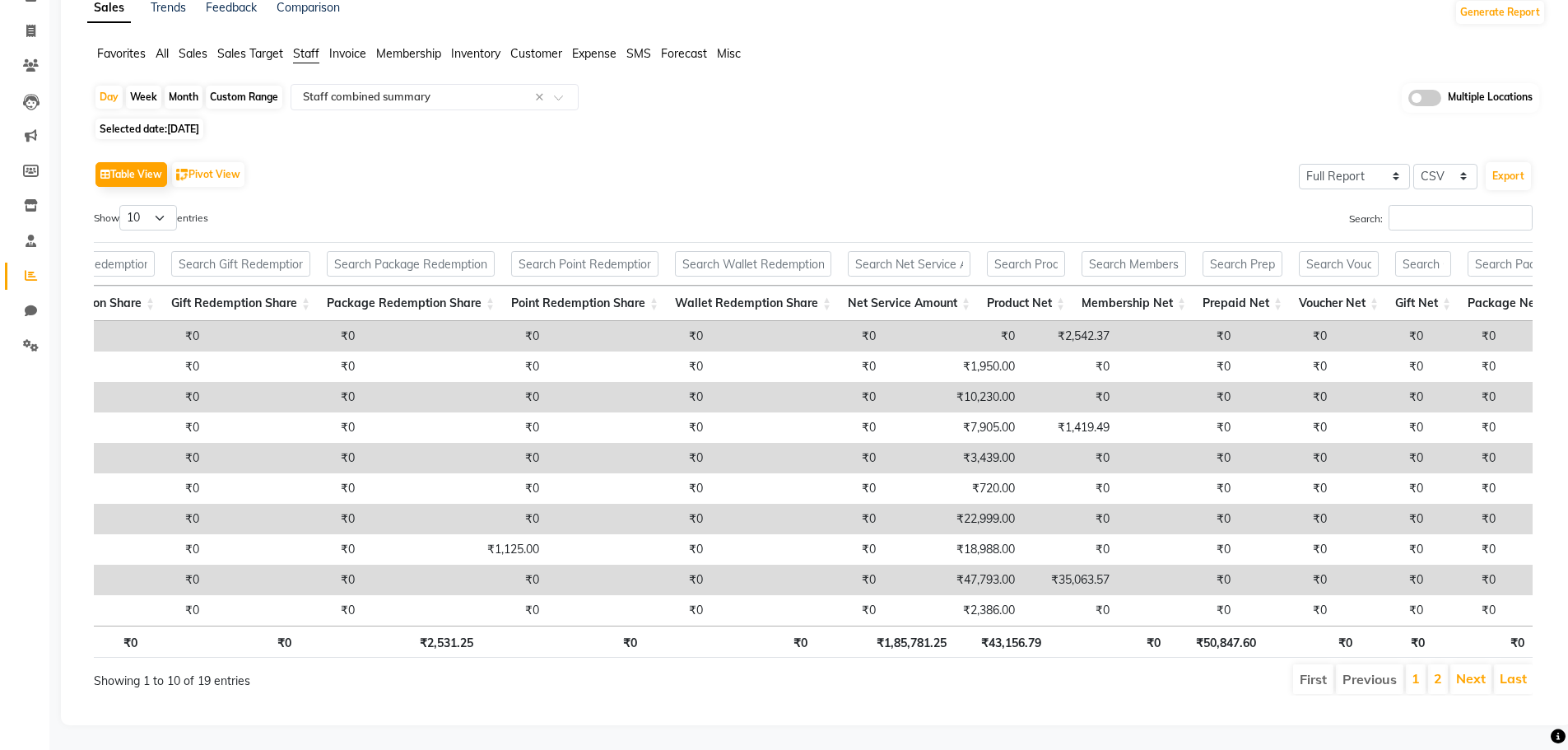
click at [927, 565] on td "₹47,793.00" at bounding box center [953, 580] width 139 height 31
click at [174, 123] on span "[DATE]" at bounding box center [183, 129] width 32 height 13
select select "8"
select select "2025"
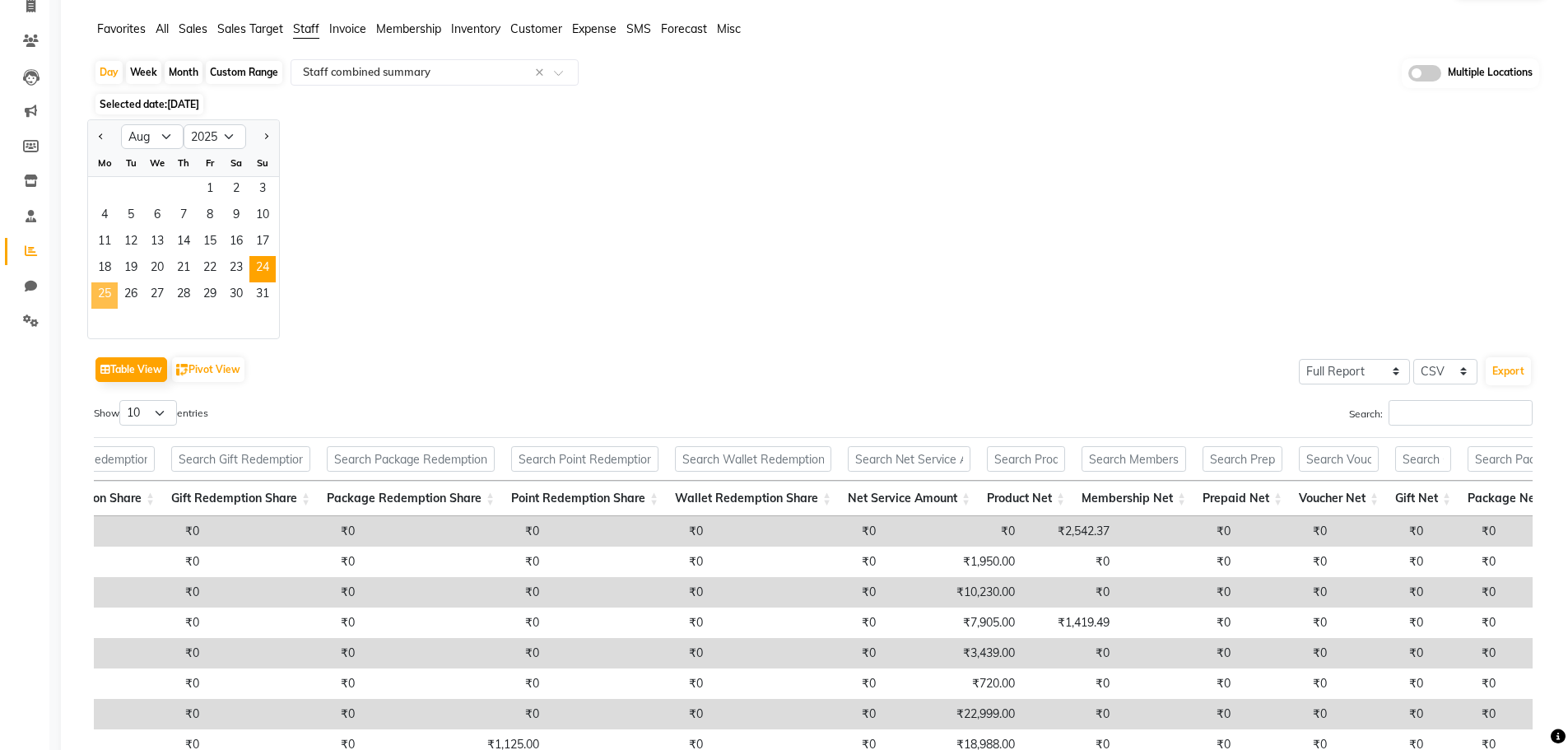
click at [109, 292] on span "25" at bounding box center [104, 295] width 26 height 26
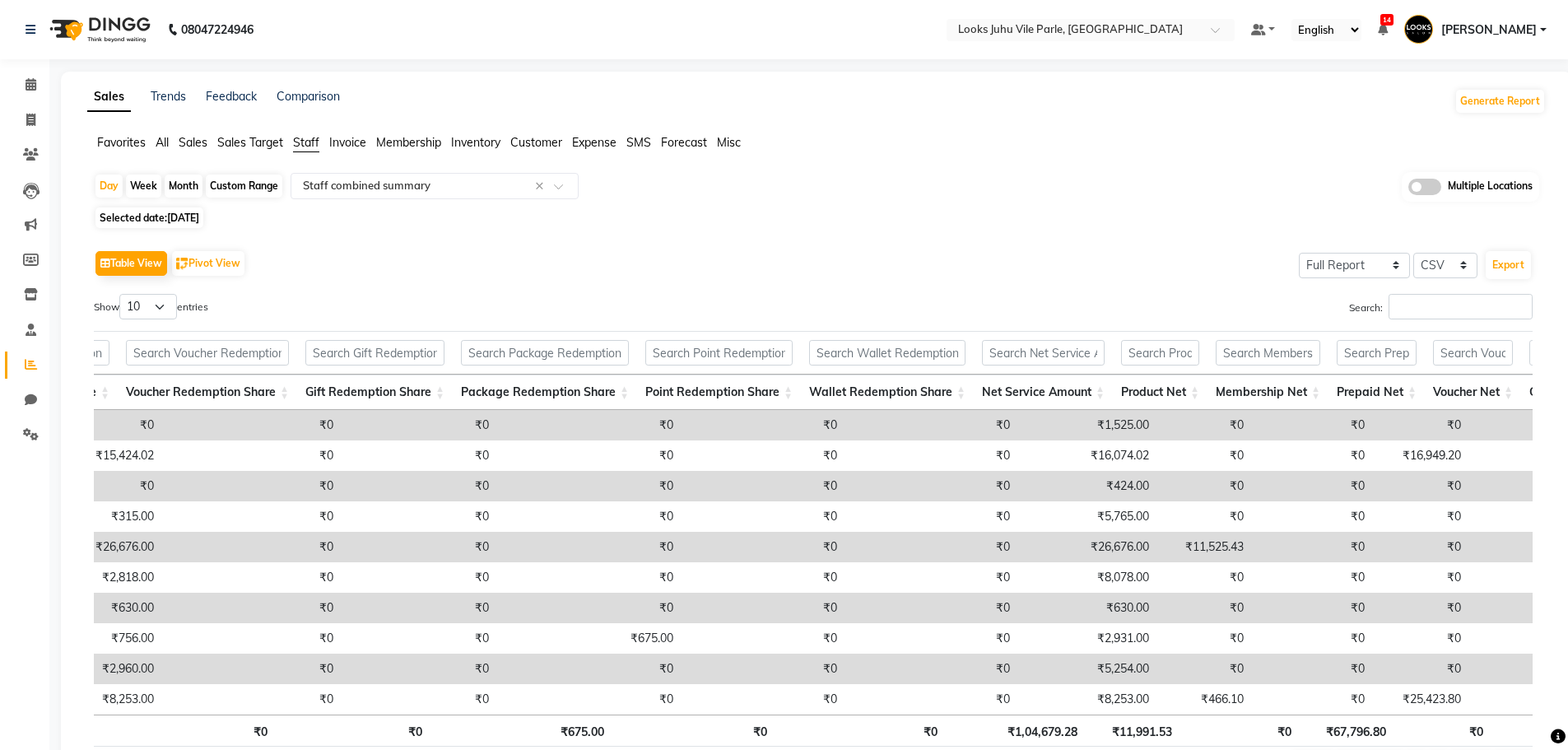
click at [1052, 541] on td "₹26,676.00" at bounding box center [1087, 547] width 139 height 31
click at [192, 219] on span "[DATE]" at bounding box center [183, 217] width 32 height 13
select select "8"
select select "2025"
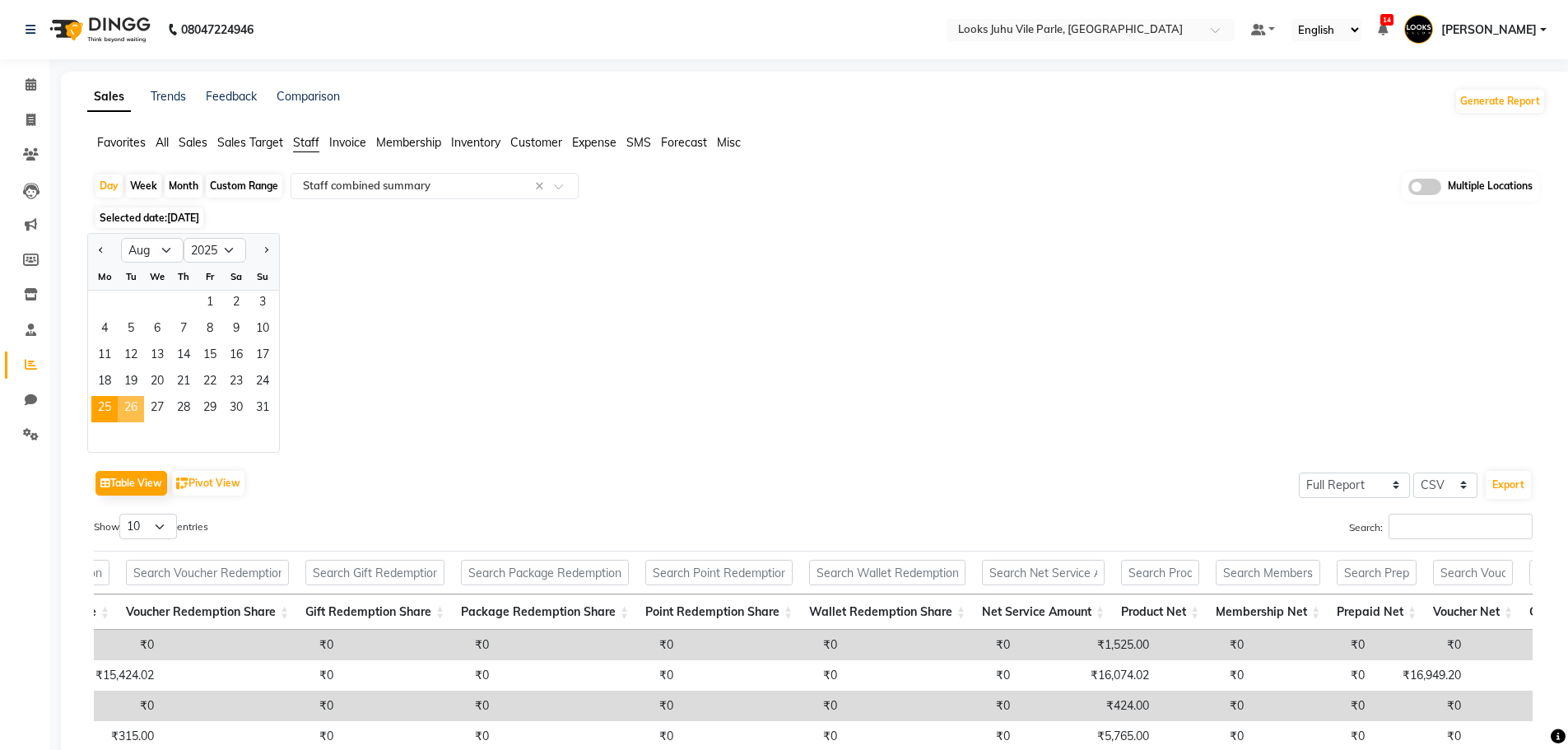
click at [132, 401] on span "26" at bounding box center [131, 409] width 26 height 26
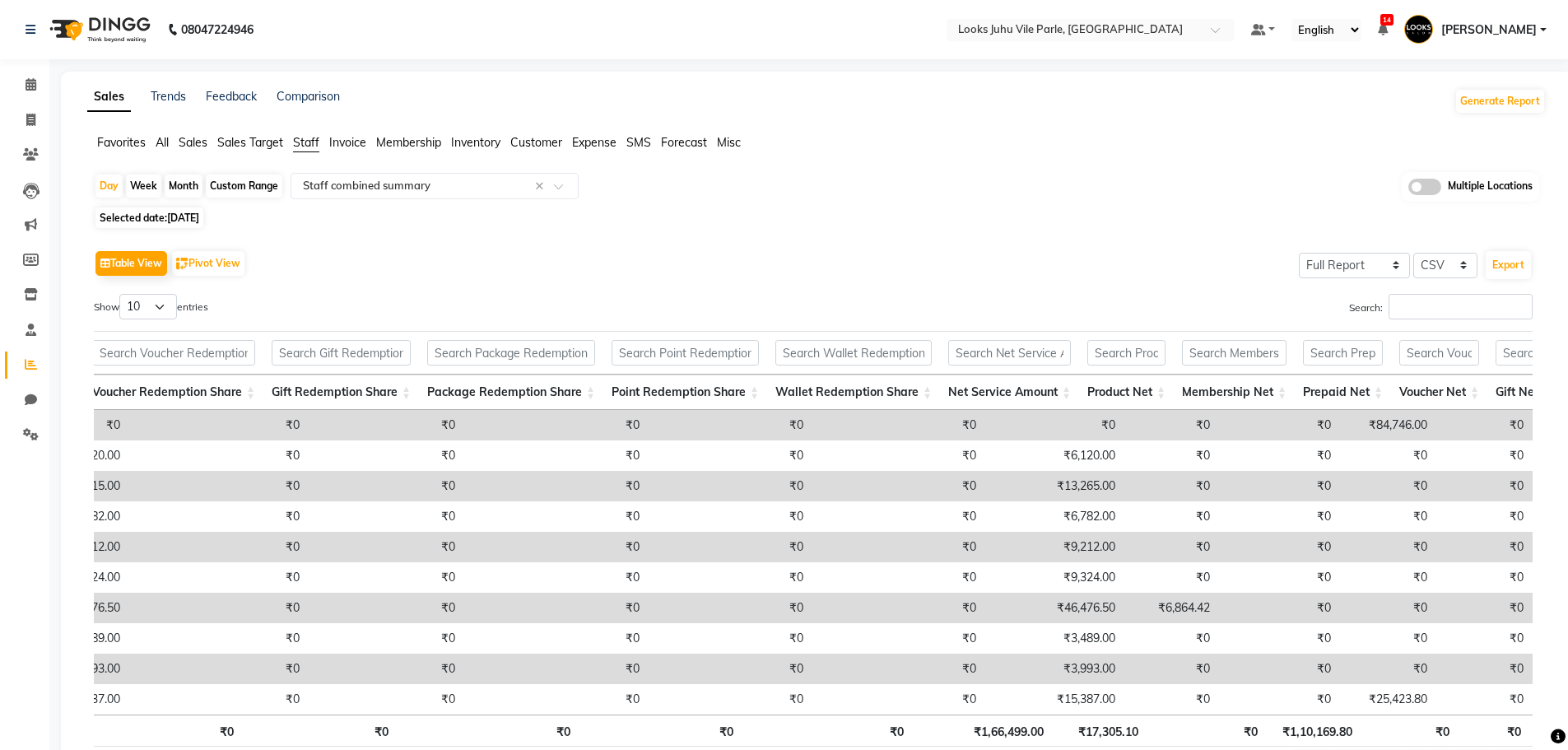
click at [993, 607] on td "₹46,476.50" at bounding box center [1054, 608] width 139 height 31
click at [153, 221] on span "Selected date: [DATE]" at bounding box center [149, 218] width 108 height 20
select select "8"
select select "2025"
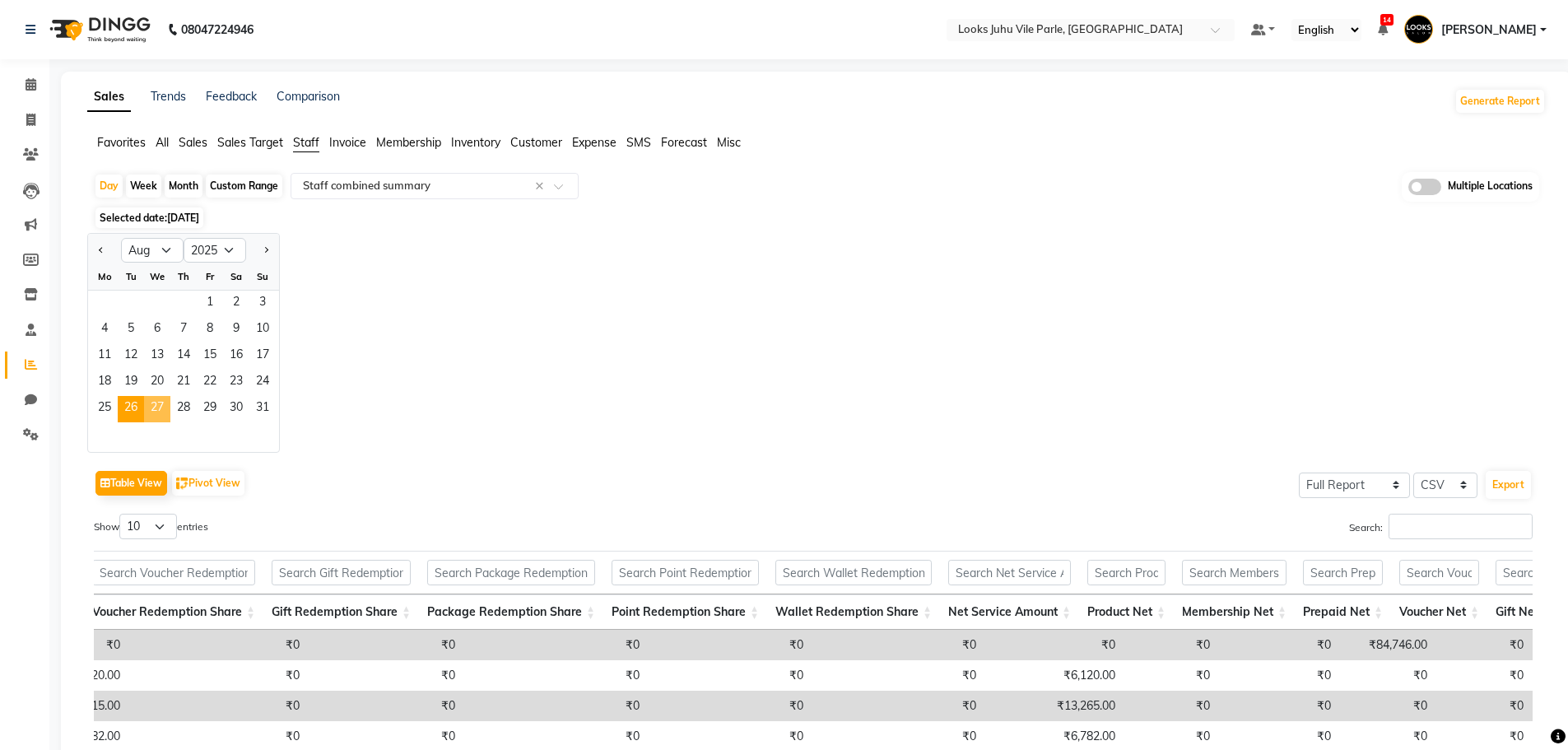
click at [155, 405] on span "27" at bounding box center [157, 409] width 26 height 26
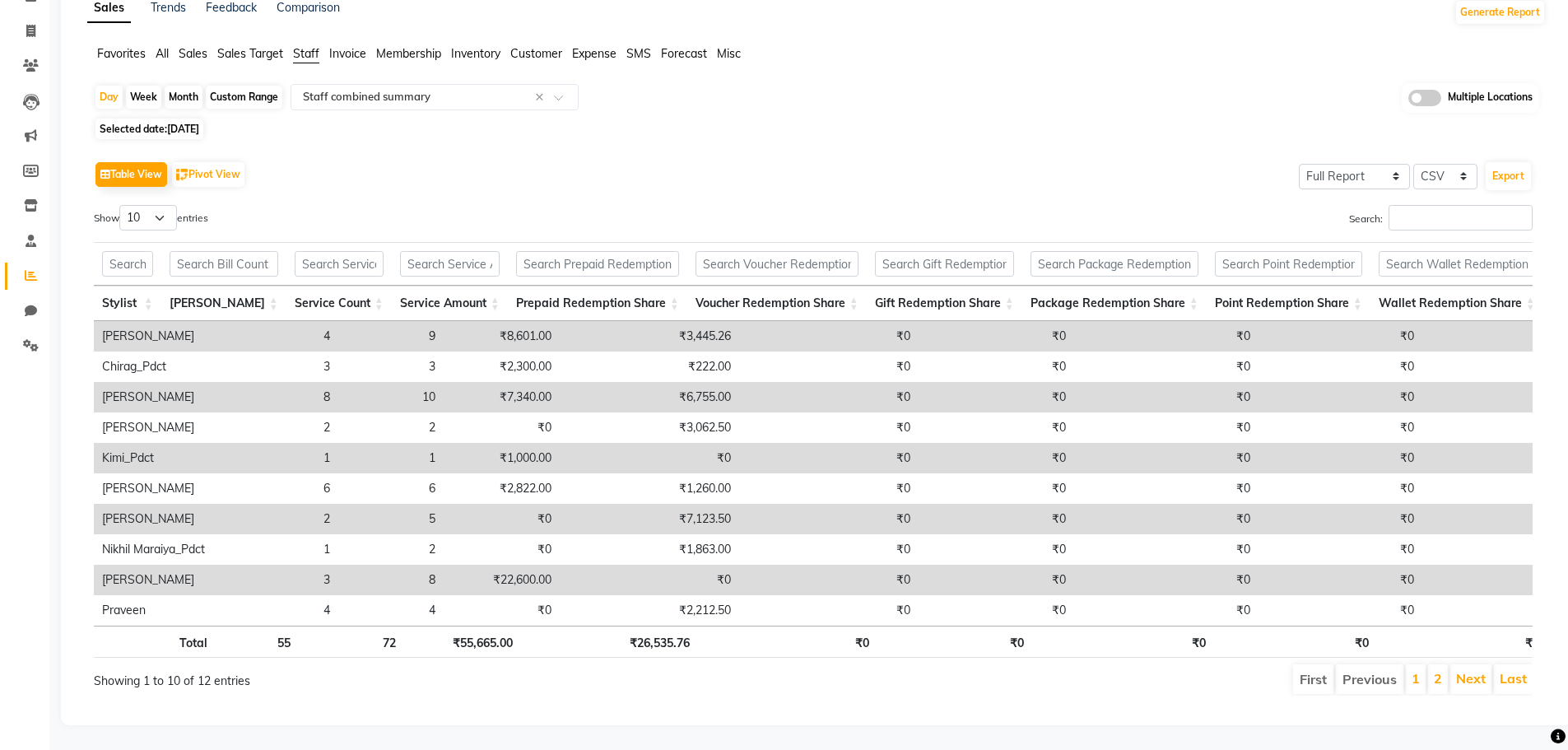
drag, startPoint x: 699, startPoint y: 613, endPoint x: 727, endPoint y: 613, distance: 28.0
click at [727, 626] on th "₹0" at bounding box center [788, 642] width 180 height 32
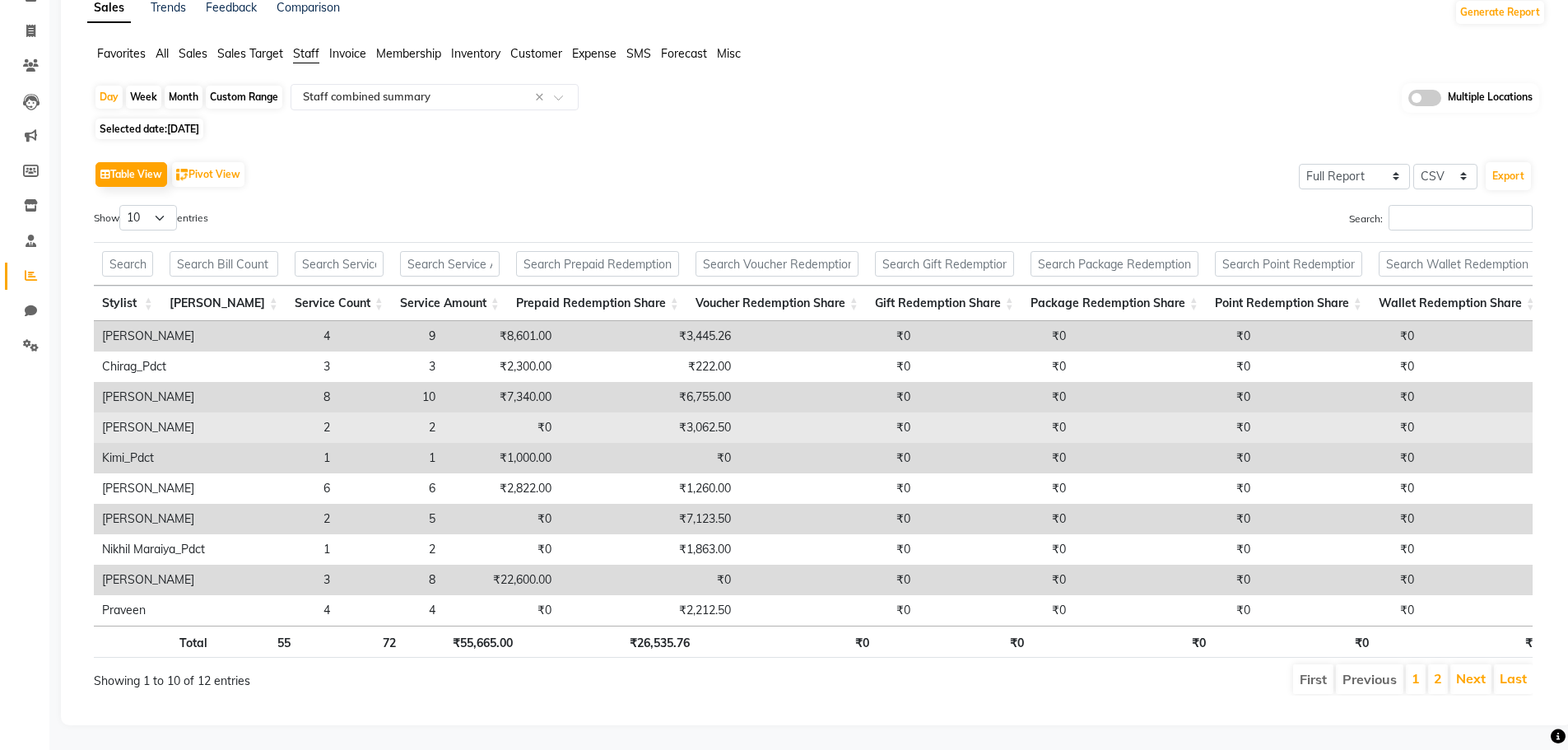
click at [444, 412] on td "₹0" at bounding box center [501, 428] width 116 height 31
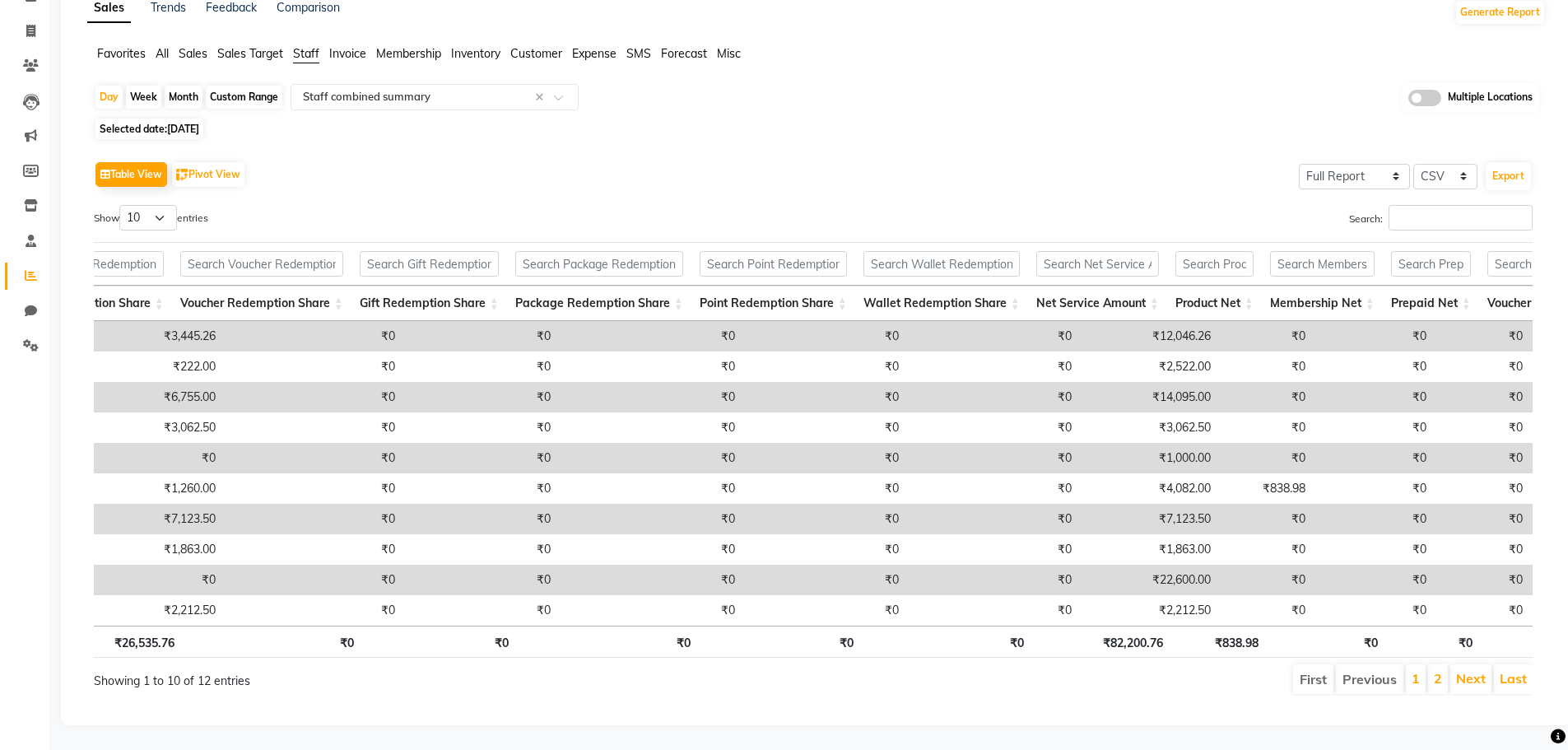
click at [1131, 385] on td "₹14,095.00" at bounding box center [1149, 397] width 139 height 31
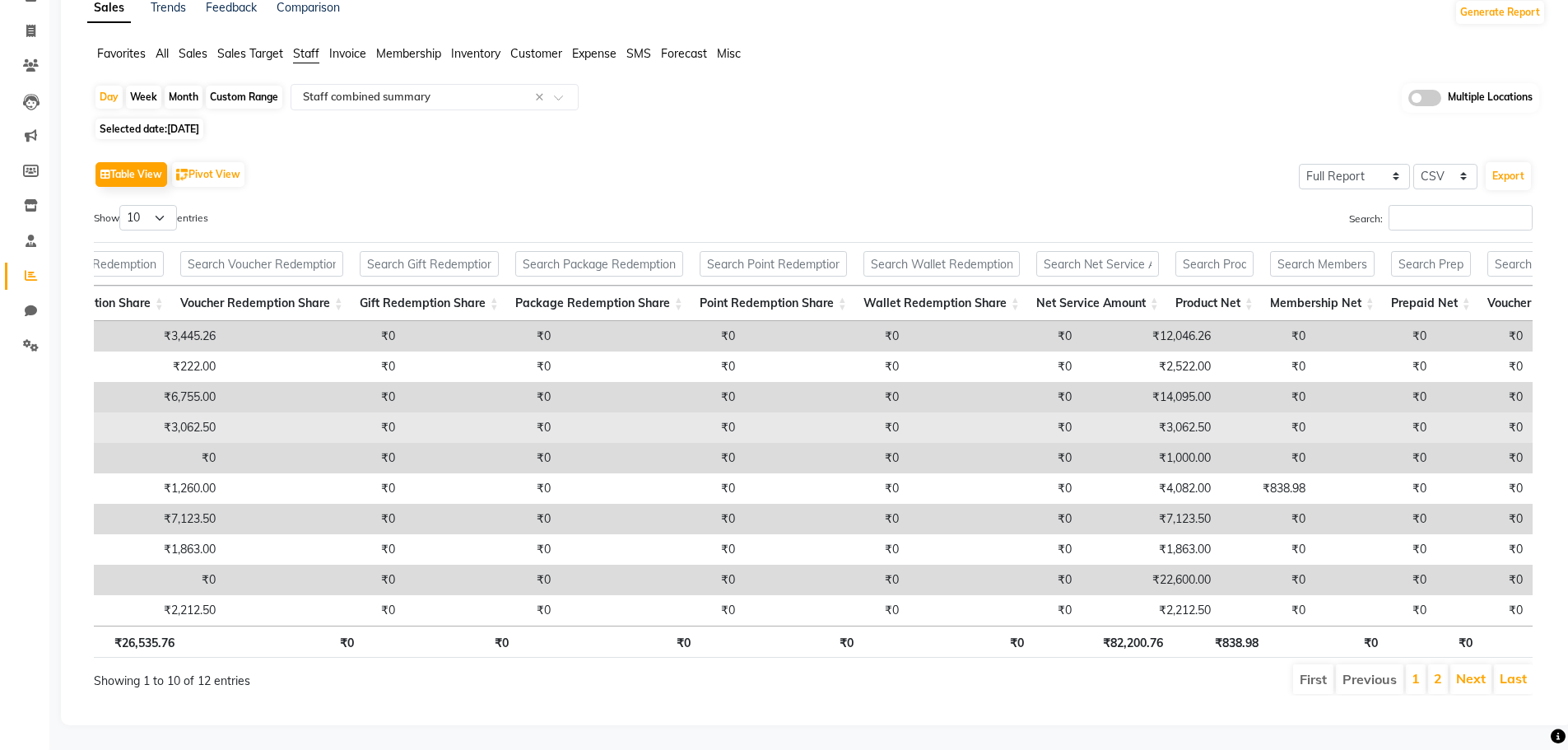
click at [1130, 412] on td "₹3,062.50" at bounding box center [1149, 428] width 139 height 31
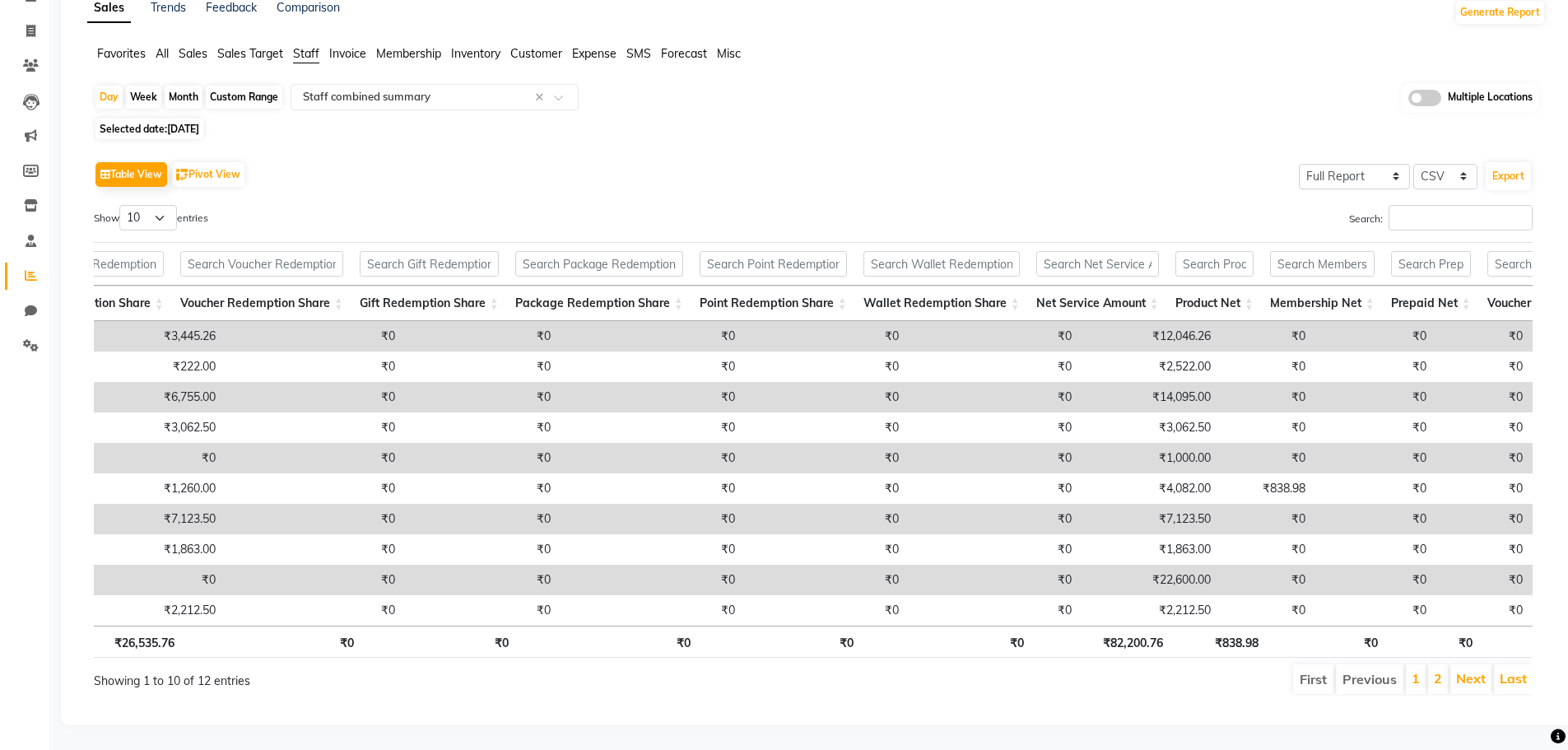
click at [199, 123] on span "[DATE]" at bounding box center [183, 129] width 32 height 13
select select "8"
select select "2025"
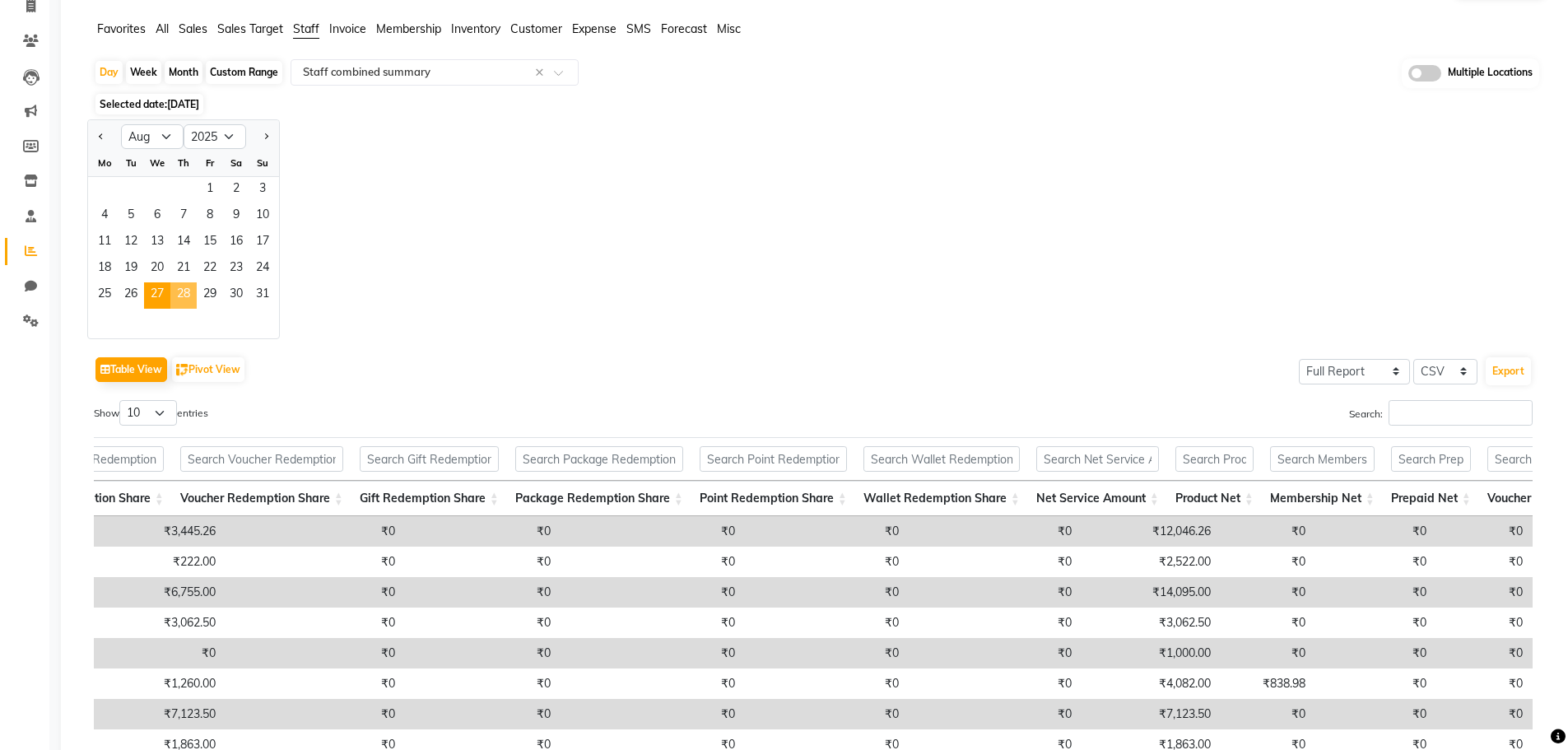
click at [191, 289] on span "28" at bounding box center [183, 295] width 26 height 26
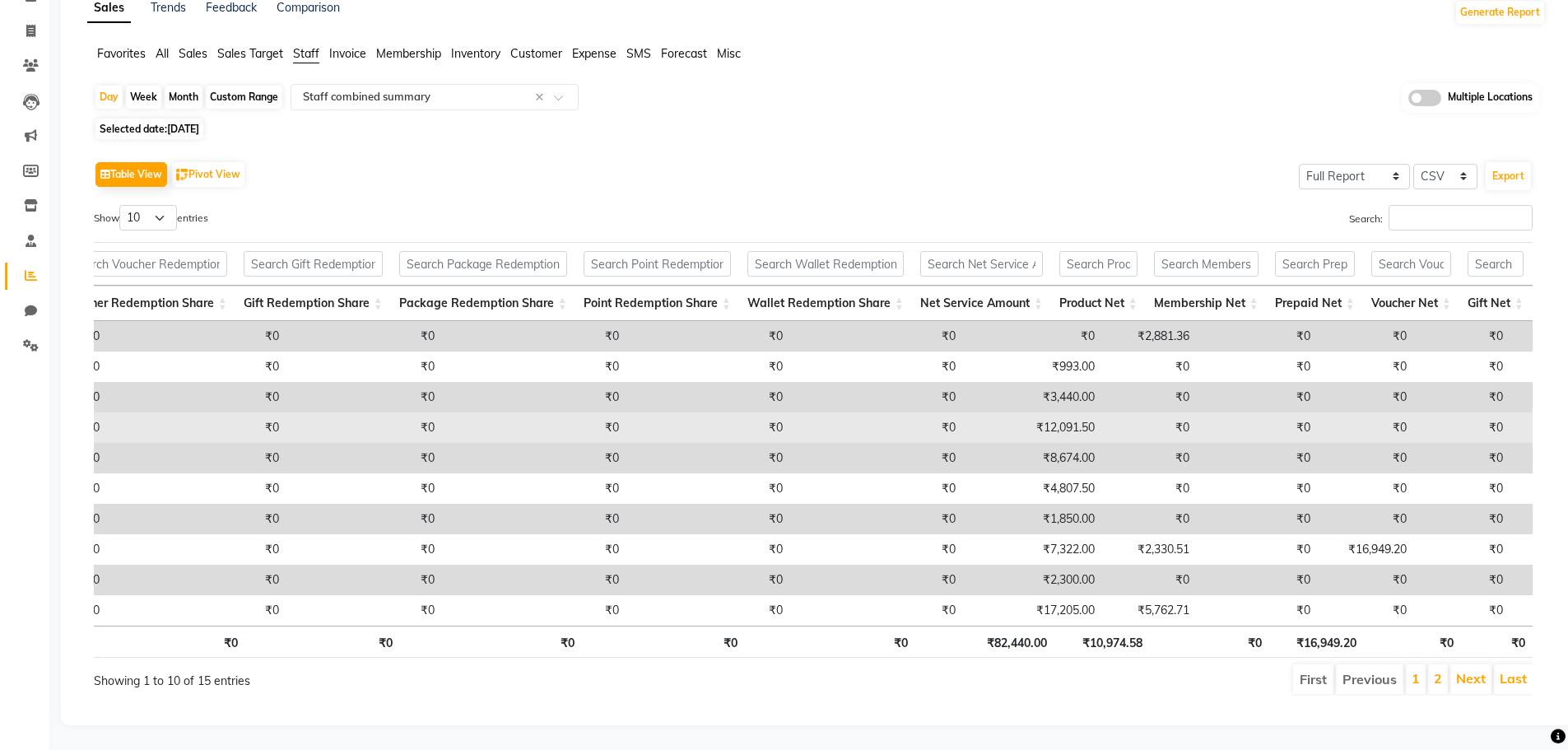
click at [1027, 412] on td "₹12,091.50" at bounding box center [1033, 428] width 139 height 31
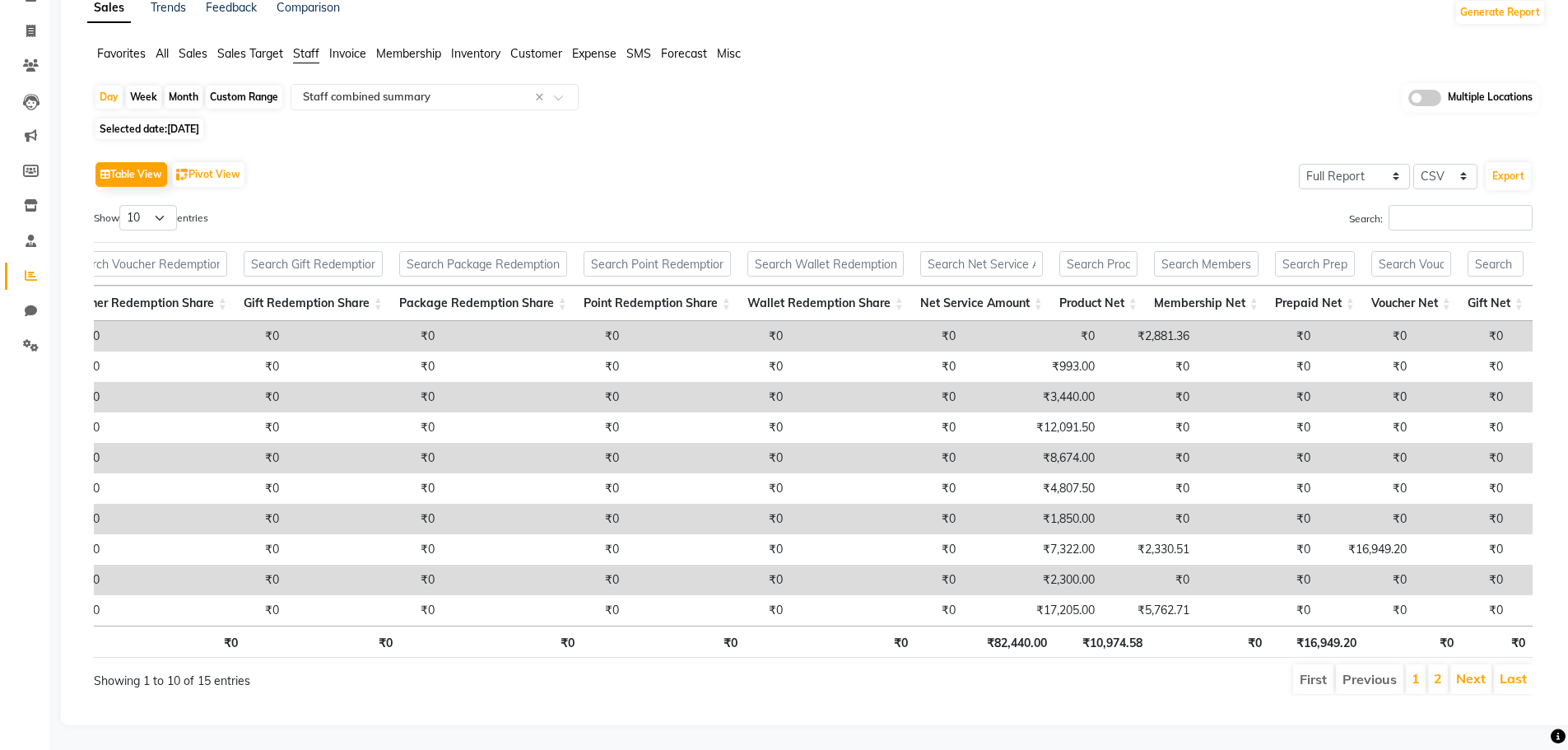
click at [194, 123] on span "[DATE]" at bounding box center [183, 129] width 32 height 13
select select "8"
select select "2025"
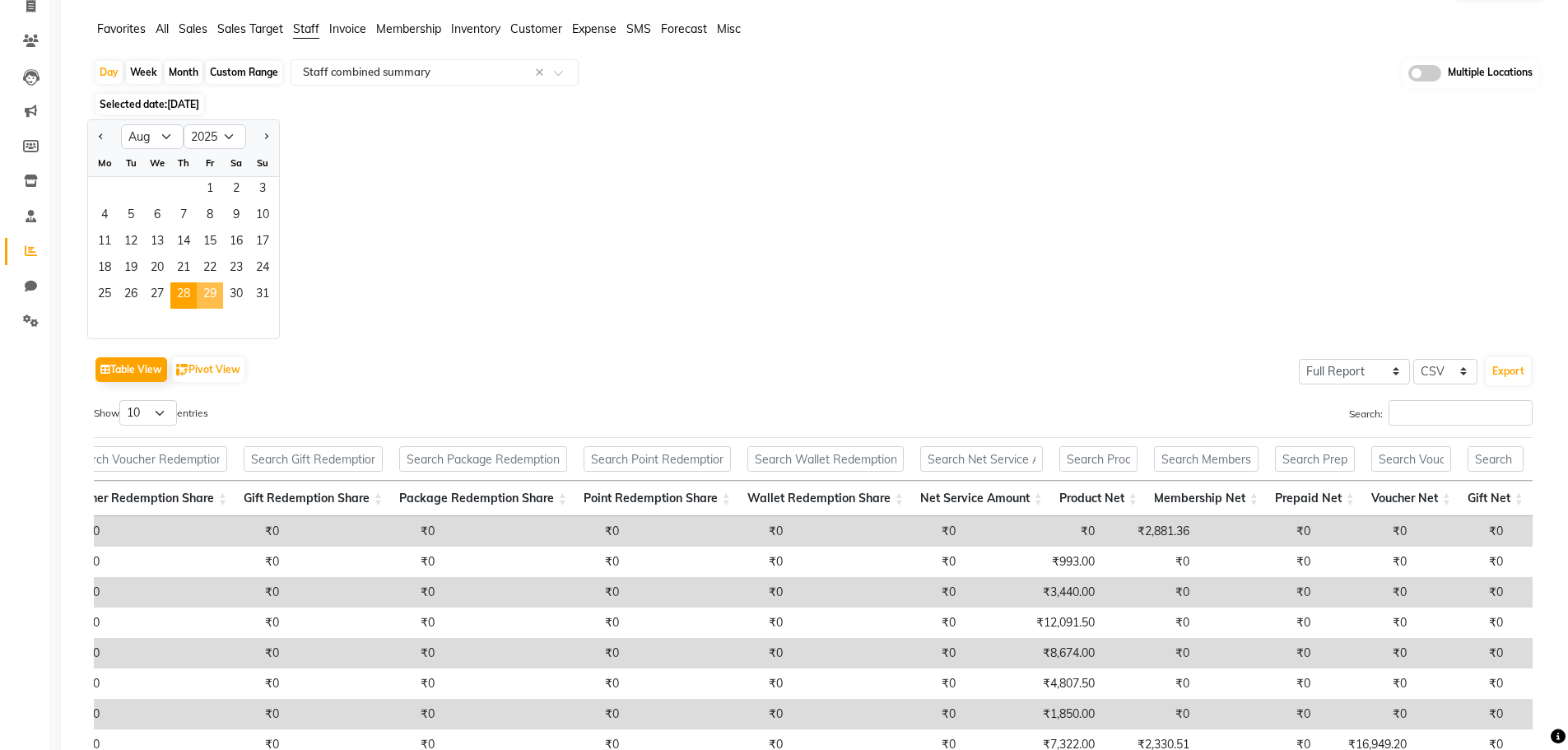
click at [203, 298] on span "29" at bounding box center [209, 295] width 26 height 26
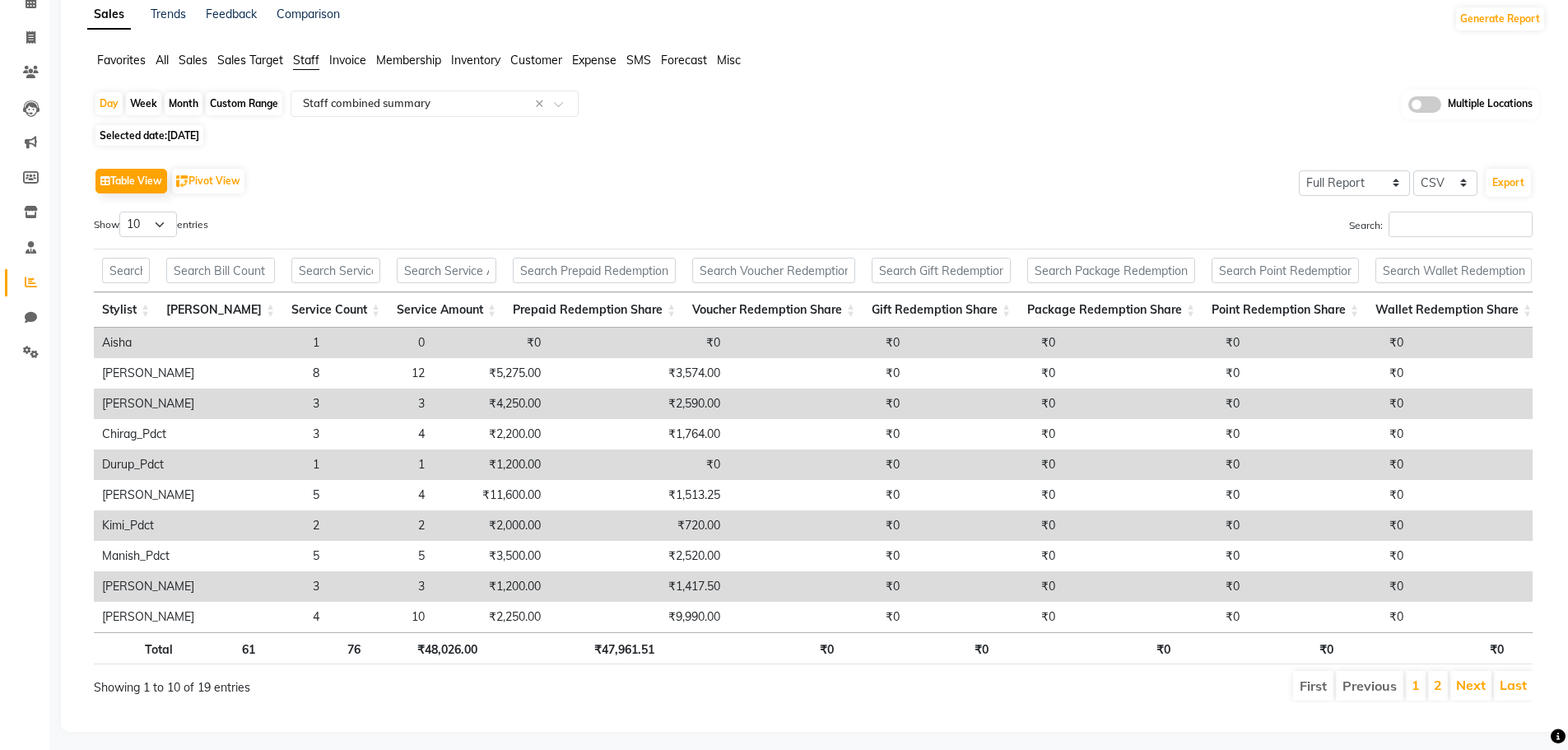
click at [259, 479] on td "1" at bounding box center [265, 465] width 126 height 31
click at [182, 135] on span "[DATE]" at bounding box center [183, 135] width 32 height 13
select select "8"
select select "2025"
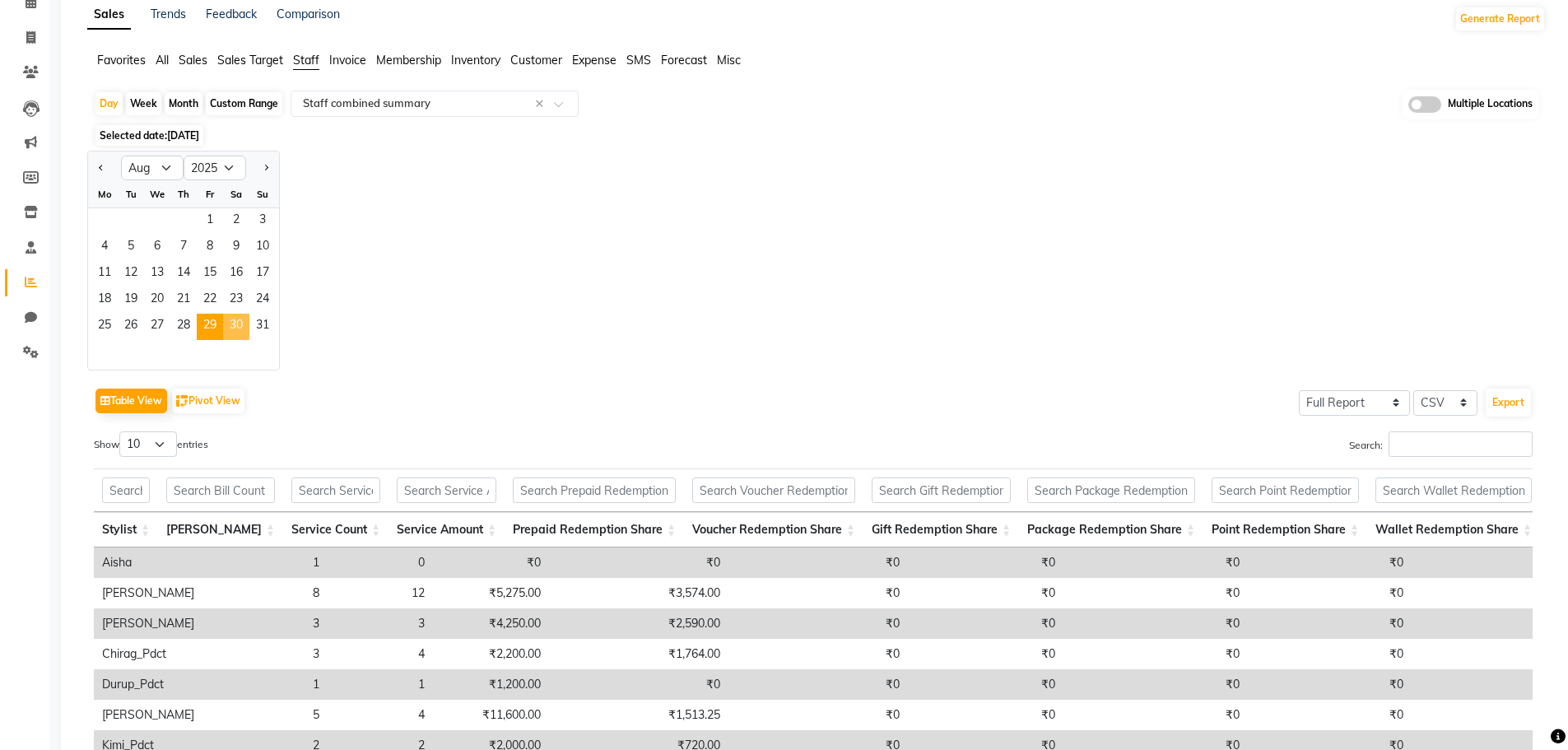
click at [232, 330] on span "30" at bounding box center [236, 327] width 26 height 26
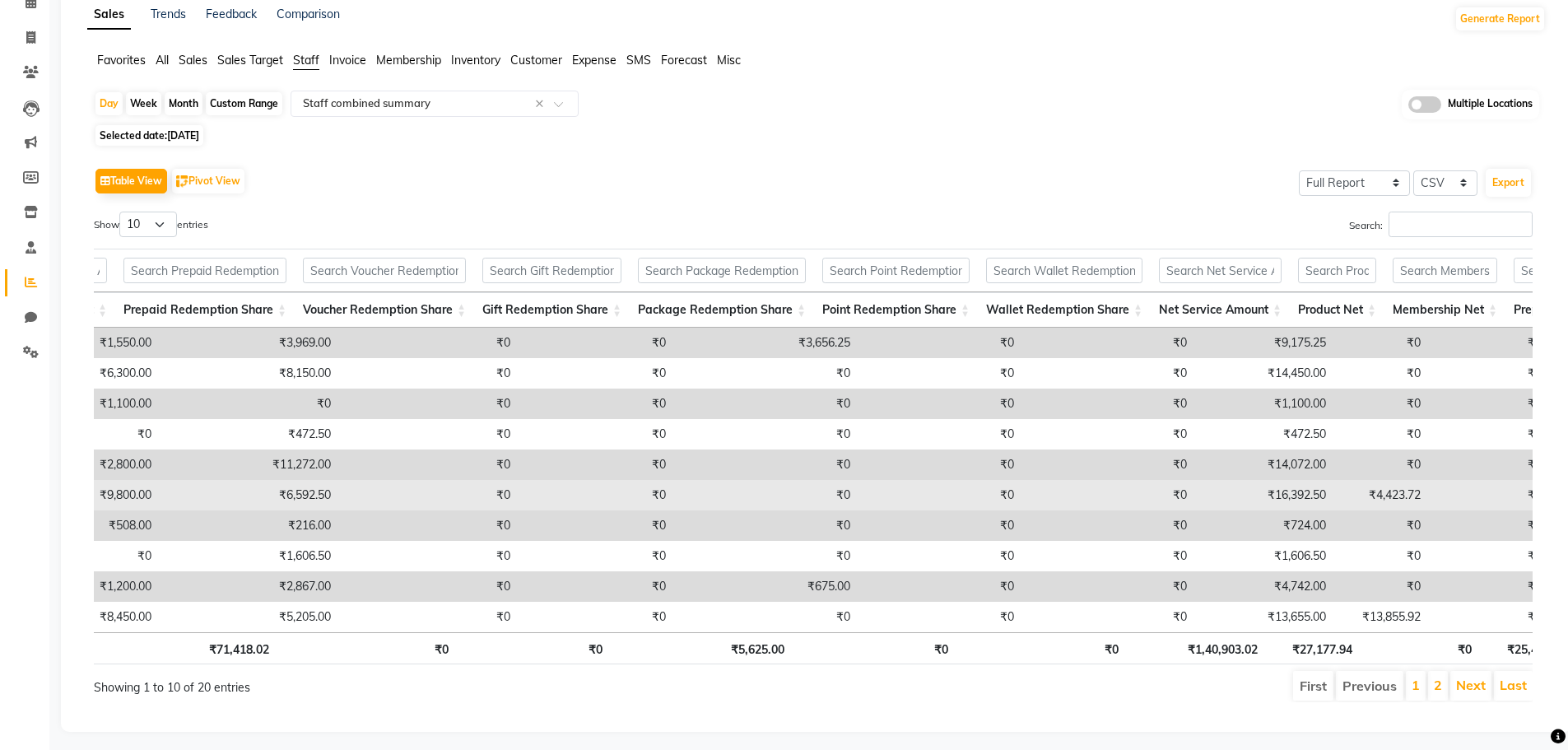
click at [1247, 486] on td "₹16,392.50" at bounding box center [1264, 495] width 139 height 31
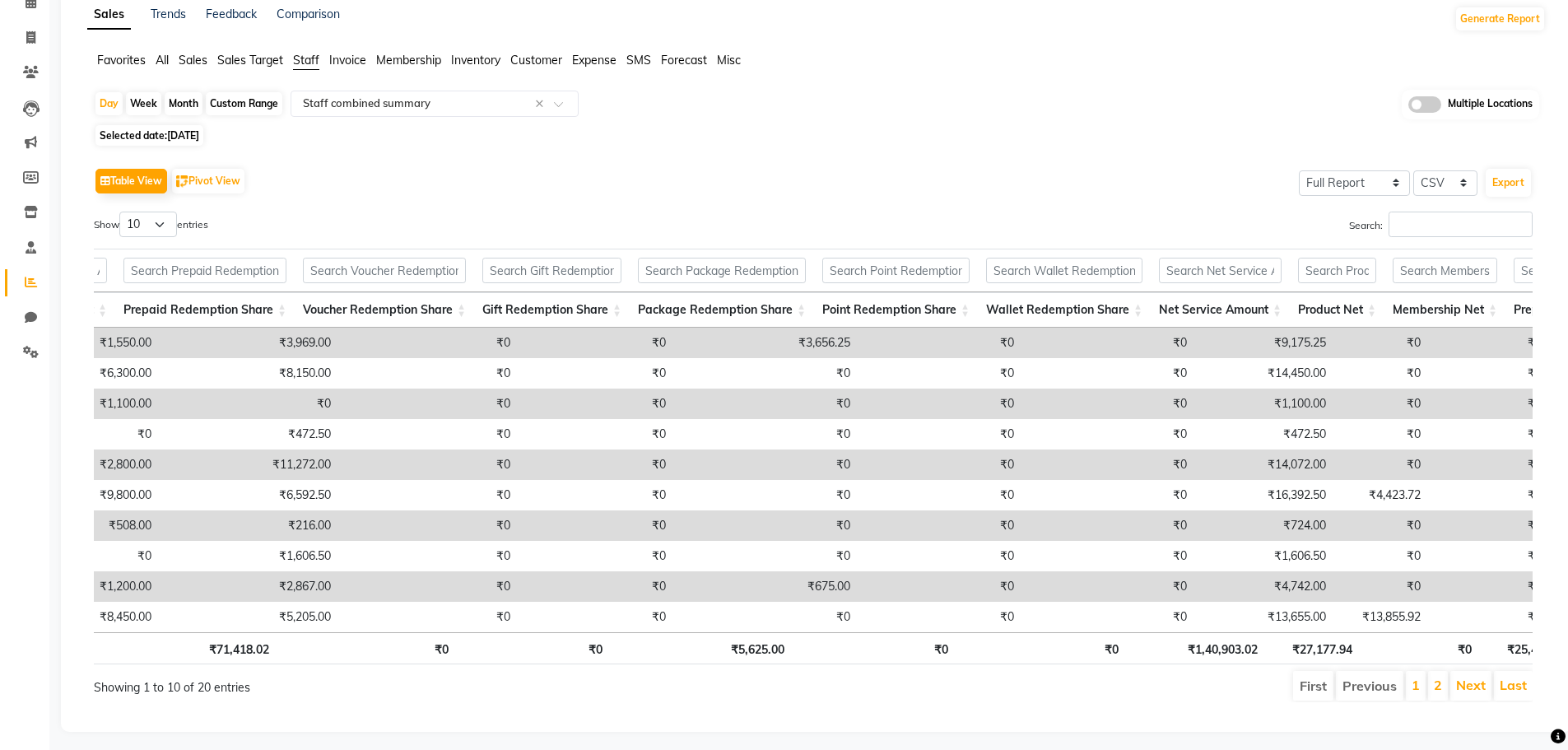
click at [181, 130] on span "[DATE]" at bounding box center [183, 135] width 32 height 13
select select "8"
select select "2025"
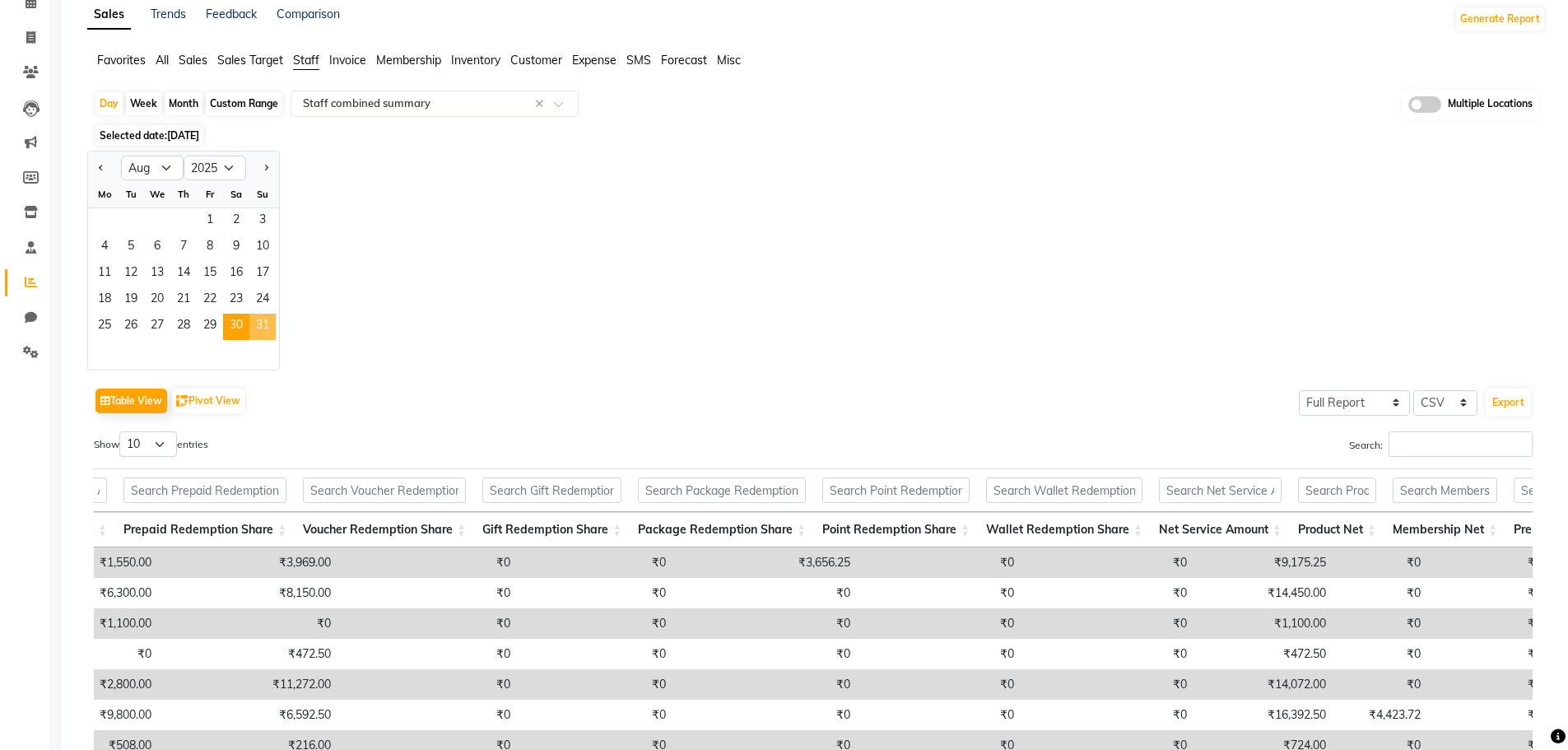
click at [257, 326] on span "31" at bounding box center [262, 327] width 26 height 26
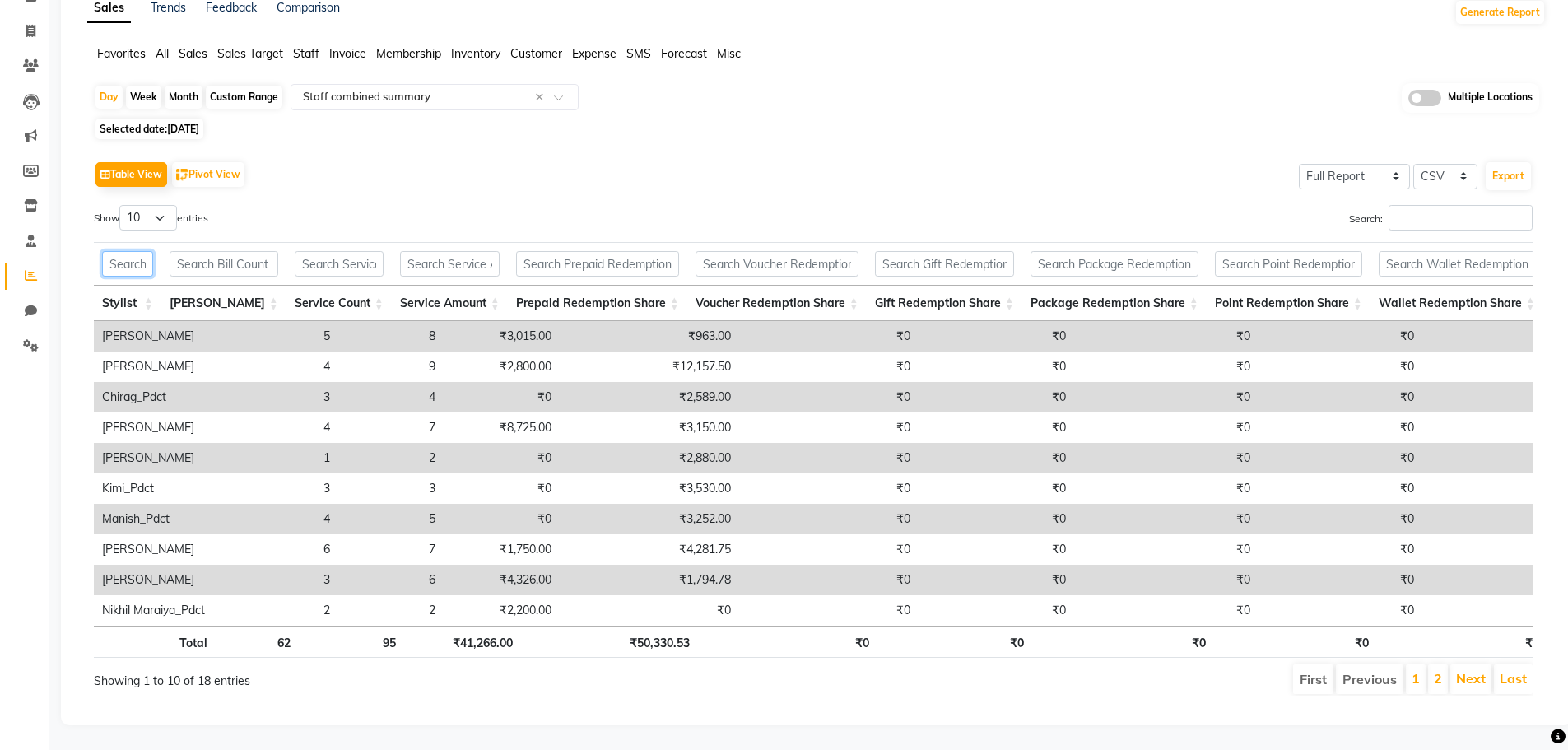
click at [153, 251] on input "text" at bounding box center [127, 264] width 51 height 25
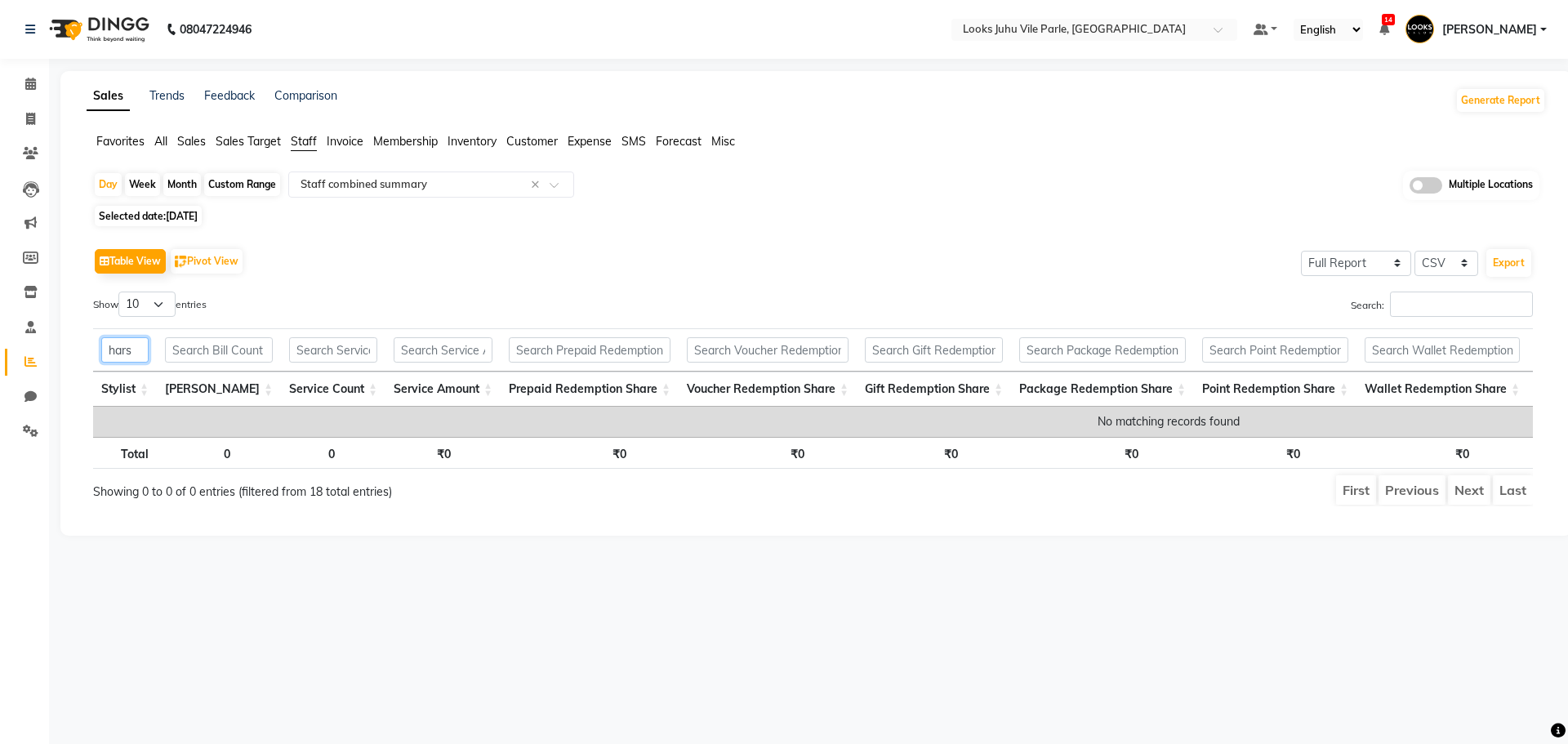
type input "hars"
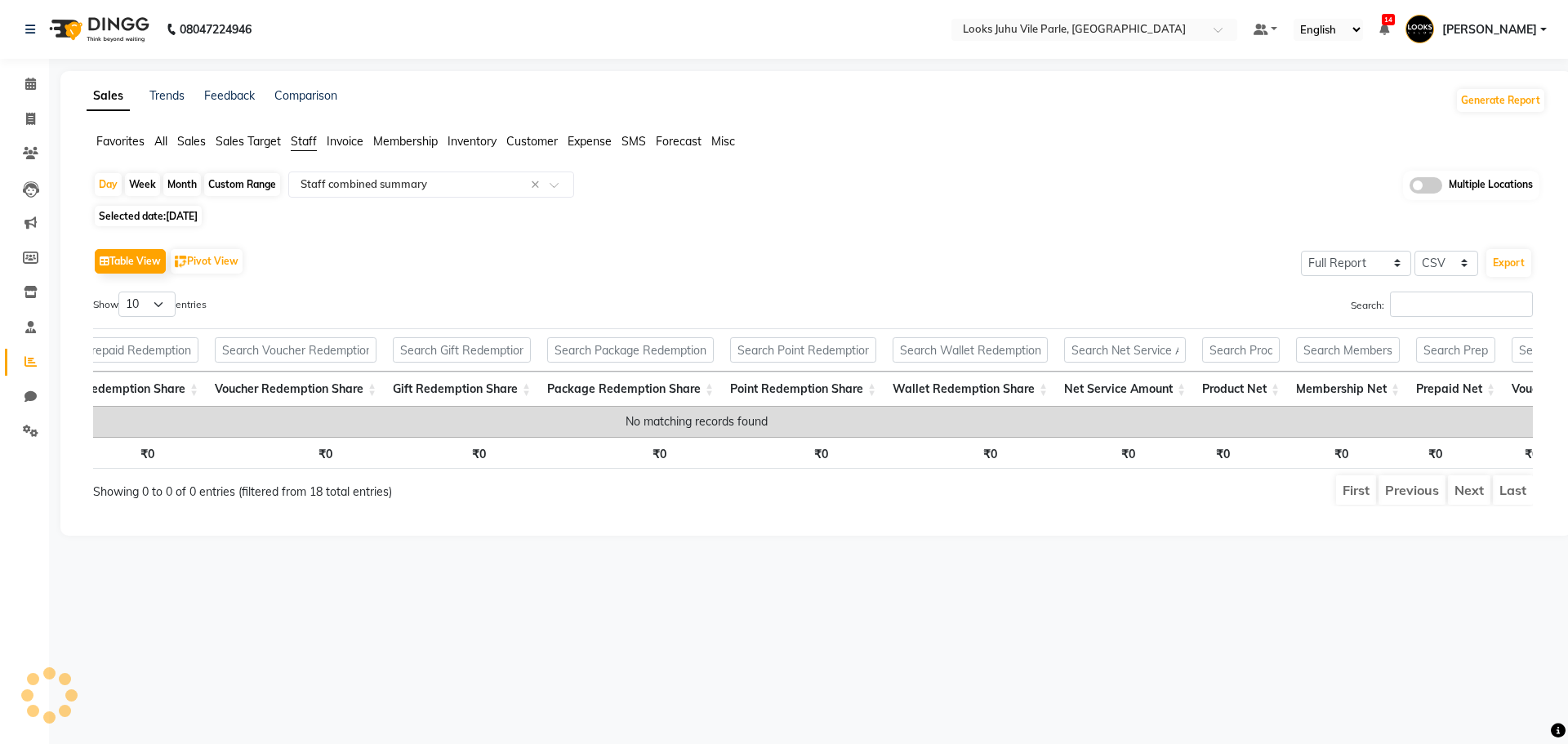
click at [181, 221] on span "[DATE]" at bounding box center [182, 215] width 32 height 13
select select "8"
select select "2025"
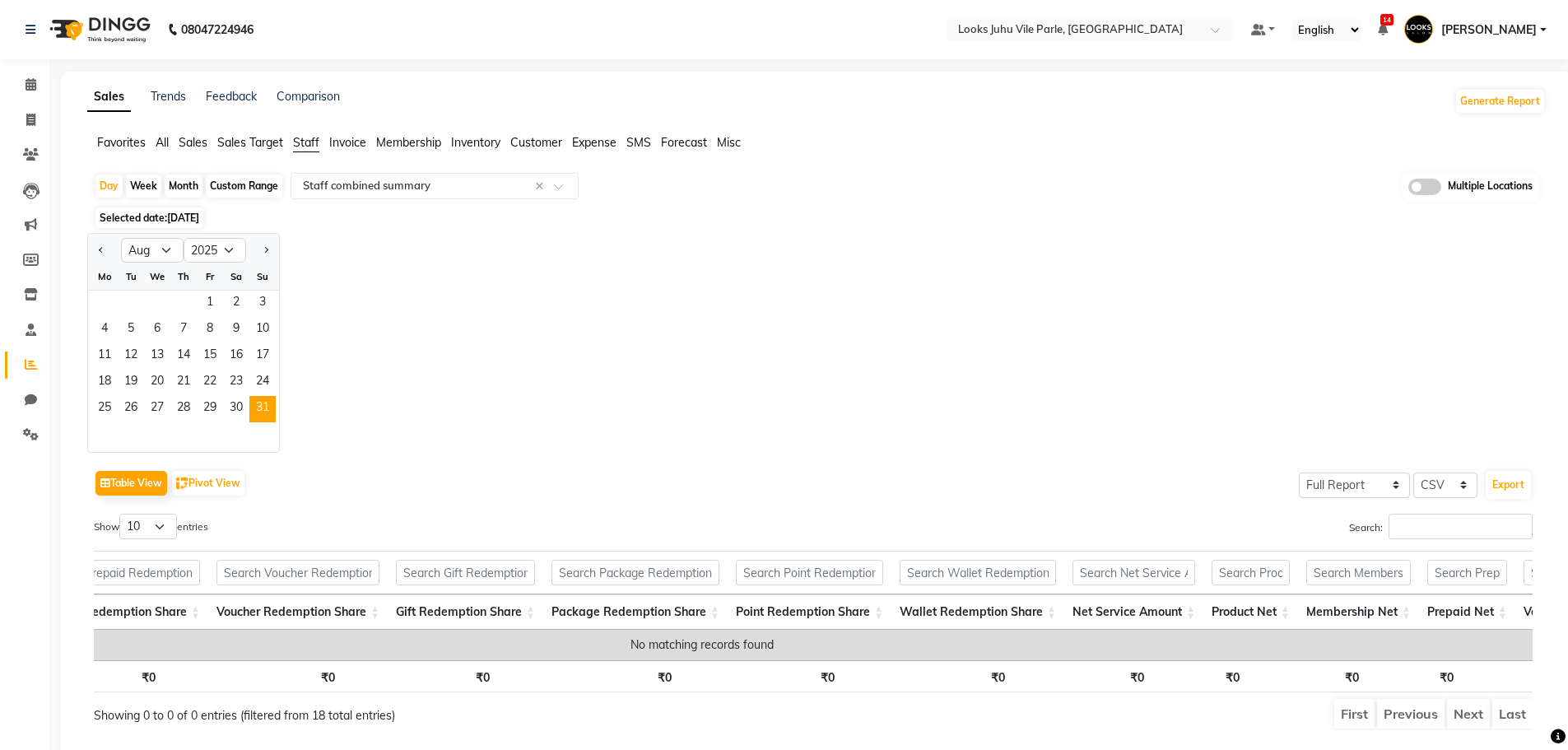
click at [182, 190] on div "Month" at bounding box center [183, 186] width 38 height 23
select select "8"
select select "2025"
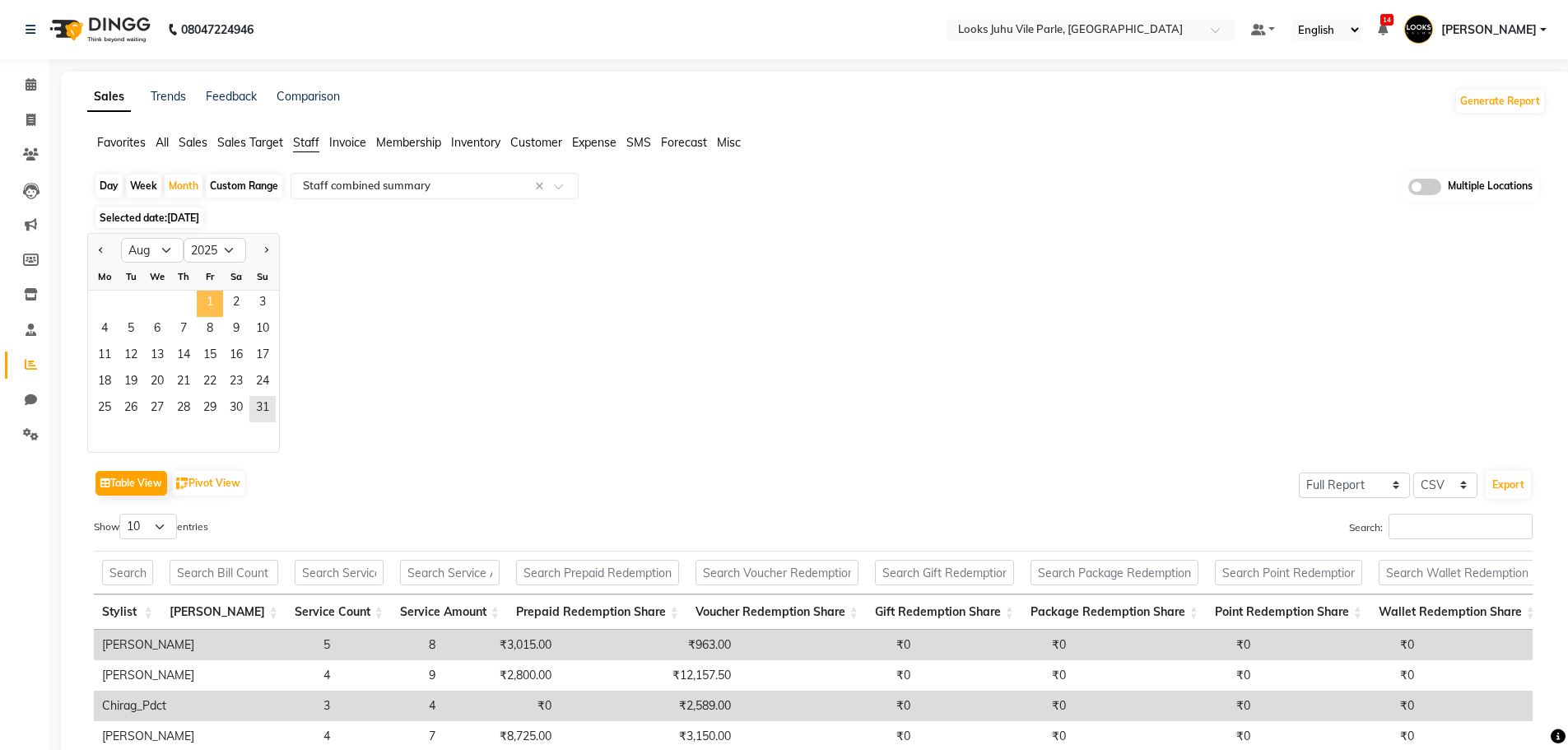
click at [205, 298] on span "1" at bounding box center [209, 304] width 26 height 26
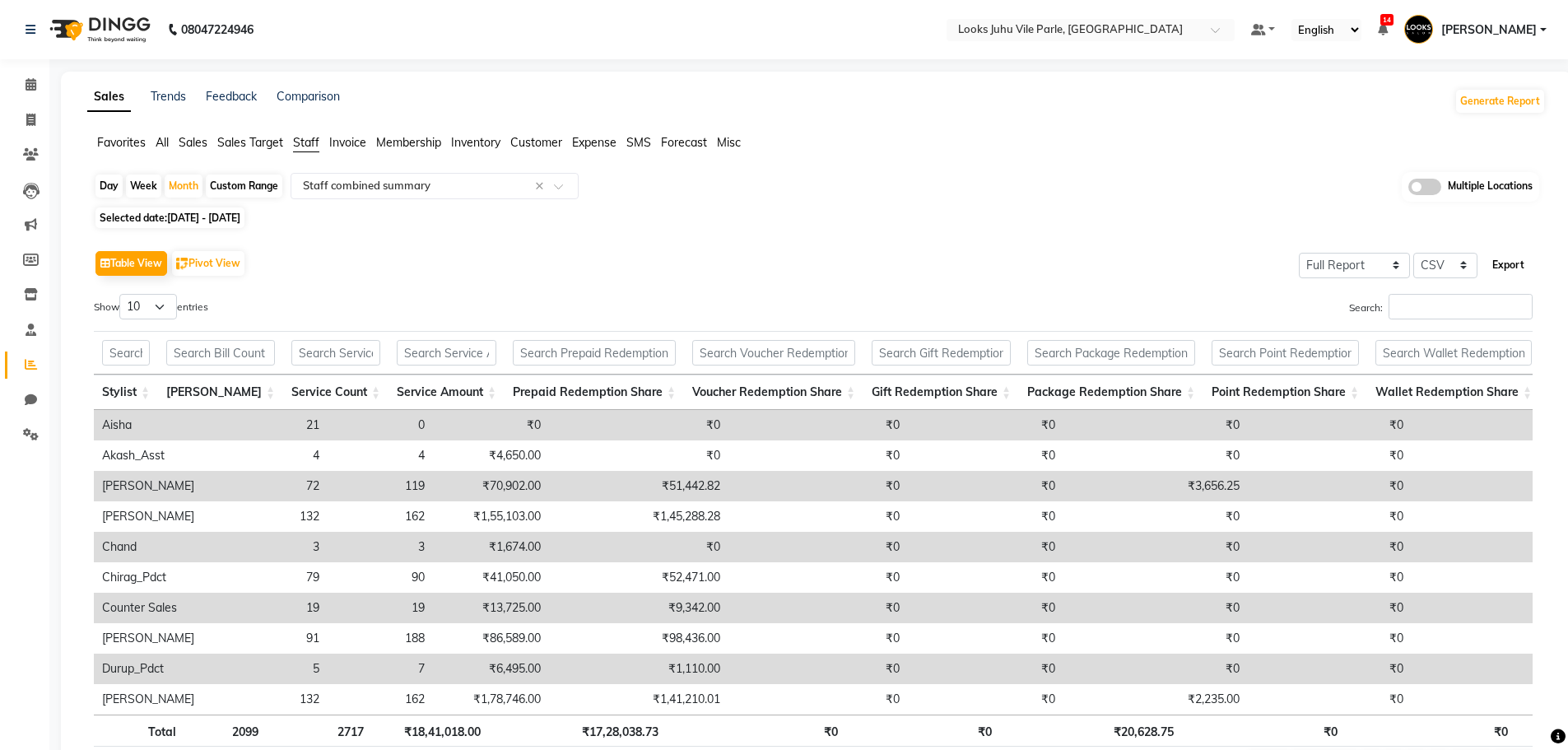
click at [1506, 265] on button "Export" at bounding box center [1508, 265] width 45 height 28
drag, startPoint x: 328, startPoint y: 106, endPoint x: 323, endPoint y: 143, distance: 37.3
click at [328, 106] on div "Comparison" at bounding box center [308, 101] width 64 height 26
click at [193, 260] on button "Pivot View" at bounding box center [208, 263] width 72 height 25
select select "full_report"
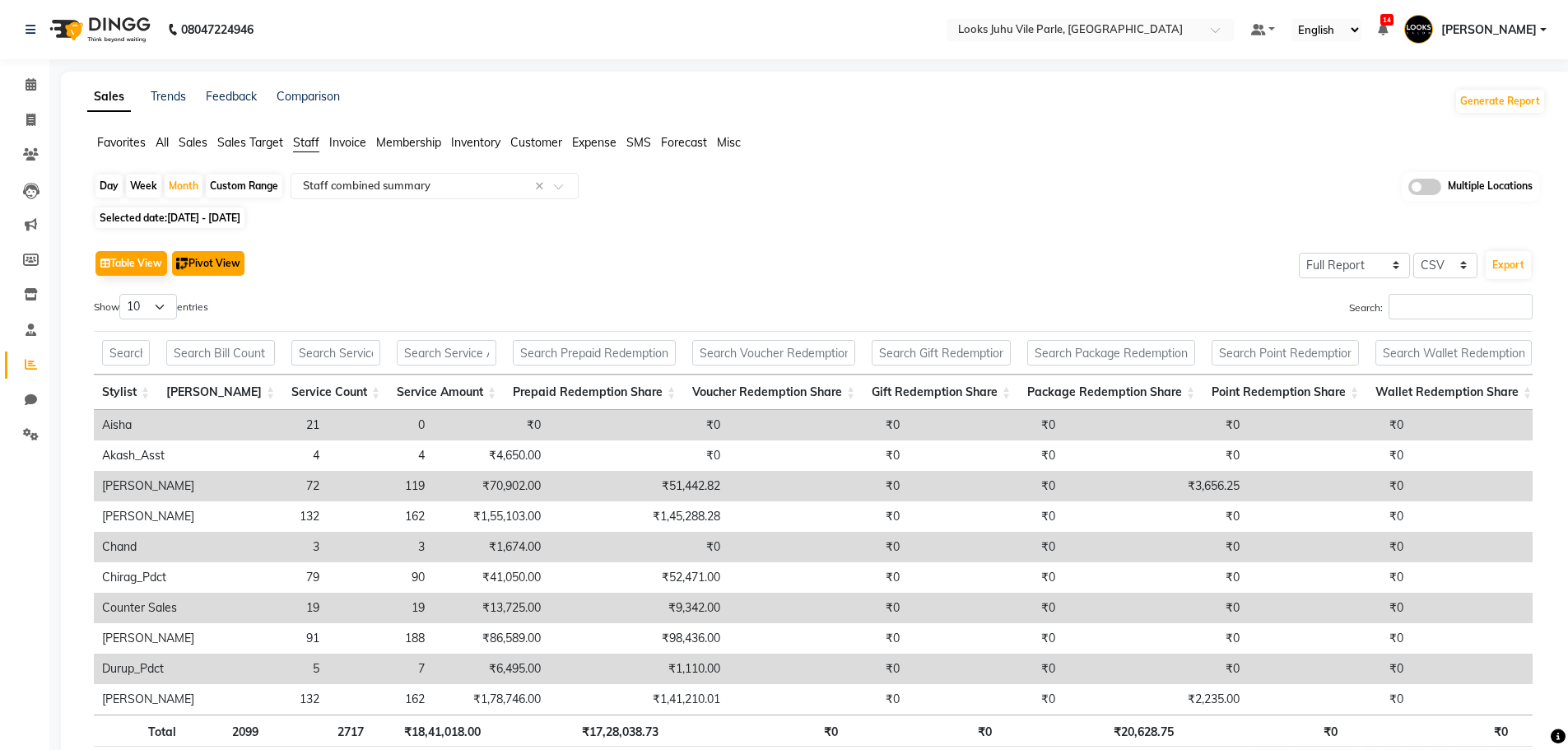
select select "csv"
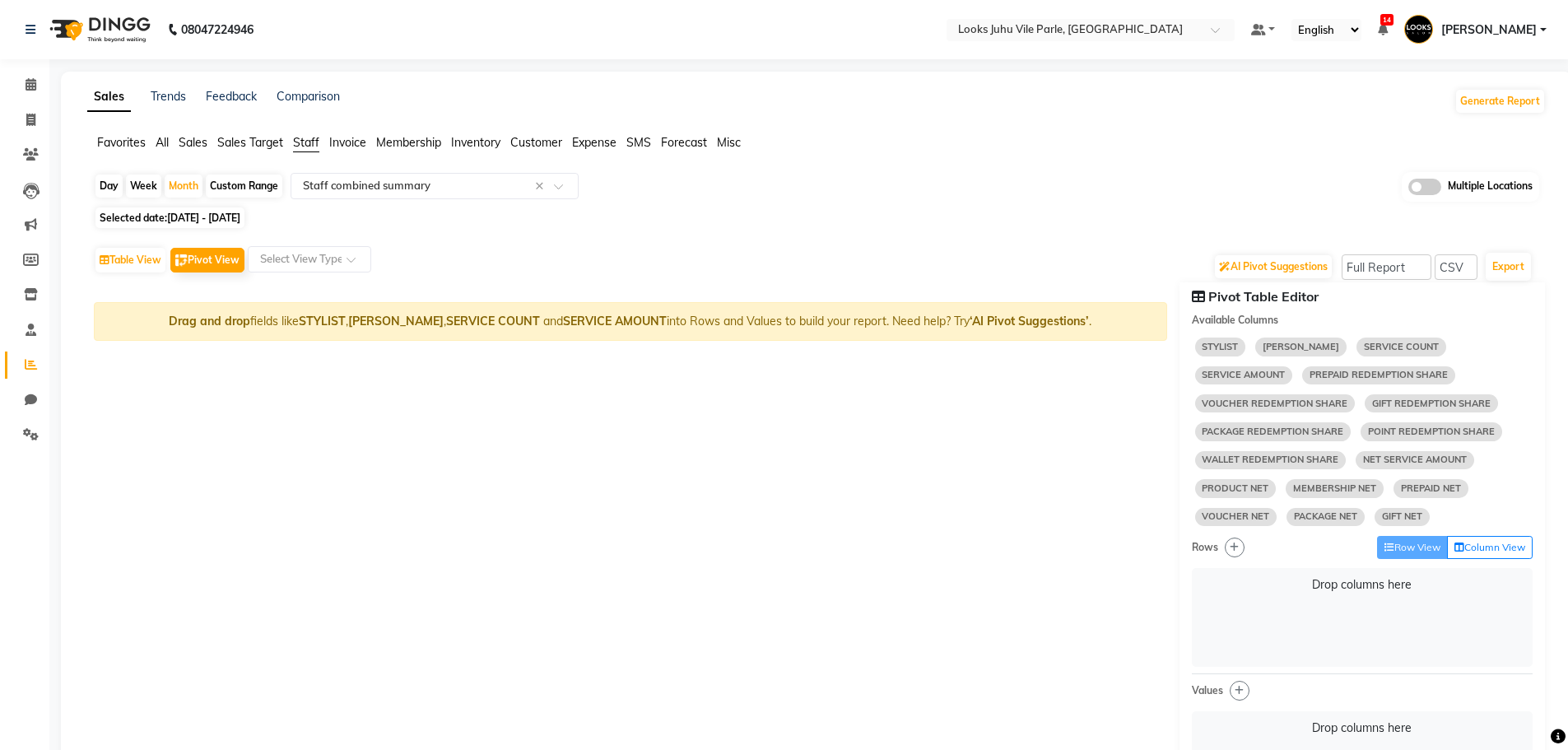
click at [110, 187] on div "Day" at bounding box center [109, 186] width 27 height 23
select select "8"
select select "2025"
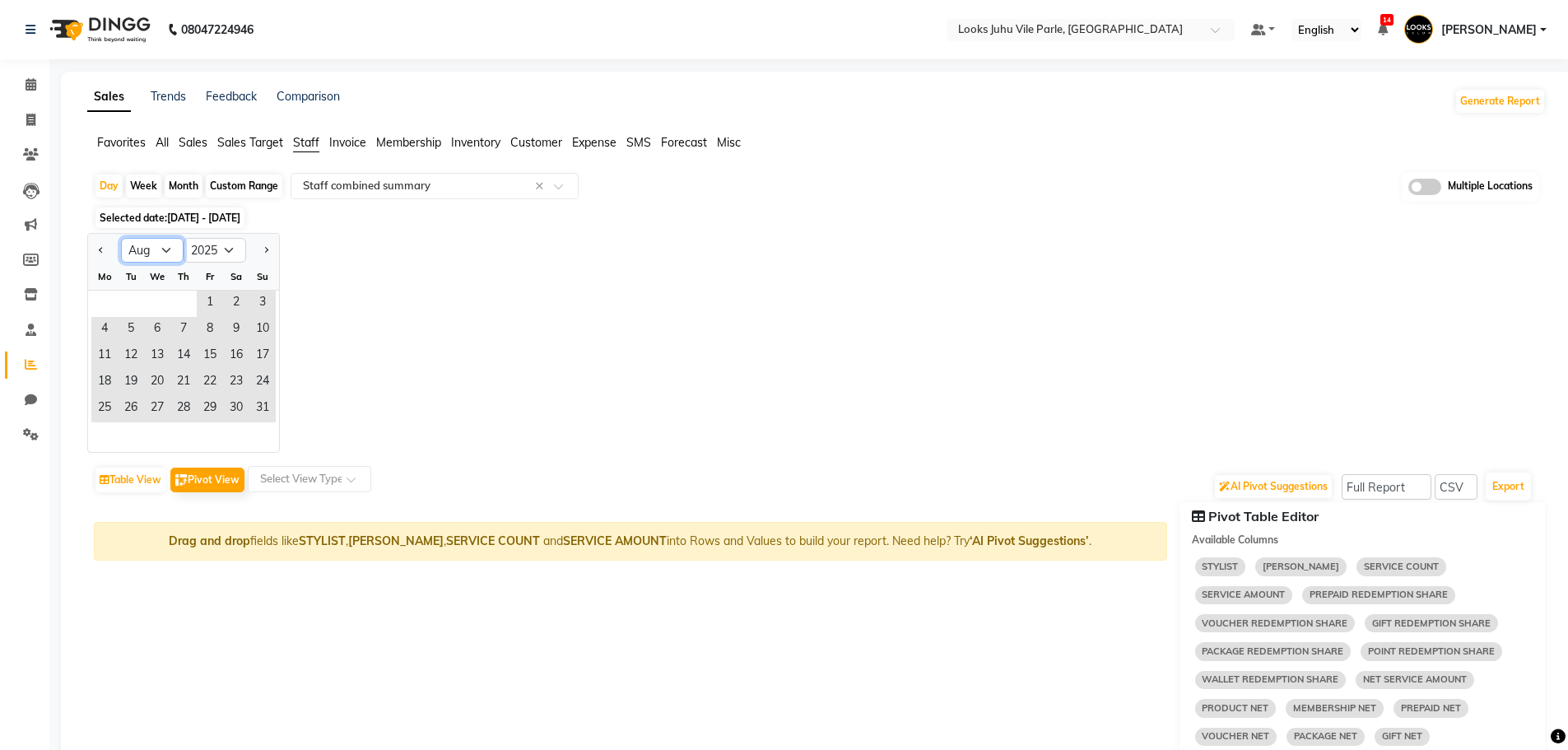
click at [163, 250] on select "Jan Feb Mar Apr May Jun [DATE] Aug Sep Oct Nov Dec" at bounding box center [153, 249] width 63 height 25
click at [198, 302] on span "1" at bounding box center [209, 304] width 26 height 26
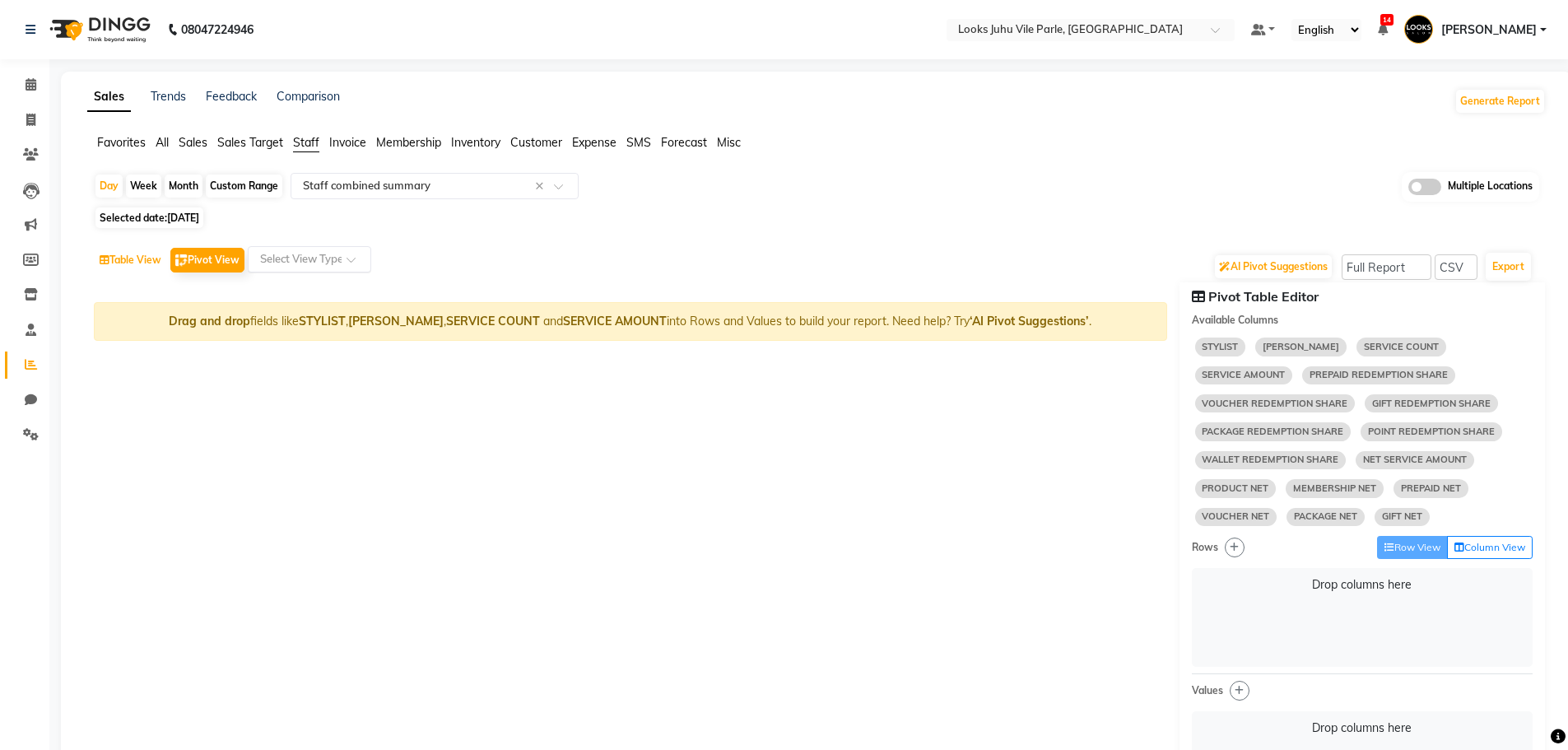
drag, startPoint x: 137, startPoint y: 264, endPoint x: 320, endPoint y: 255, distance: 183.2
click at [311, 258] on div "Table View Pivot View Select View Type" at bounding box center [232, 260] width 277 height 28
click at [320, 255] on input "text" at bounding box center [293, 259] width 72 height 16
click at [308, 282] on span "Select view" at bounding box center [287, 288] width 61 height 14
click at [142, 249] on button "Table View" at bounding box center [131, 260] width 70 height 25
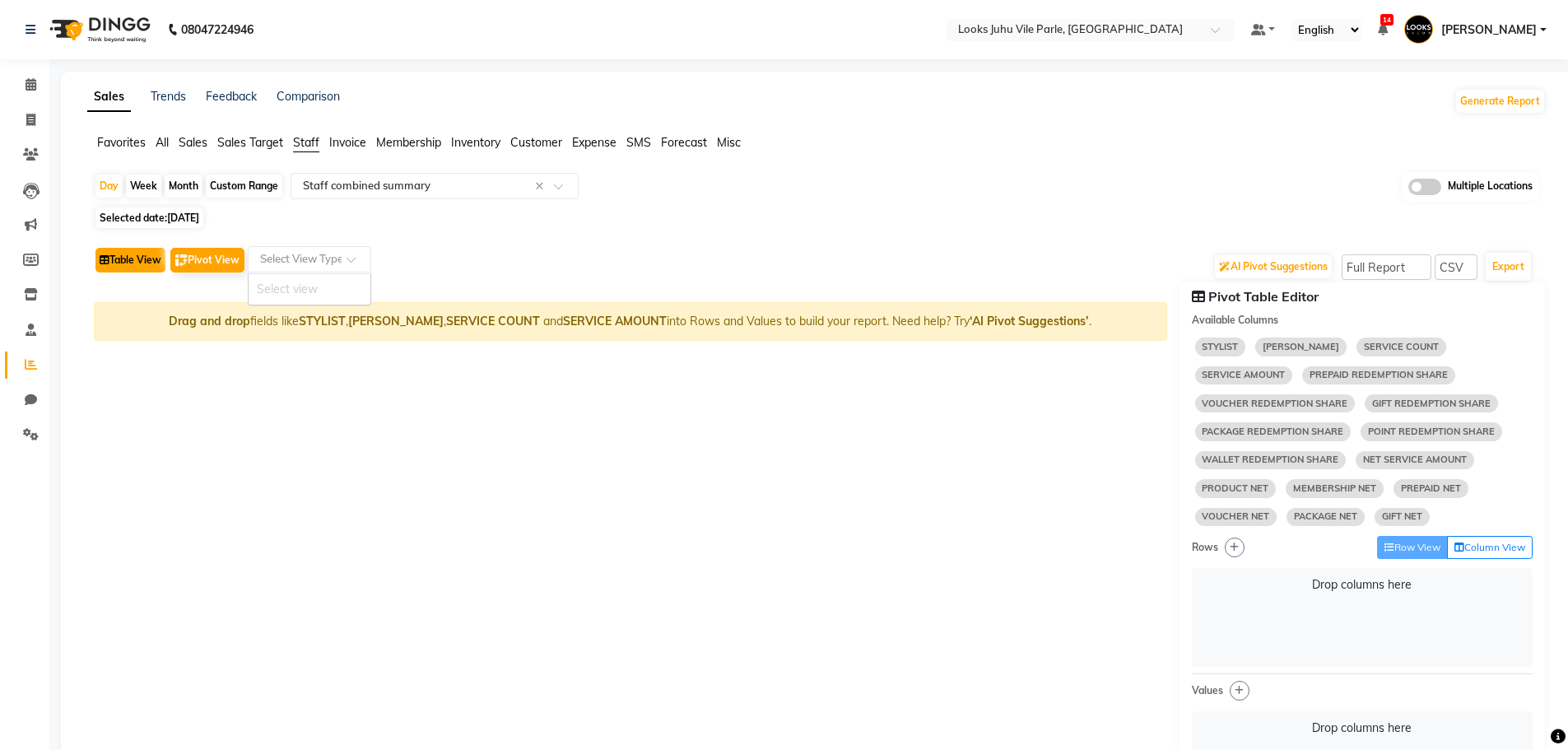
select select "full_report"
select select "csv"
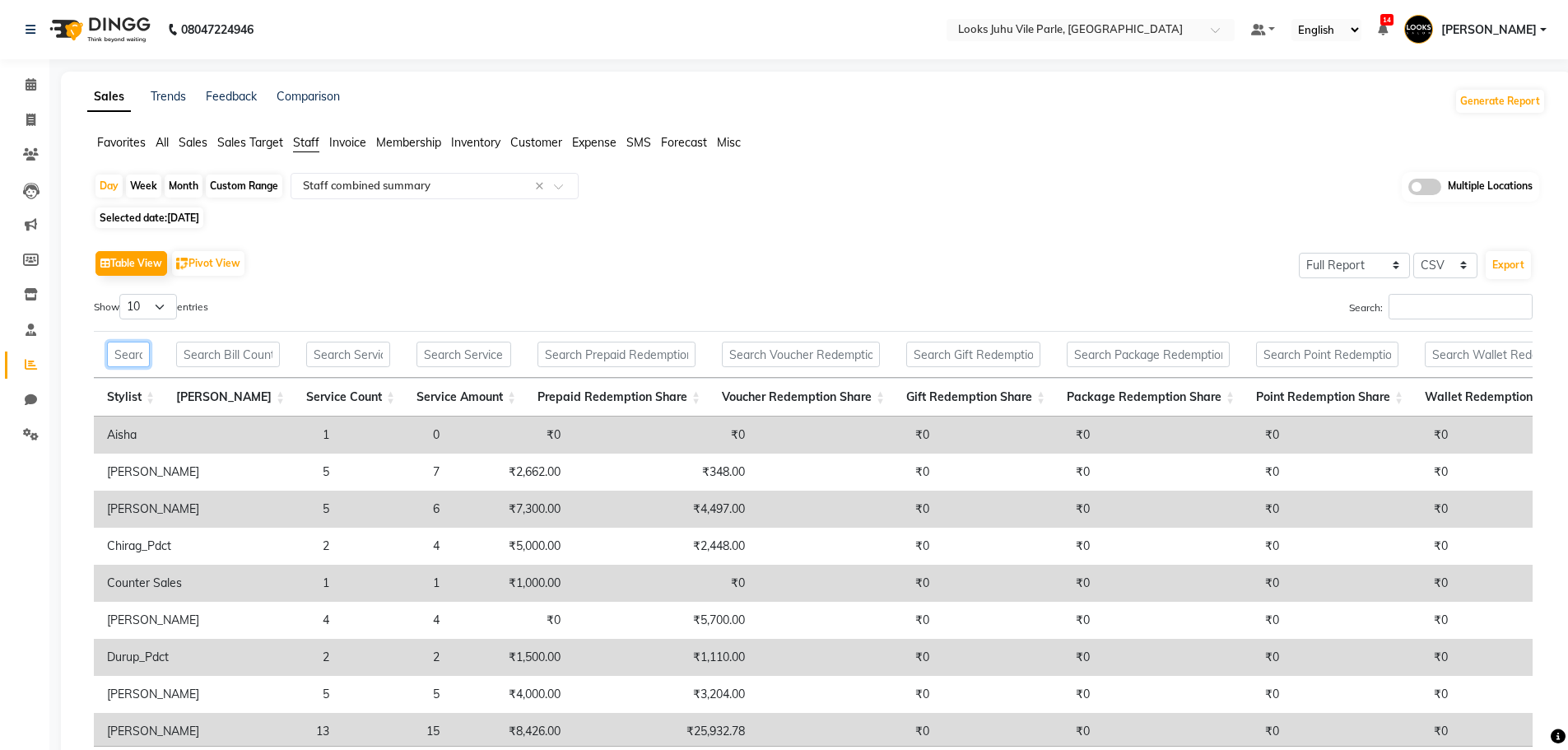
click at [133, 352] on input "text" at bounding box center [128, 355] width 42 height 25
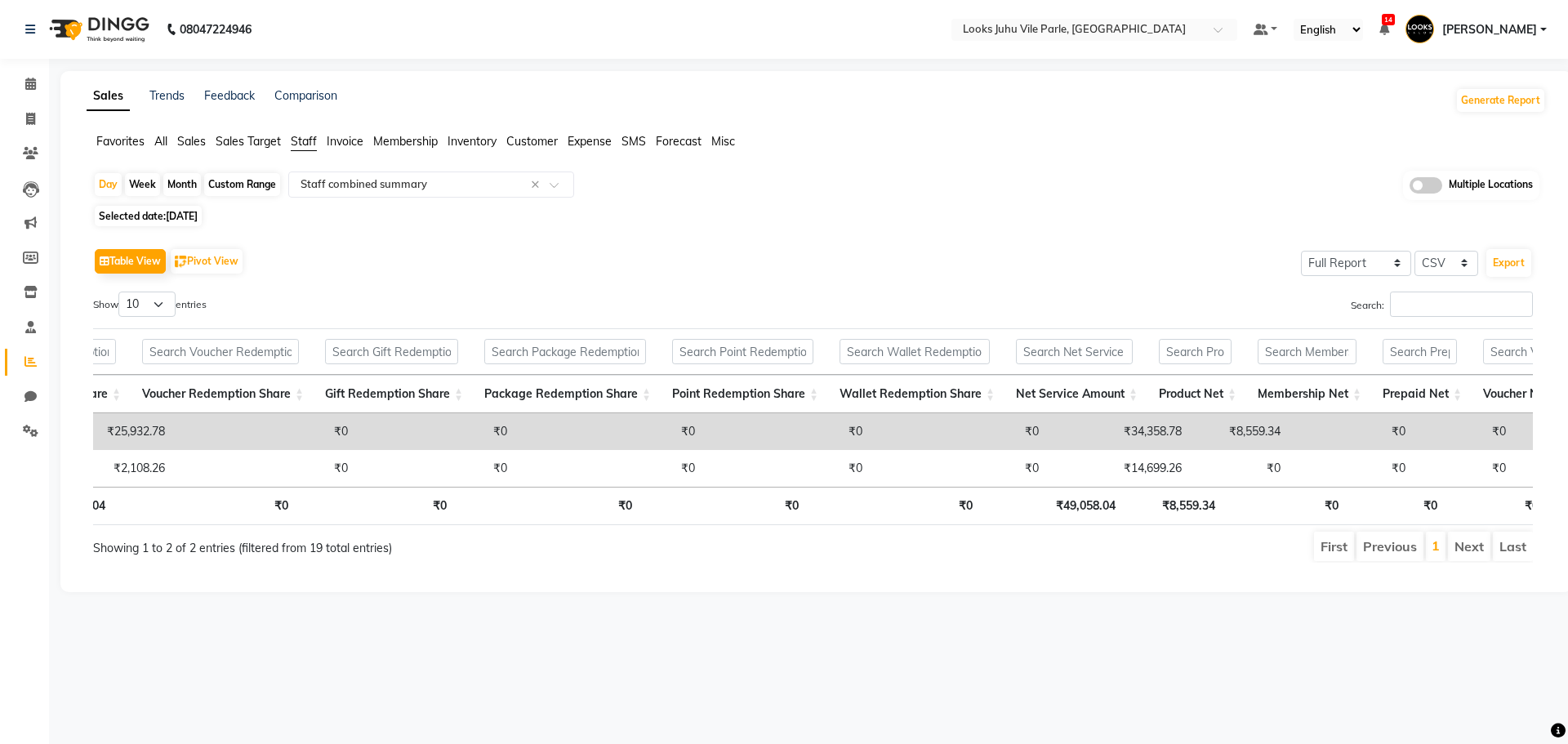
scroll to position [0, 773]
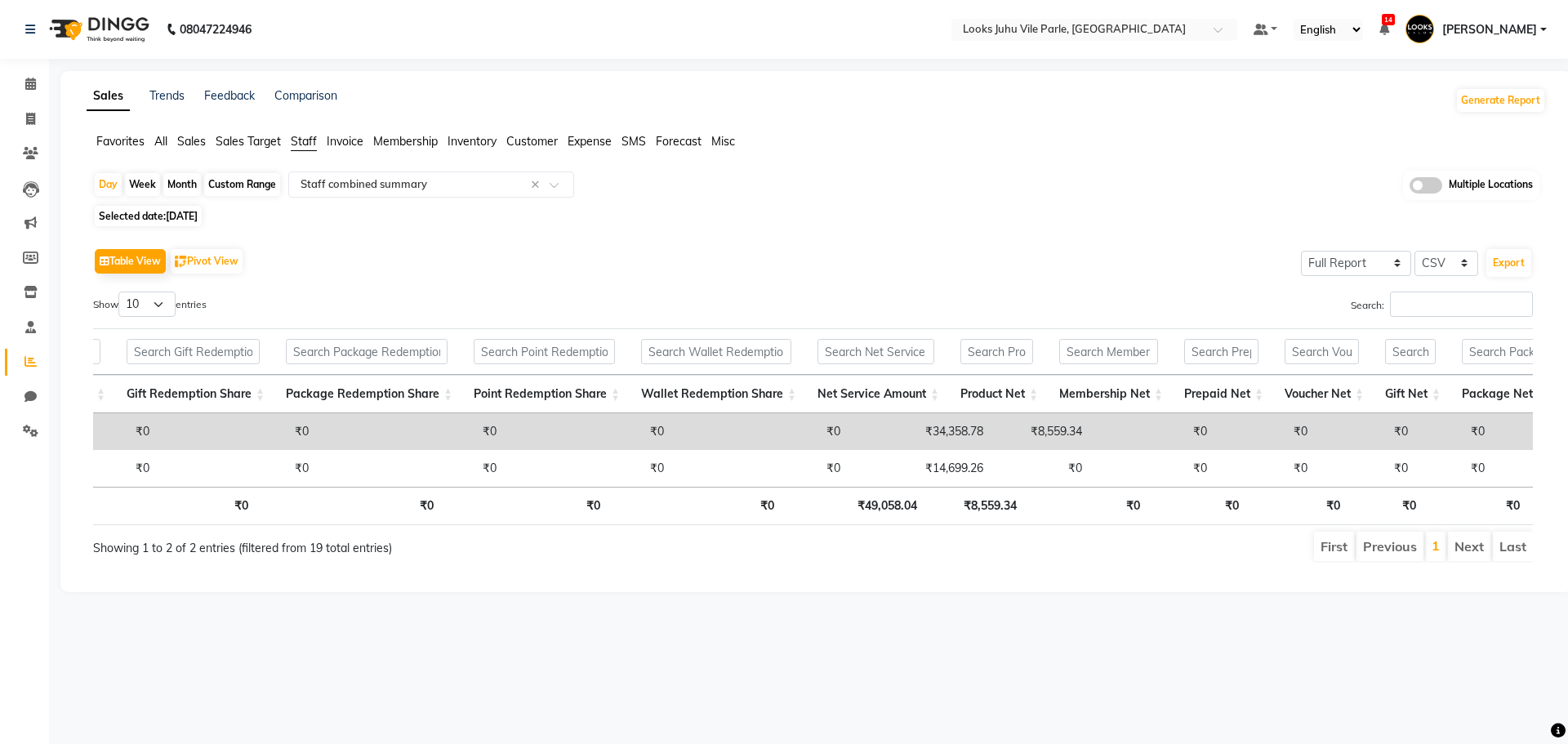
type input "har"
click at [177, 216] on span "[DATE]" at bounding box center [182, 215] width 32 height 13
select select "8"
select select "2025"
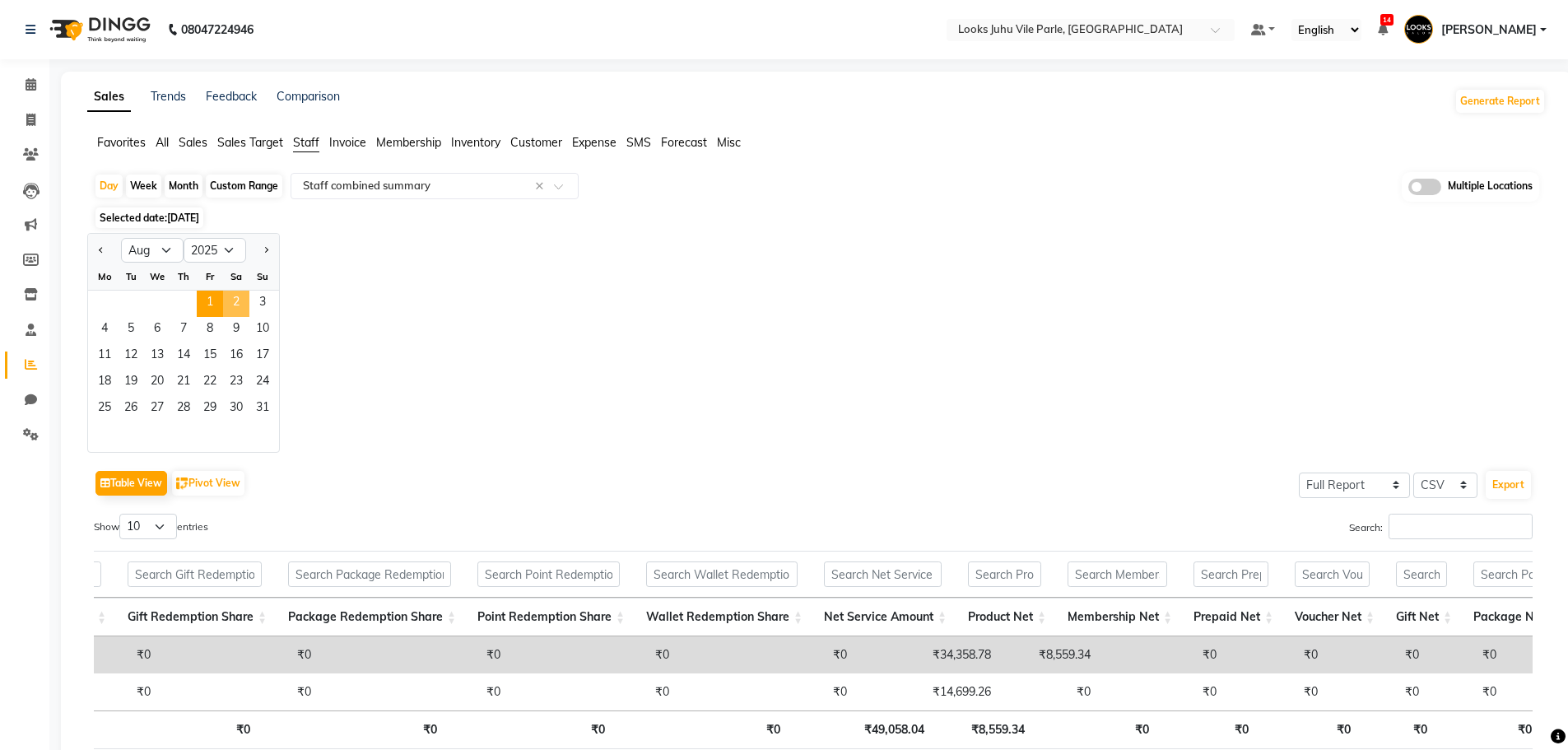
click at [229, 308] on span "2" at bounding box center [236, 304] width 26 height 26
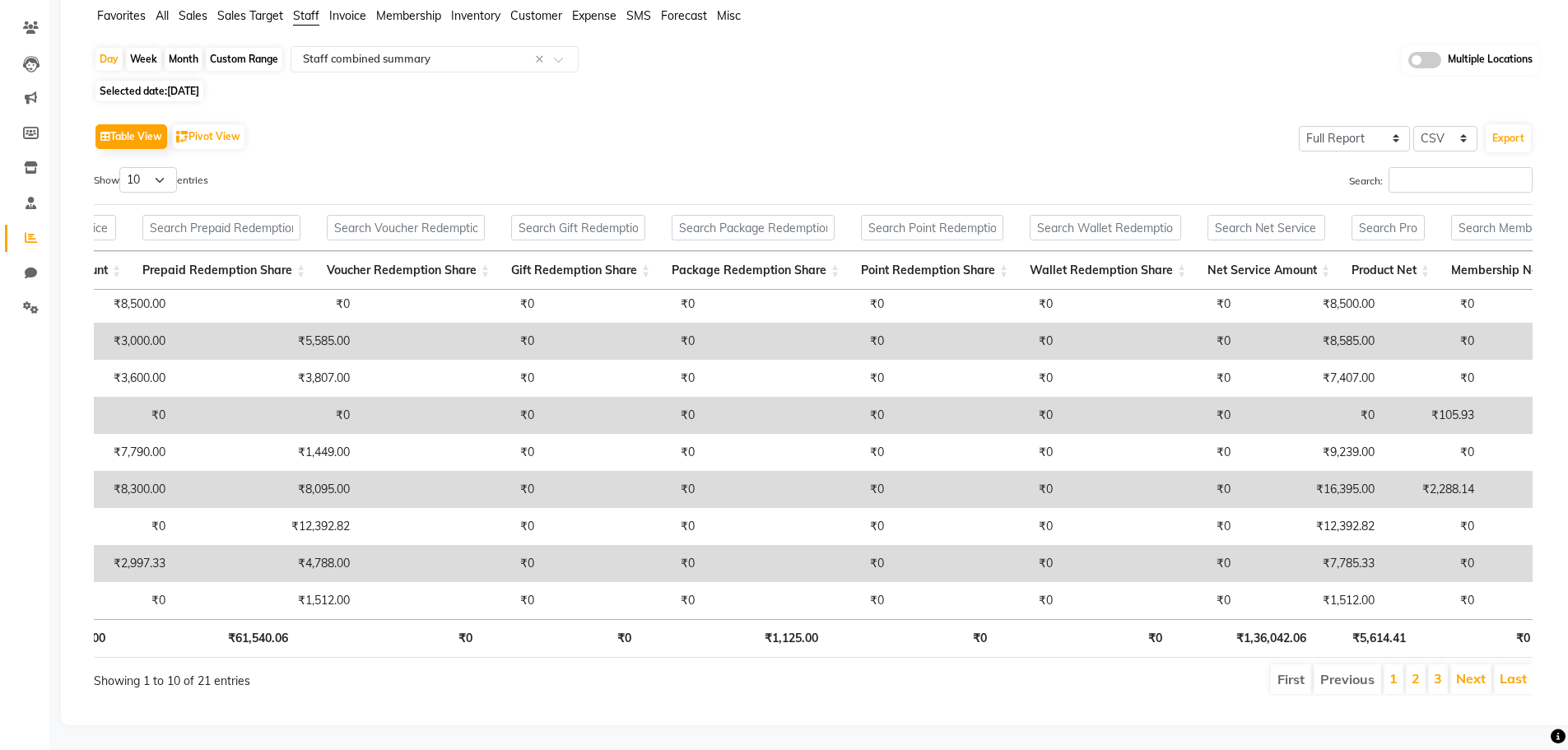
scroll to position [53, 504]
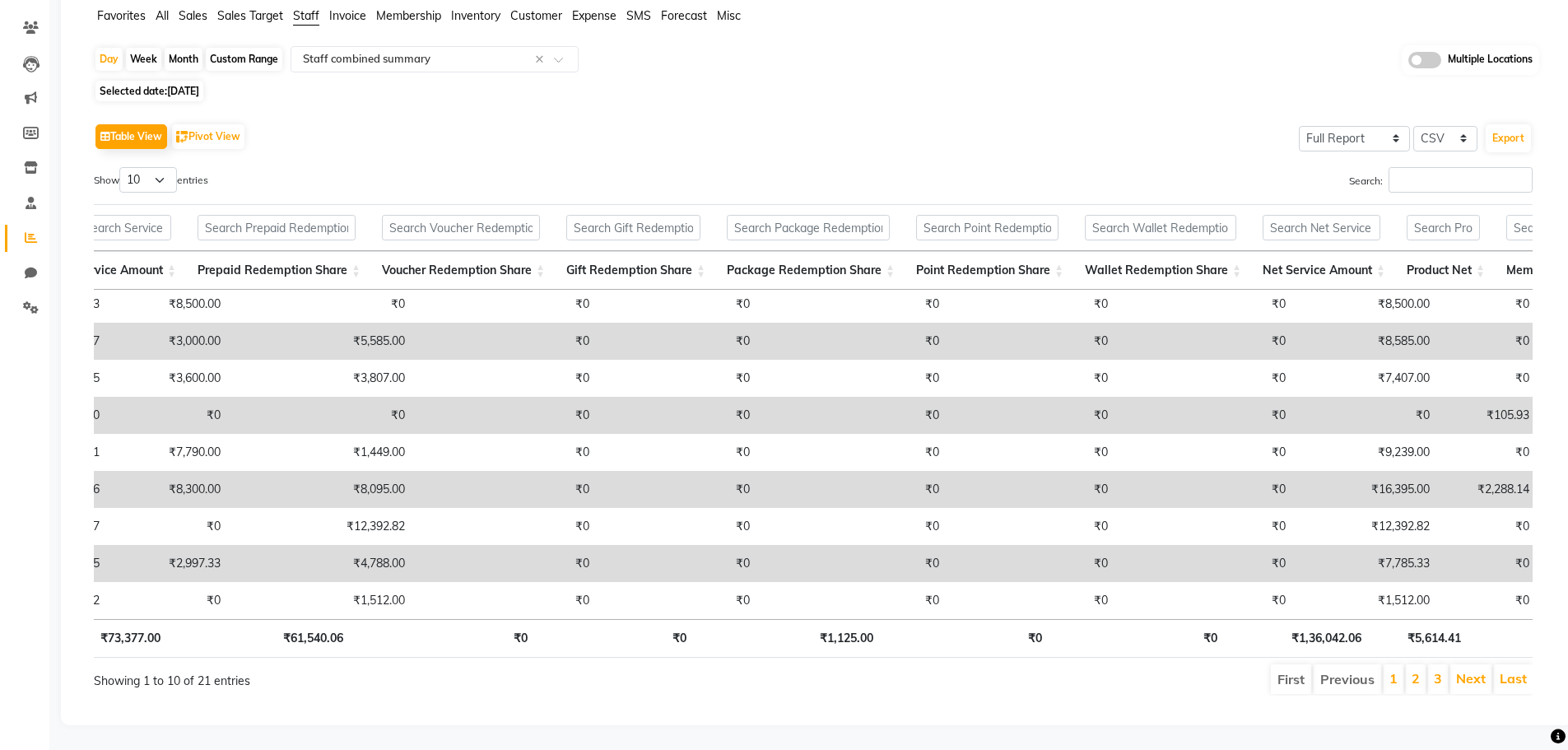
click at [195, 106] on div "Table View Pivot View Select Full Report Filtered Report Select CSV PDF Export …" at bounding box center [812, 407] width 1465 height 602
click at [195, 85] on span "[DATE]" at bounding box center [183, 91] width 32 height 13
select select "8"
select select "2025"
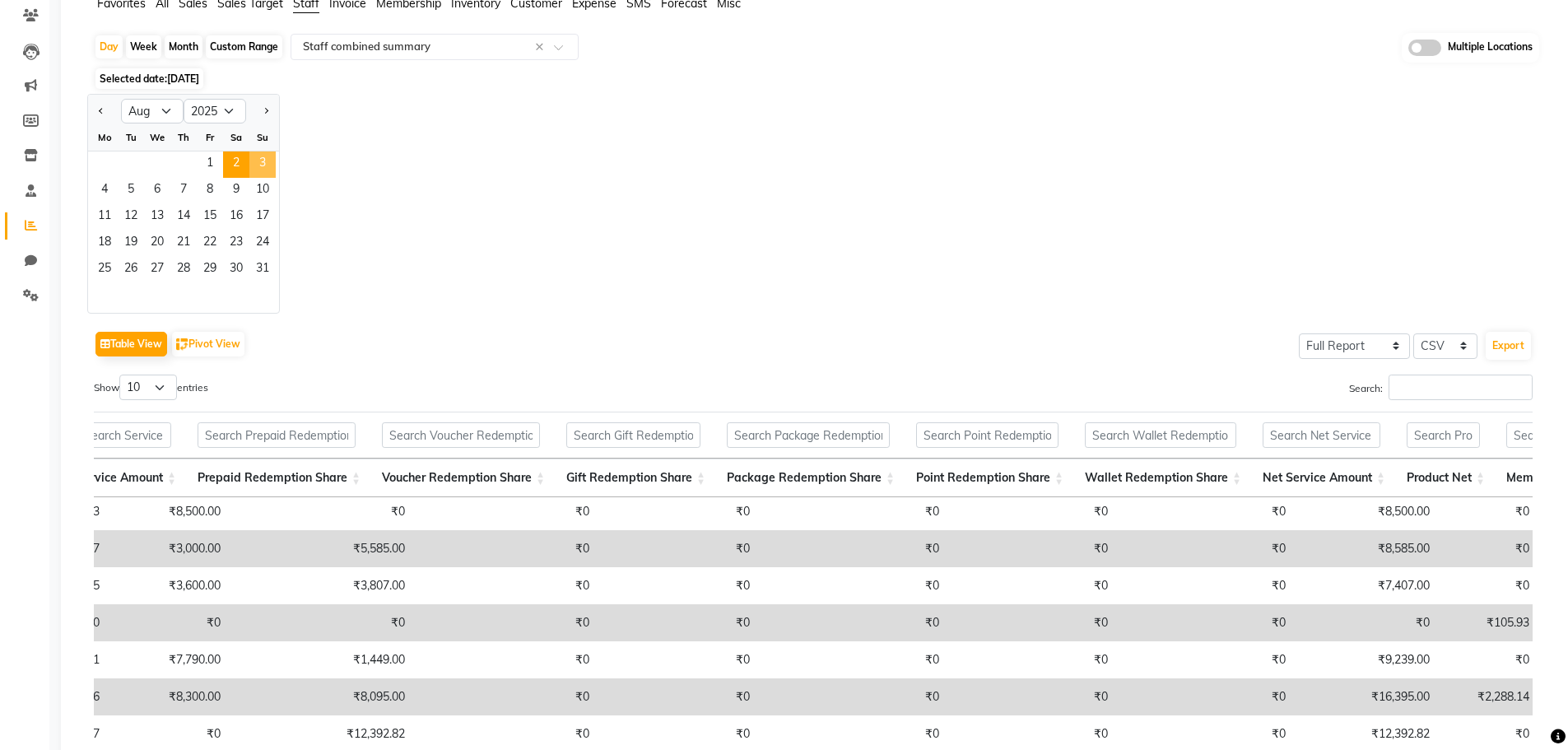
click at [265, 161] on span "3" at bounding box center [262, 165] width 26 height 26
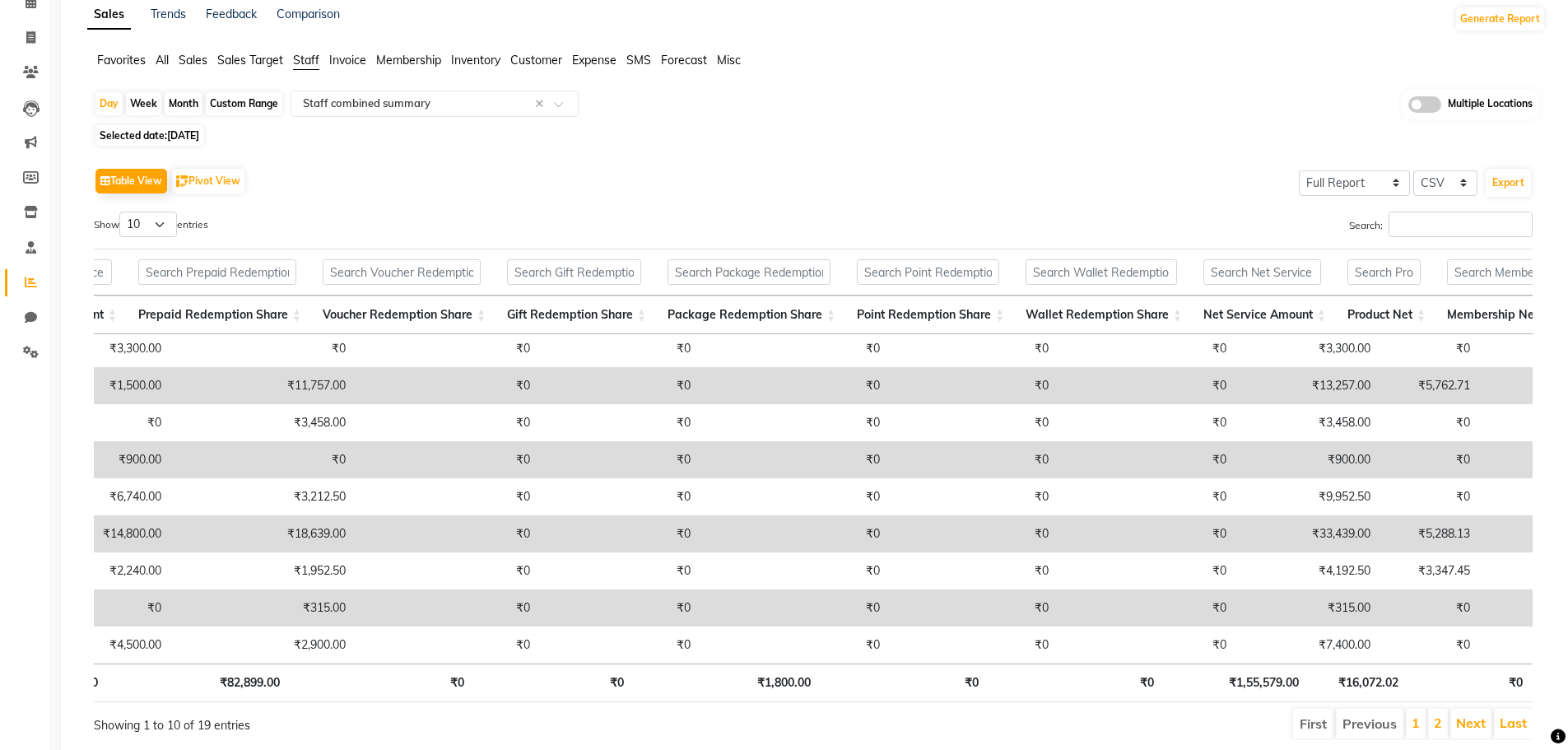
click at [189, 137] on span "[DATE]" at bounding box center [183, 135] width 32 height 13
select select "8"
select select "2025"
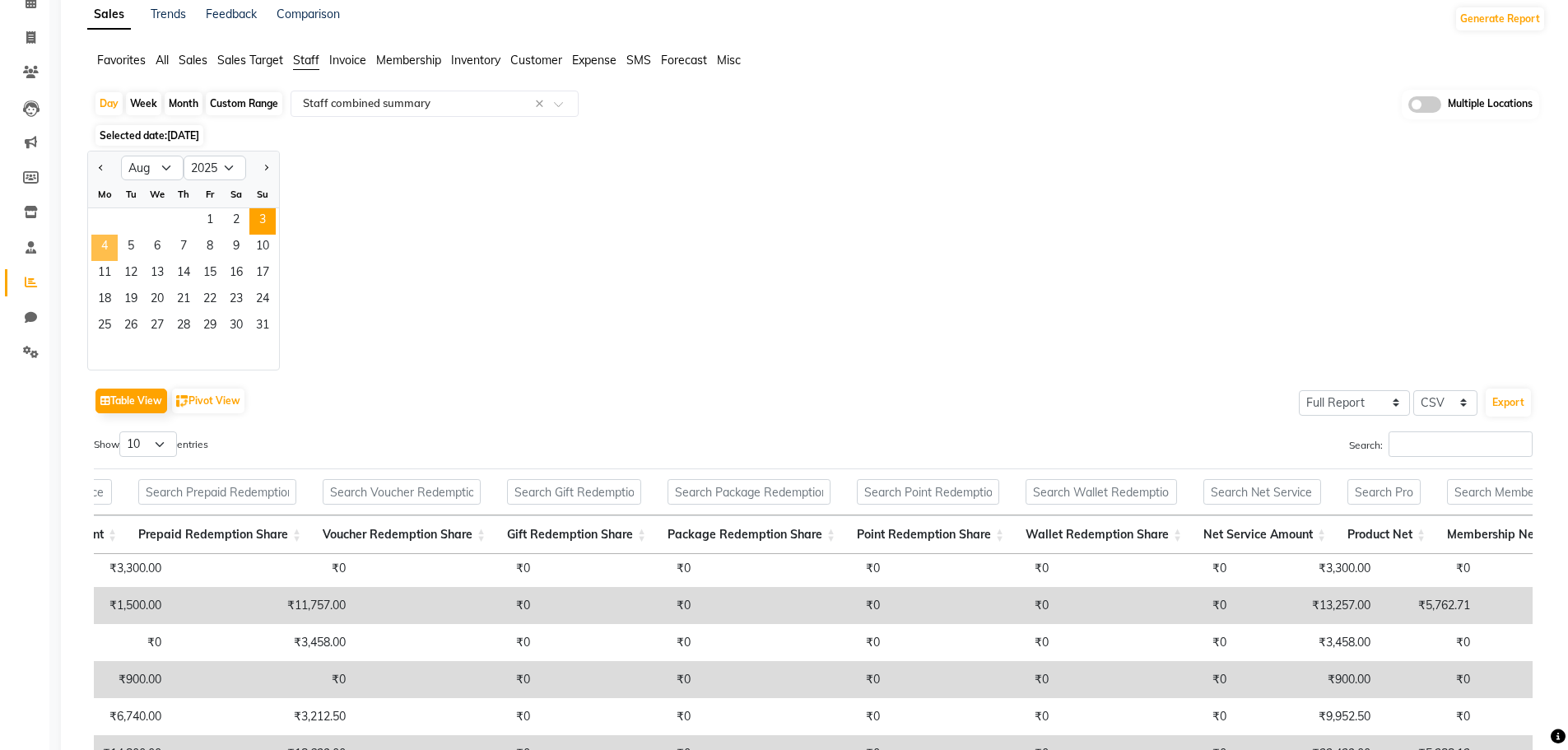
click at [104, 241] on span "4" at bounding box center [104, 248] width 26 height 26
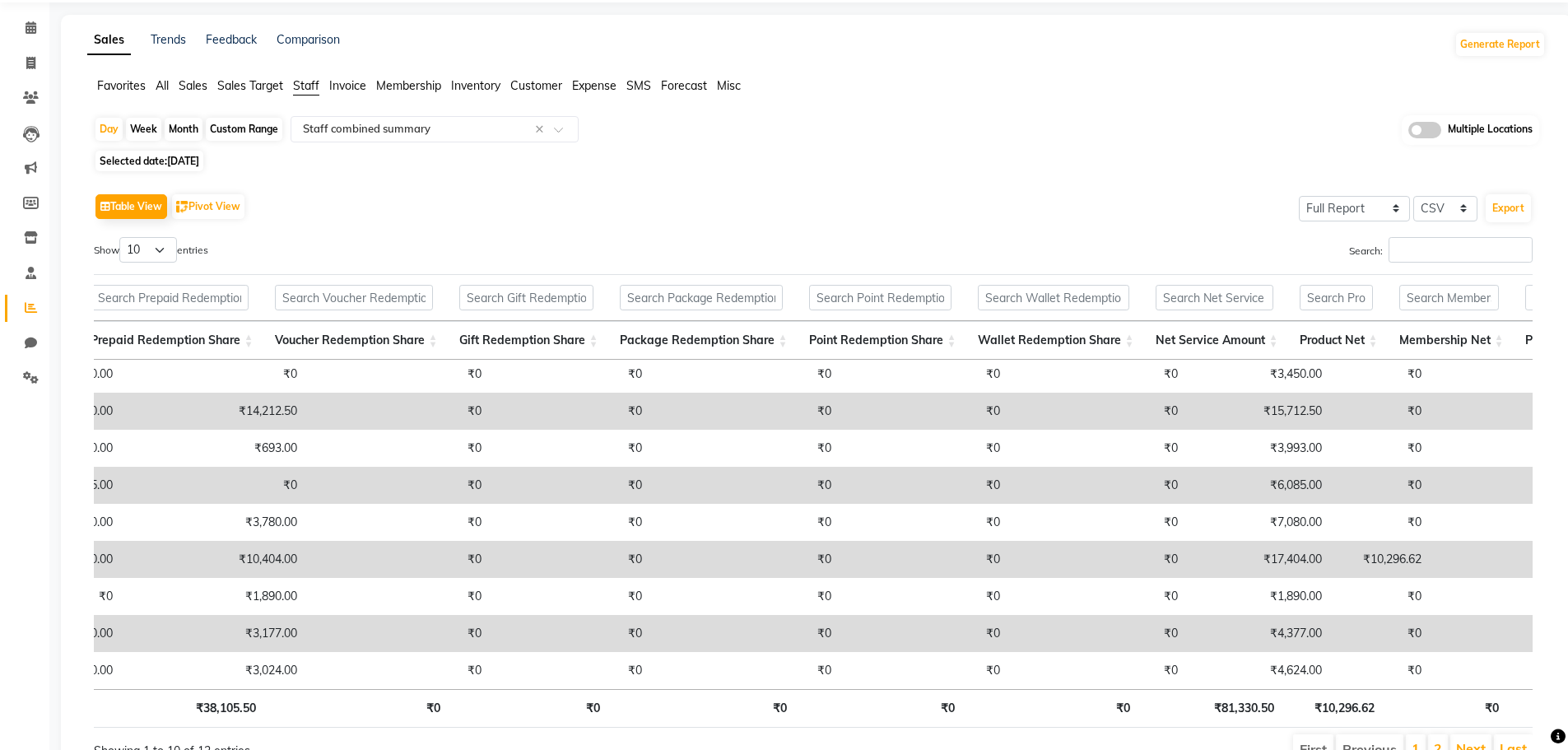
click at [193, 168] on span "Selected date: [DATE]" at bounding box center [149, 161] width 108 height 20
select select "8"
select select "2025"
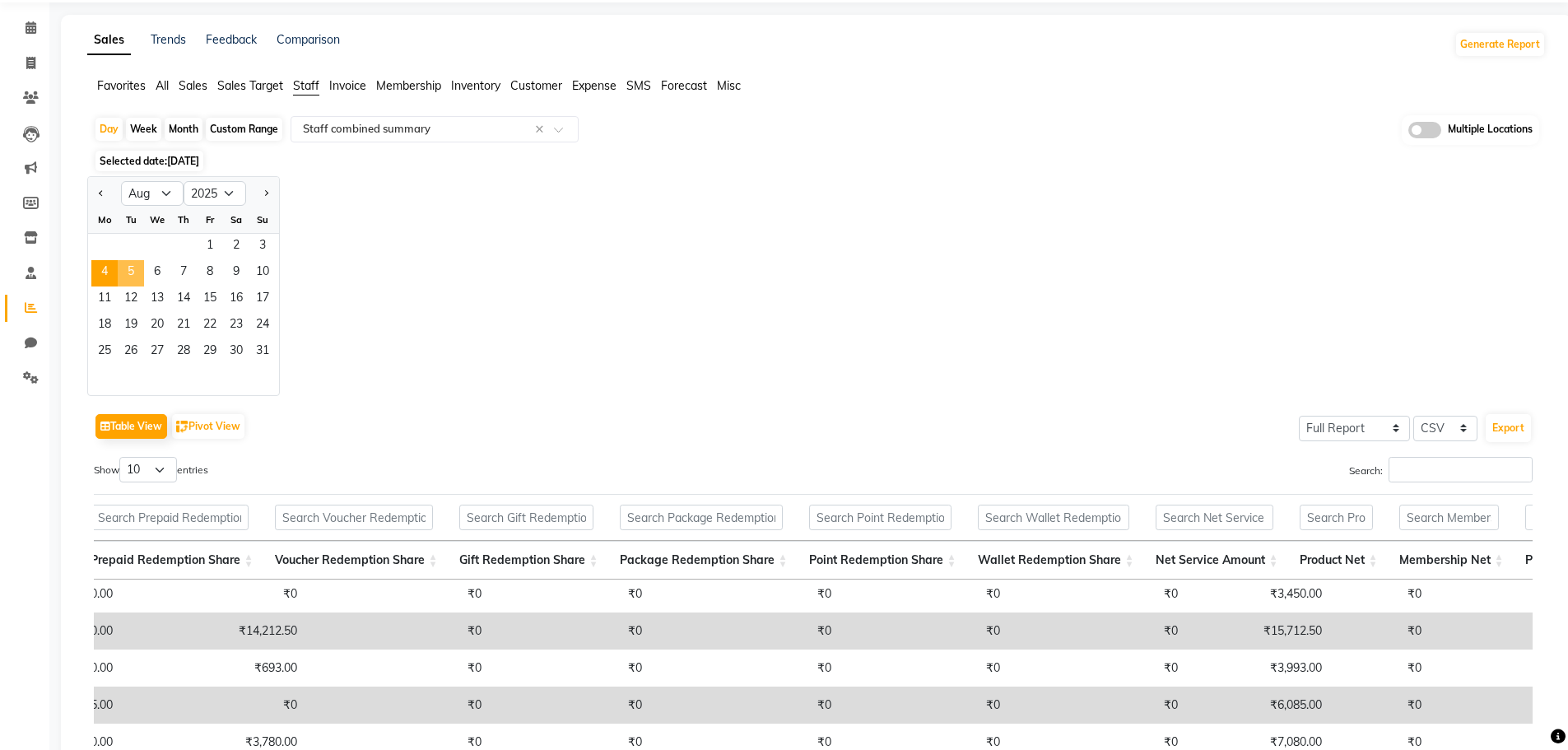
click at [126, 273] on span "5" at bounding box center [131, 273] width 26 height 26
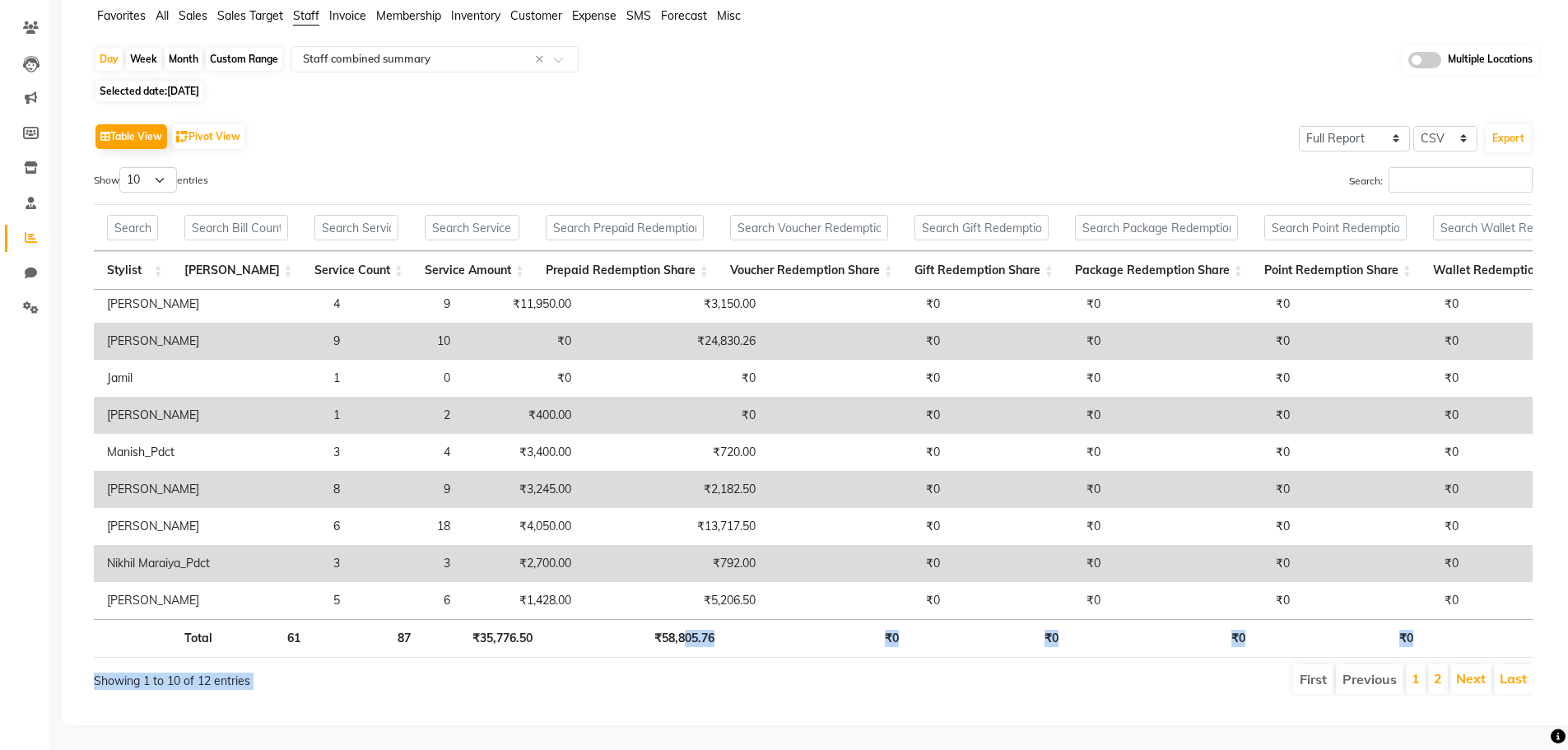
drag, startPoint x: 684, startPoint y: 746, endPoint x: 712, endPoint y: 738, distance: 29.1
click at [716, 744] on main "Sales Trends Feedback Comparison Generate Report Favorites All Sales Sales Targ…" at bounding box center [808, 347] width 1519 height 805
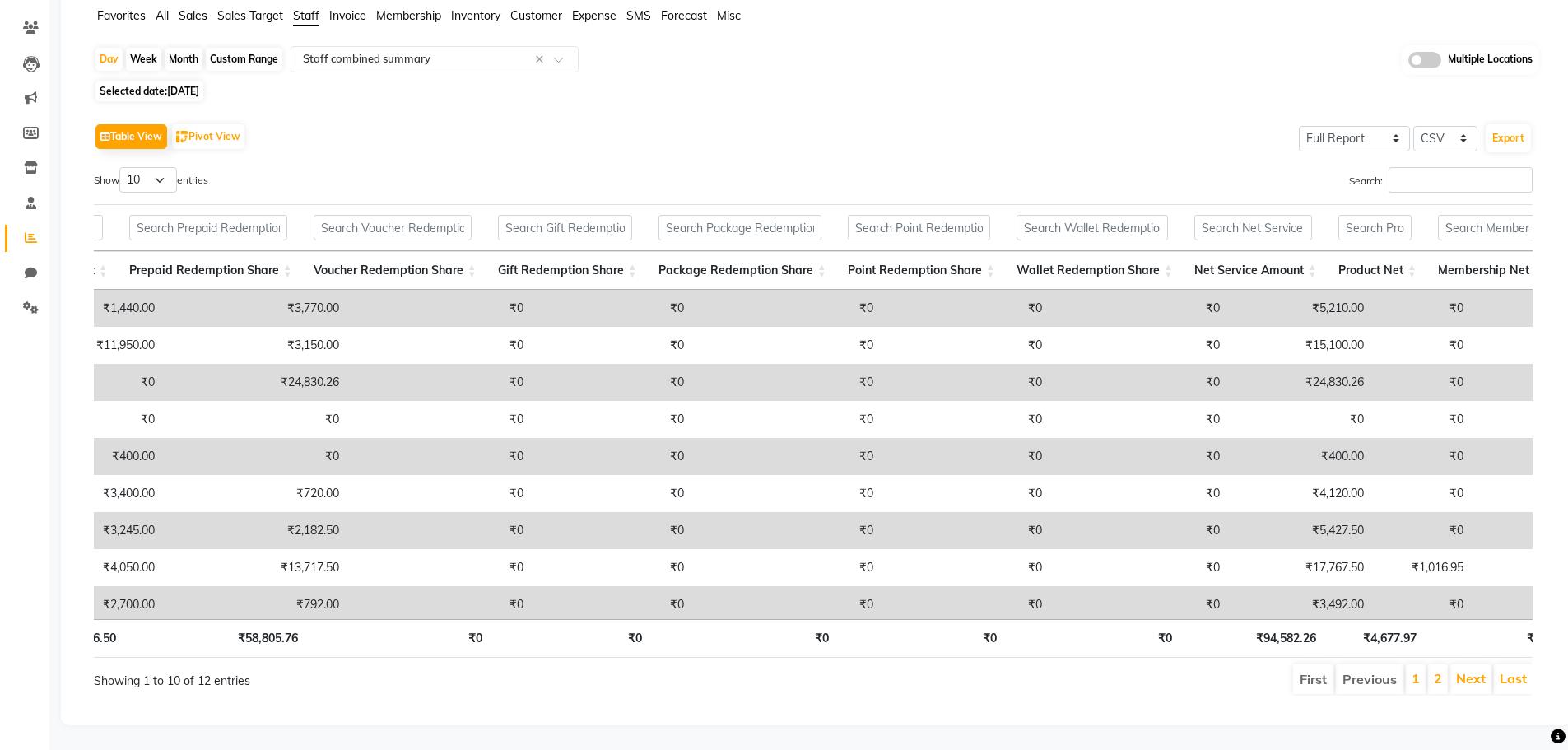
click at [183, 85] on span "[DATE]" at bounding box center [183, 91] width 32 height 13
select select "8"
select select "2025"
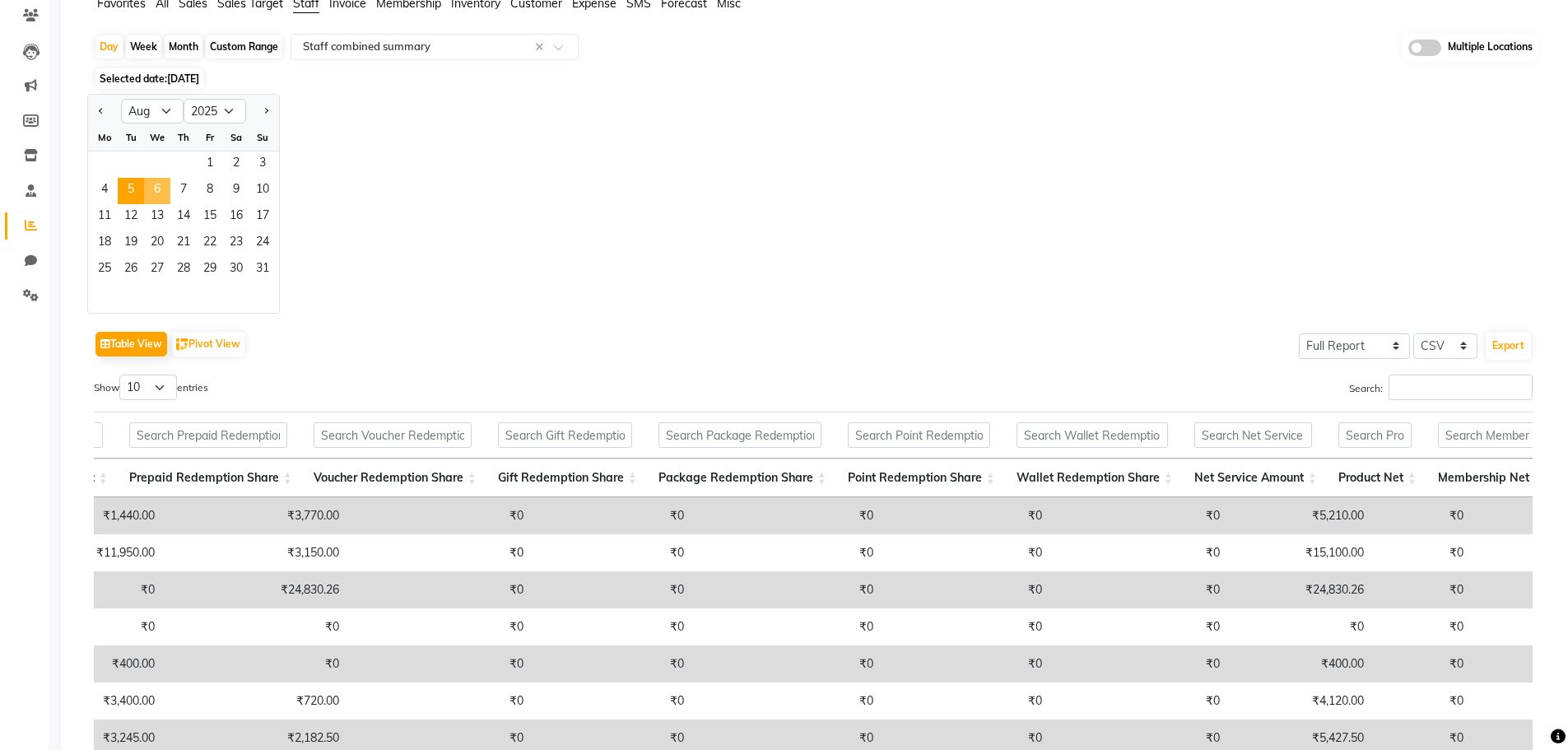
click at [153, 183] on span "6" at bounding box center [157, 191] width 26 height 26
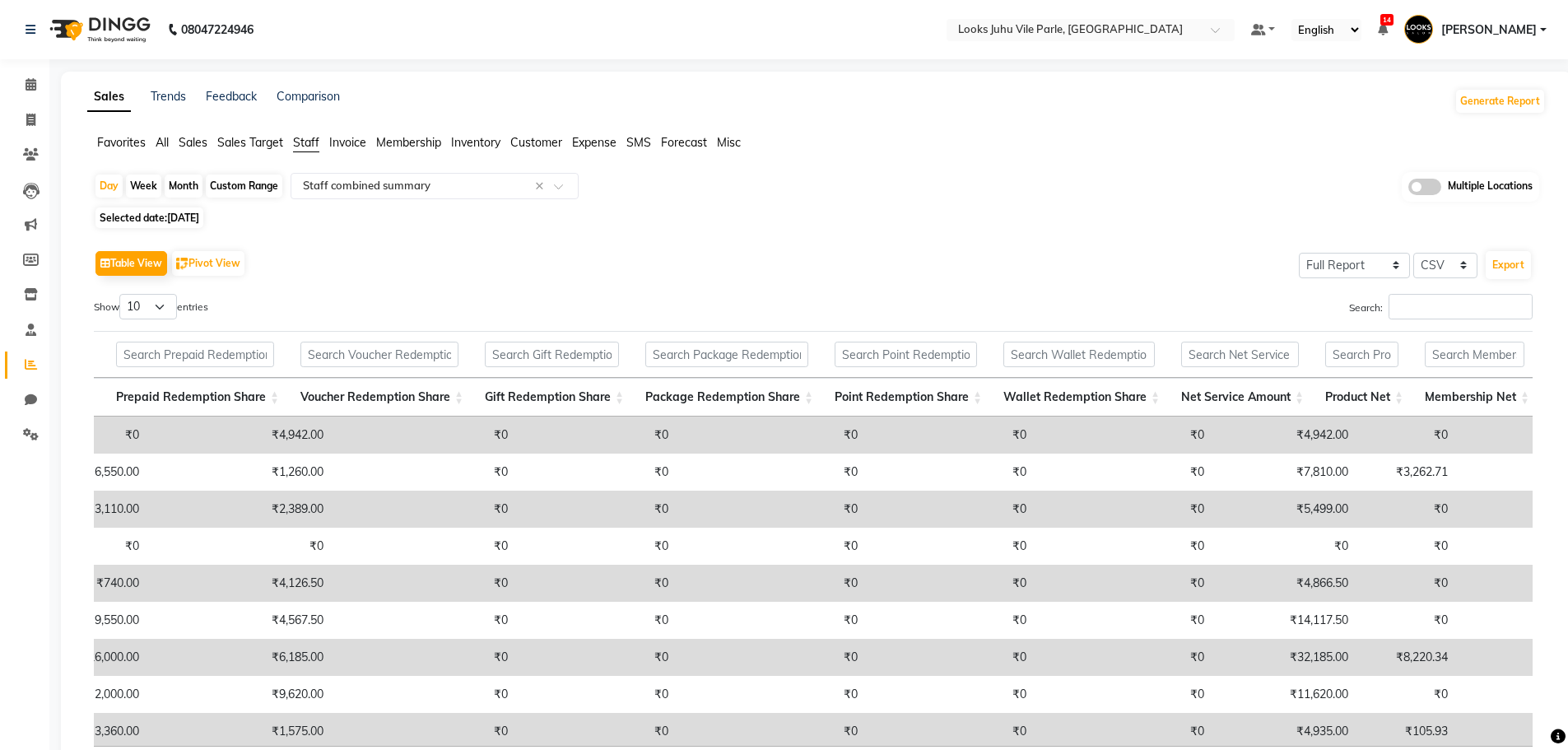
click at [188, 215] on span "[DATE]" at bounding box center [183, 217] width 32 height 13
select select "8"
select select "2025"
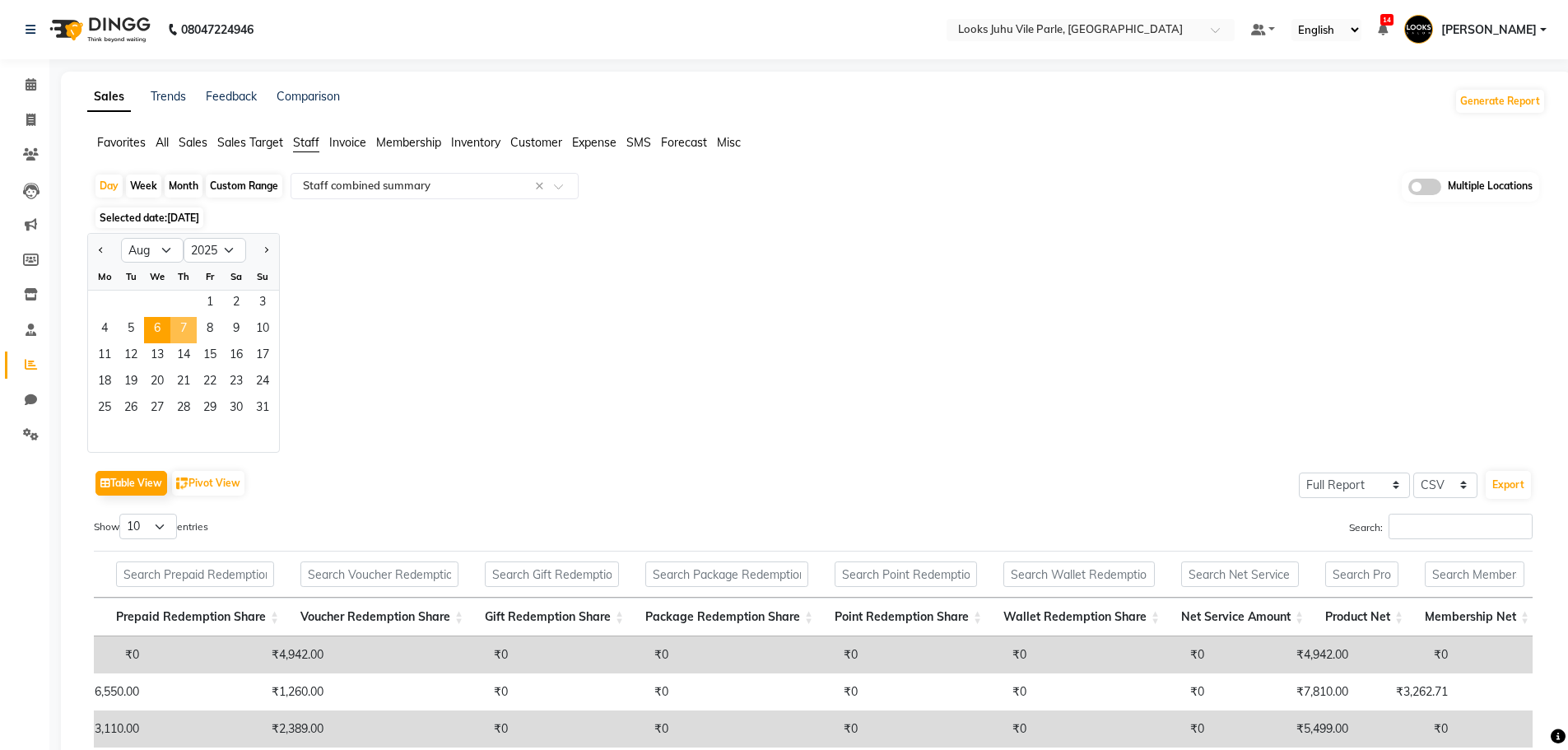
click at [186, 332] on span "7" at bounding box center [183, 330] width 26 height 26
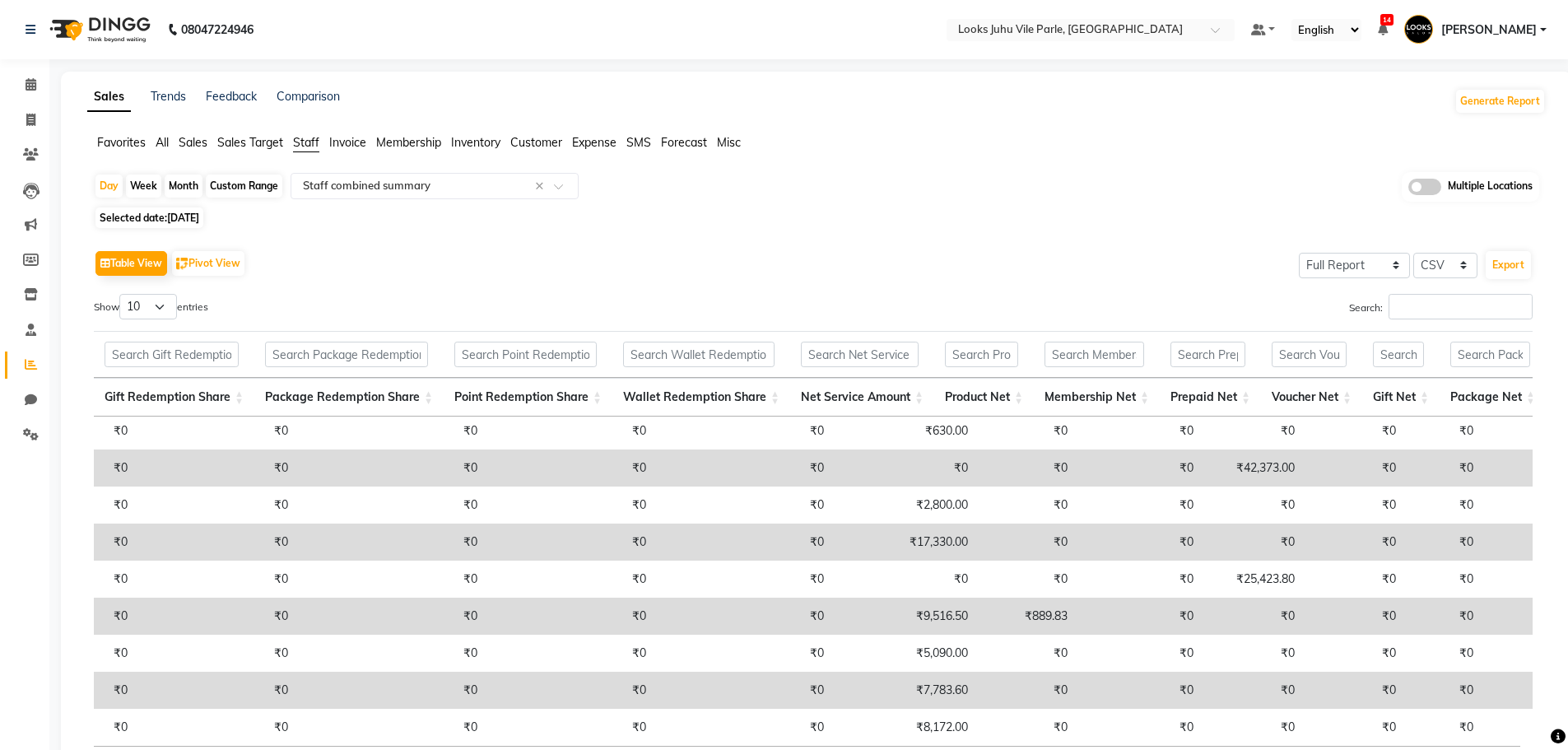
click at [169, 215] on span "[DATE]" at bounding box center [183, 217] width 32 height 13
select select "8"
select select "2025"
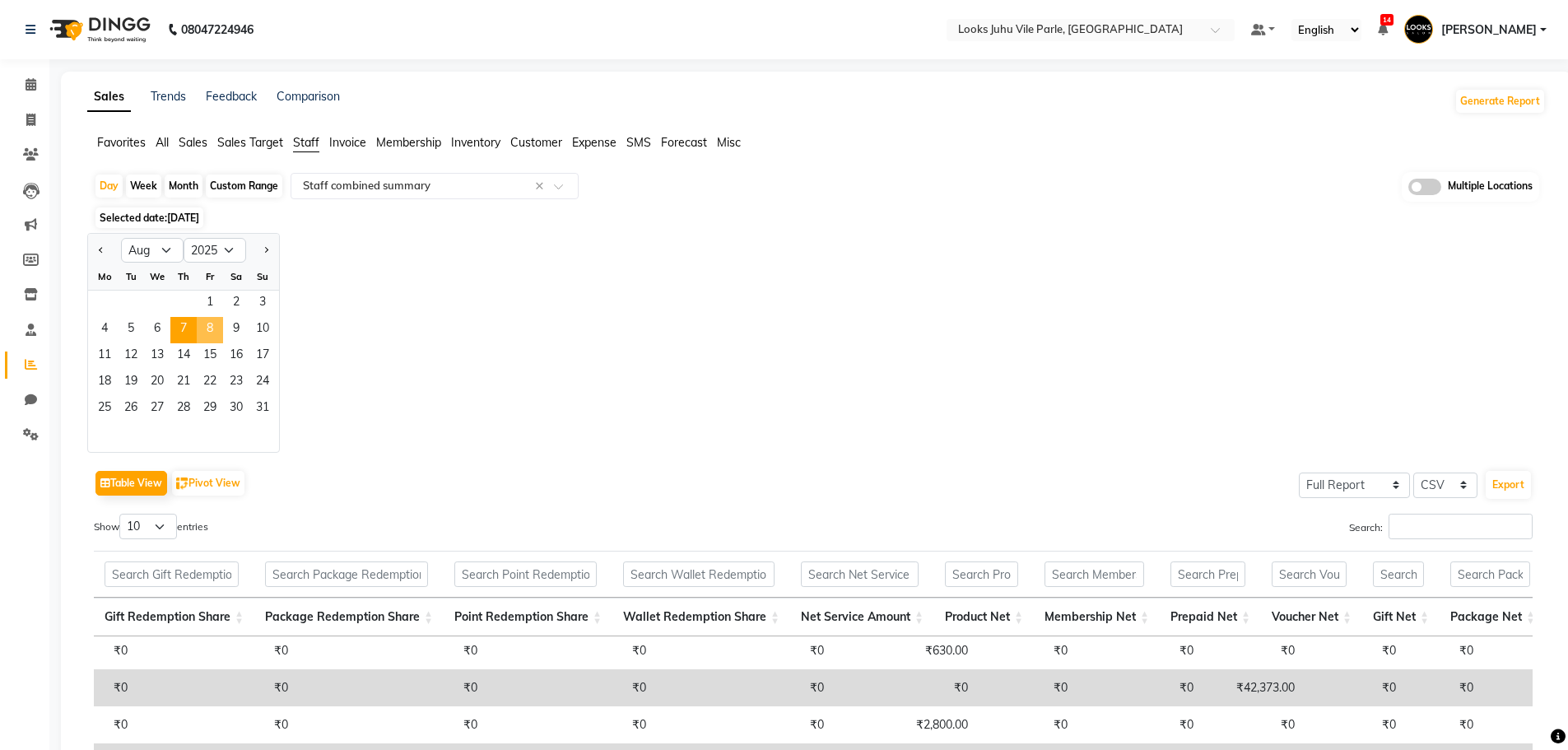
click at [215, 321] on span "8" at bounding box center [209, 330] width 26 height 26
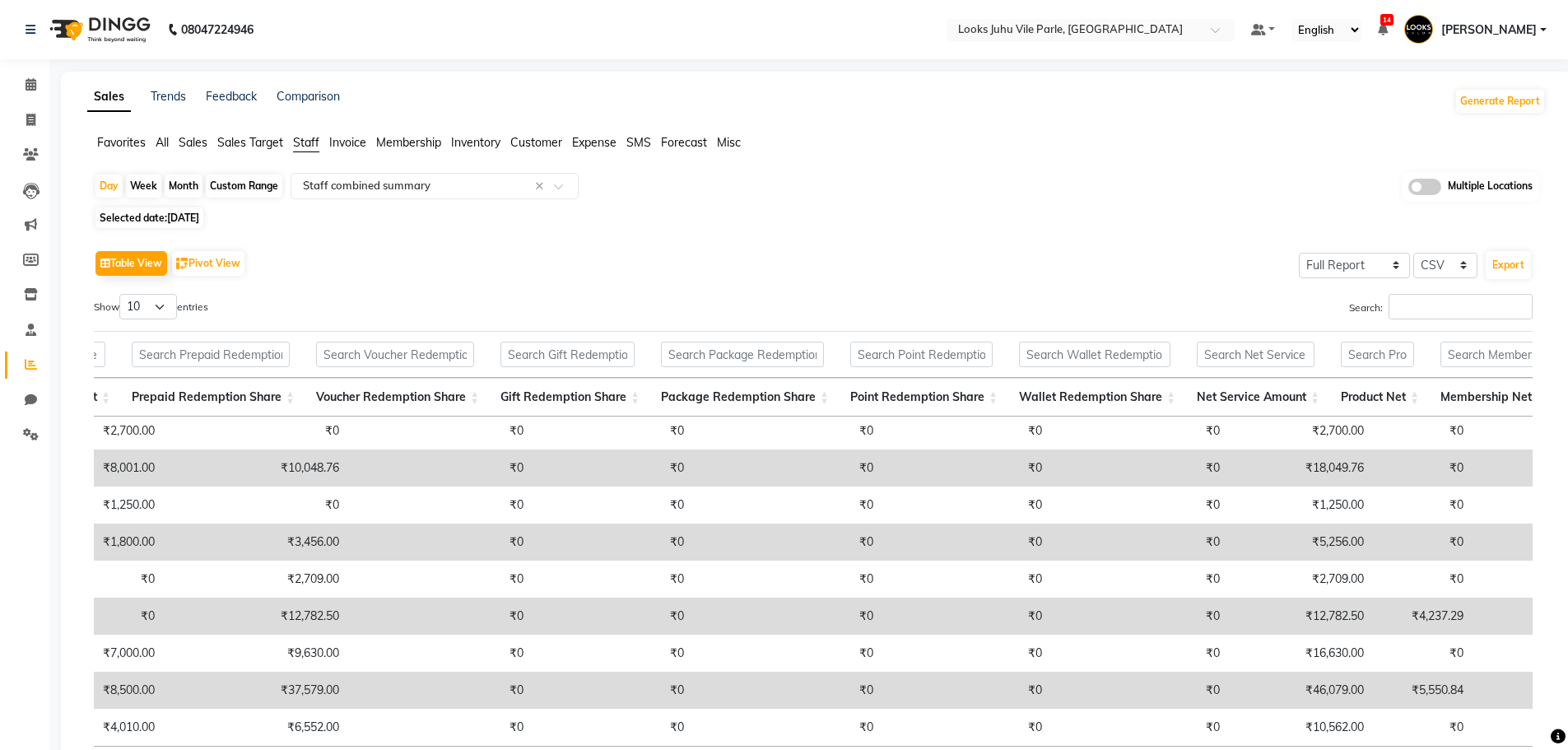
click at [160, 213] on span "Selected date: [DATE]" at bounding box center [149, 218] width 108 height 20
select select "8"
select select "2025"
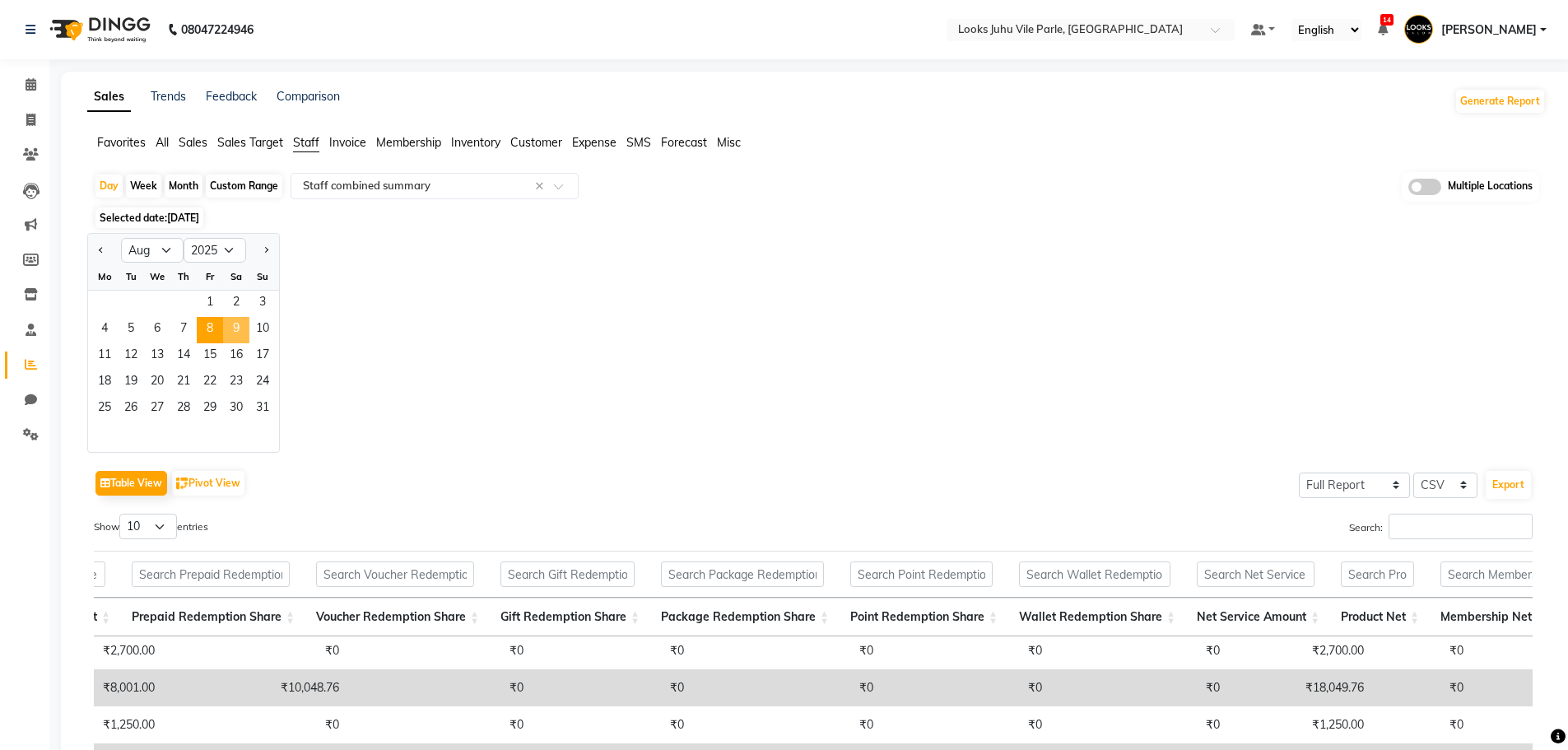
click at [240, 328] on span "9" at bounding box center [236, 330] width 26 height 26
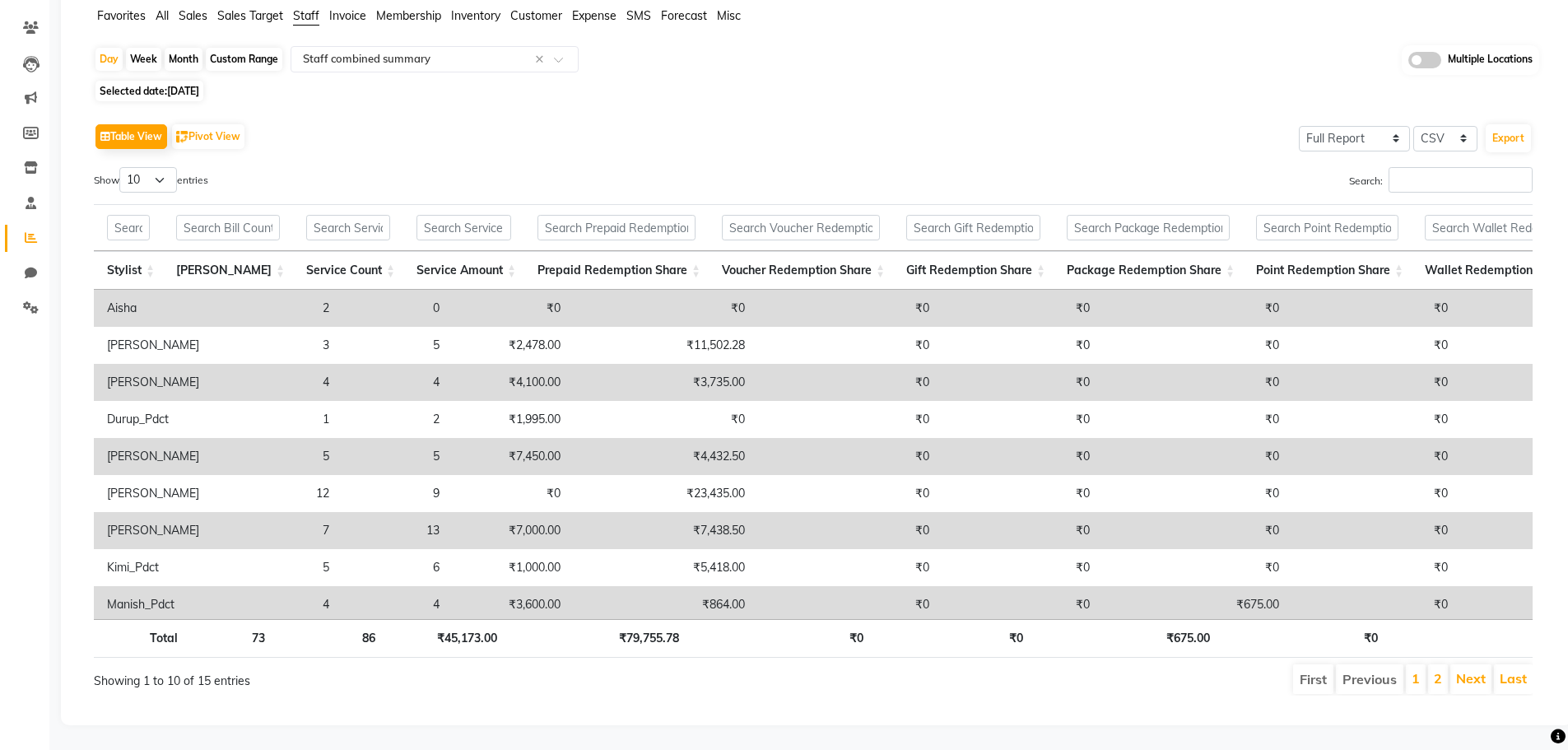
click at [507, 596] on div "Stylist Bill Count Service Count Service Amount Prepaid Redemption Share Vouche…" at bounding box center [813, 455] width 1438 height 329
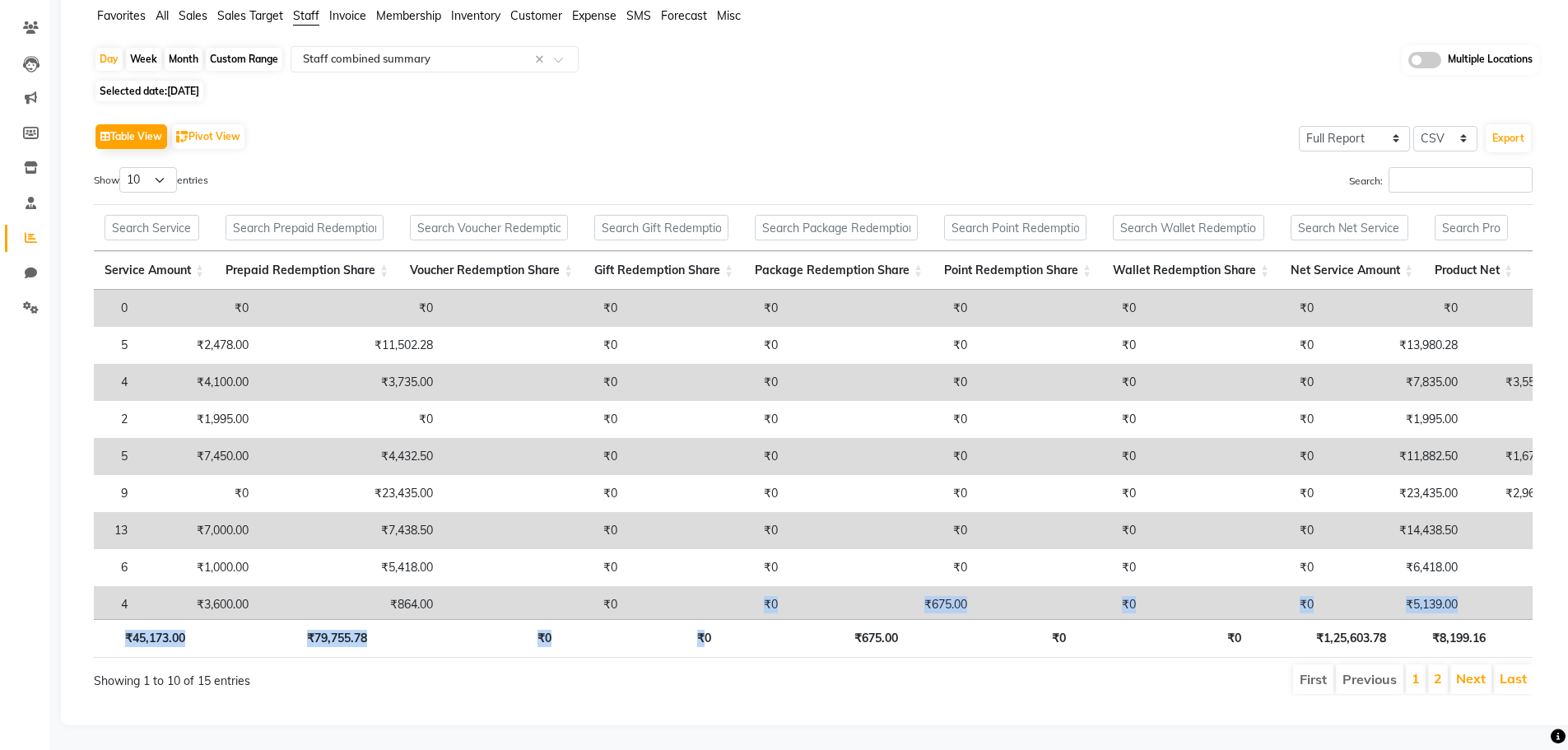
drag, startPoint x: 706, startPoint y: 608, endPoint x: 656, endPoint y: 602, distance: 50.4
click at [656, 602] on div "Stylist Bill Count Service Count Service Amount Prepaid Redemption Share Vouche…" at bounding box center [813, 431] width 1438 height 463
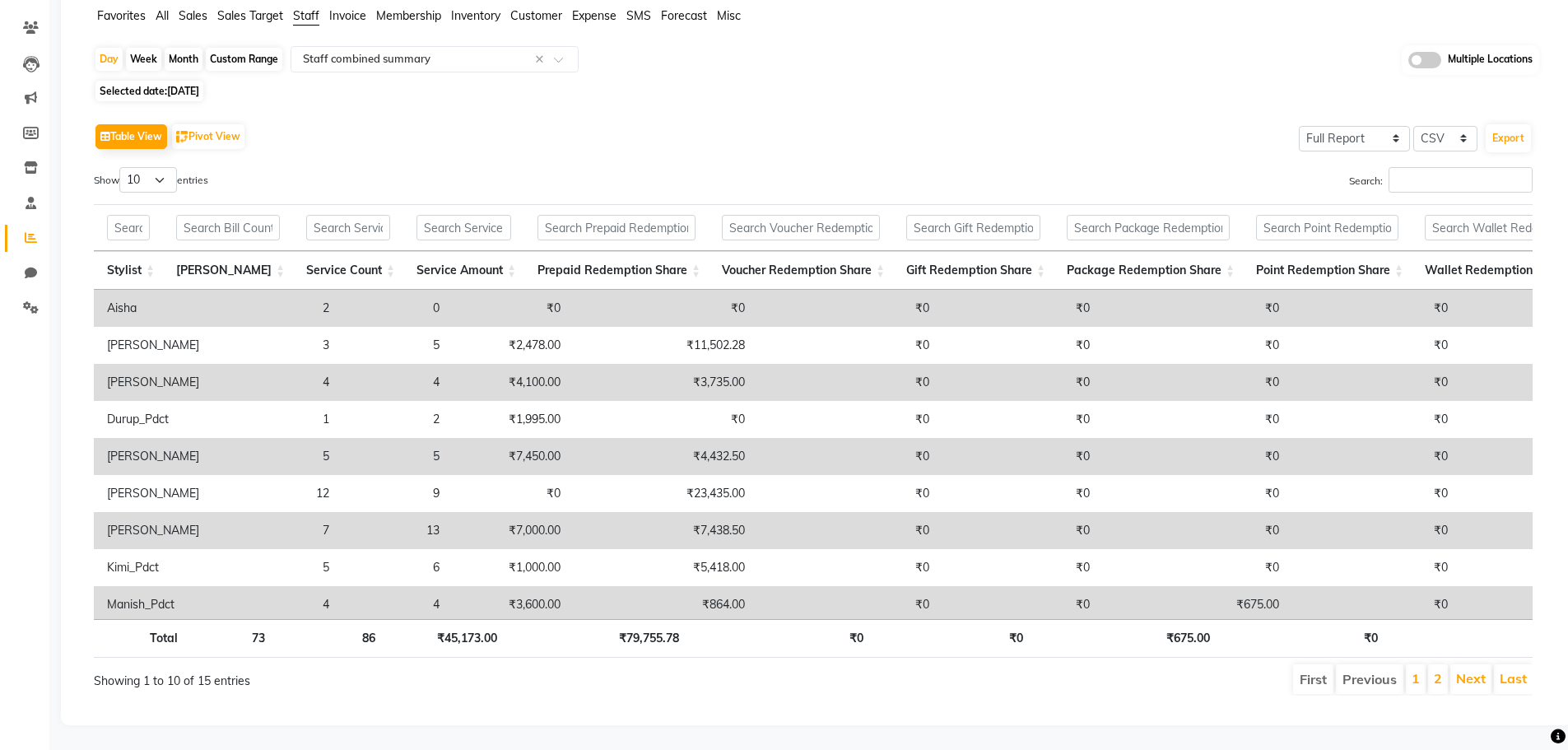
click at [183, 87] on span "Selected date: [DATE]" at bounding box center [149, 91] width 108 height 20
select select "8"
select select "2025"
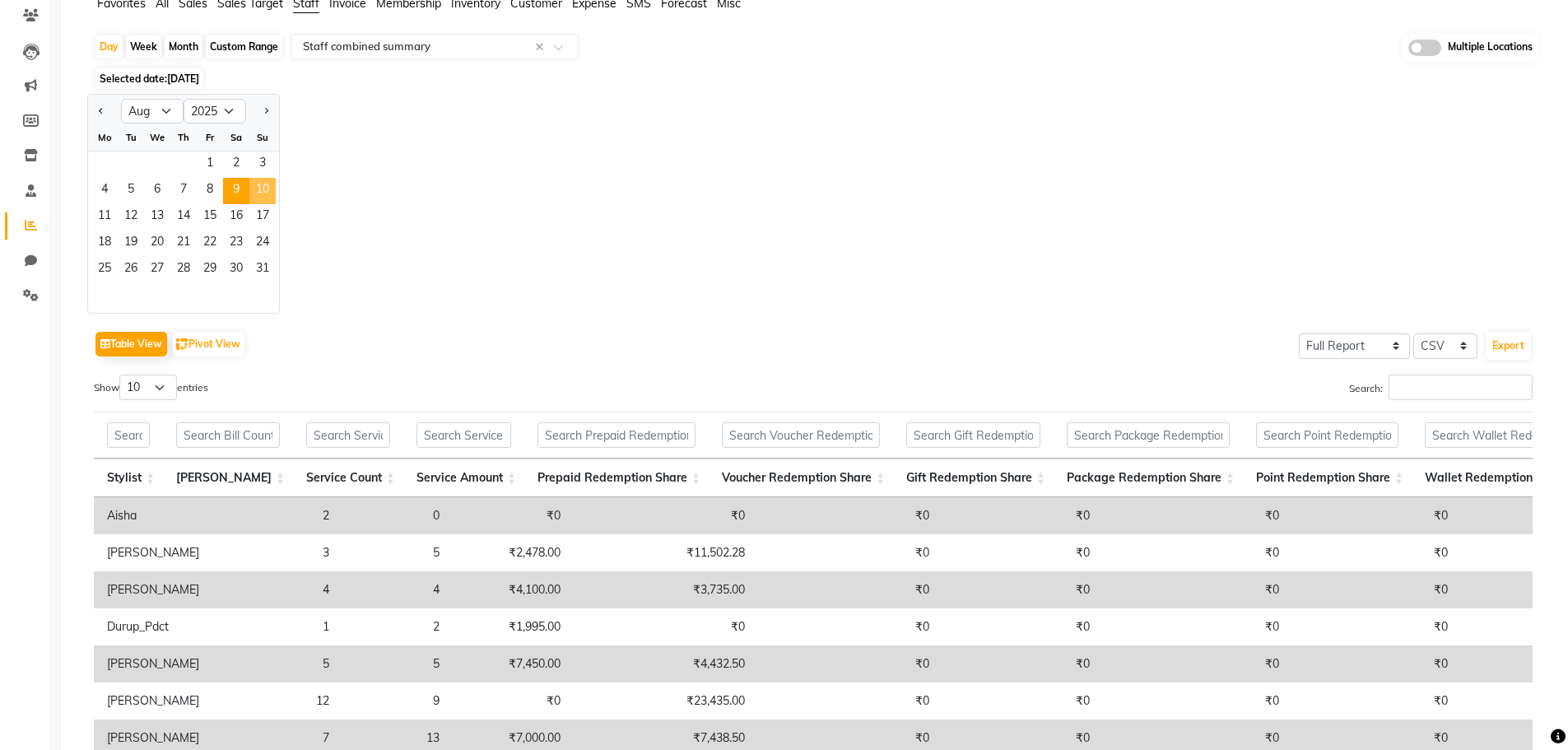
click at [263, 196] on span "10" at bounding box center [262, 191] width 26 height 26
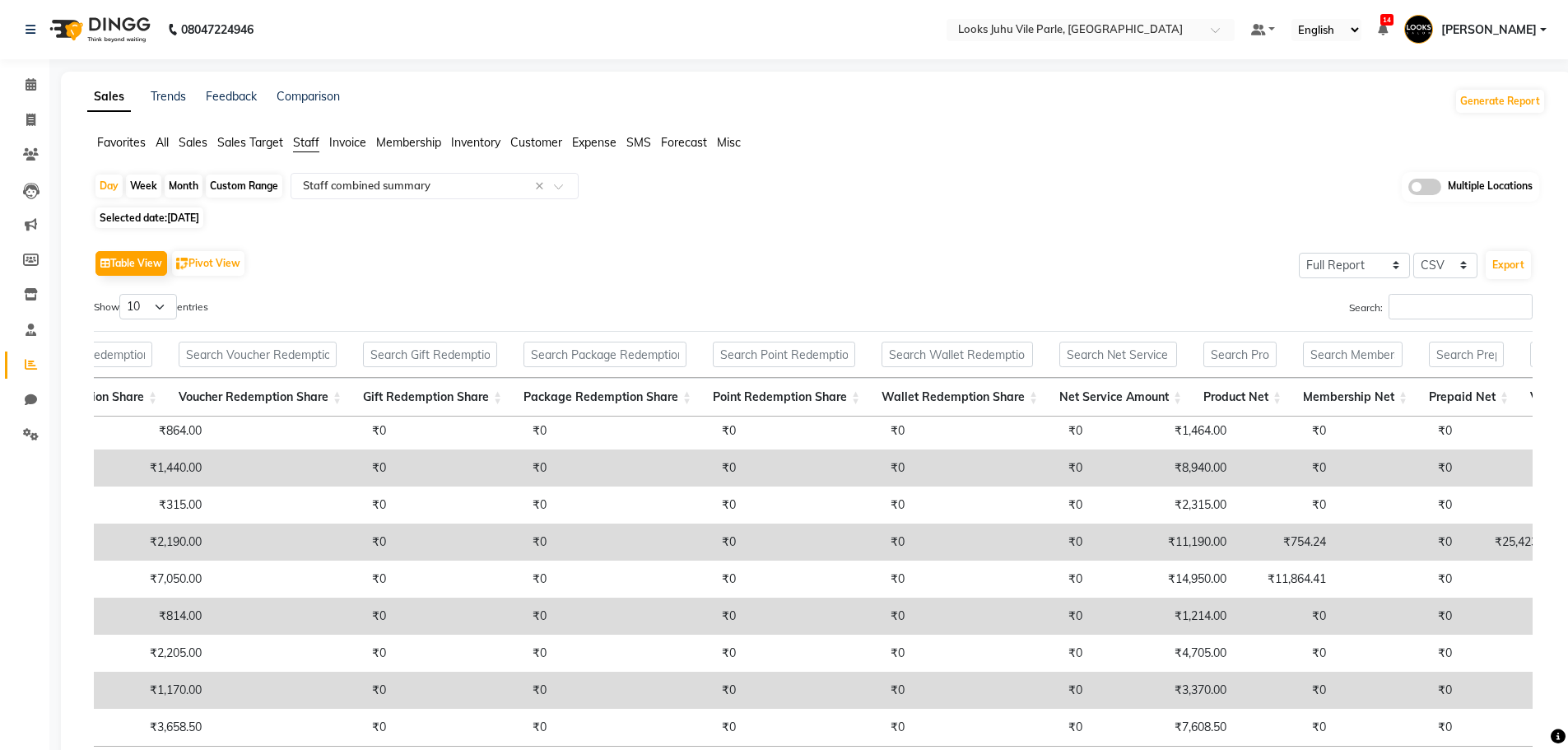
click at [198, 215] on span "[DATE]" at bounding box center [183, 217] width 32 height 13
select select "8"
select select "2025"
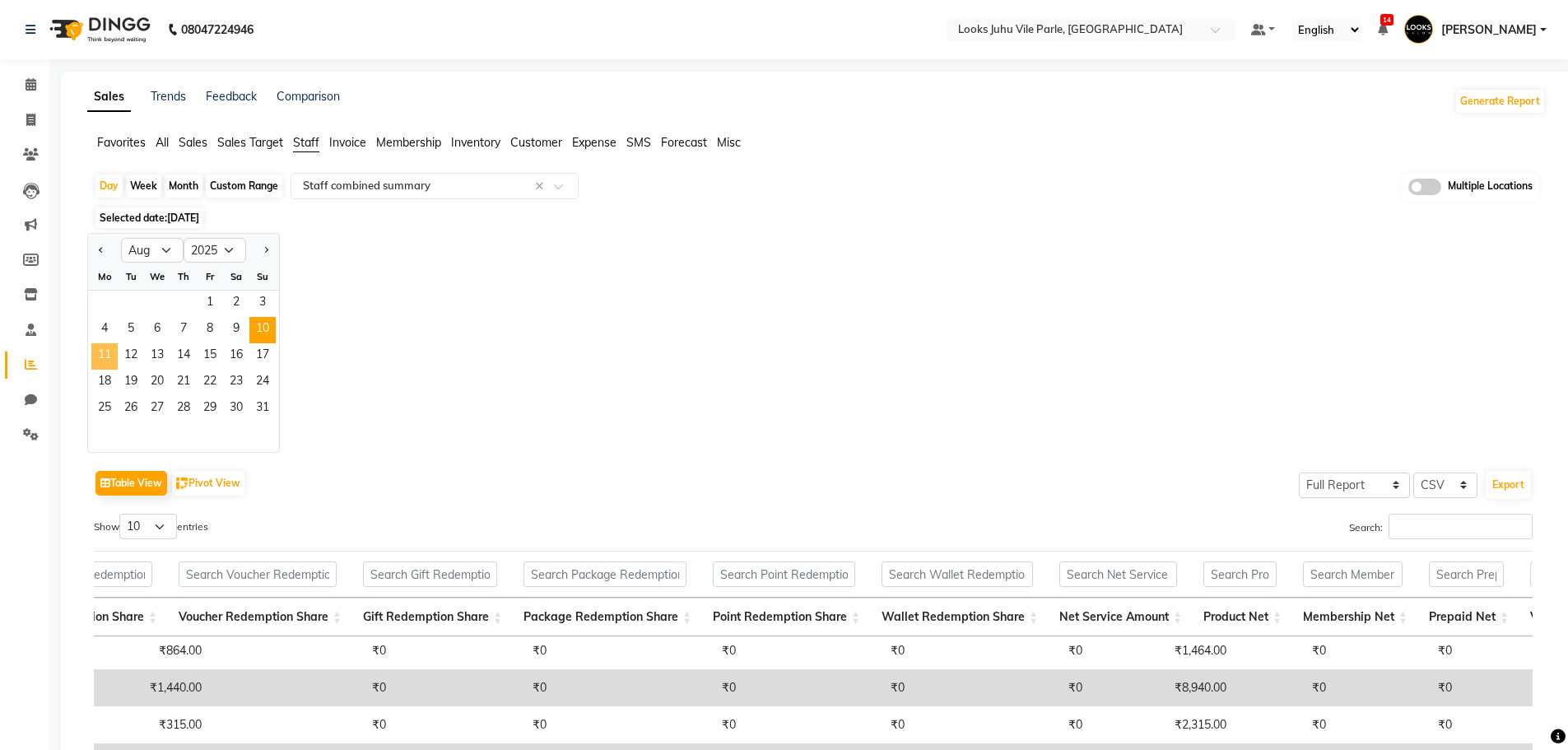
click at [108, 351] on span "11" at bounding box center [104, 356] width 26 height 26
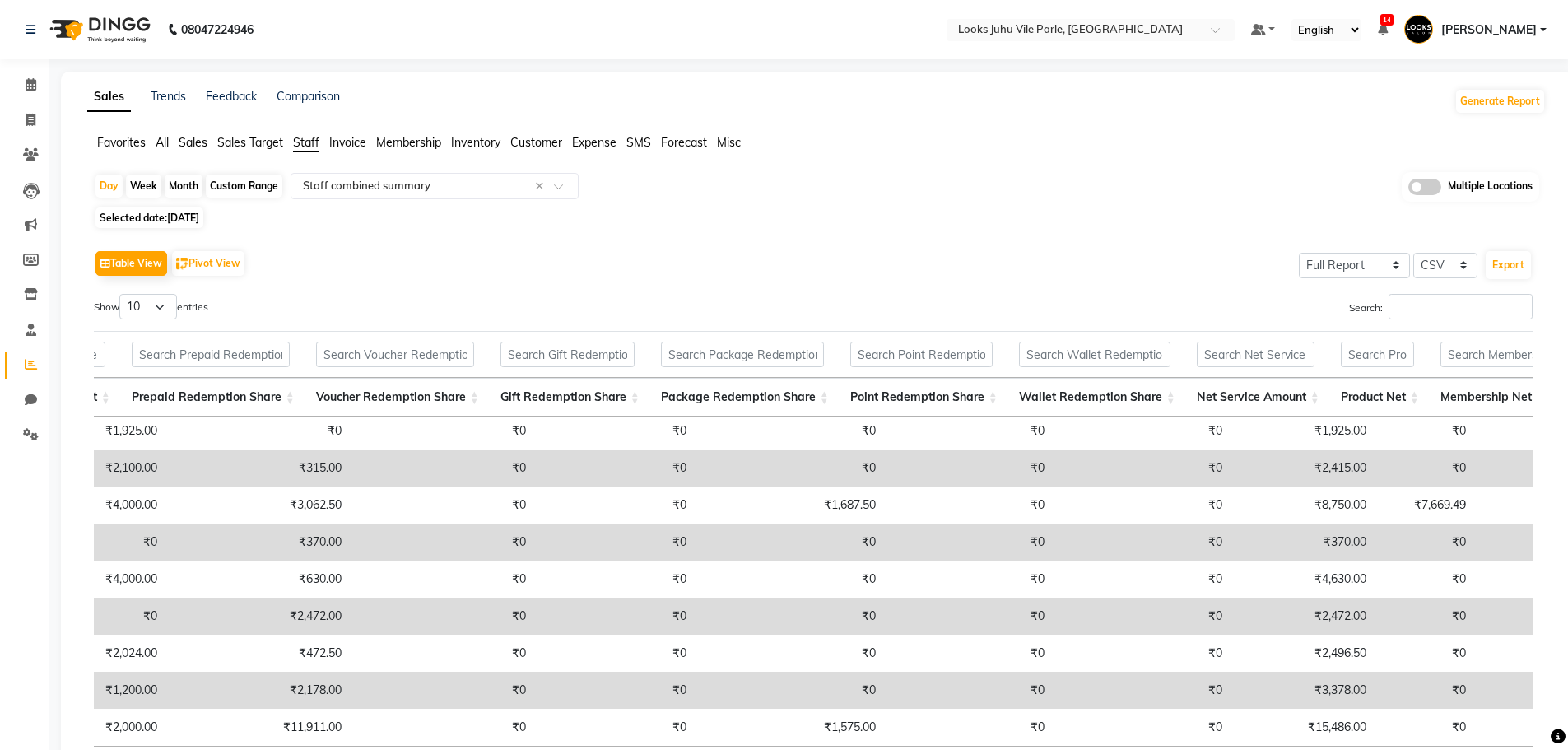
click at [193, 218] on span "[DATE]" at bounding box center [183, 217] width 32 height 13
select select "8"
select select "2025"
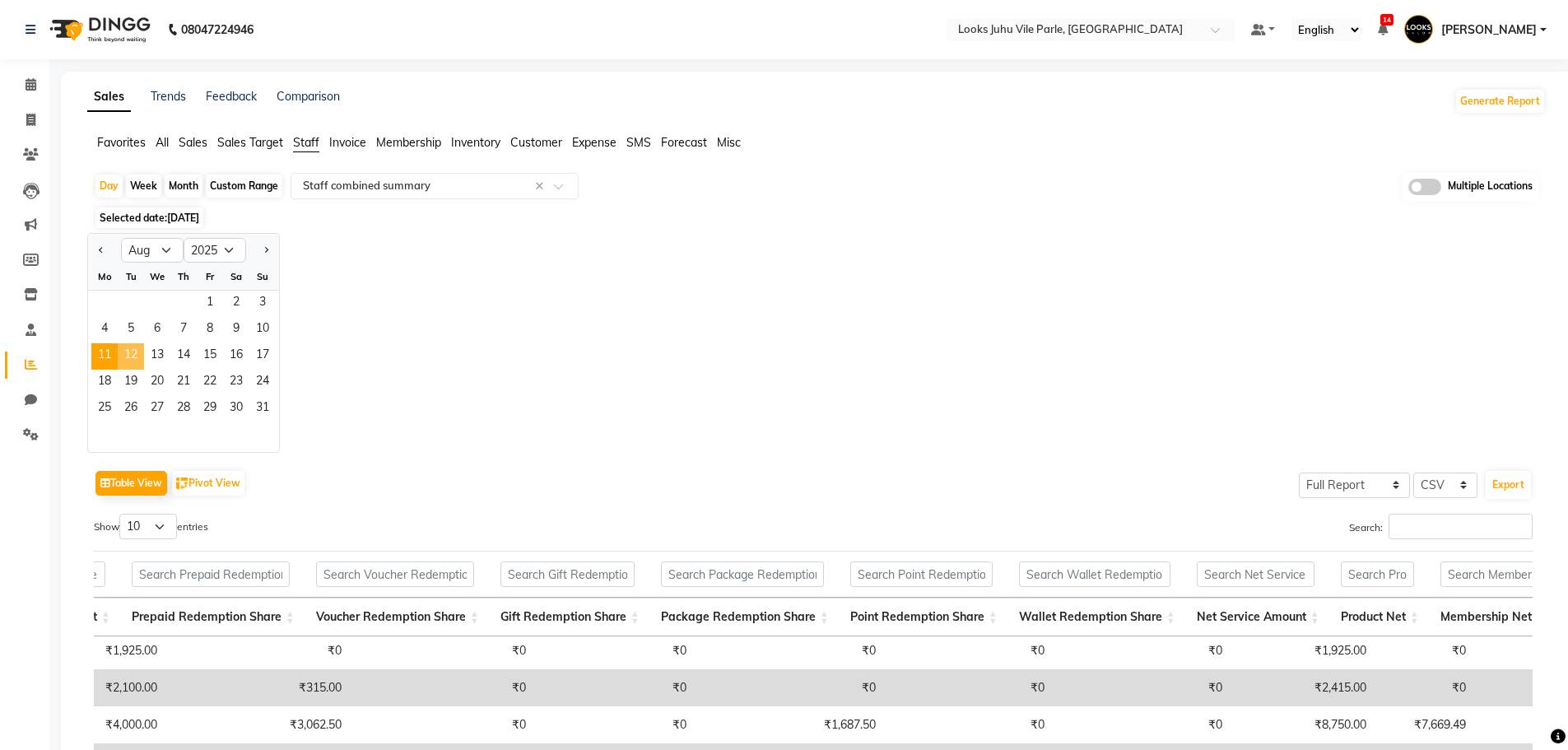
click at [133, 353] on span "12" at bounding box center [131, 356] width 26 height 26
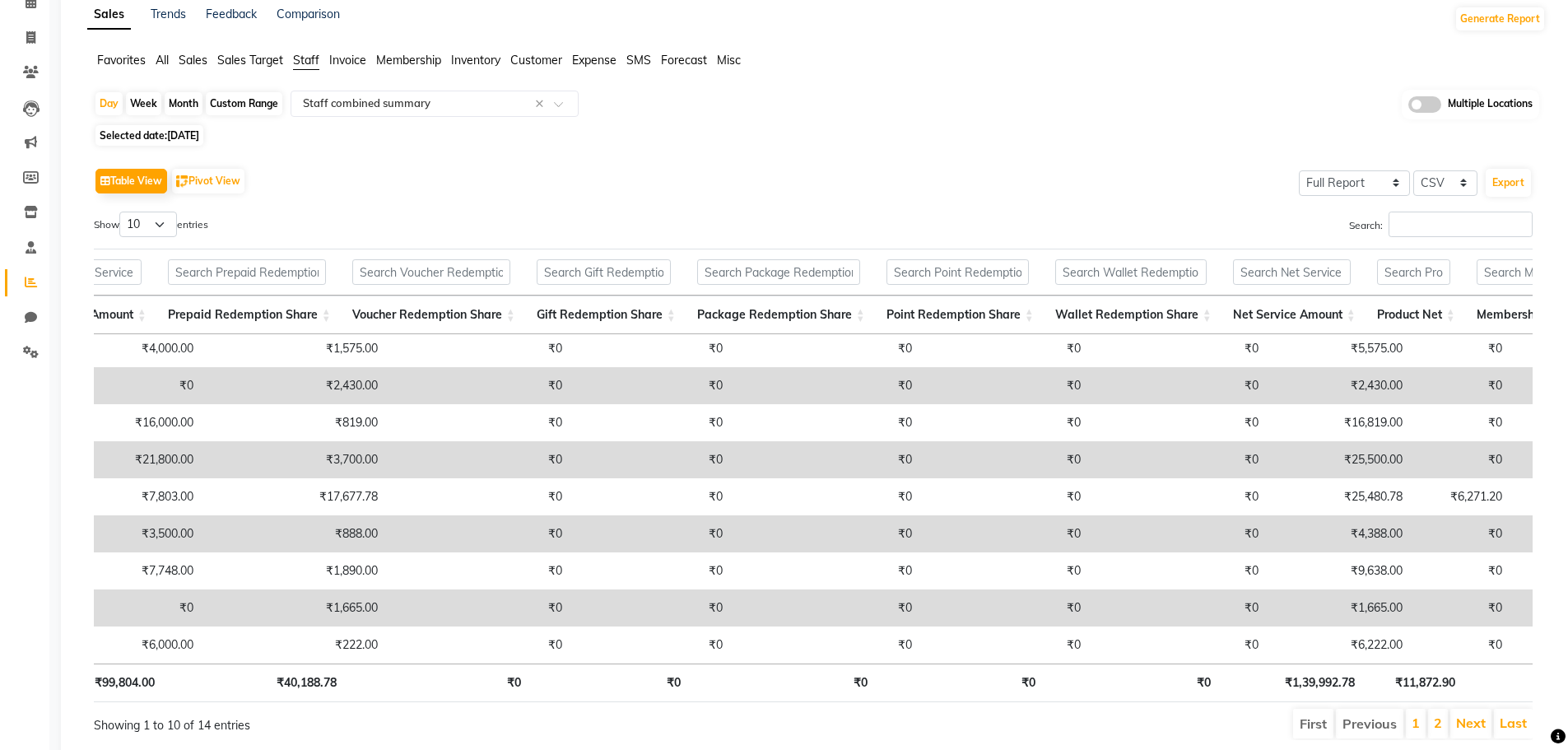
click at [195, 134] on span "[DATE]" at bounding box center [183, 135] width 32 height 13
select select "8"
select select "2025"
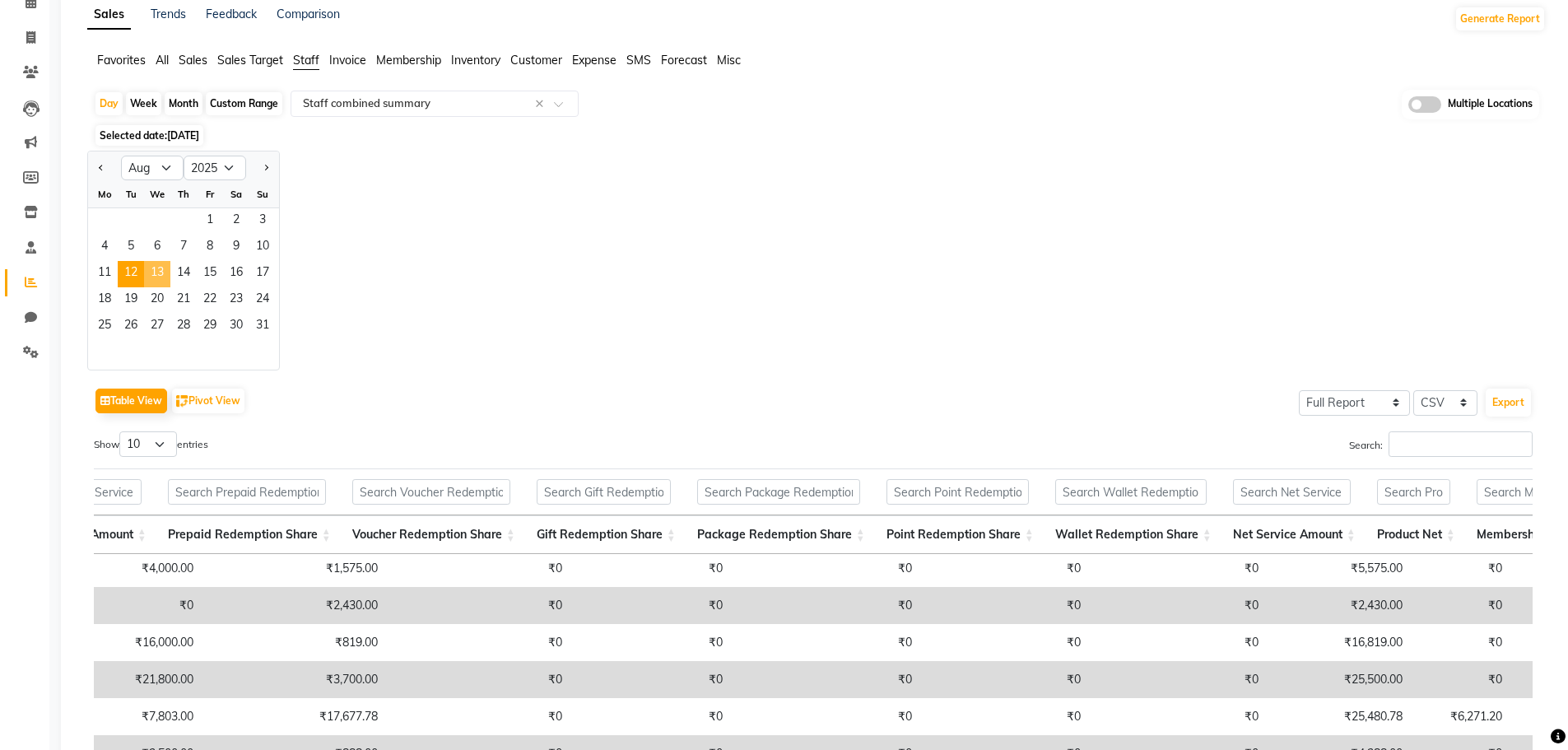
click at [159, 271] on span "13" at bounding box center [157, 274] width 26 height 26
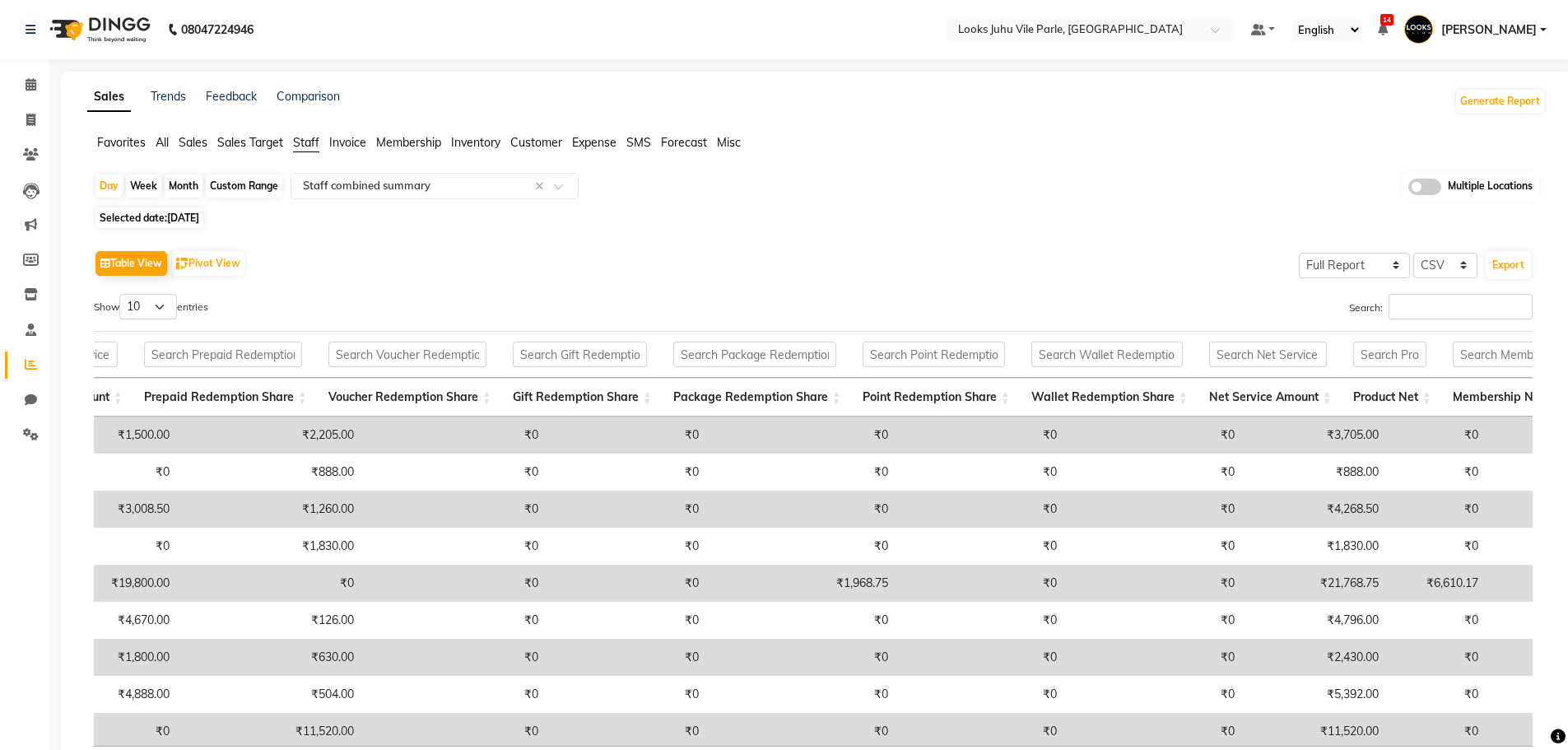
click at [168, 226] on span "Selected date: [DATE]" at bounding box center [149, 218] width 108 height 20
select select "8"
select select "2025"
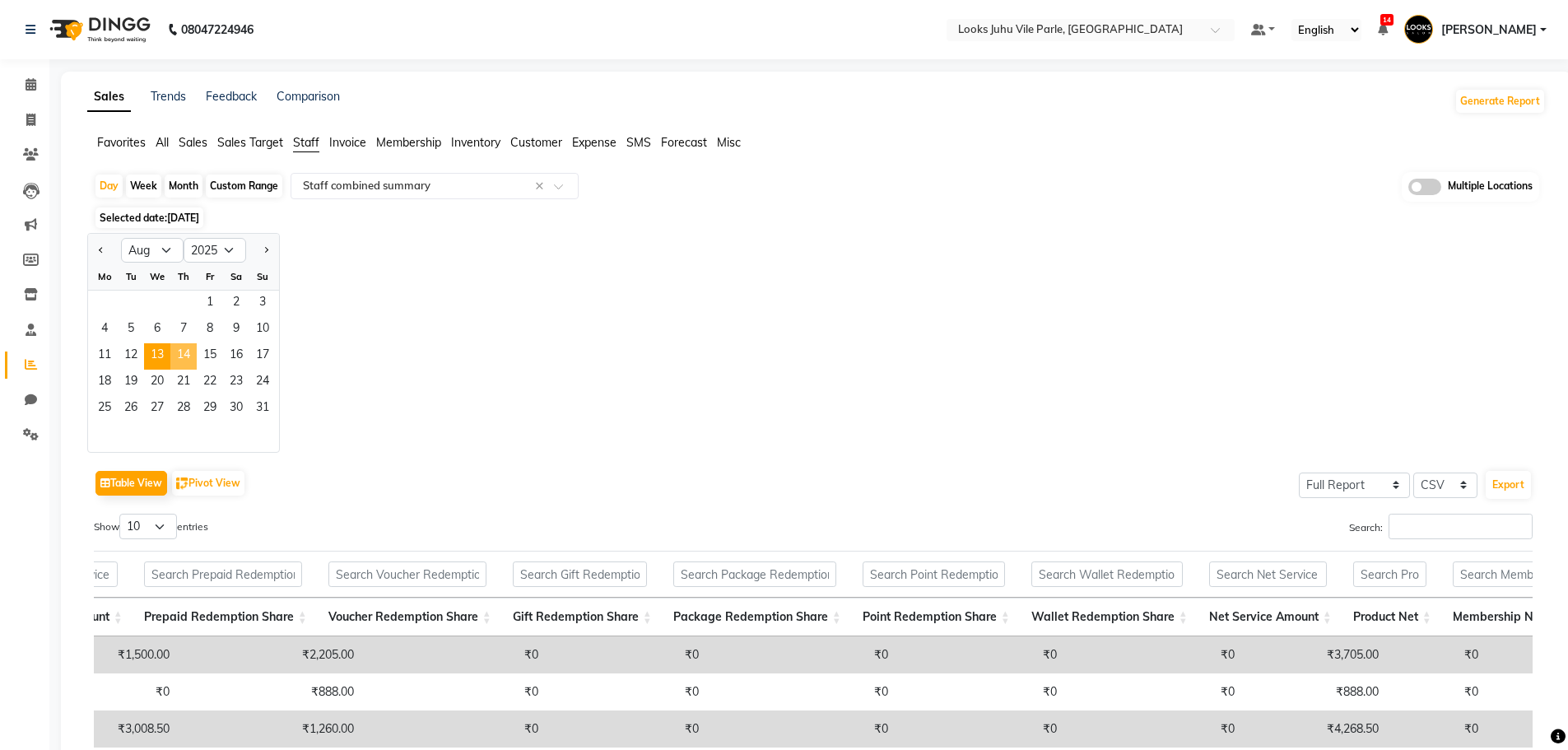
click at [181, 359] on span "14" at bounding box center [183, 356] width 26 height 26
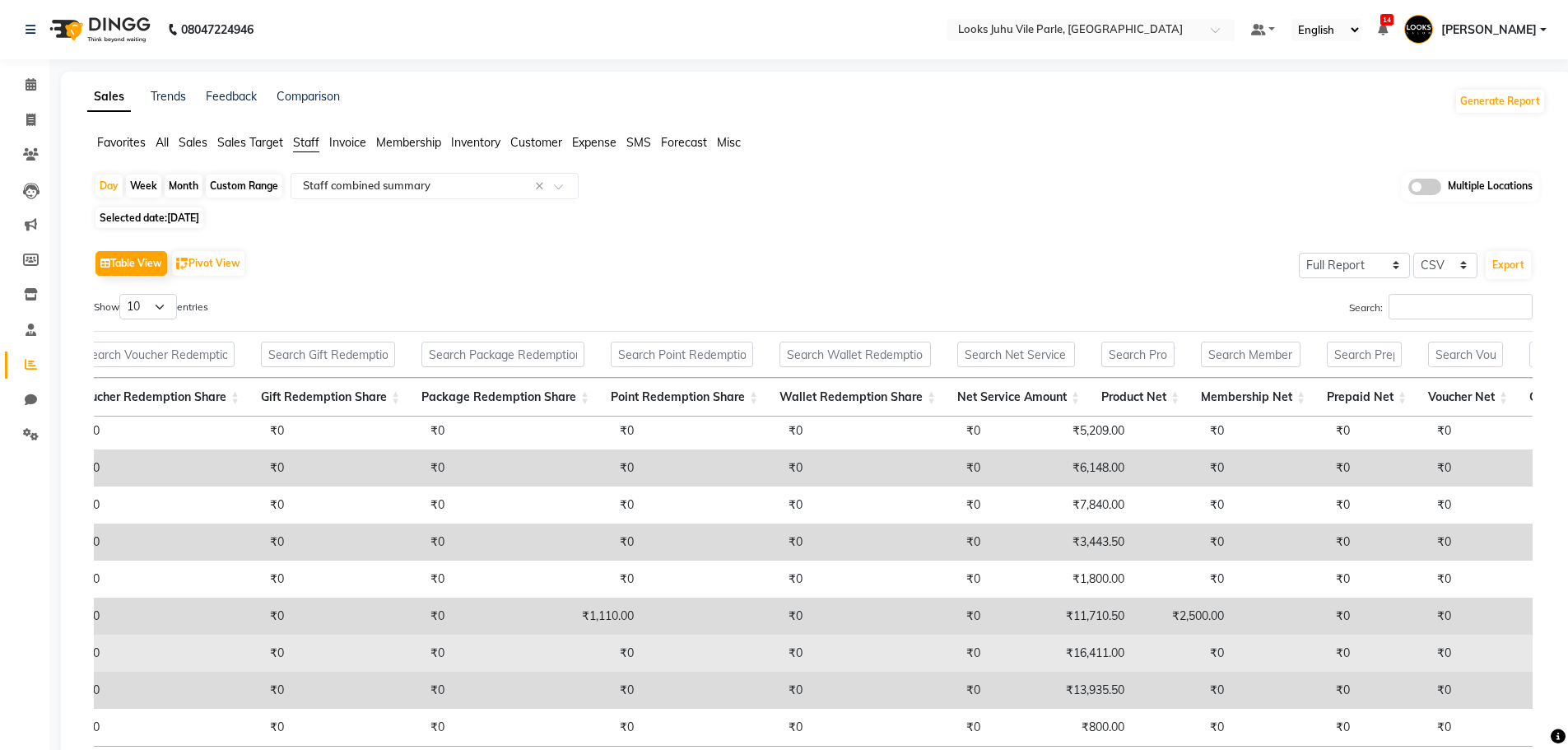
click at [1046, 637] on td "₹16,411.00" at bounding box center [1065, 653] width 144 height 37
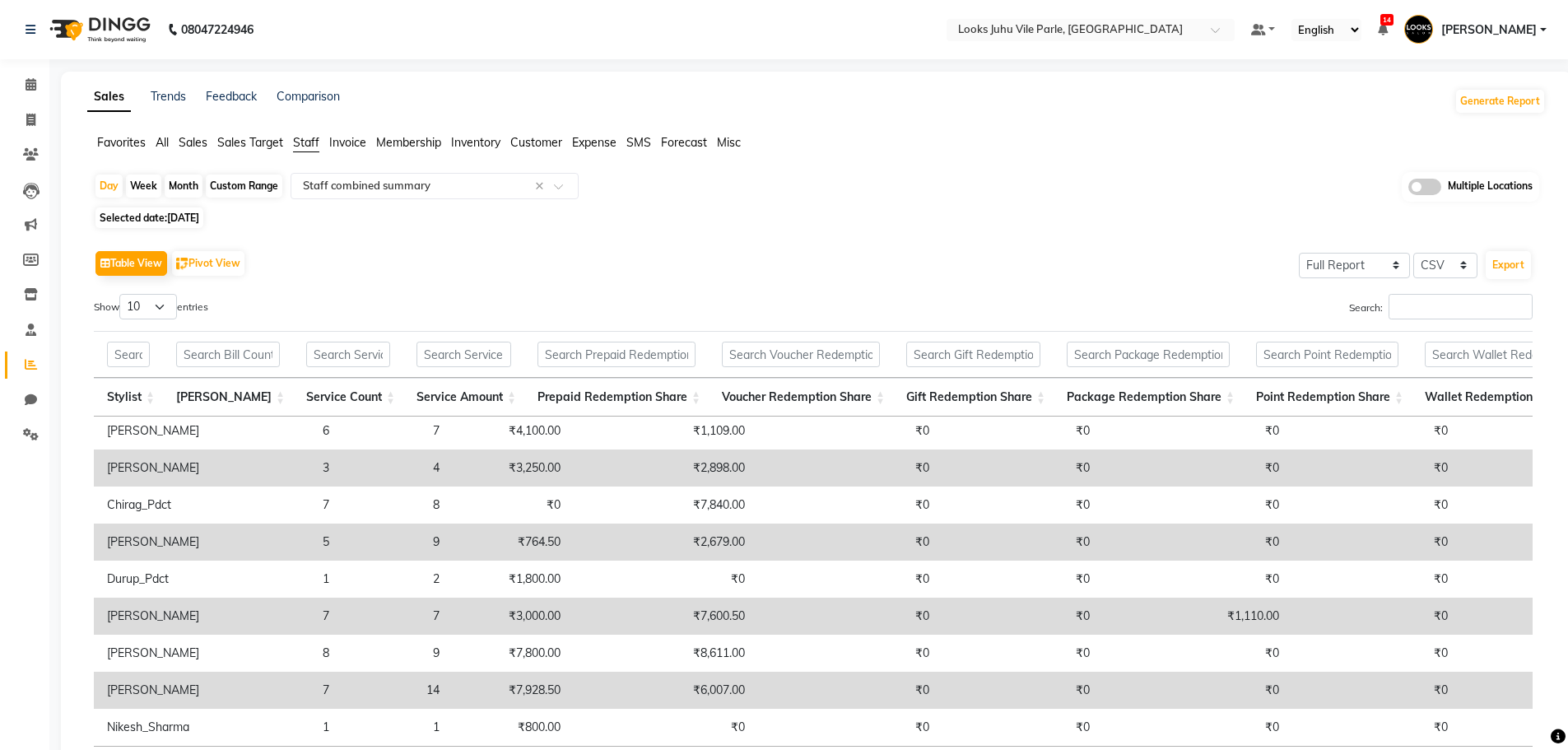
click at [199, 212] on span "[DATE]" at bounding box center [183, 217] width 32 height 13
select select "8"
select select "2025"
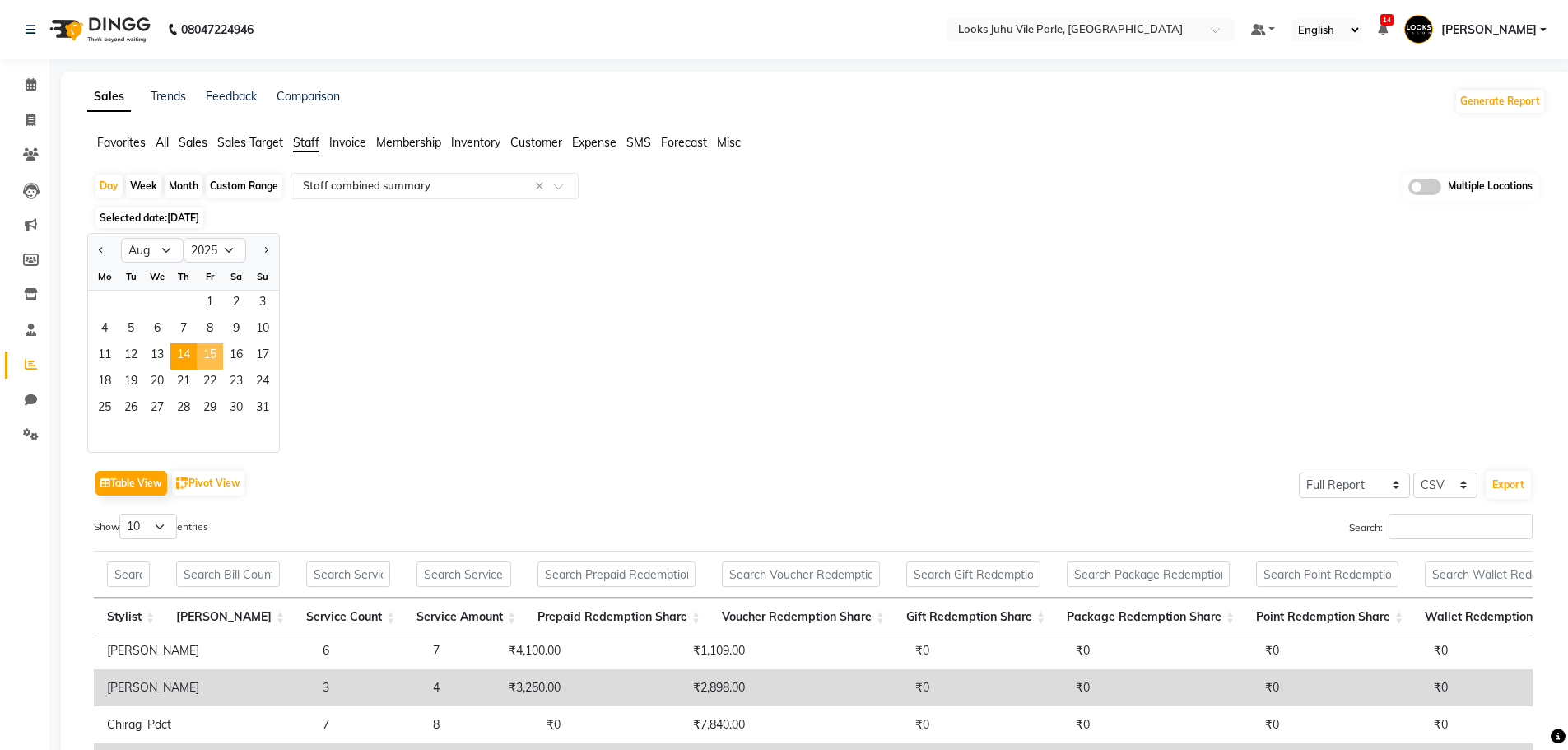
click at [206, 355] on span "15" at bounding box center [209, 356] width 26 height 26
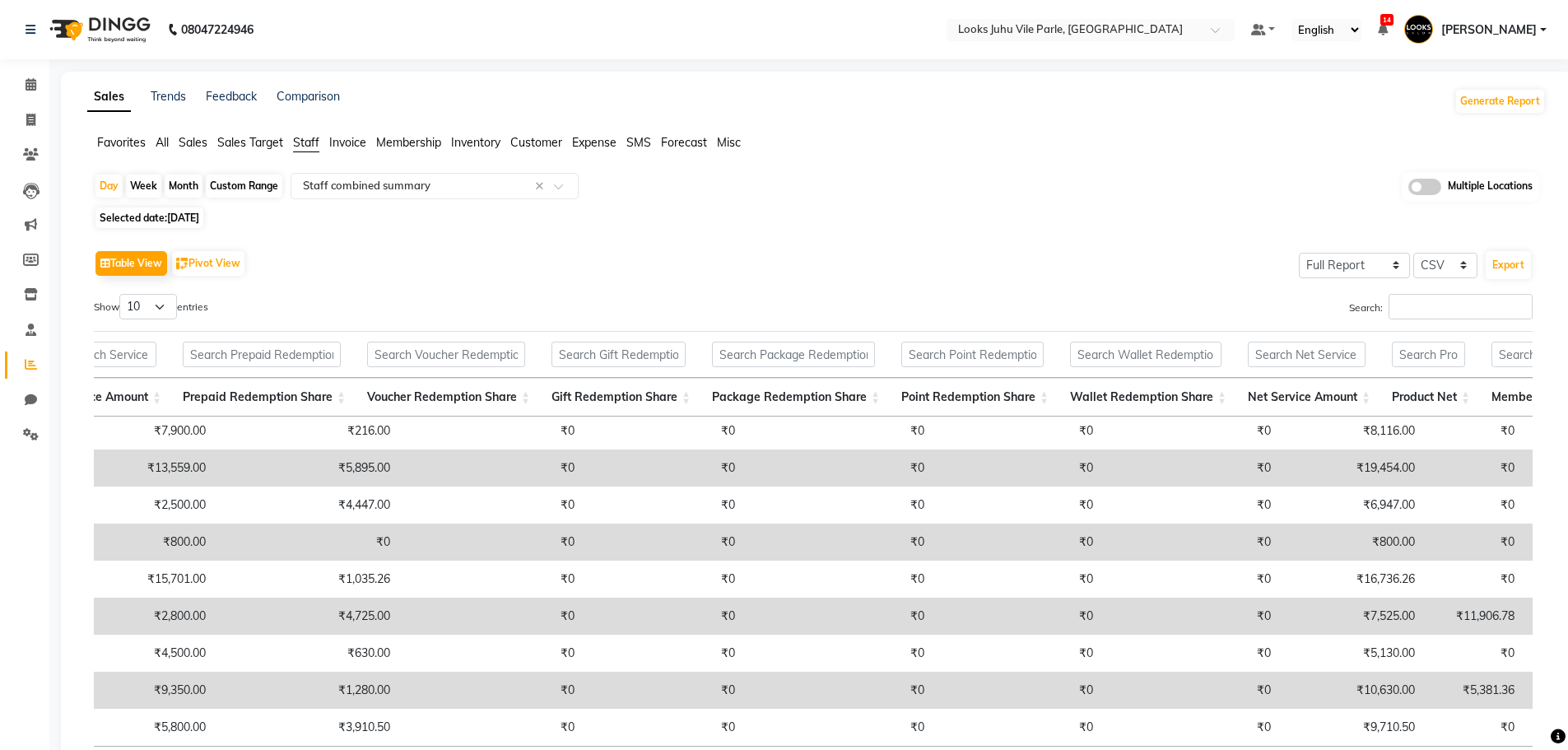
click at [204, 227] on span "Selected date: [DATE]" at bounding box center [149, 218] width 108 height 20
select select "8"
select select "2025"
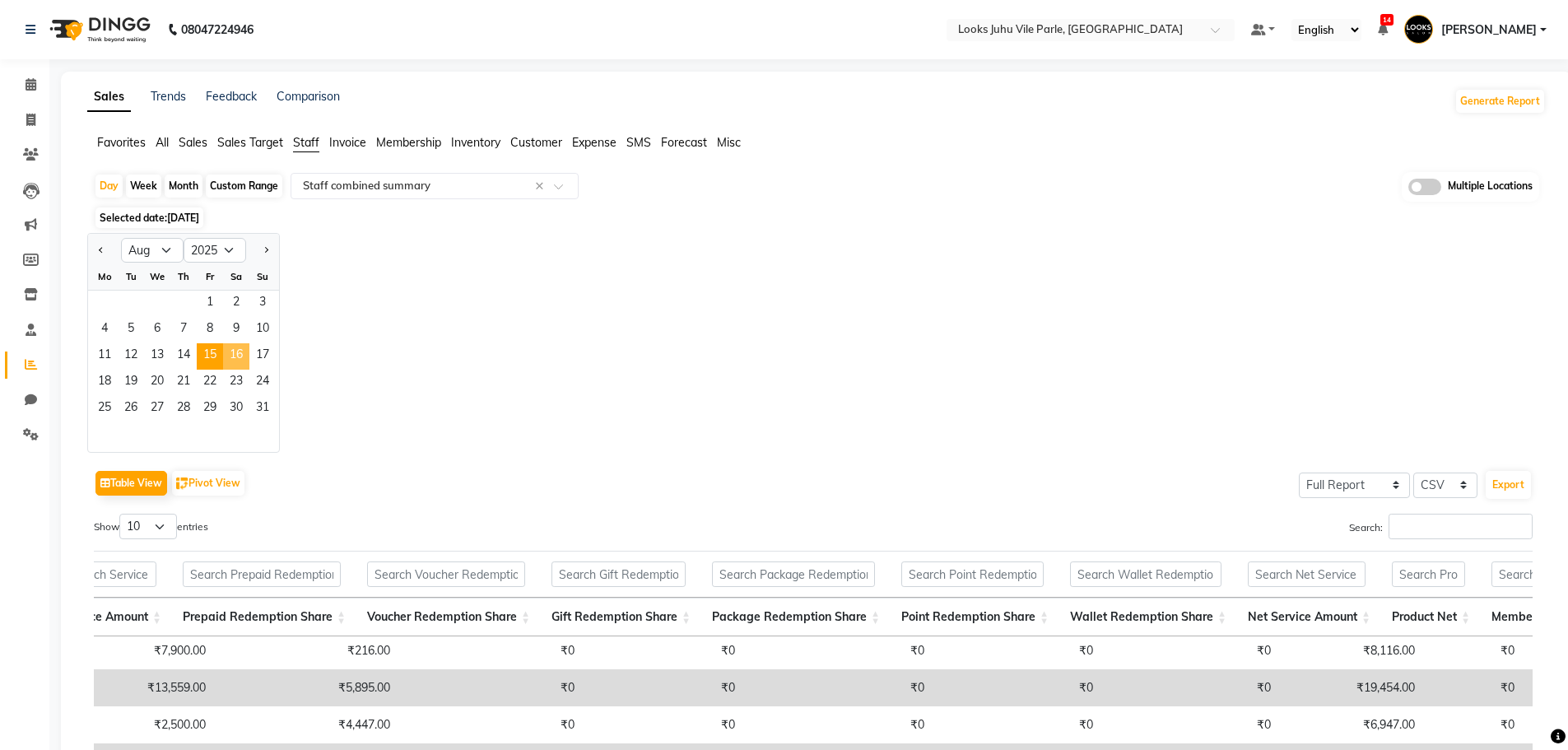
click at [229, 361] on span "16" at bounding box center [236, 356] width 26 height 26
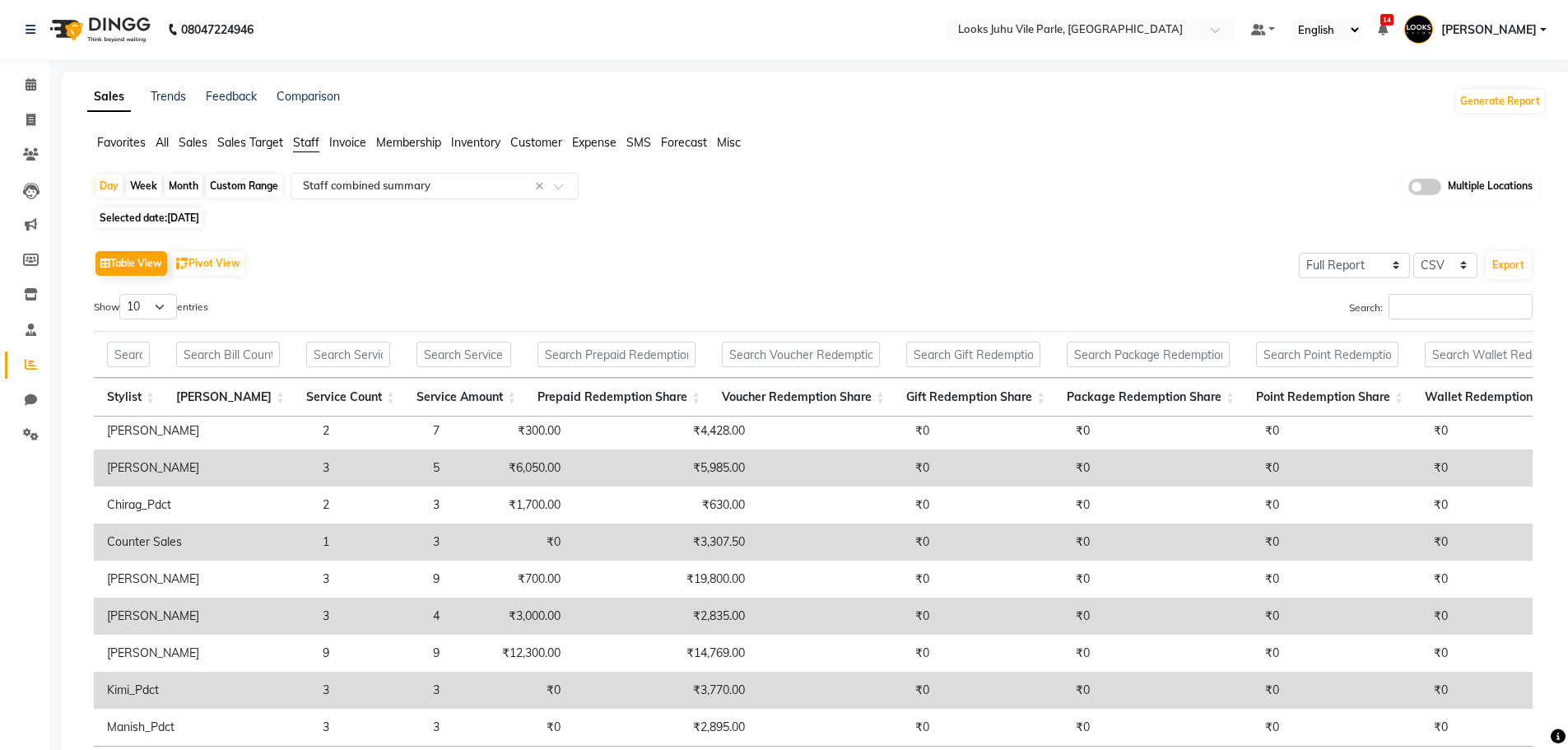
click at [187, 217] on span "[DATE]" at bounding box center [183, 217] width 32 height 13
select select "8"
select select "2025"
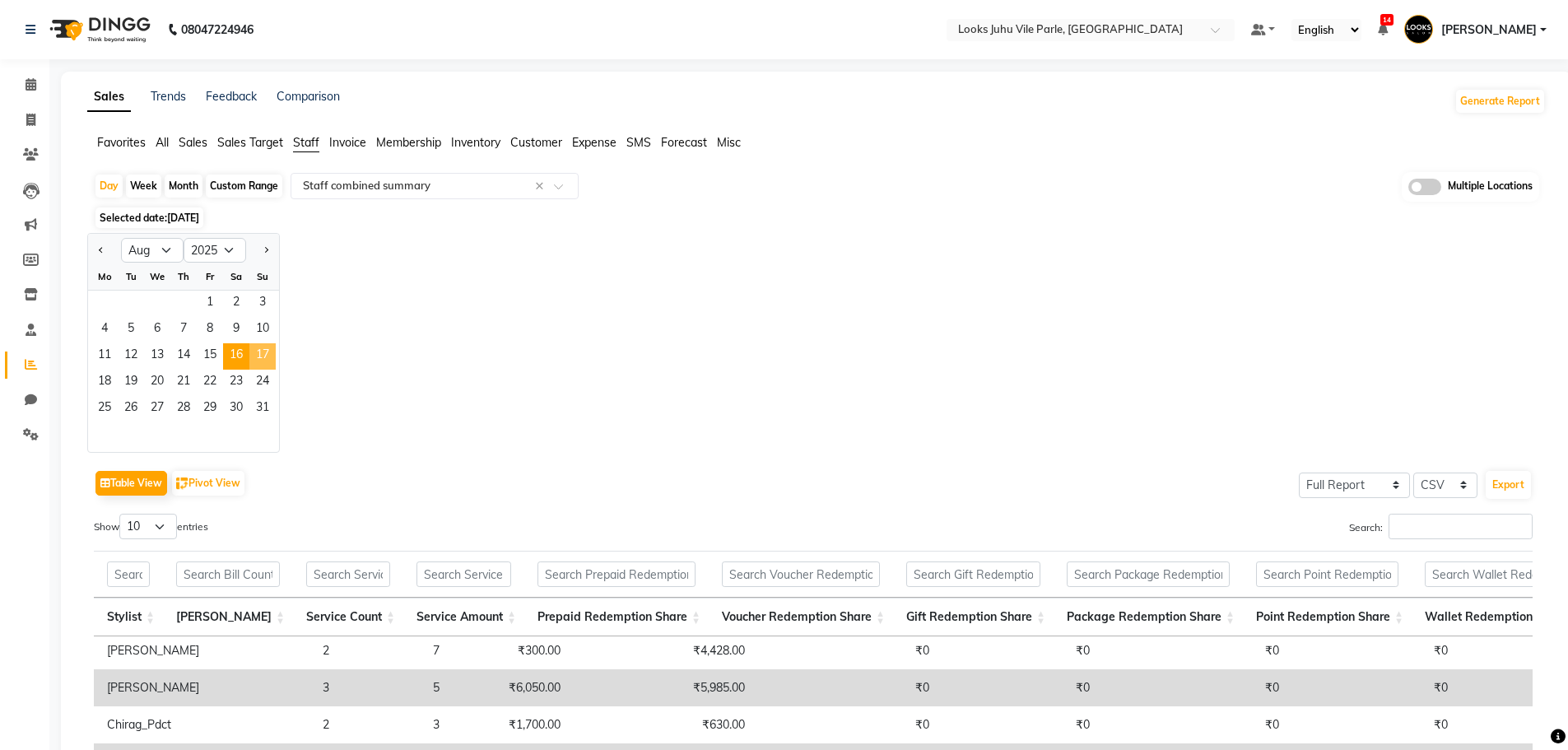
click at [259, 353] on span "17" at bounding box center [262, 356] width 26 height 26
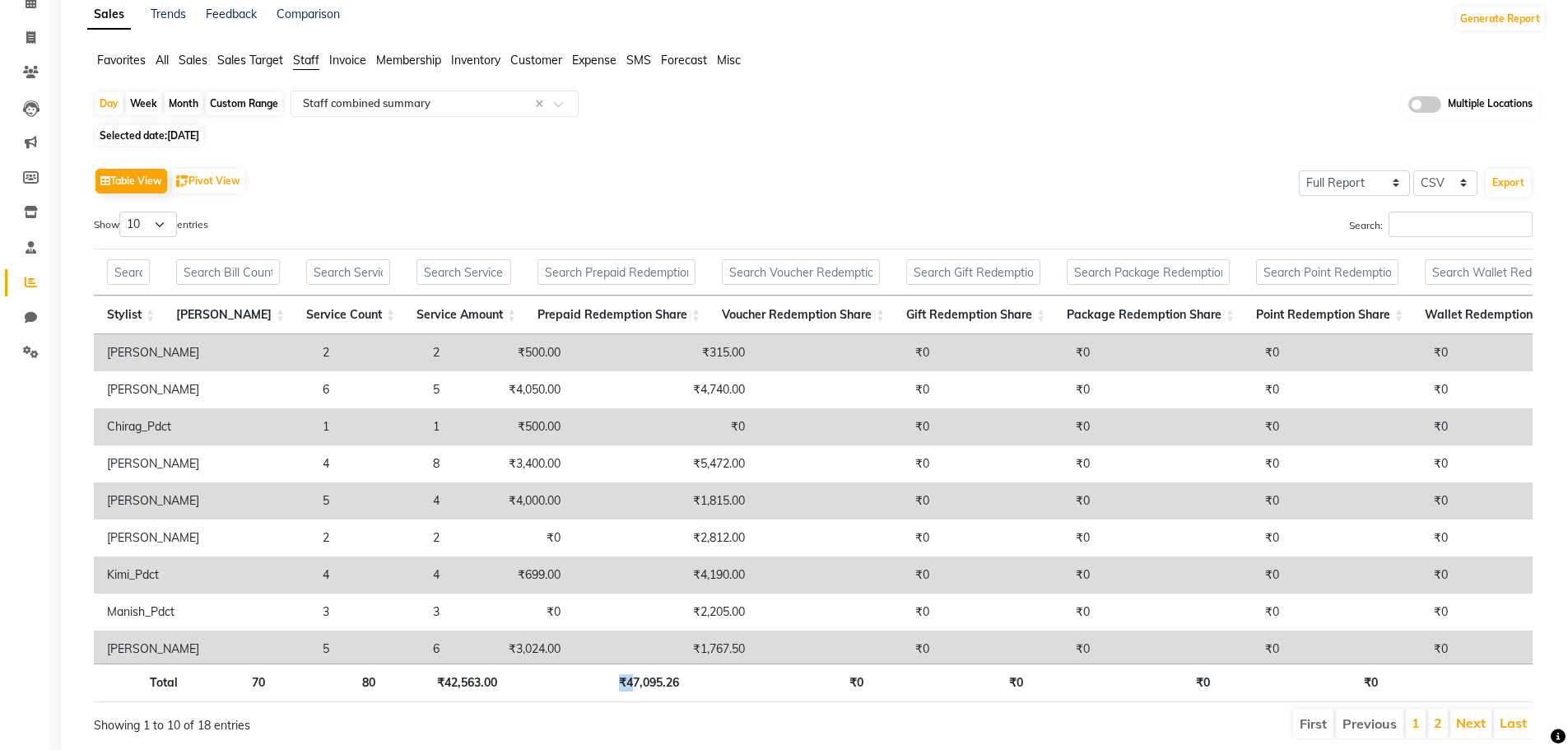
drag, startPoint x: 500, startPoint y: 663, endPoint x: 628, endPoint y: 677, distance: 128.8
click at [628, 677] on tr "Total 70 80 ₹42,563.00 ₹47,095.26 ₹0 ₹0 ₹0 ₹0 ₹0 ₹89,658.26 ₹8,317.79 ₹0 ₹42,37…" at bounding box center [1206, 683] width 2224 height 39
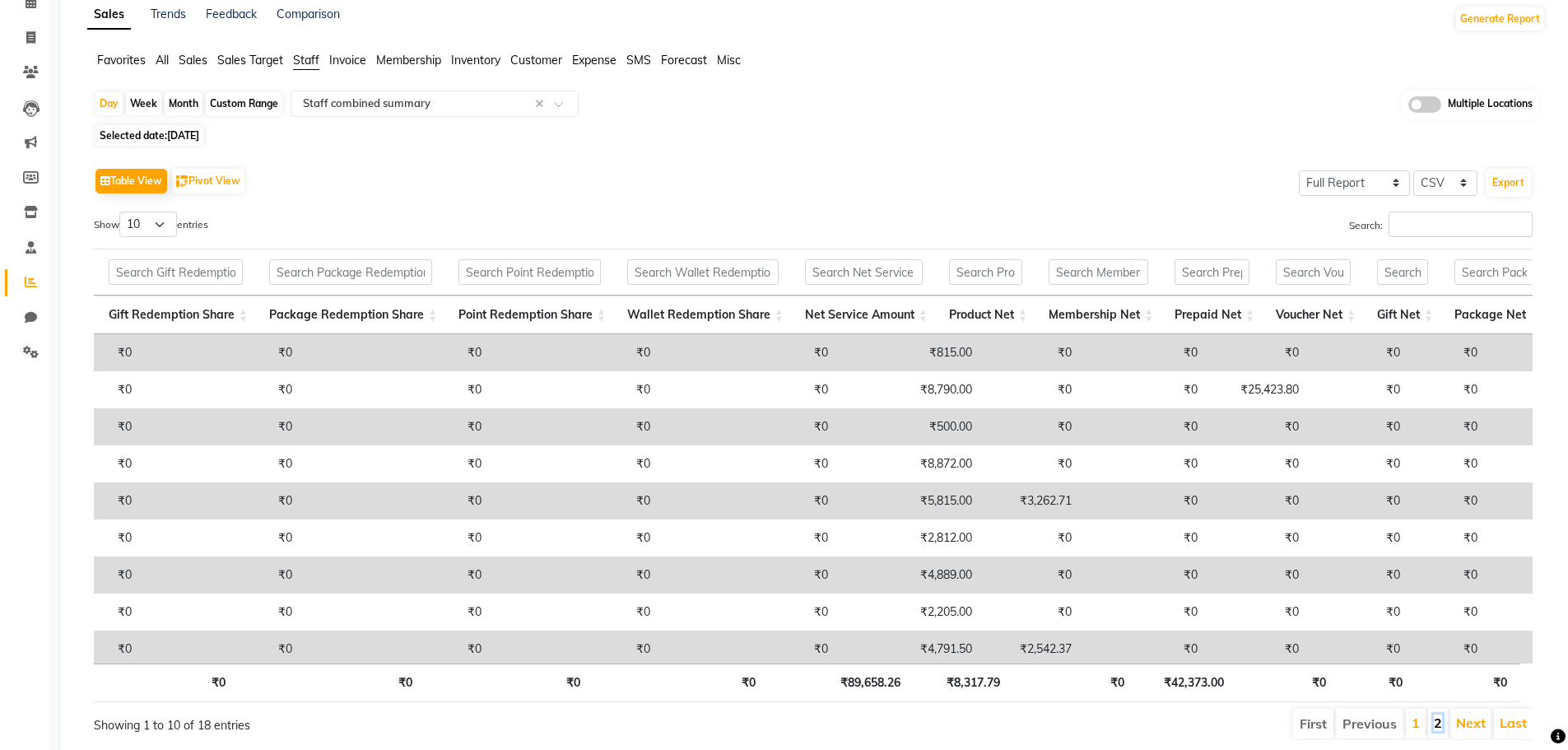
click at [1441, 719] on link "2" at bounding box center [1438, 722] width 8 height 16
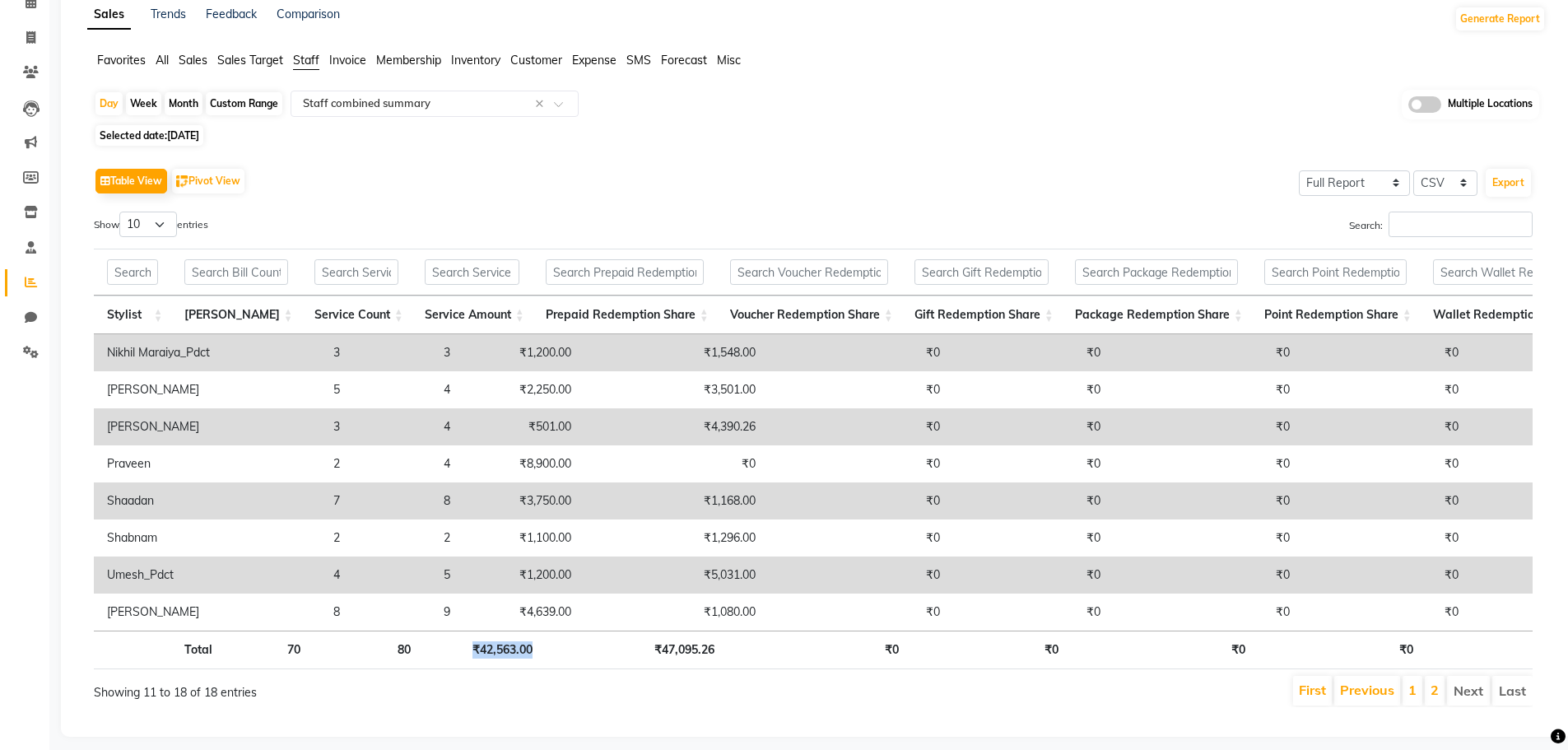
click at [1464, 706] on li "Next" at bounding box center [1468, 691] width 42 height 30
click at [1515, 185] on button "Export" at bounding box center [1508, 182] width 45 height 28
click at [198, 142] on span "Selected date: [DATE]" at bounding box center [149, 136] width 108 height 20
select select "8"
select select "2025"
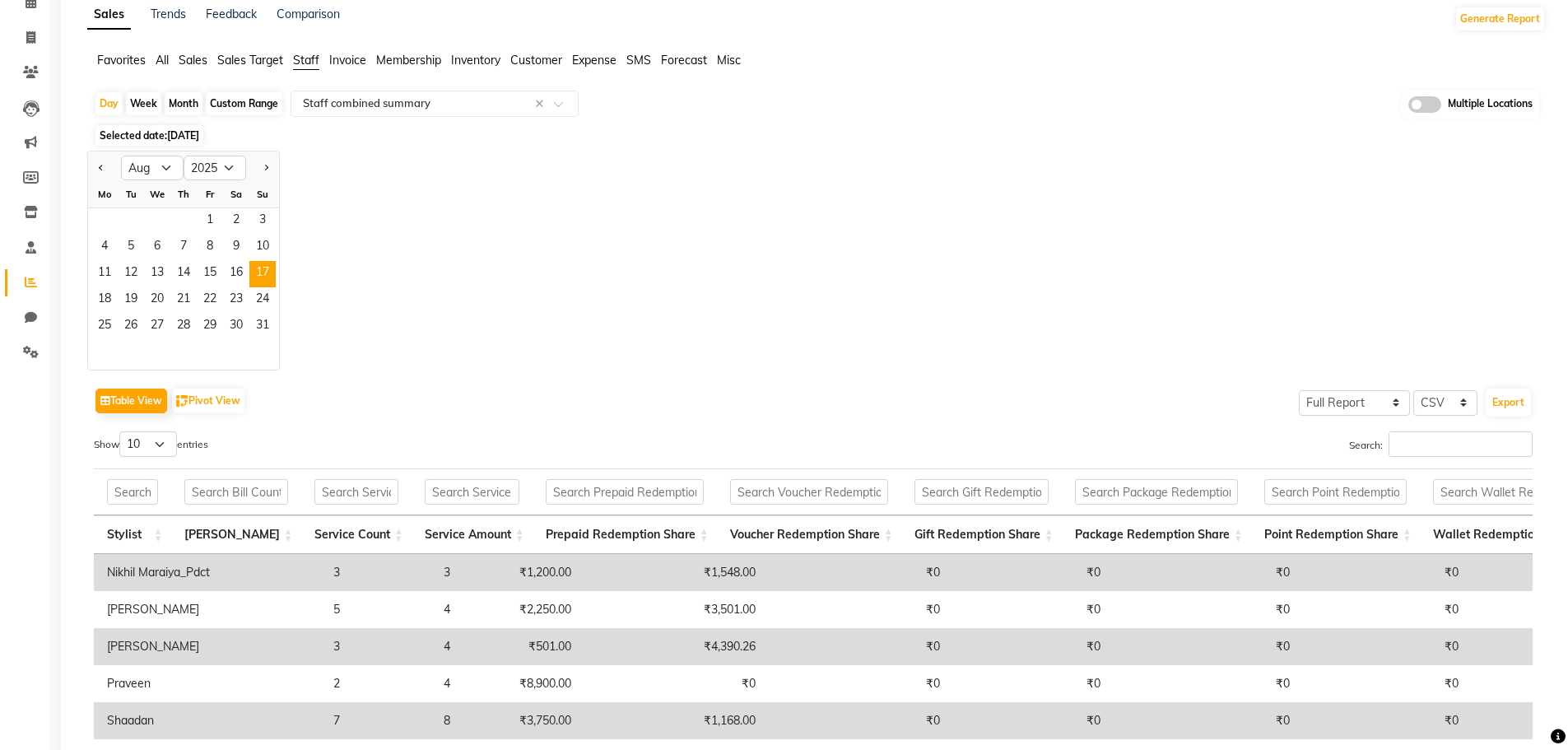
click at [198, 136] on span "[DATE]" at bounding box center [183, 135] width 32 height 13
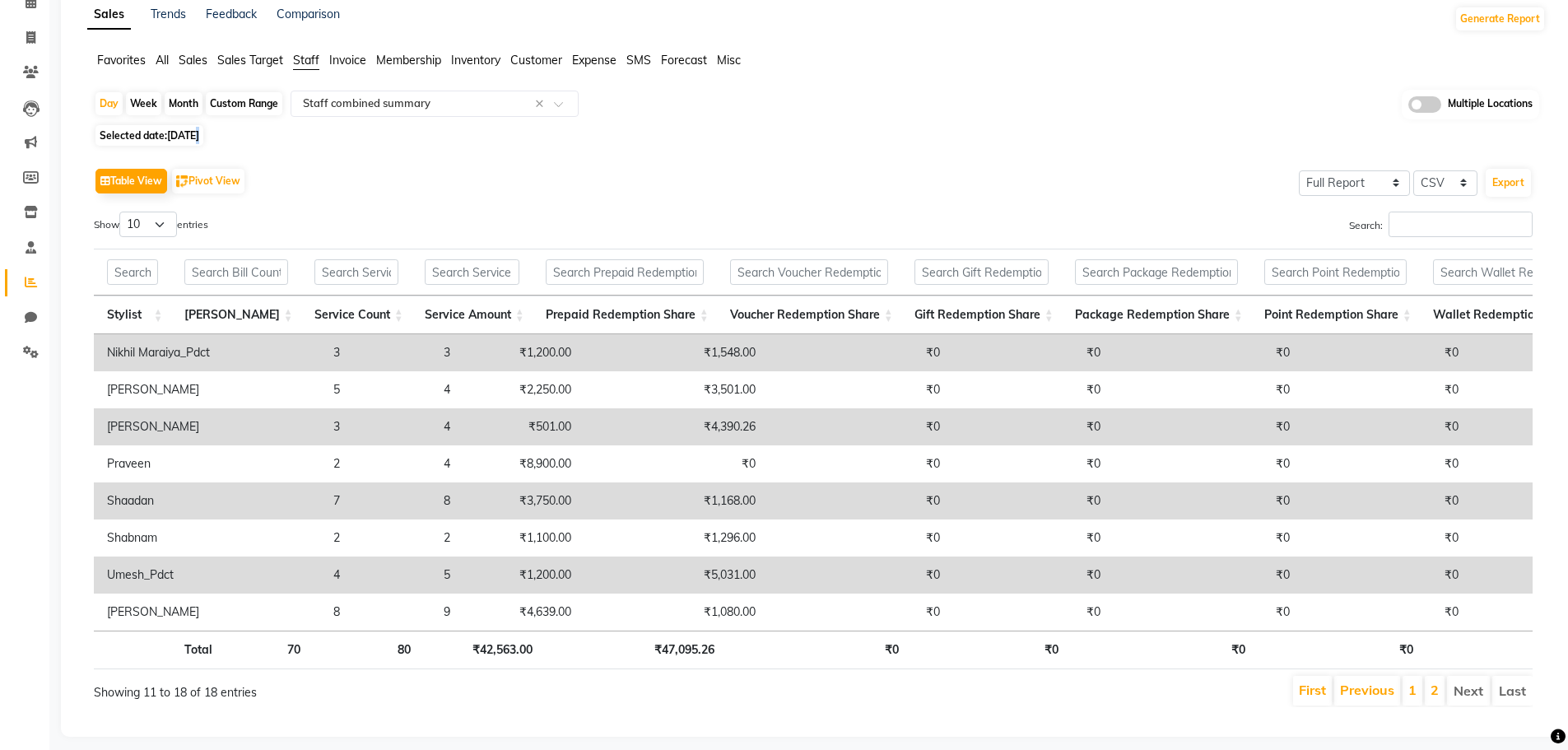
click at [198, 136] on span "[DATE]" at bounding box center [183, 135] width 32 height 13
select select "8"
select select "2025"
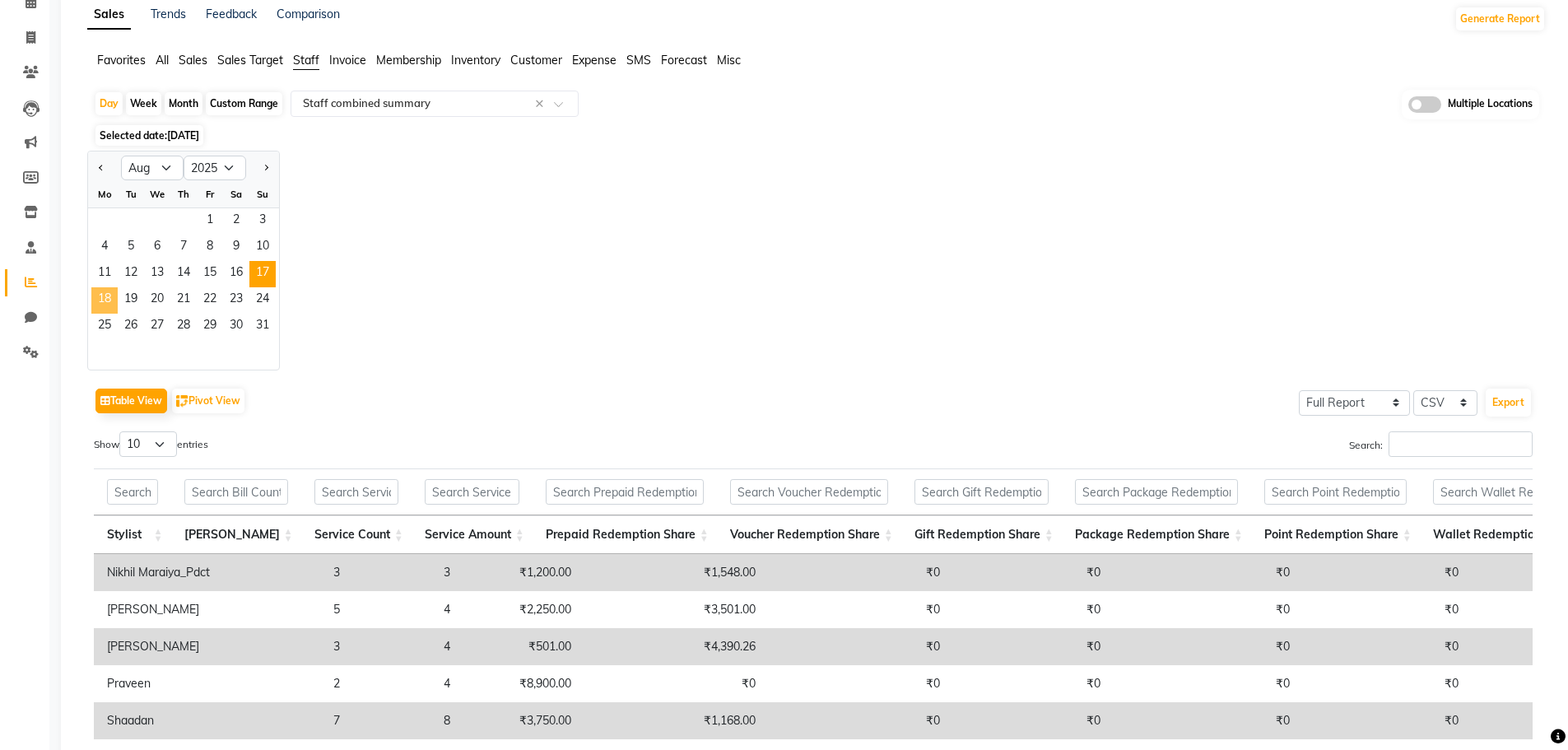
click at [103, 294] on span "18" at bounding box center [104, 300] width 26 height 26
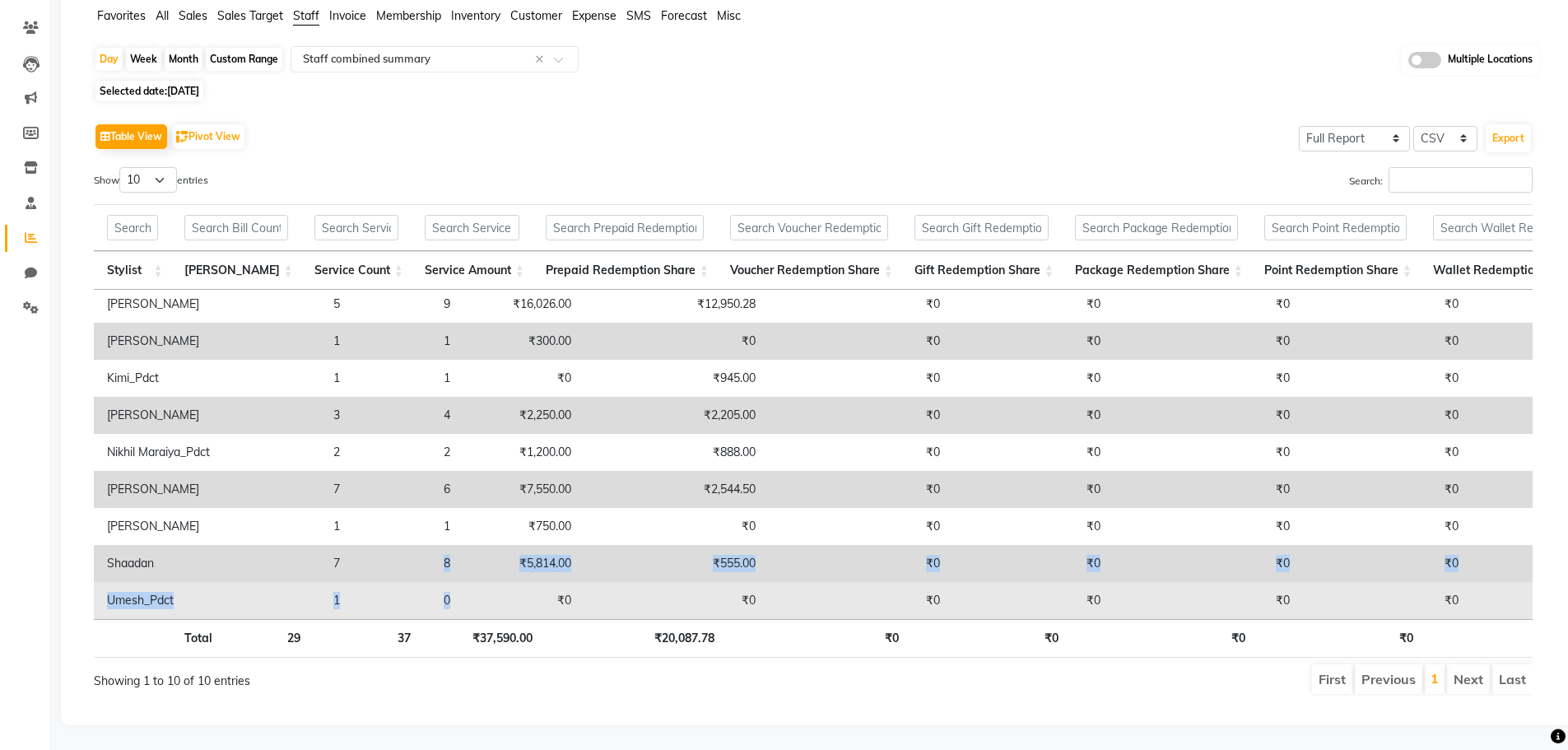
drag, startPoint x: 330, startPoint y: 586, endPoint x: 428, endPoint y: 589, distance: 98.0
click at [428, 589] on tbody "[PERSON_NAME] 1 5 ₹3,700.00 ₹0 ₹0 ₹0 ₹0 ₹0 ₹0 ₹3,700.00 ₹0 ₹0 ₹0 ₹0 ₹0 ₹0 [PERS…" at bounding box center [1249, 434] width 2311 height 371
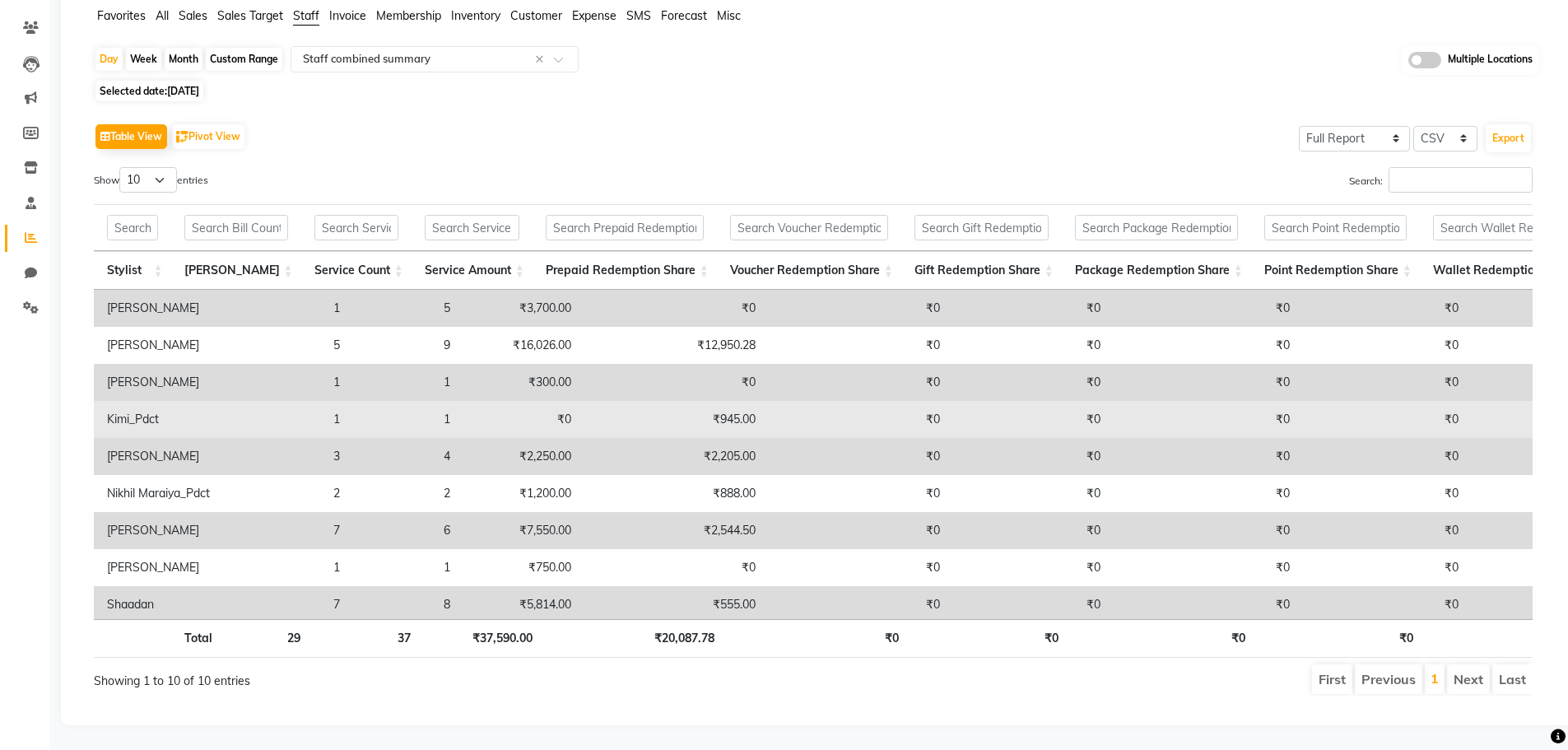
click at [353, 416] on td "1" at bounding box center [408, 420] width 110 height 37
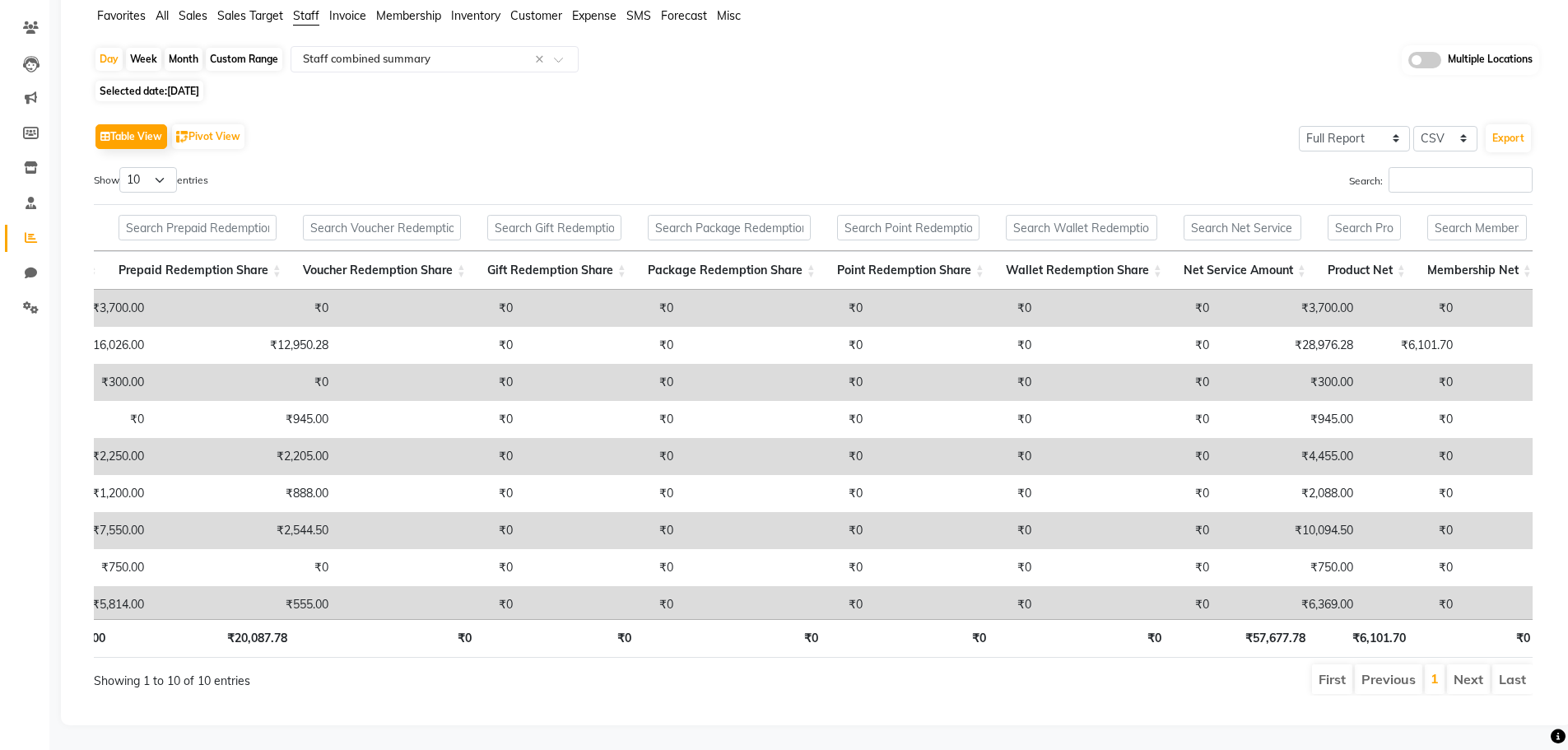
click at [199, 85] on span "[DATE]" at bounding box center [183, 91] width 32 height 13
select select "8"
select select "2025"
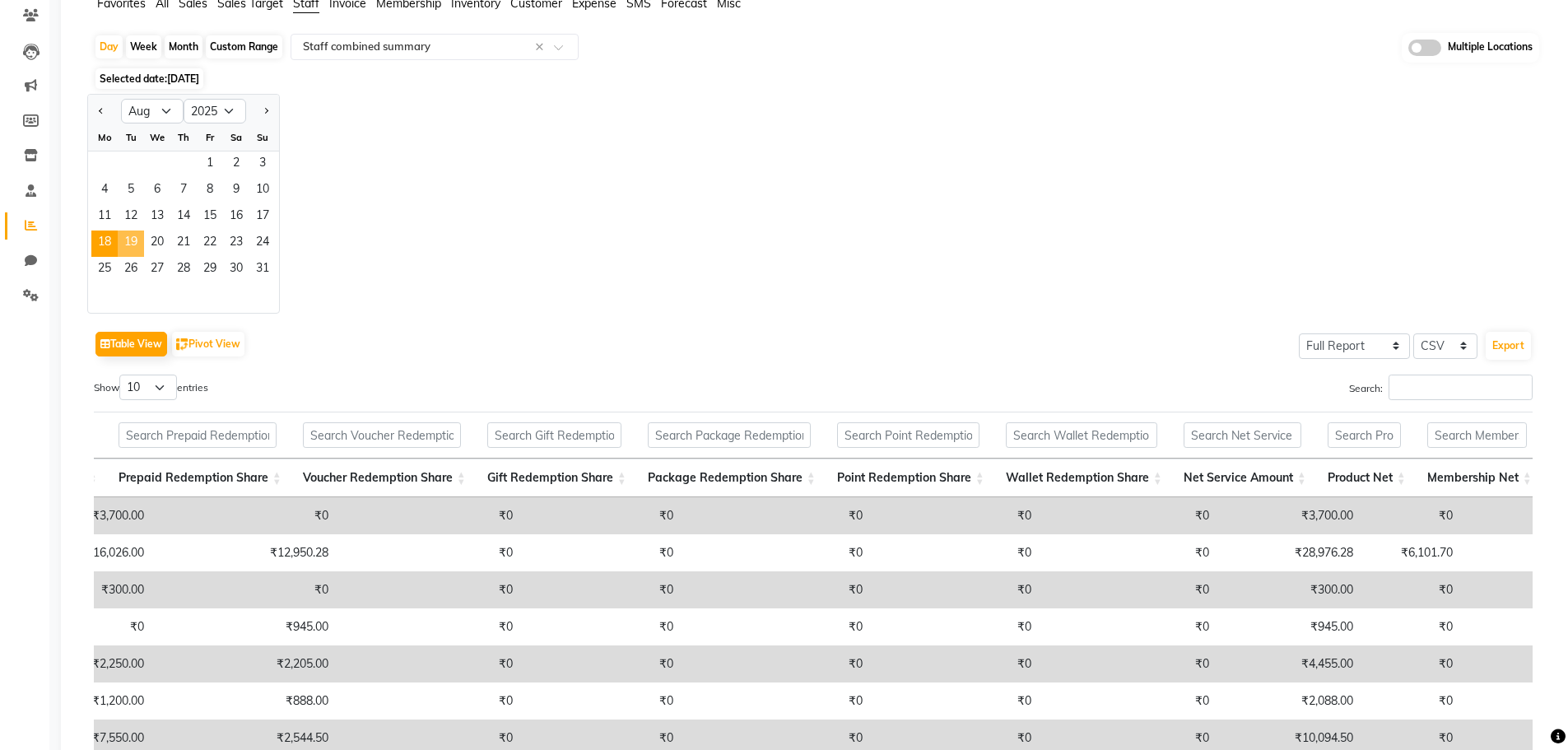
click at [135, 238] on span "19" at bounding box center [131, 243] width 26 height 26
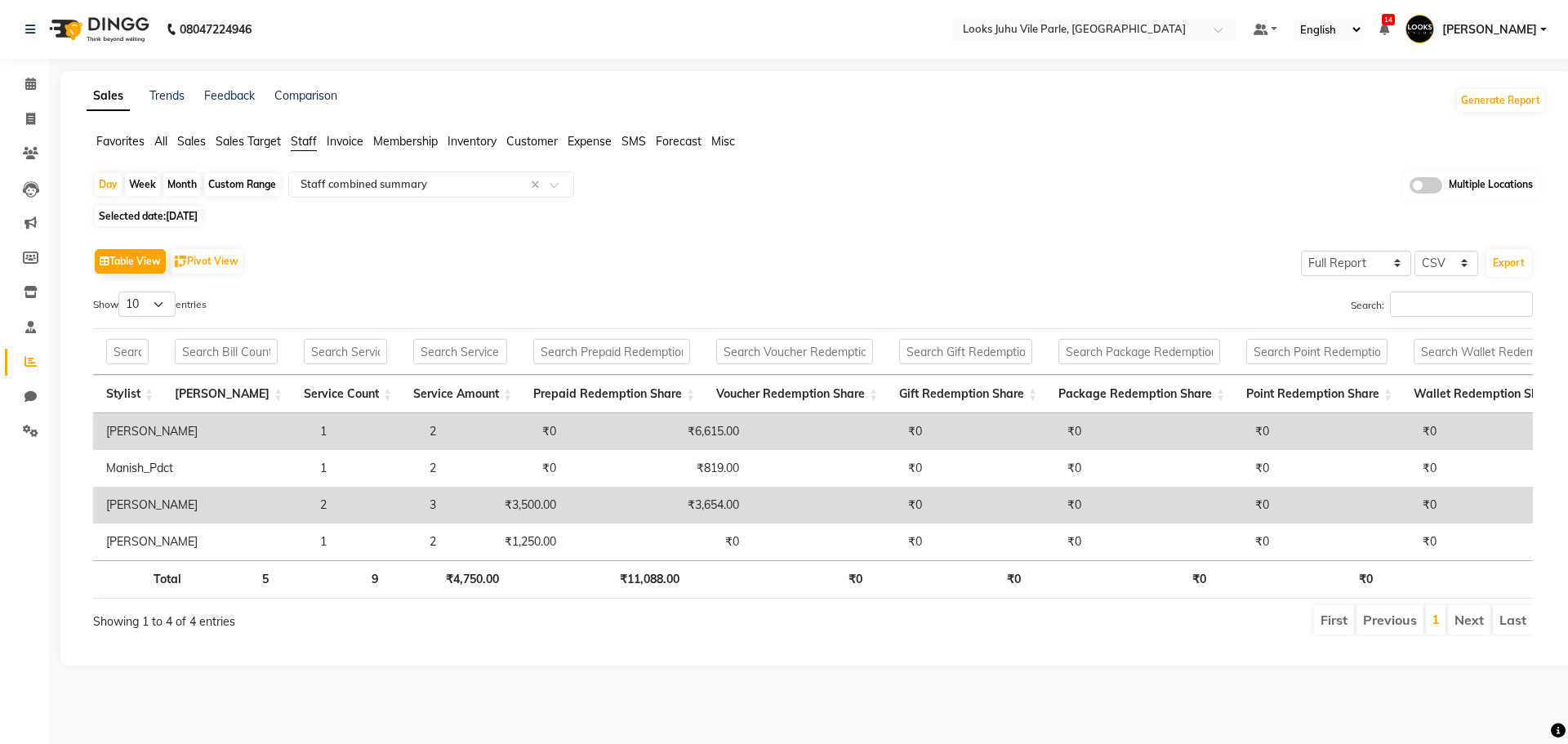
click at [198, 213] on span "[DATE]" at bounding box center [182, 215] width 32 height 13
select select "8"
select select "2025"
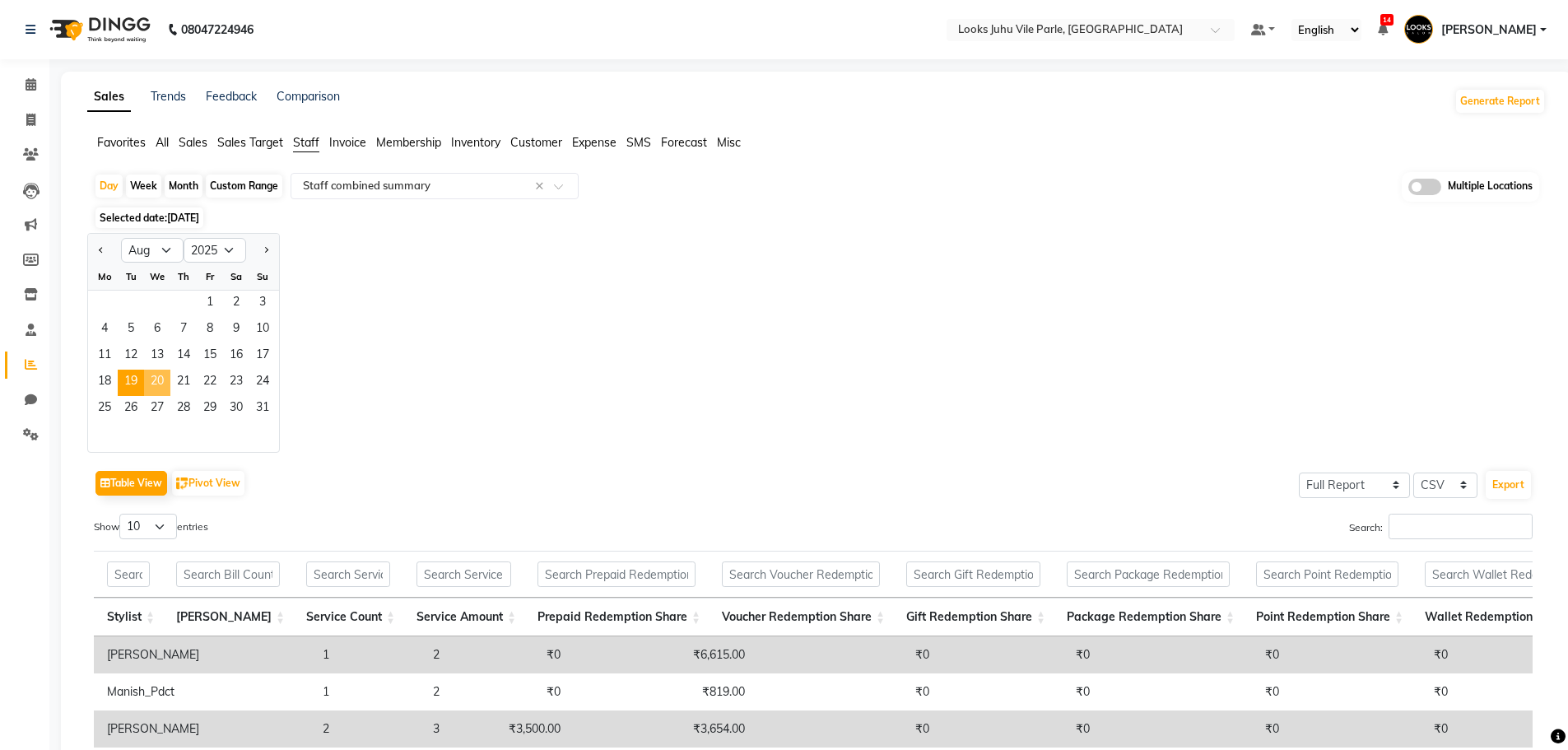
click at [159, 377] on span "20" at bounding box center [157, 383] width 26 height 26
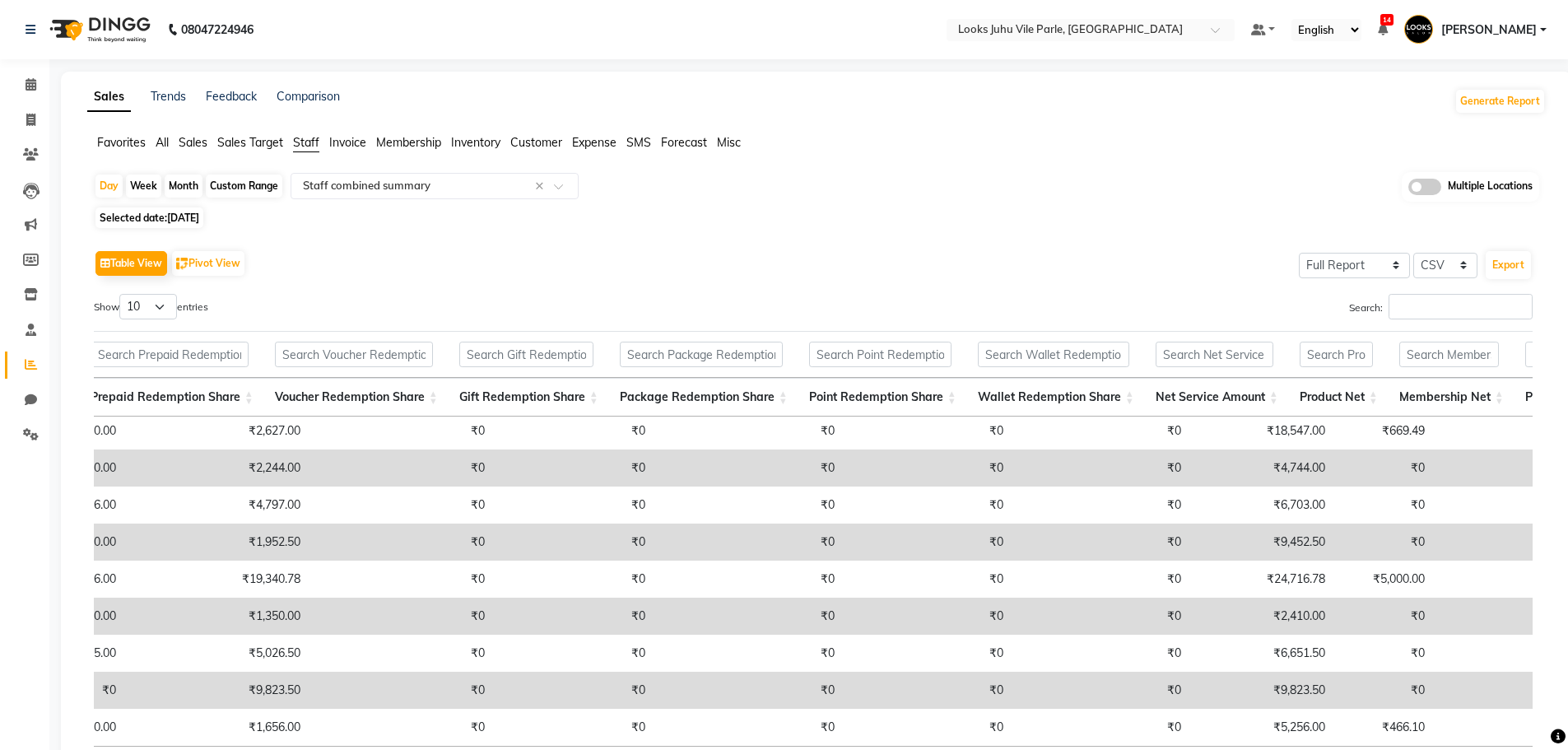
click at [166, 219] on span "Selected date: [DATE]" at bounding box center [149, 218] width 108 height 20
select select "8"
select select "2025"
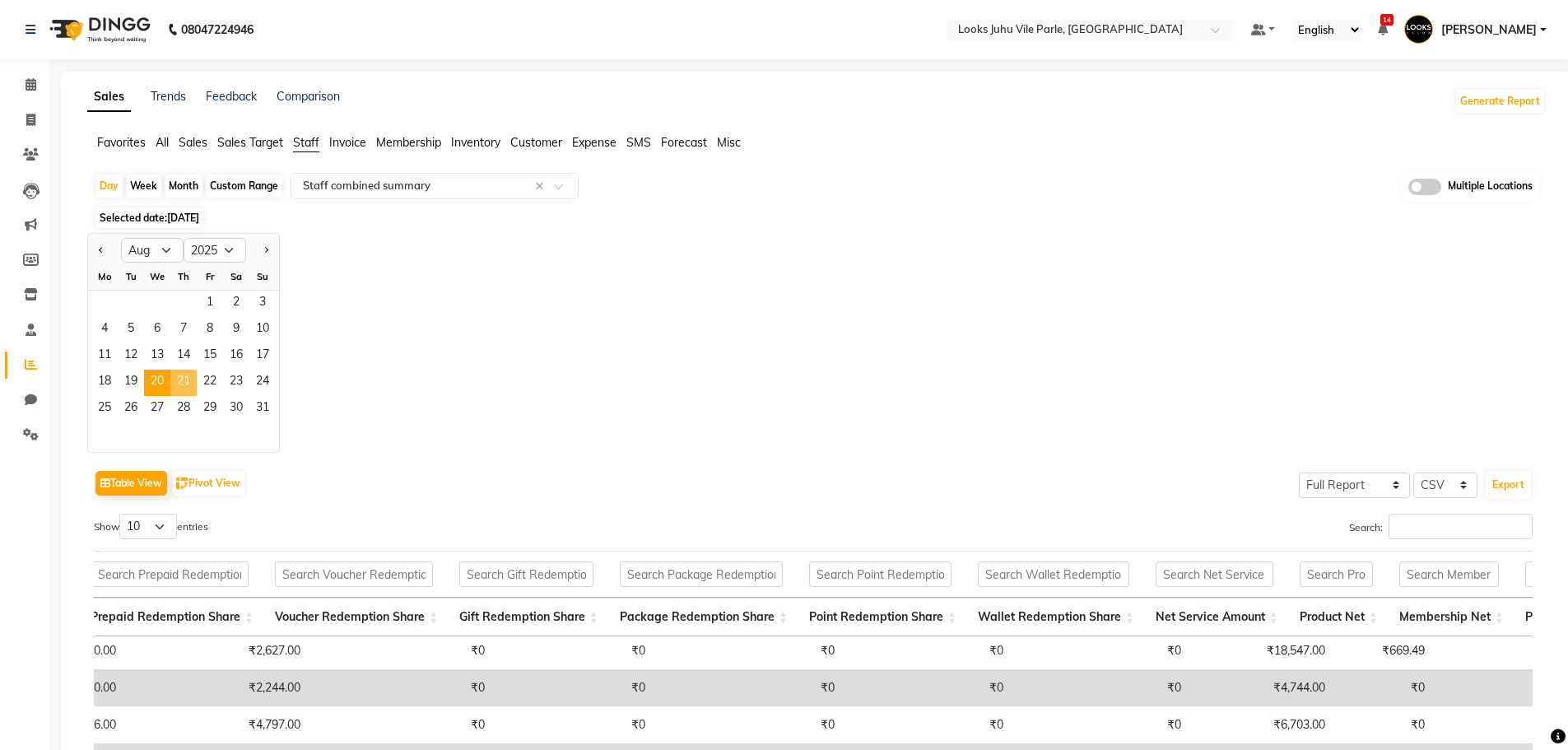
click at [174, 381] on span "21" at bounding box center [183, 383] width 26 height 26
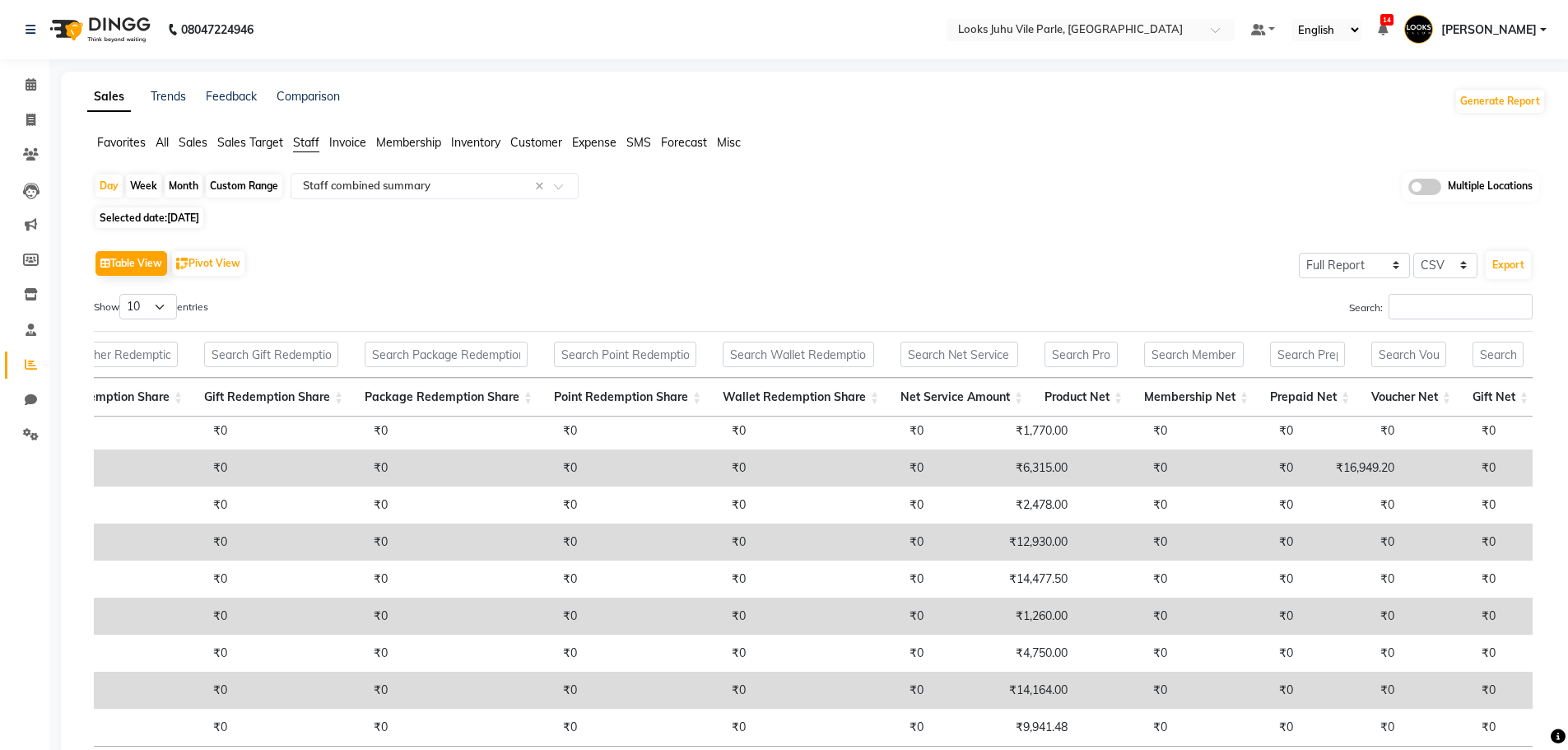
click at [199, 220] on span "[DATE]" at bounding box center [183, 217] width 32 height 13
select select "8"
select select "2025"
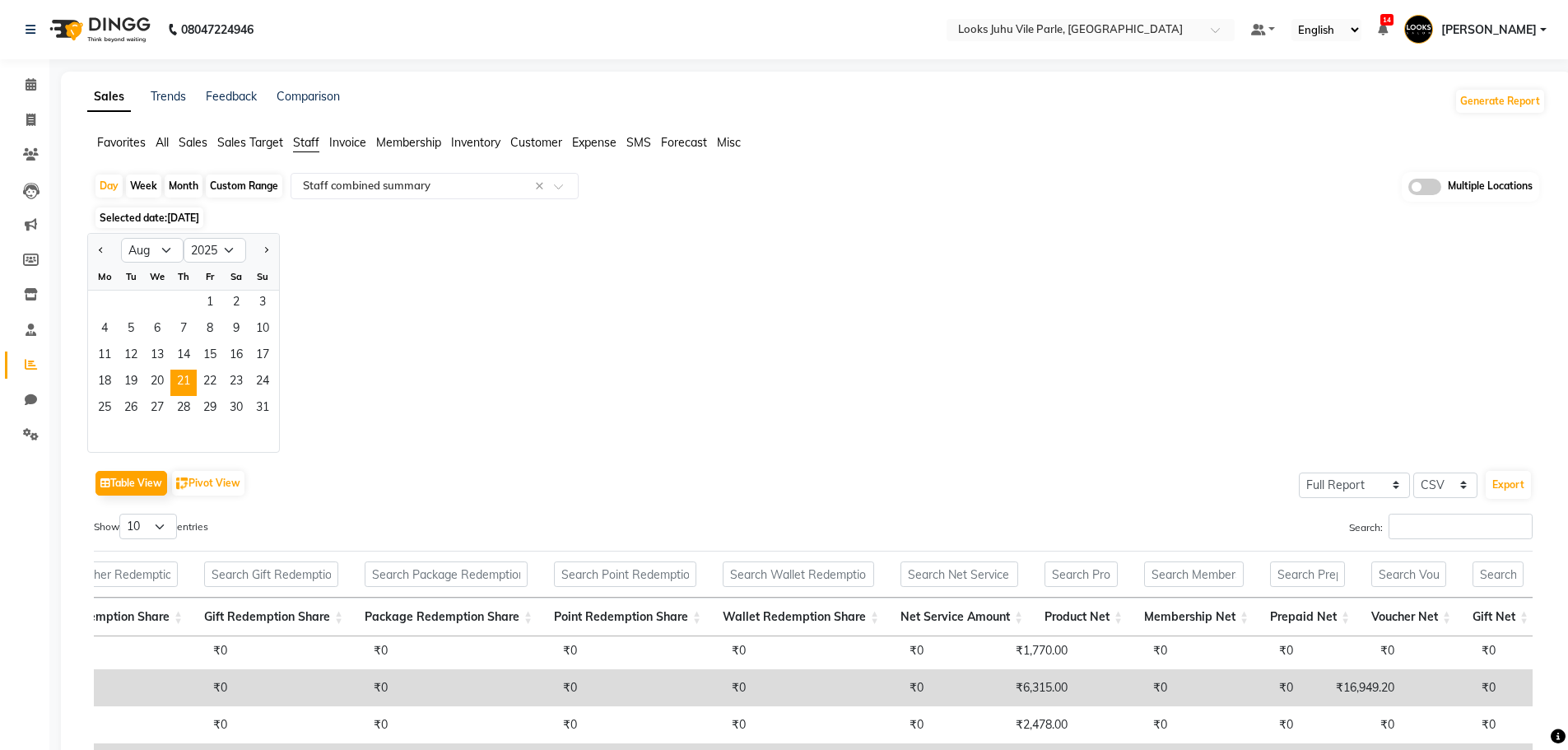
click at [485, 393] on div "Jan Feb Mar Apr May Jun [DATE] Aug Sep Oct Nov [DATE] 2016 2017 2018 2019 2020 …" at bounding box center [817, 343] width 1459 height 220
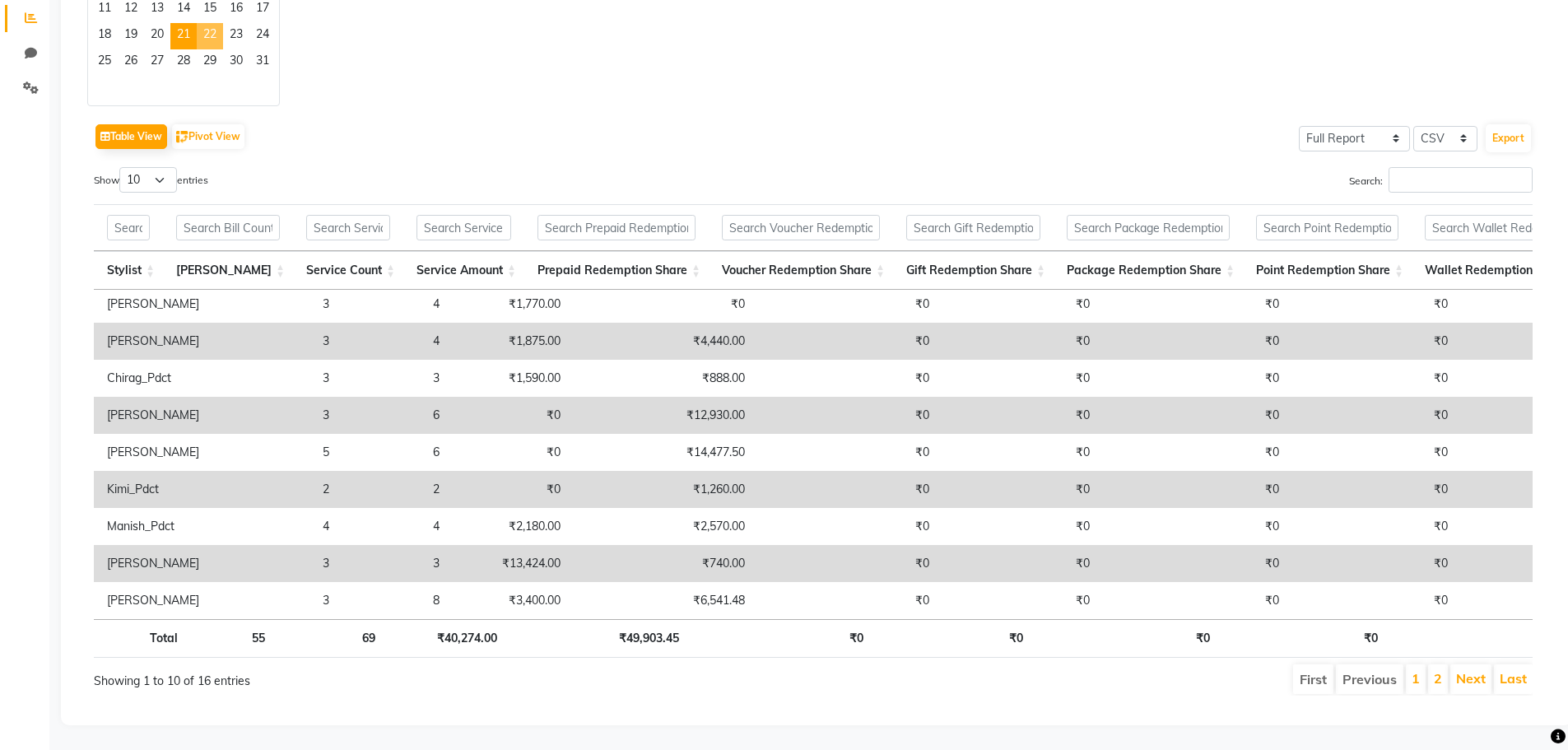
click at [202, 23] on span "22" at bounding box center [209, 36] width 26 height 26
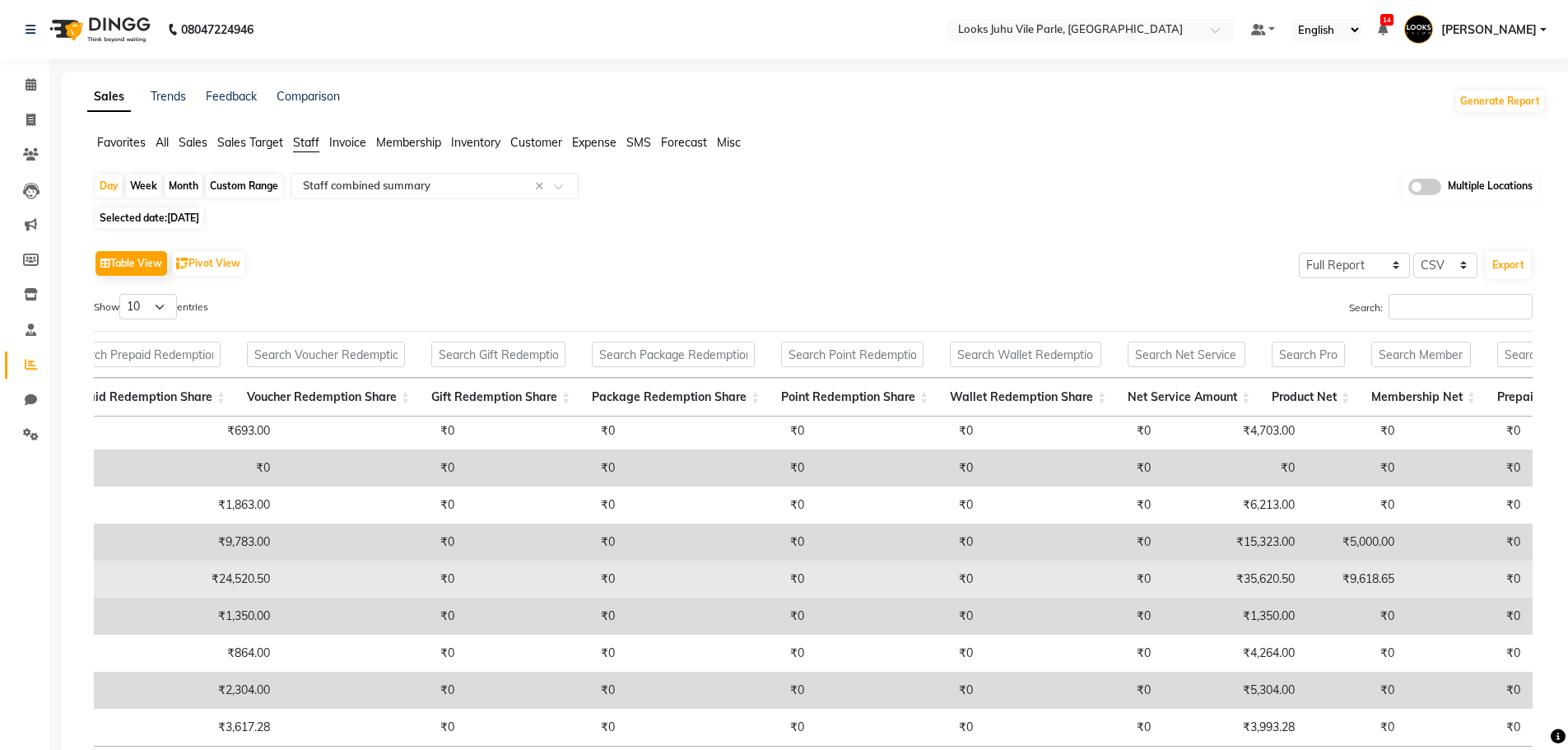
click at [1185, 570] on td "₹35,620.50" at bounding box center [1236, 579] width 144 height 37
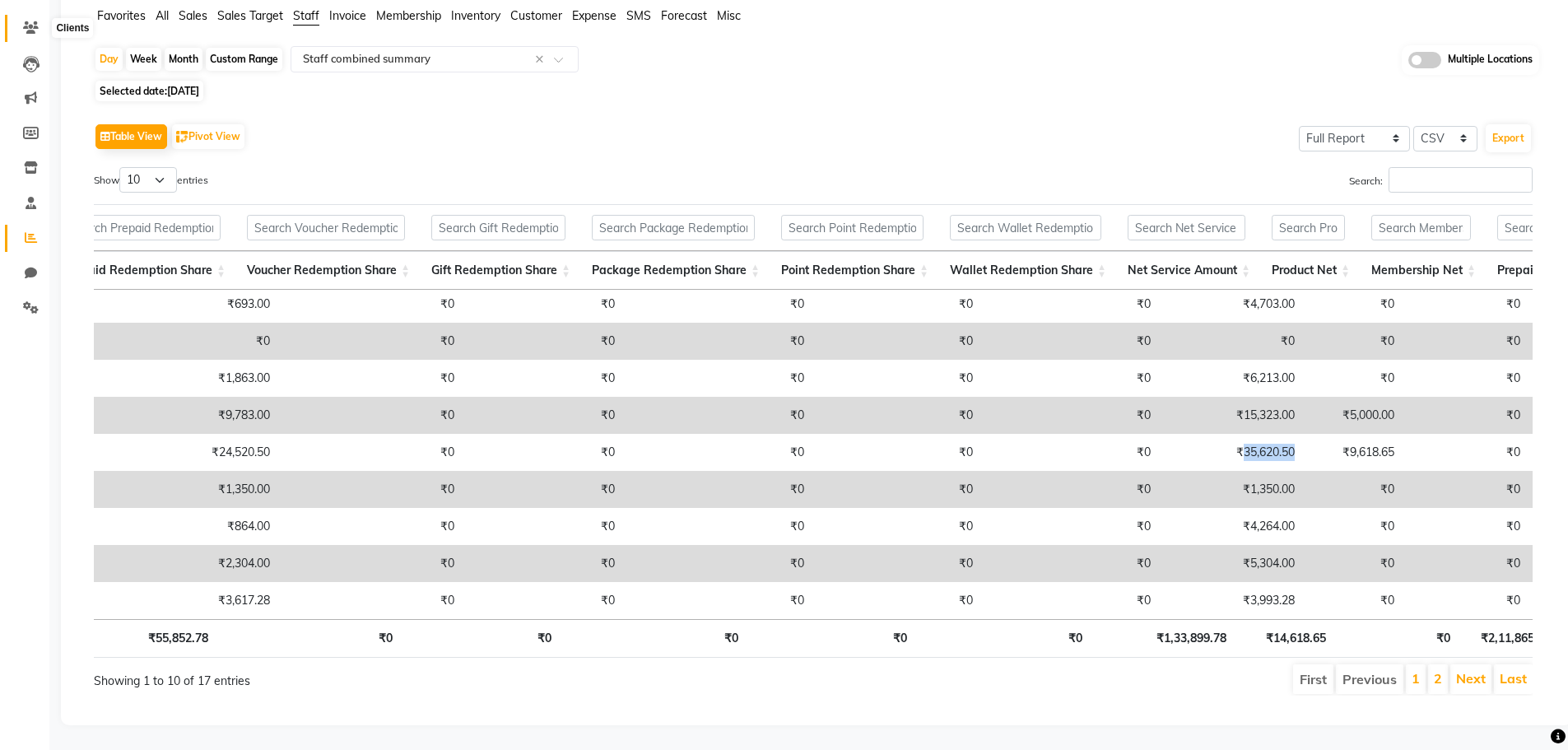
click at [20, 19] on span at bounding box center [31, 28] width 29 height 19
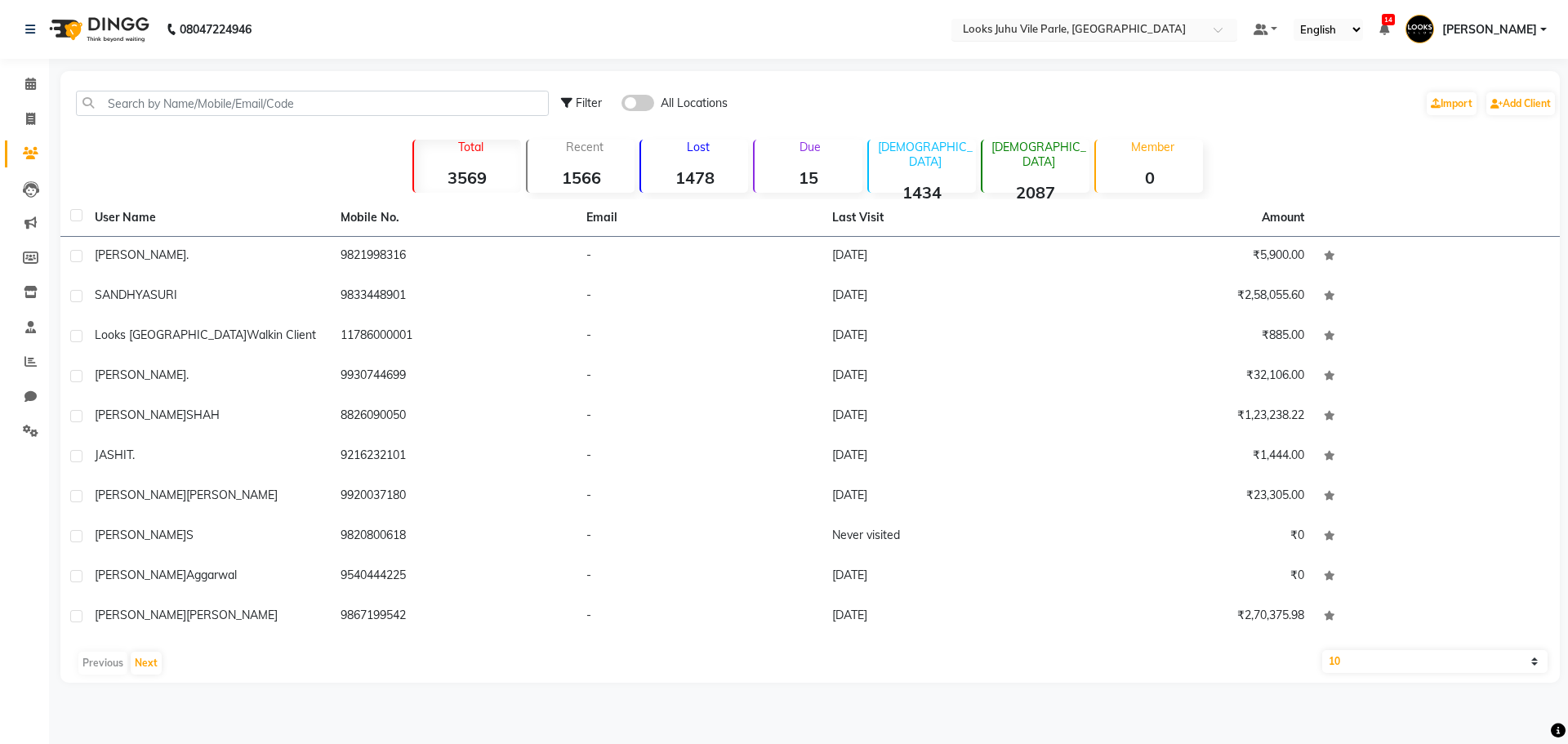
click at [1065, 29] on input "text" at bounding box center [1077, 30] width 237 height 16
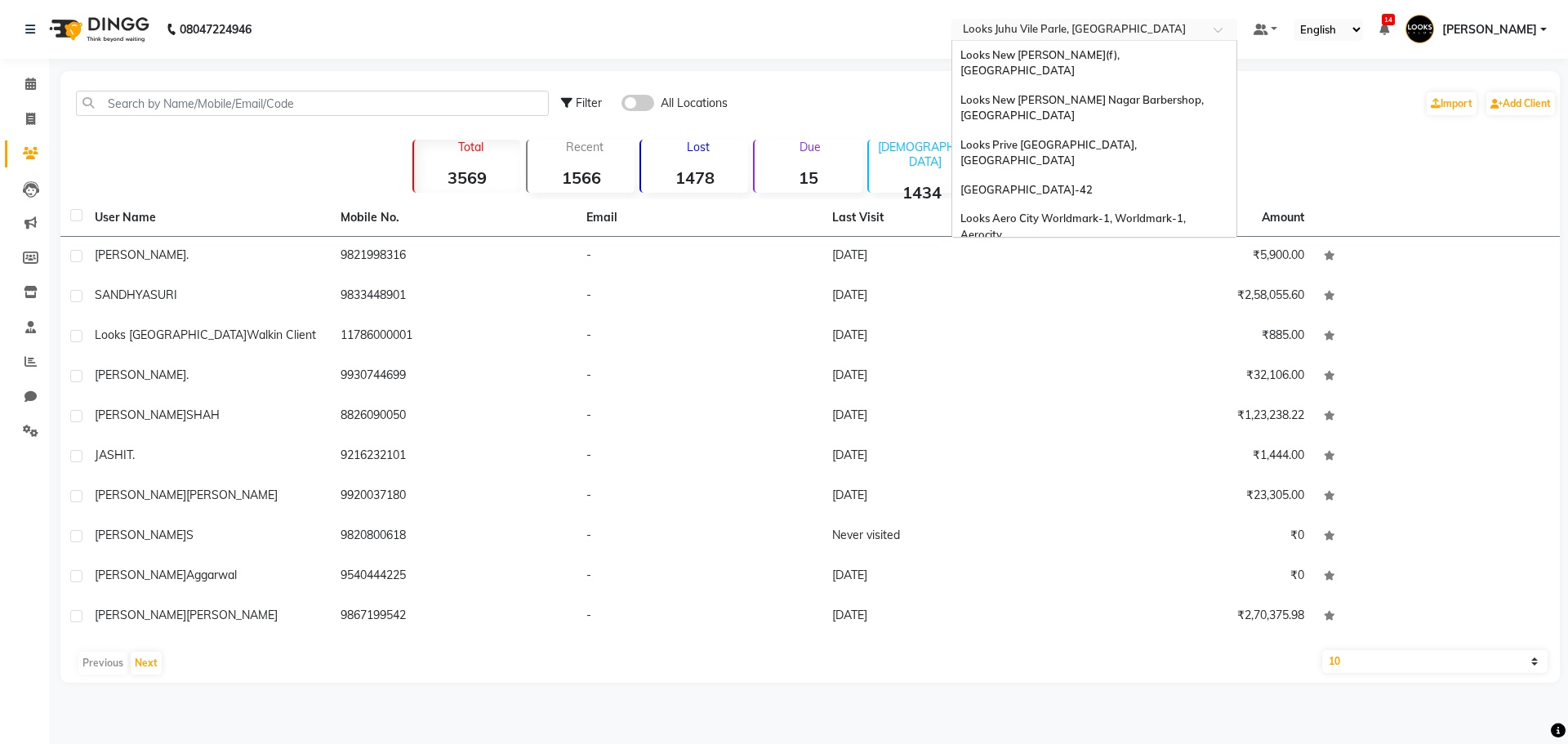
scroll to position [886, 0]
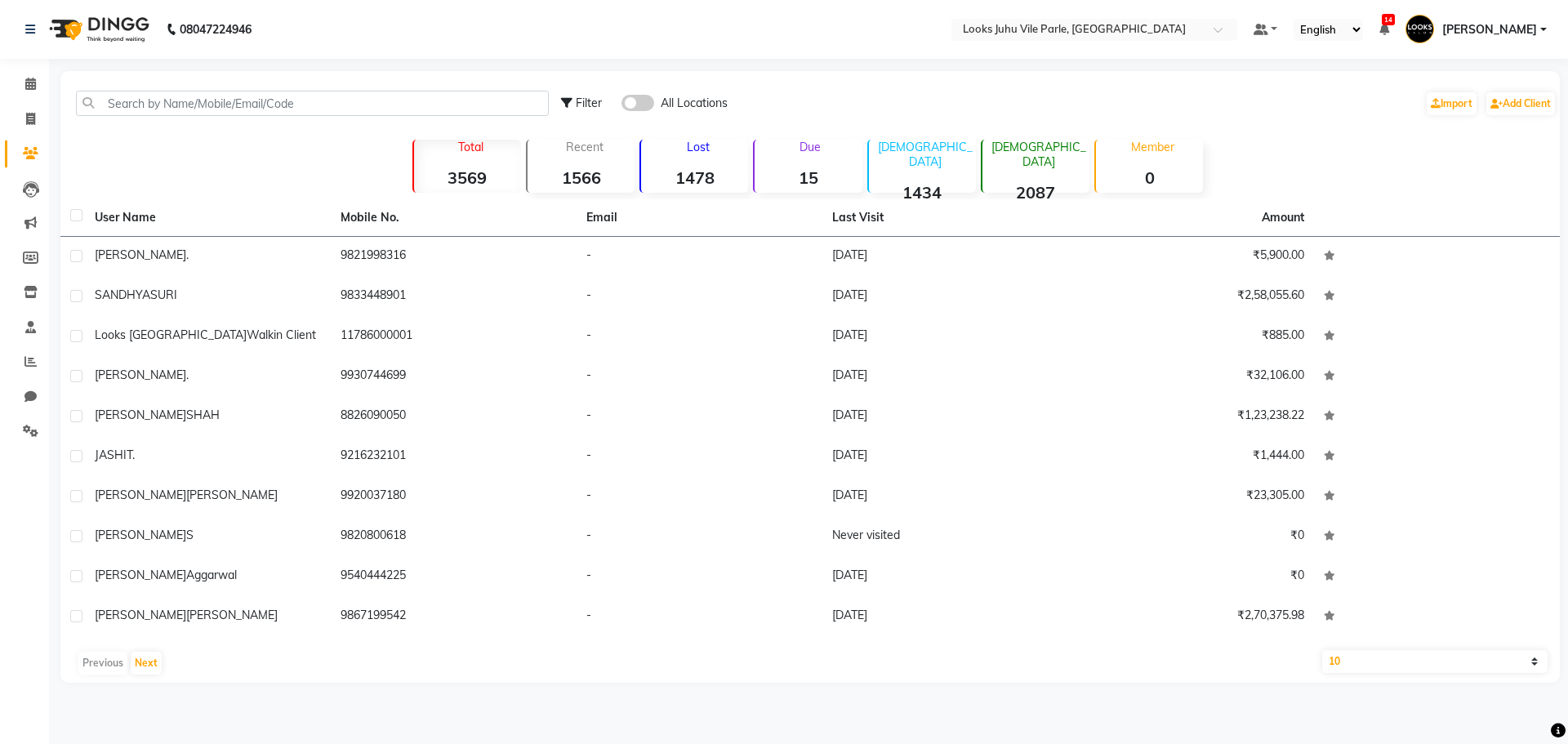
click at [737, 72] on div "Filter All Locations Import Add Client Total 3569 Recent 1566 Lost 1478 Due 15 …" at bounding box center [811, 376] width 1500 height 612
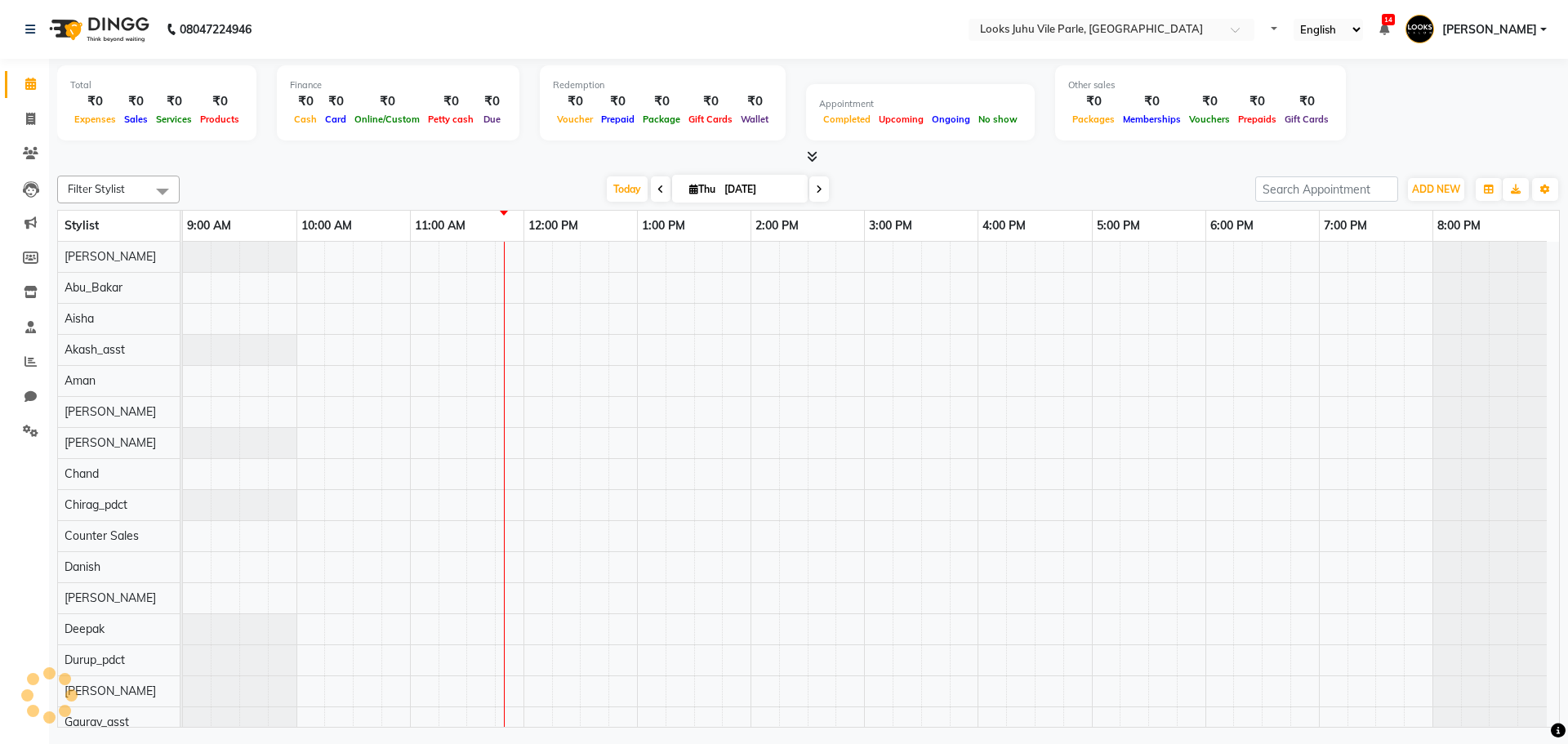
select select "en"
